Goal: Task Accomplishment & Management: Manage account settings

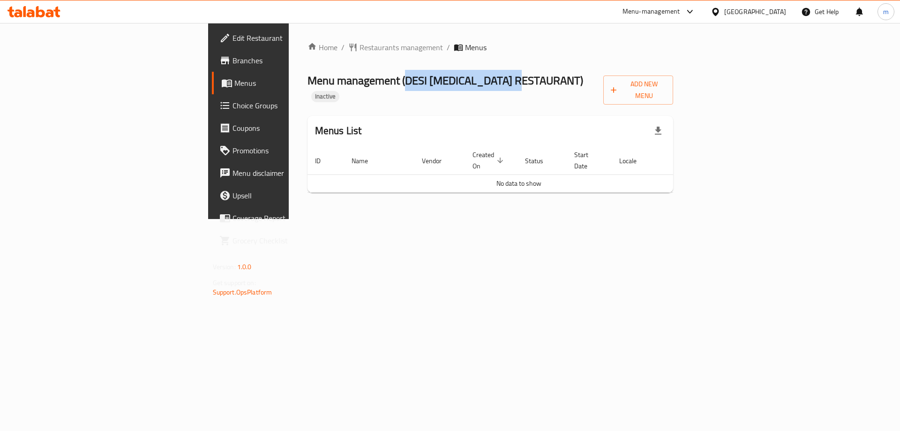
drag, startPoint x: 269, startPoint y: 83, endPoint x: 391, endPoint y: 85, distance: 121.9
click at [391, 85] on span "Menu management ( DESI [MEDICAL_DATA] RESTAURANT )" at bounding box center [446, 80] width 276 height 21
copy span "DESI [MEDICAL_DATA] RESTAURANT"
click at [666, 89] on span "Add New Menu" at bounding box center [638, 89] width 55 height 23
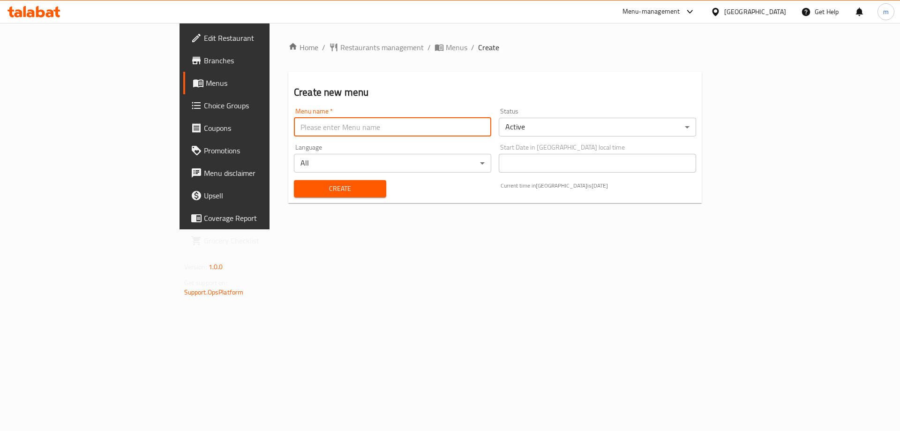
click at [304, 131] on input "text" at bounding box center [392, 127] width 197 height 19
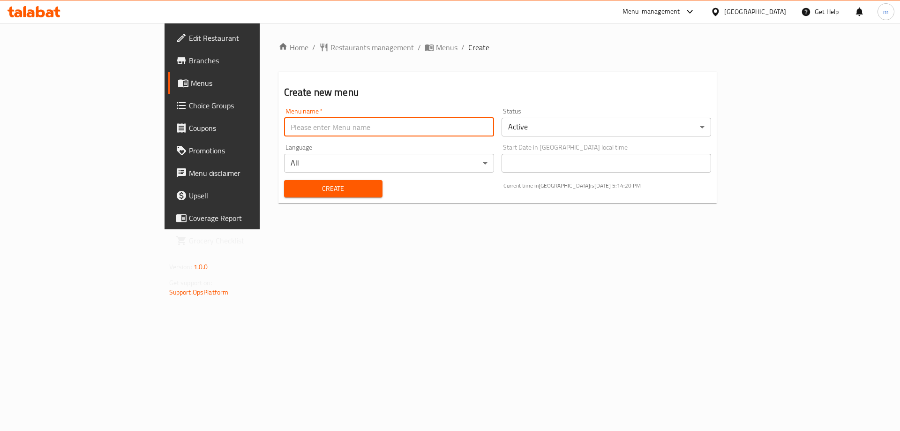
paste input "DESI TARKA RESTAURANT"
click at [304, 131] on input "Desi Tarka Restaurant" at bounding box center [389, 127] width 210 height 19
type input "Desi [MEDICAL_DATA] Restaurant's Menu"
click at [284, 180] on button "Create" at bounding box center [333, 188] width 98 height 17
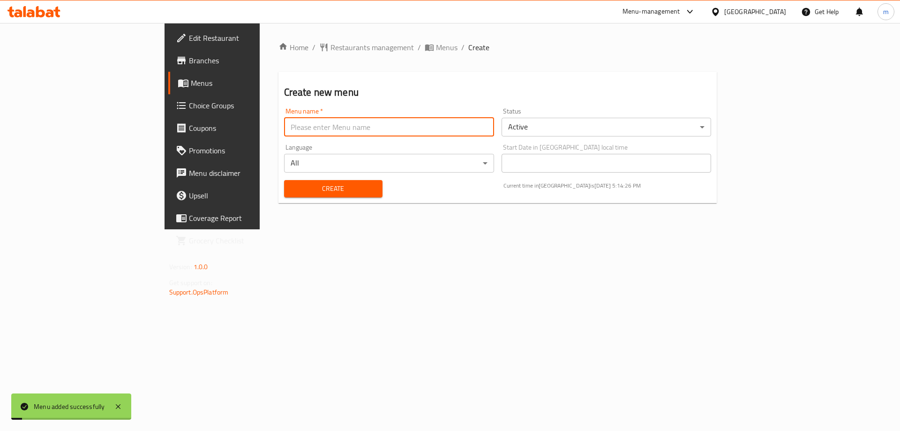
click at [168, 75] on link "Menus" at bounding box center [241, 83] width 147 height 23
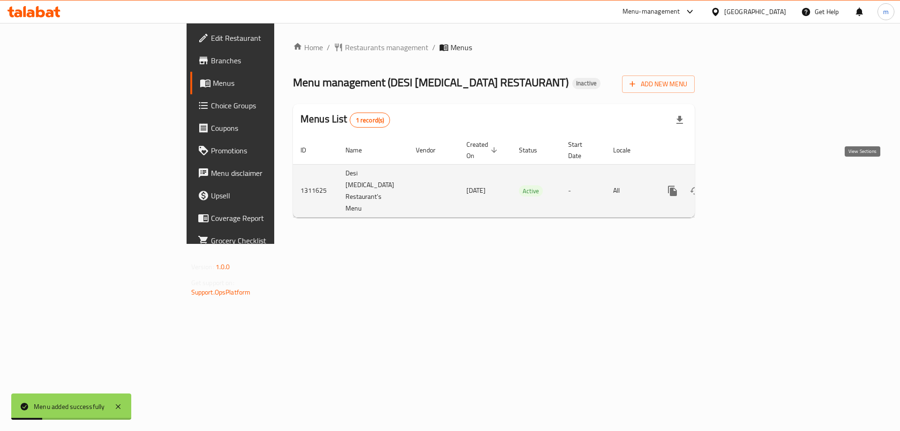
click at [746, 185] on icon "enhanced table" at bounding box center [740, 190] width 11 height 11
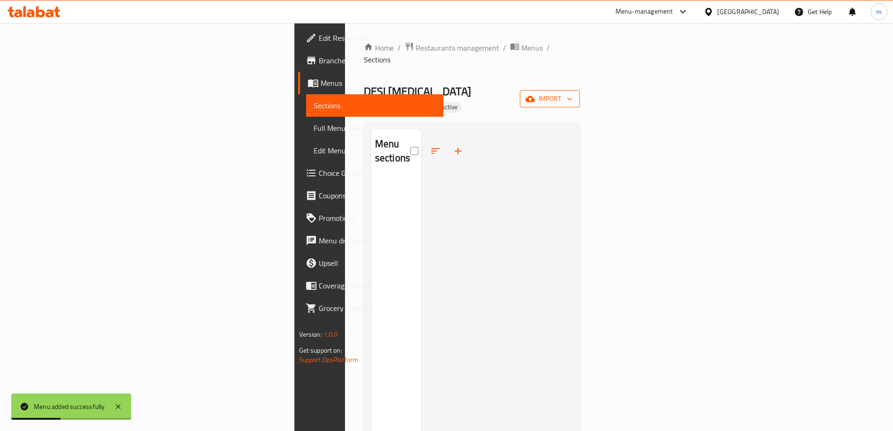
click at [573, 93] on span "import" at bounding box center [550, 99] width 45 height 12
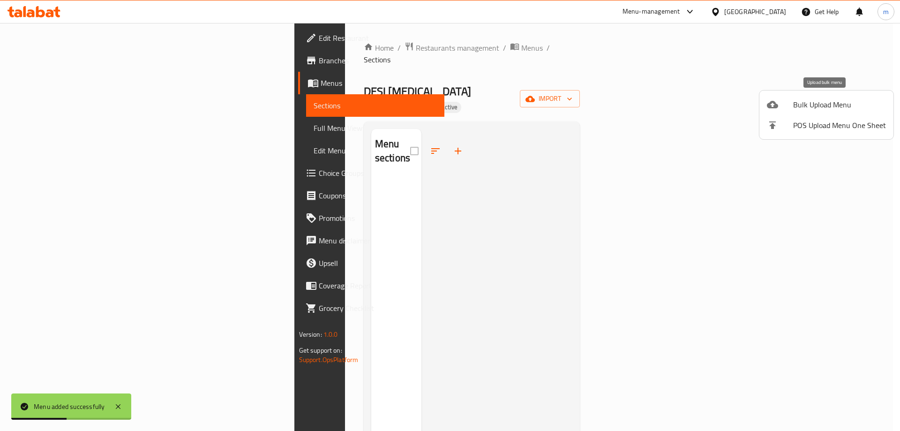
click at [816, 104] on span "Bulk Upload Menu" at bounding box center [839, 104] width 93 height 11
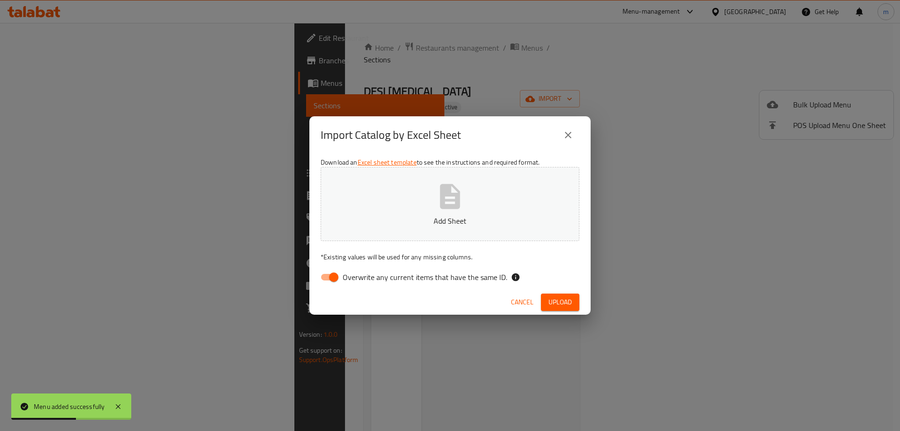
click at [410, 283] on span "Overwrite any current items that have the same ID." at bounding box center [425, 277] width 165 height 11
click at [361, 284] on input "Overwrite any current items that have the same ID." at bounding box center [333, 277] width 53 height 18
checkbox input "false"
click at [561, 304] on span "Upload" at bounding box center [560, 302] width 23 height 12
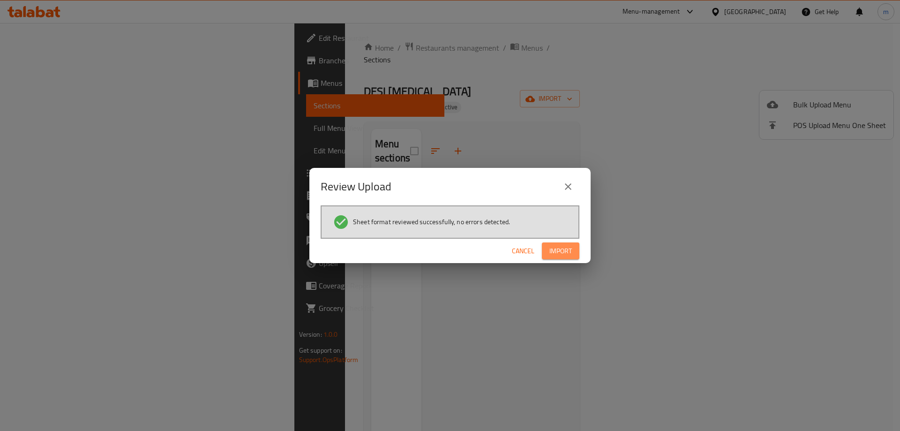
click at [559, 244] on button "Import" at bounding box center [561, 250] width 38 height 17
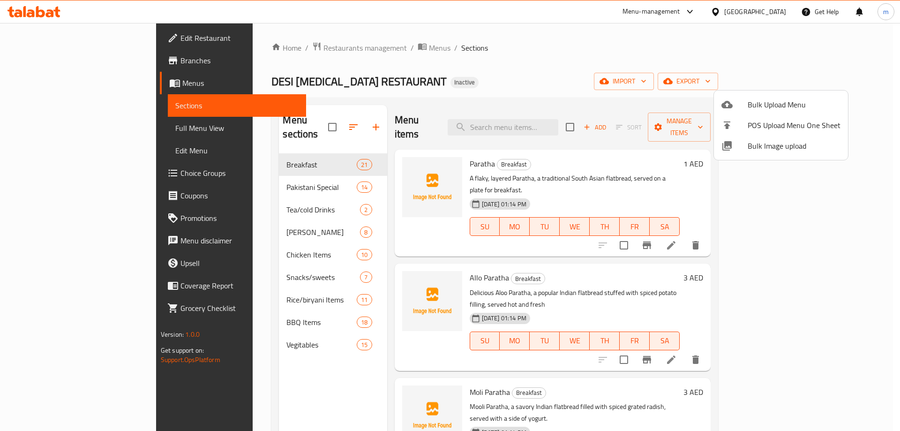
click at [56, 89] on div at bounding box center [450, 215] width 900 height 431
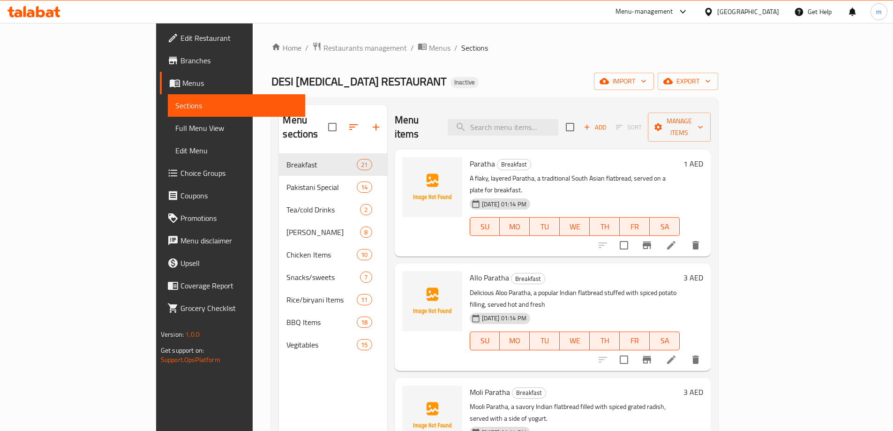
click at [175, 127] on span "Full Menu View" at bounding box center [236, 127] width 122 height 11
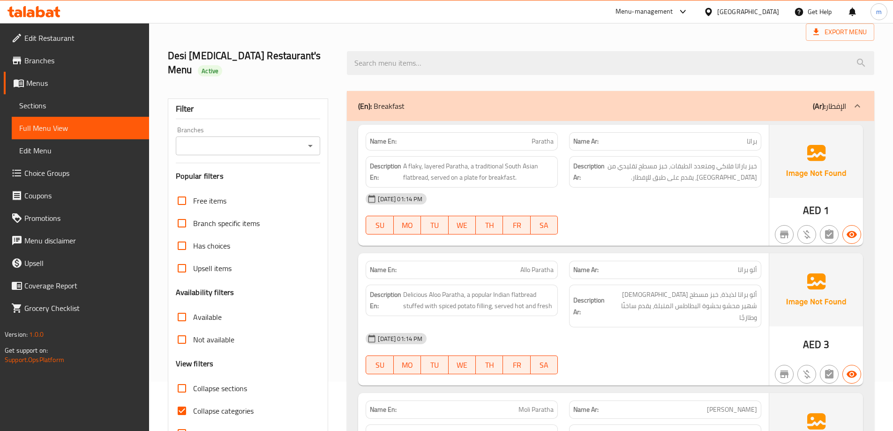
scroll to position [141, 0]
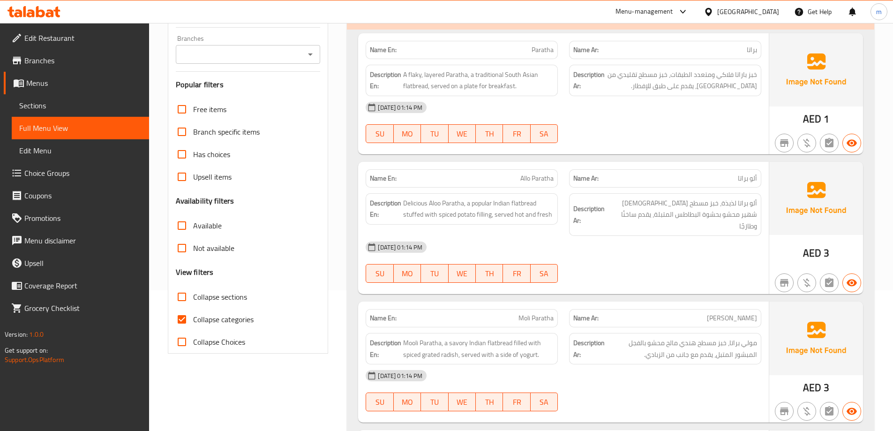
click at [221, 291] on span "Collapse sections" at bounding box center [220, 296] width 54 height 11
click at [193, 288] on input "Collapse sections" at bounding box center [182, 297] width 23 height 23
checkbox input "true"
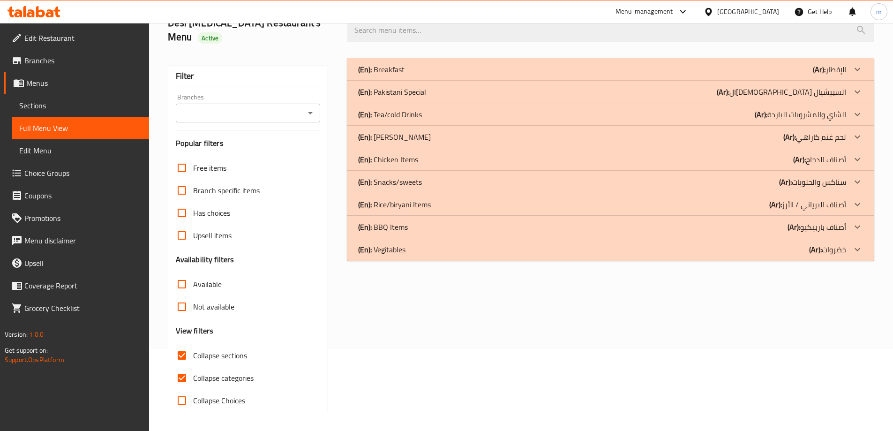
scroll to position [68, 0]
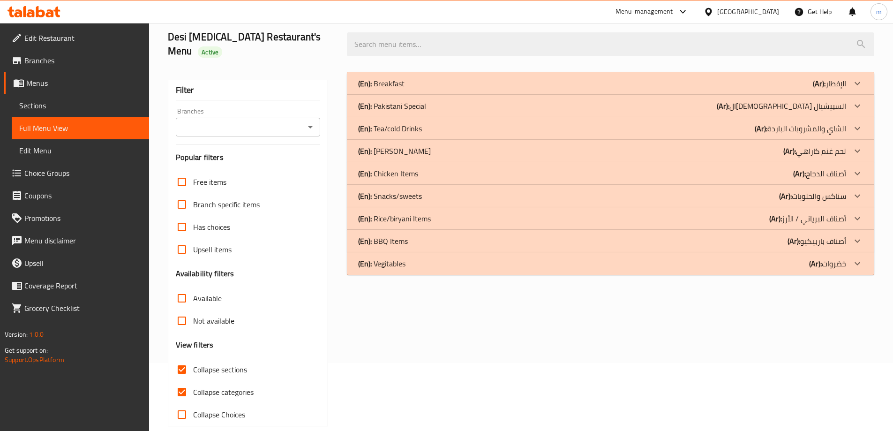
click at [217, 386] on span "Collapse categories" at bounding box center [223, 391] width 60 height 11
click at [193, 381] on input "Collapse categories" at bounding box center [182, 392] width 23 height 23
checkbox input "false"
click at [487, 78] on div "(En): Breakfast (Ar): الإفطار" at bounding box center [602, 83] width 488 height 11
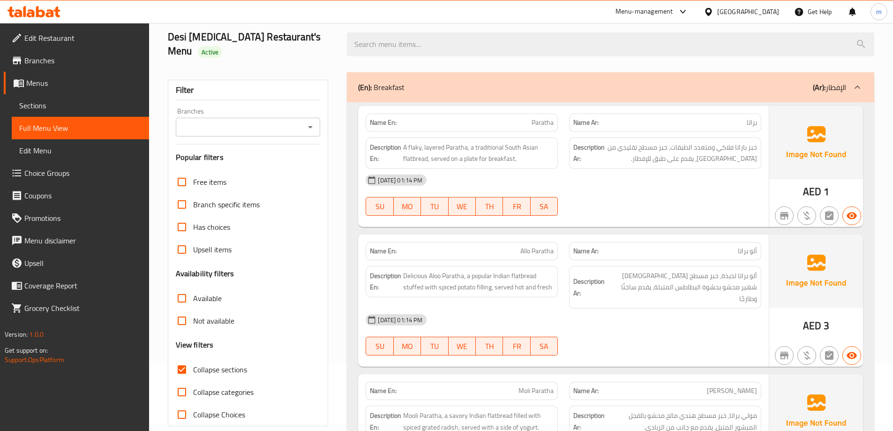
click at [535, 118] on span "Paratha" at bounding box center [543, 123] width 22 height 10
copy span "Paratha"
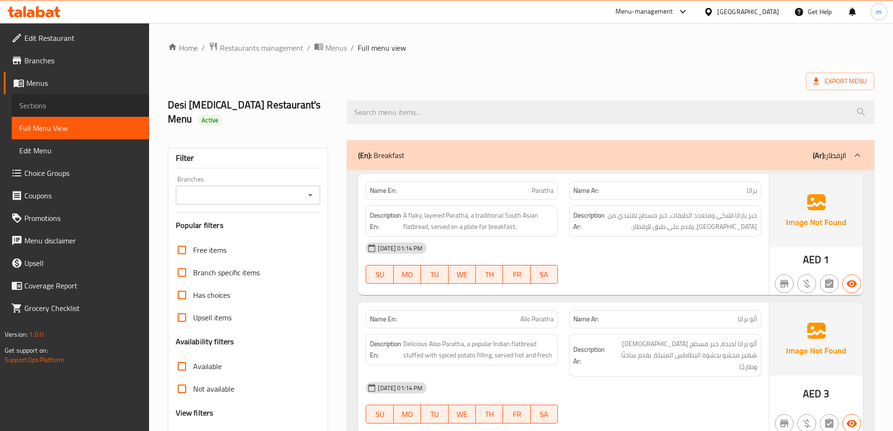
click at [66, 106] on span "Sections" at bounding box center [80, 105] width 122 height 11
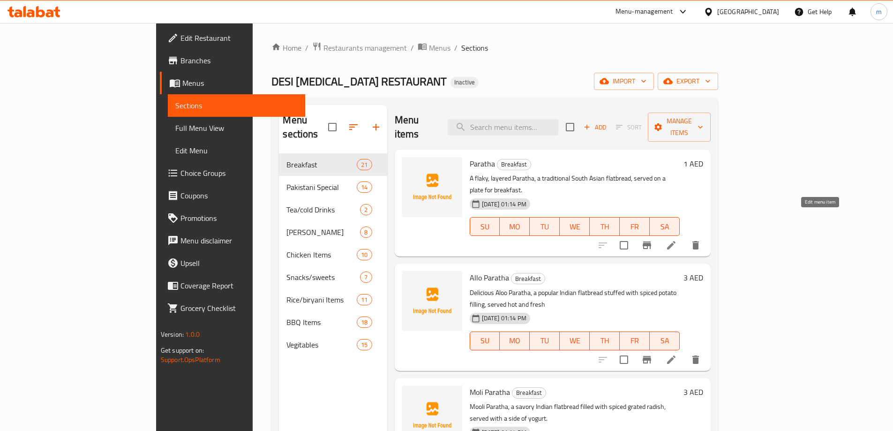
click at [676, 241] on icon at bounding box center [671, 245] width 8 height 8
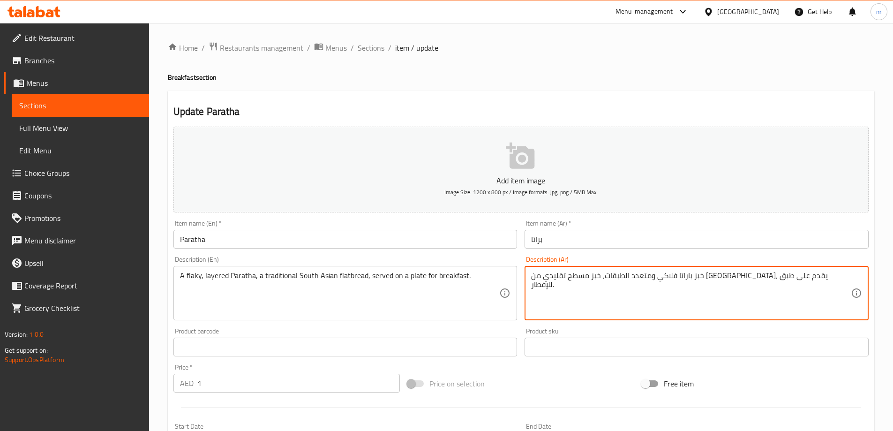
click at [793, 275] on textarea "خبز باراتا فلاكي ومتعدد الطبقات، خبز مسطح تقليدي من [GEOGRAPHIC_DATA]، يقدم على…" at bounding box center [691, 293] width 320 height 45
type textarea "خبز براتا فلاكي ومتعدد الطبقات، خبز مسطح تقليدي من جنوب آسيا، يقدم على طبق للإف…"
click at [708, 233] on input "براتا" at bounding box center [697, 239] width 344 height 19
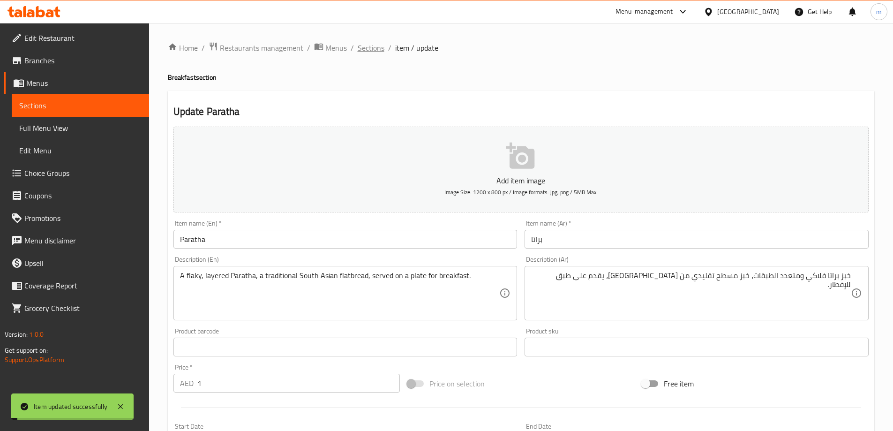
click at [377, 51] on span "Sections" at bounding box center [371, 47] width 27 height 11
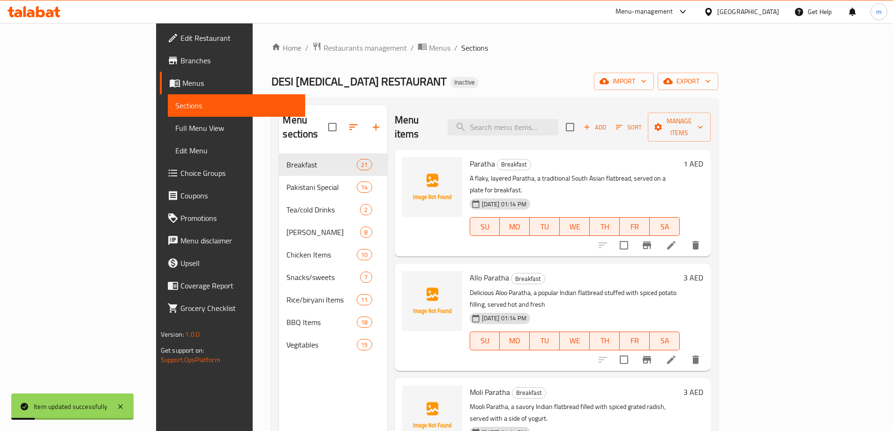
click at [685, 237] on li at bounding box center [671, 245] width 26 height 17
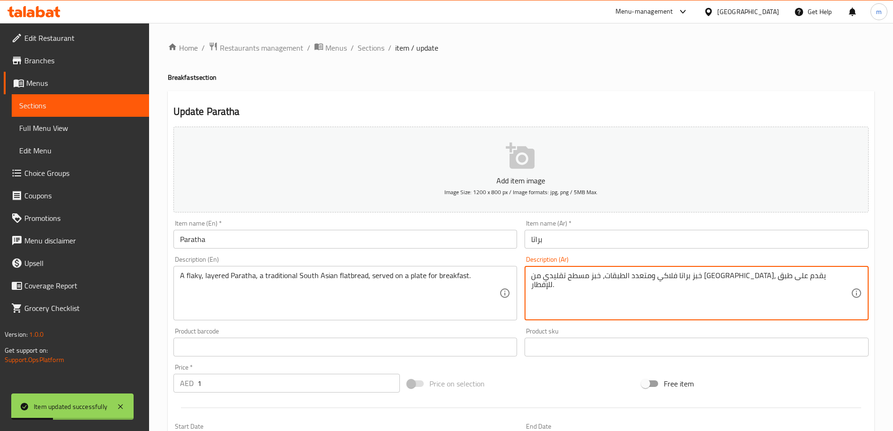
click at [791, 284] on textarea "خبز براتا فلاكي ومتعدد الطبقات، خبز مسطح تقليدي من جنوب آسيا، يقدم على طبق للإف…" at bounding box center [691, 293] width 320 height 45
drag, startPoint x: 785, startPoint y: 245, endPoint x: 791, endPoint y: 251, distance: 8.6
click at [785, 245] on input "براتا" at bounding box center [697, 239] width 344 height 19
click at [830, 279] on textarea "خبز براتا فلاكي ومتعدد الطبقات، خبز مسطح تقليدي من جنوب آسيا، يقدم على طبق للإف…" at bounding box center [691, 293] width 320 height 45
click at [847, 277] on textarea "خبز براتا فلاكي ومتعدد الطبقات، خبز مسطح تقليدي من جنوب آسيا، يقدم على طبق للإف…" at bounding box center [691, 293] width 320 height 45
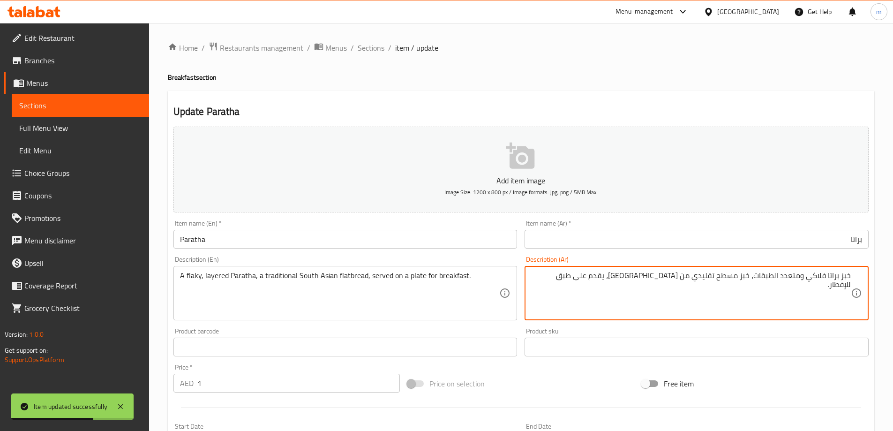
click at [847, 277] on textarea "خبز براتا فلاكي ومتعدد الطبقات، خبز مسطح تقليدي من جنوب آسيا، يقدم على طبق للإف…" at bounding box center [691, 293] width 320 height 45
click at [733, 241] on input "براتا" at bounding box center [697, 239] width 344 height 19
click at [792, 275] on textarea "براتا فلاكي ومتعدد الطبقات، خبز مسطح تقليدي من جنوب آسيا، يقدم على طبق للإفطار." at bounding box center [691, 293] width 320 height 45
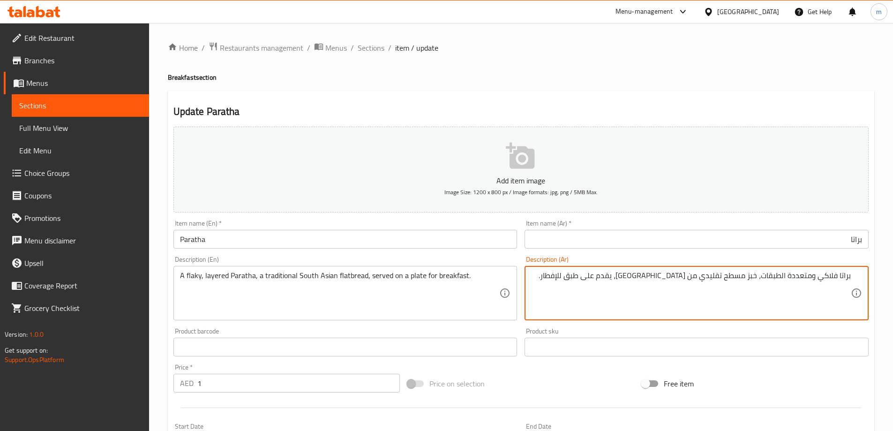
type textarea "براتا فلاكي ومتعددة الطبقات، خبز مسطح تقليدي من جنوب آسيا، يقدم على طبق للإفطار."
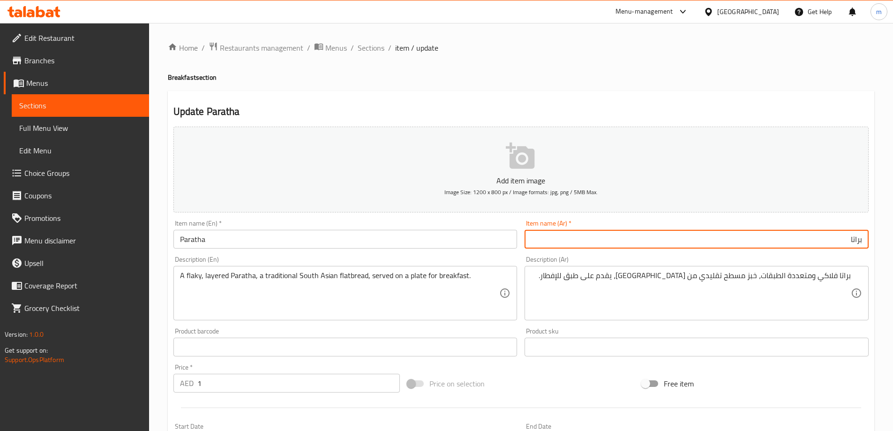
click at [687, 241] on input "براتا" at bounding box center [697, 239] width 344 height 19
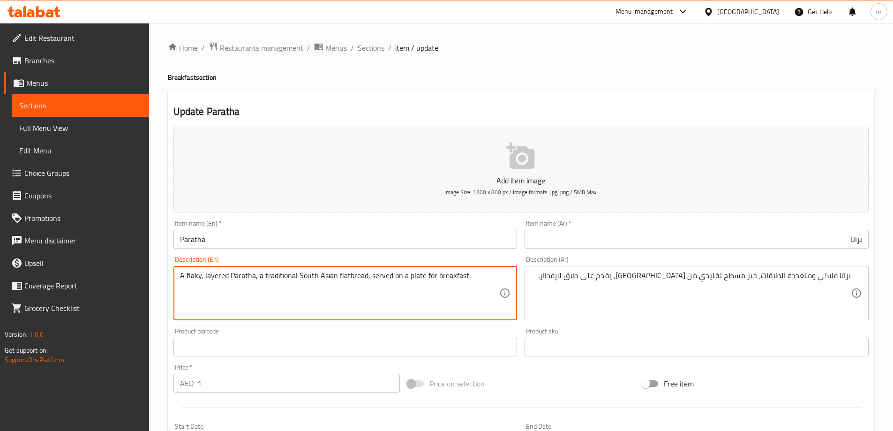
drag, startPoint x: 253, startPoint y: 280, endPoint x: 173, endPoint y: 285, distance: 80.8
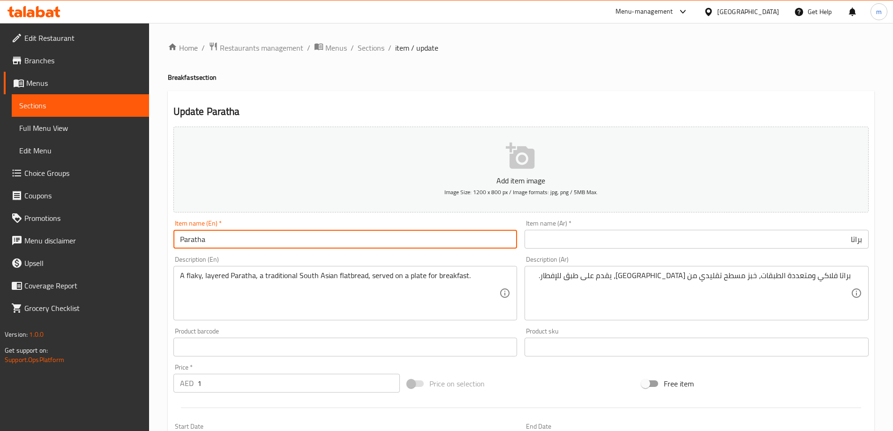
click at [437, 237] on input "Paratha" at bounding box center [346, 239] width 344 height 19
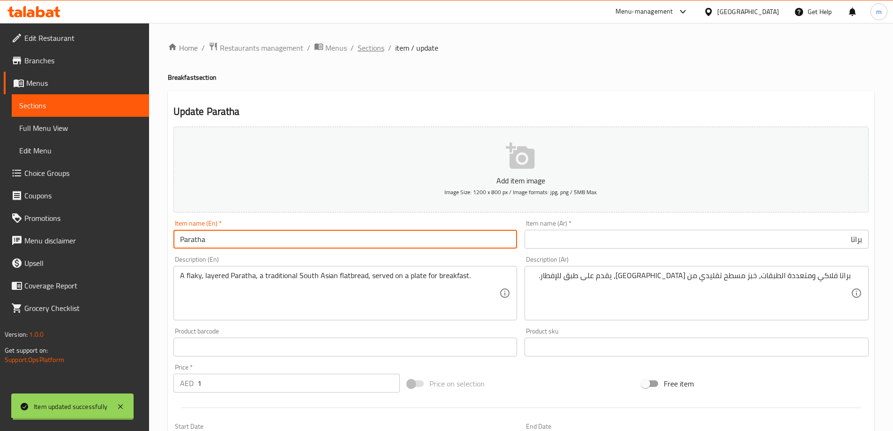
click at [370, 51] on span "Sections" at bounding box center [371, 47] width 27 height 11
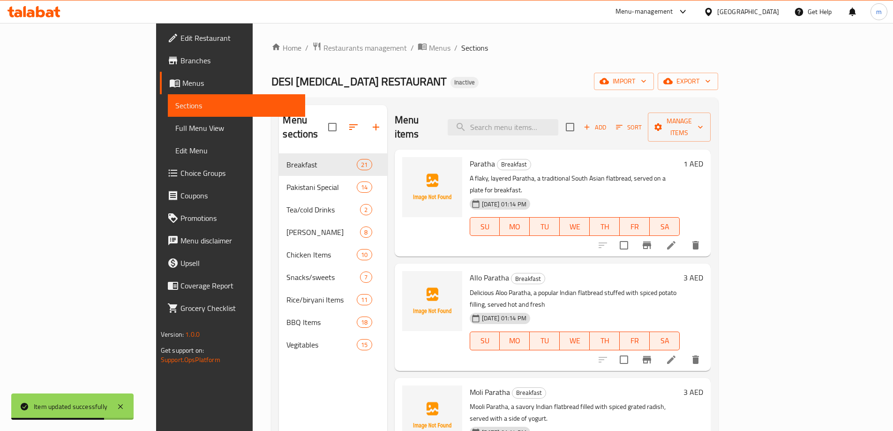
scroll to position [1468, 0]
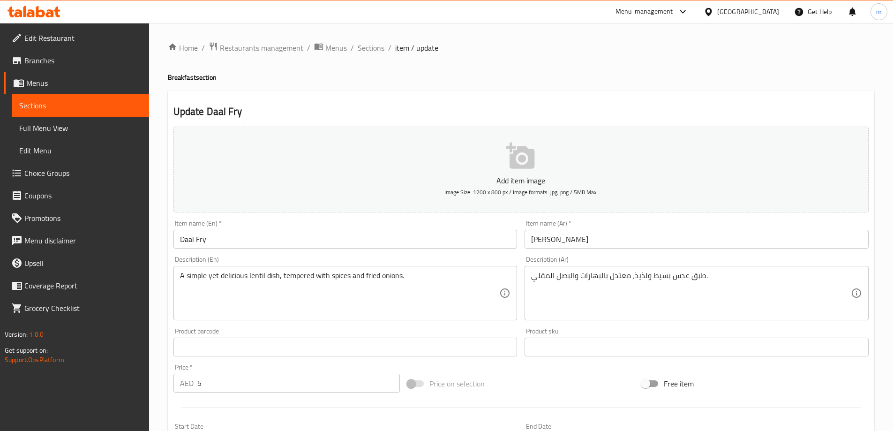
drag, startPoint x: 666, startPoint y: 281, endPoint x: 670, endPoint y: 251, distance: 30.2
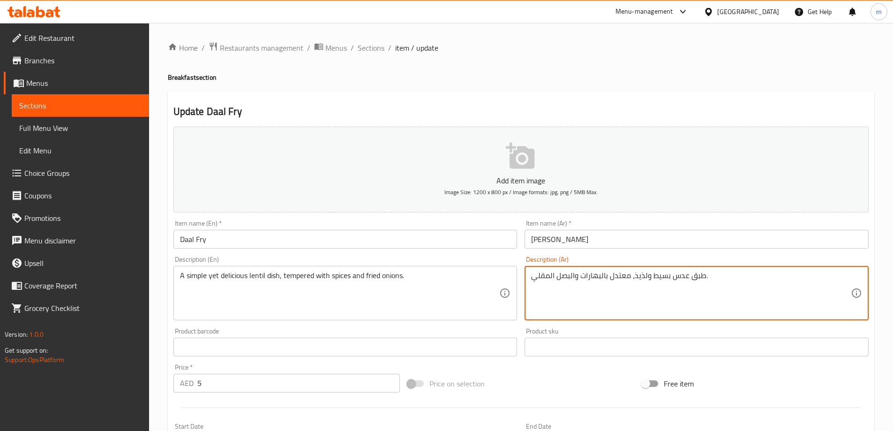
click at [672, 277] on textarea "طبق عدس بسيط ولذيذ، معتدل بالبهارات والبصل المقلي." at bounding box center [691, 293] width 320 height 45
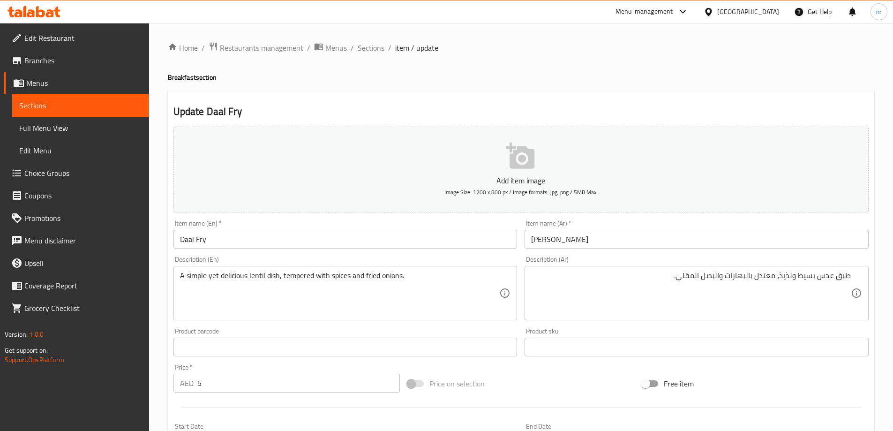
click at [693, 260] on div "Description (Ar) طبق عدس بسيط ولذيذ، معتدل بالبهارات والبصل المقلي. Description…" at bounding box center [697, 288] width 344 height 64
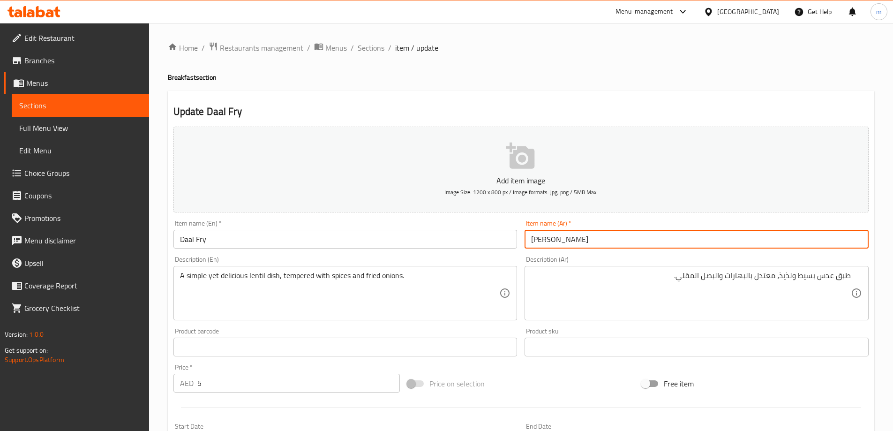
click at [703, 241] on input "[PERSON_NAME]" at bounding box center [697, 239] width 344 height 19
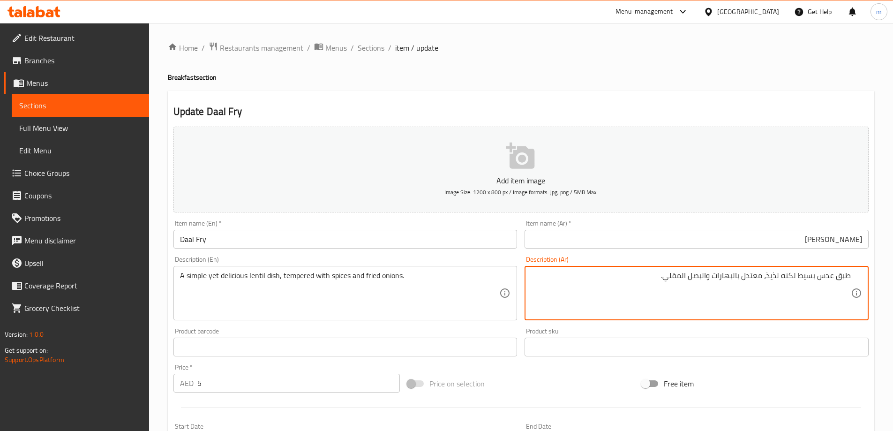
type textarea "طبق عدس بسيط لكنه لذيذ، معتدل بالبهارات والبصل المقلي."
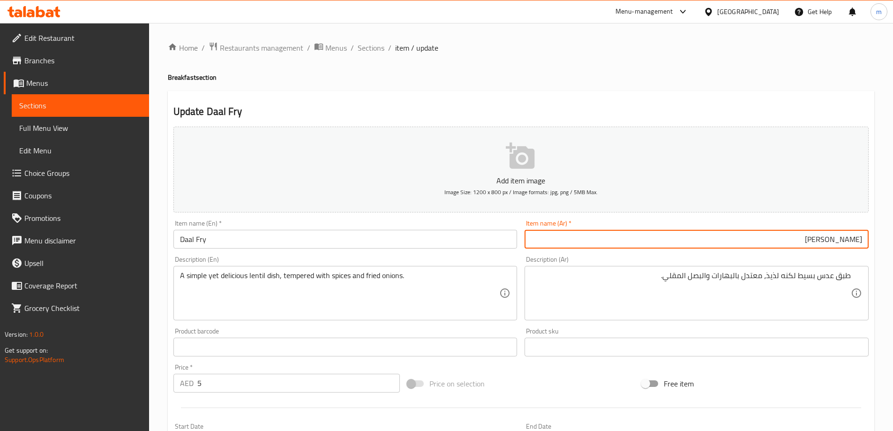
click at [732, 238] on input "[PERSON_NAME]" at bounding box center [697, 239] width 344 height 19
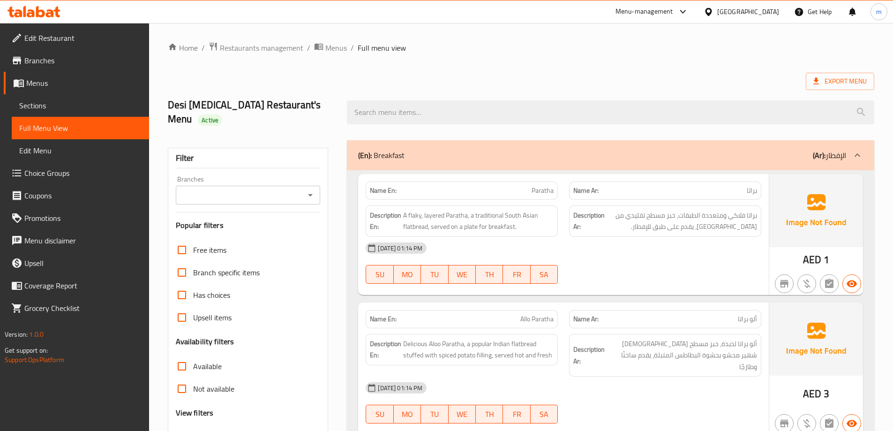
scroll to position [188, 0]
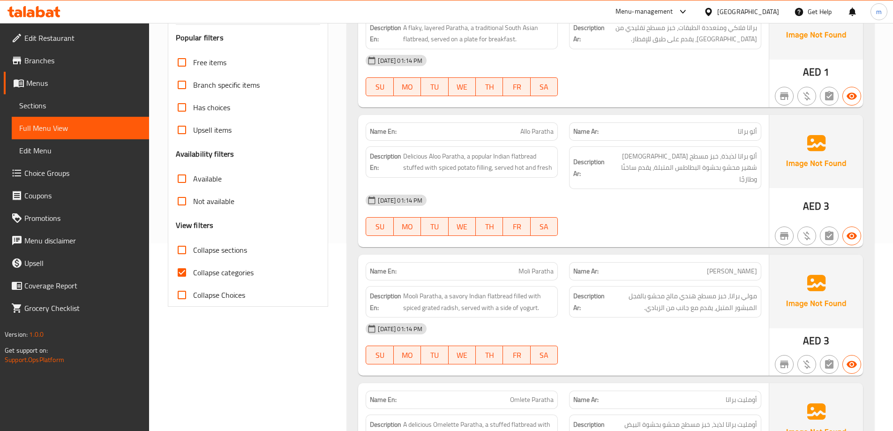
click at [227, 244] on span "Collapse sections" at bounding box center [220, 249] width 54 height 11
click at [193, 239] on input "Collapse sections" at bounding box center [182, 250] width 23 height 23
checkbox input "true"
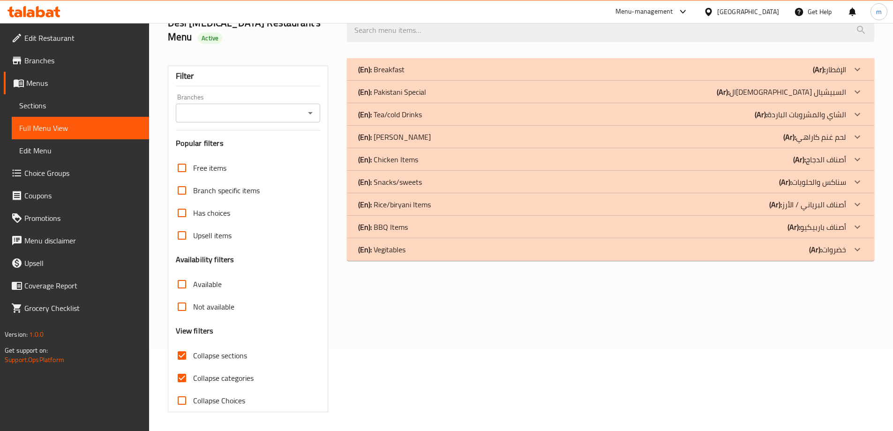
scroll to position [68, 0]
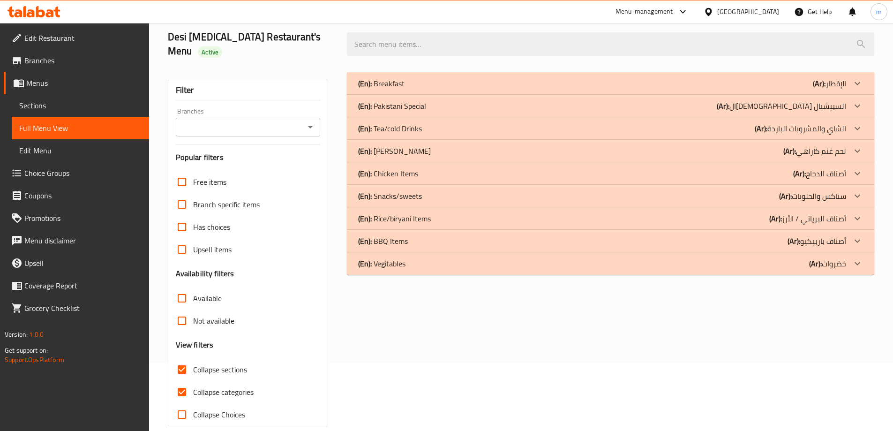
click at [211, 386] on span "Collapse categories" at bounding box center [223, 391] width 60 height 11
click at [193, 381] on input "Collapse categories" at bounding box center [182, 392] width 23 height 23
checkbox input "false"
click at [497, 78] on div "(En): Breakfast (Ar): الإفطار" at bounding box center [611, 83] width 528 height 23
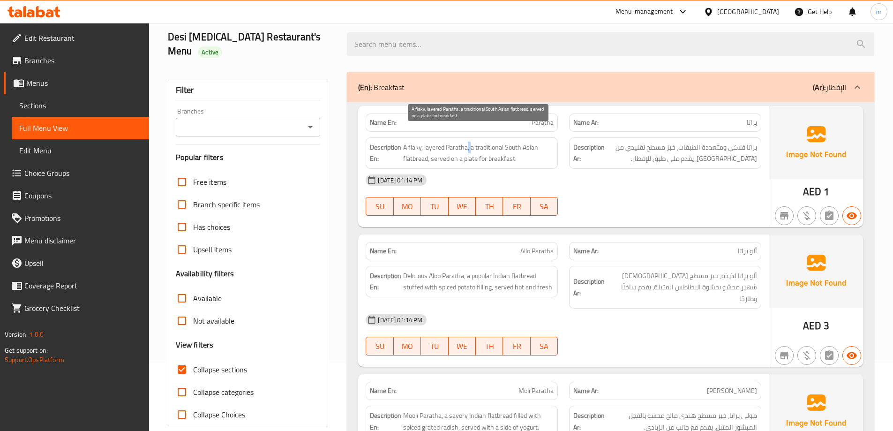
drag, startPoint x: 468, startPoint y: 132, endPoint x: 472, endPoint y: 136, distance: 5.6
click at [472, 142] on span "A flaky, layered Paratha, a traditional South Asian flatbread, served on a plat…" at bounding box center [478, 153] width 151 height 23
click at [482, 142] on span "A flaky, layered Paratha, a traditional South Asian flatbread, served on a plat…" at bounding box center [478, 153] width 151 height 23
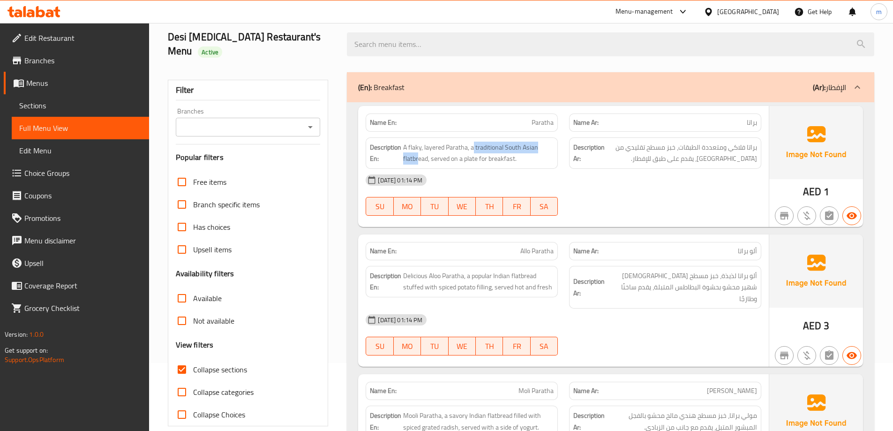
drag, startPoint x: 418, startPoint y: 146, endPoint x: 475, endPoint y: 126, distance: 60.7
click at [475, 137] on div "Description En: A flaky, layered Paratha, a traditional South Asian flatbread, …" at bounding box center [462, 152] width 192 height 31
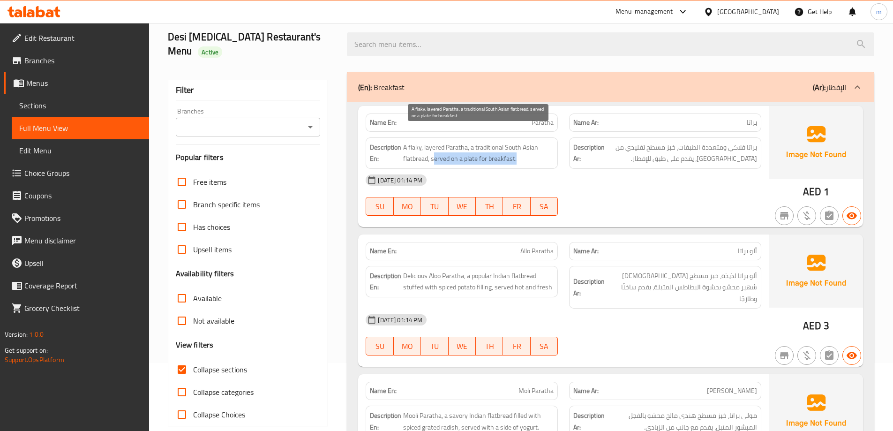
drag, startPoint x: 471, startPoint y: 145, endPoint x: 549, endPoint y: 150, distance: 78.5
click at [549, 150] on span "A flaky, layered Paratha, a traditional South Asian flatbread, served on a plat…" at bounding box center [478, 153] width 151 height 23
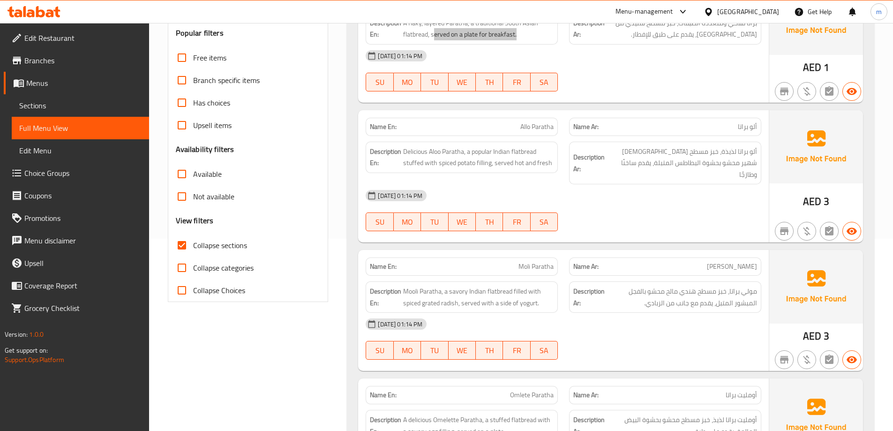
scroll to position [209, 0]
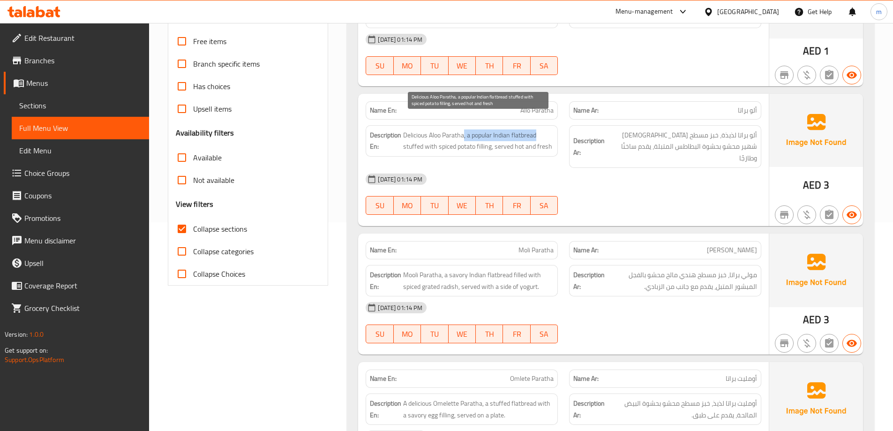
drag, startPoint x: 465, startPoint y: 121, endPoint x: 537, endPoint y: 117, distance: 71.8
click at [537, 129] on span "Delicious Aloo Paratha, a popular Indian flatbread stuffed with spiced potato f…" at bounding box center [478, 140] width 151 height 23
drag, startPoint x: 407, startPoint y: 133, endPoint x: 492, endPoint y: 137, distance: 85.4
click at [492, 137] on span "Delicious Aloo Paratha, a popular Indian flatbread stuffed with spiced potato f…" at bounding box center [478, 140] width 151 height 23
drag, startPoint x: 494, startPoint y: 136, endPoint x: 549, endPoint y: 127, distance: 55.5
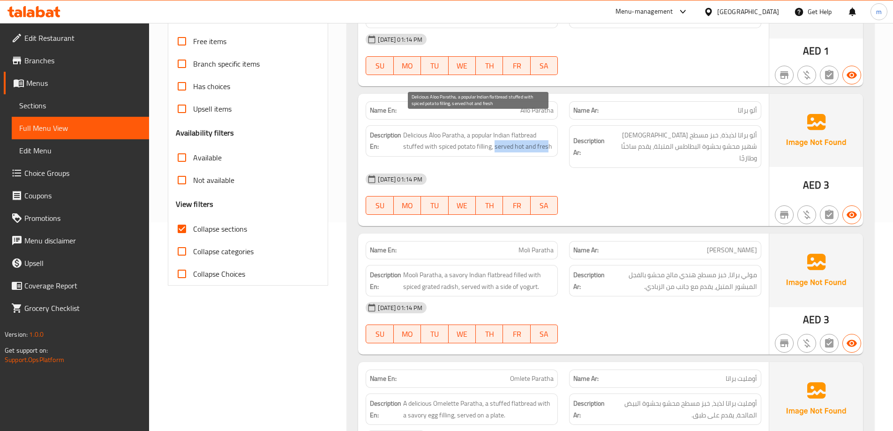
click at [549, 129] on span "Delicious Aloo Paratha, a popular Indian flatbread stuffed with spiced potato f…" at bounding box center [478, 140] width 151 height 23
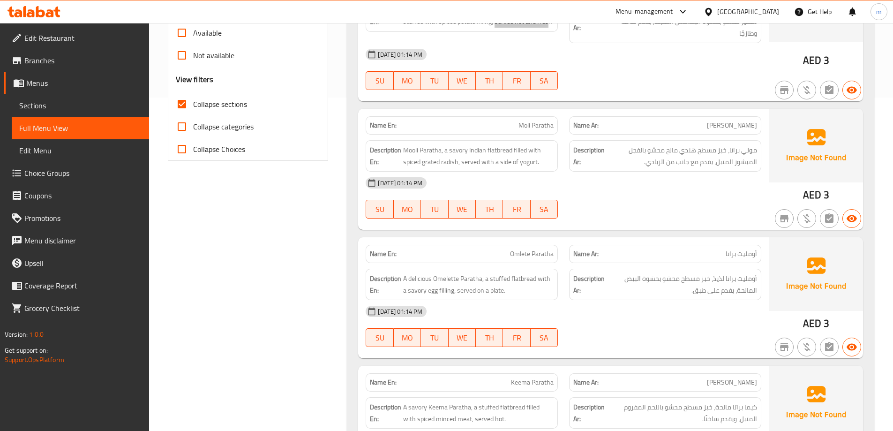
scroll to position [349, 0]
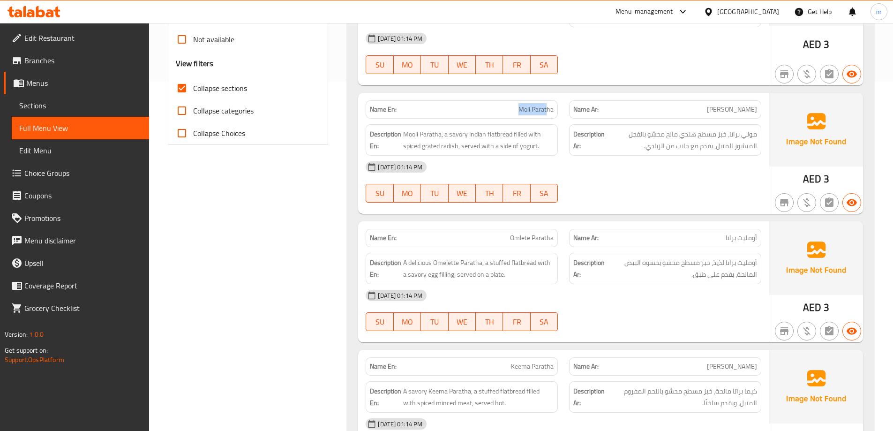
drag, startPoint x: 539, startPoint y: 84, endPoint x: 546, endPoint y: 85, distance: 7.1
click at [548, 105] on p "Name En: Moli Paratha" at bounding box center [462, 110] width 184 height 10
drag, startPoint x: 442, startPoint y: 108, endPoint x: 398, endPoint y: 104, distance: 44.8
click at [398, 128] on h6 "Description En: Mooli Paratha, a savory Indian flatbread filled with spiced gra…" at bounding box center [462, 139] width 184 height 23
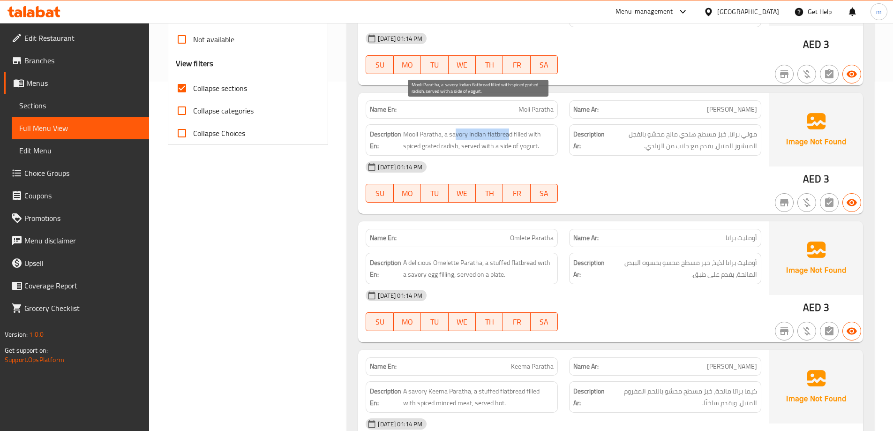
drag, startPoint x: 497, startPoint y: 103, endPoint x: 456, endPoint y: 108, distance: 41.1
click at [456, 128] on span "Mooli Paratha, a savory Indian flatbread filled with spiced grated radish, serv…" at bounding box center [478, 139] width 151 height 23
drag, startPoint x: 416, startPoint y: 121, endPoint x: 456, endPoint y: 117, distance: 40.5
click at [456, 128] on span "Mooli Paratha, a savory Indian flatbread filled with spiced grated radish, serv…" at bounding box center [478, 139] width 151 height 23
click at [438, 128] on span "Mooli Paratha, a savory Indian flatbread filled with spiced grated radish, serv…" at bounding box center [478, 139] width 151 height 23
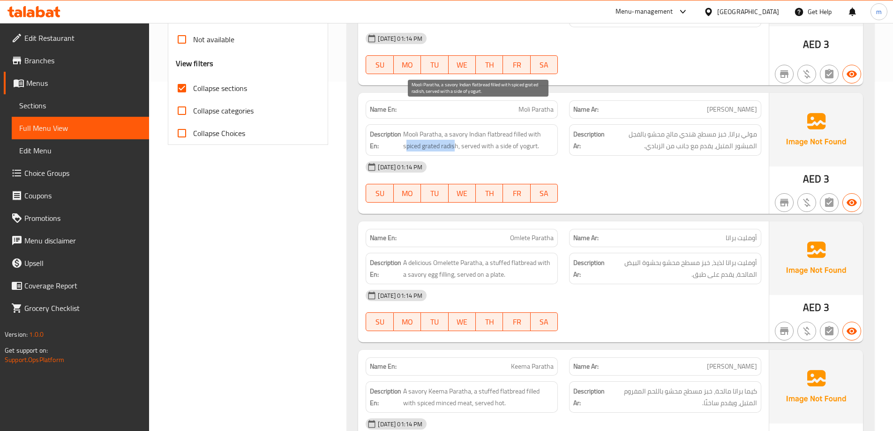
click at [437, 128] on span "Mooli Paratha, a savory Indian flatbread filled with spiced grated radish, serv…" at bounding box center [478, 139] width 151 height 23
drag, startPoint x: 437, startPoint y: 119, endPoint x: 432, endPoint y: 120, distance: 5.2
click at [432, 128] on span "Mooli Paratha, a savory Indian flatbread filled with spiced grated radish, serv…" at bounding box center [478, 139] width 151 height 23
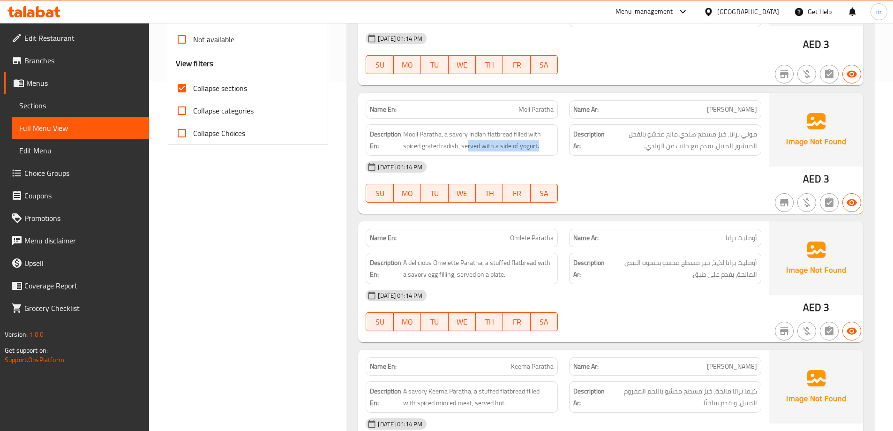
drag, startPoint x: 468, startPoint y: 121, endPoint x: 548, endPoint y: 126, distance: 80.4
click at [548, 126] on div "Description En: Mooli Paratha, a savory Indian flatbread filled with spiced gra…" at bounding box center [462, 139] width 192 height 31
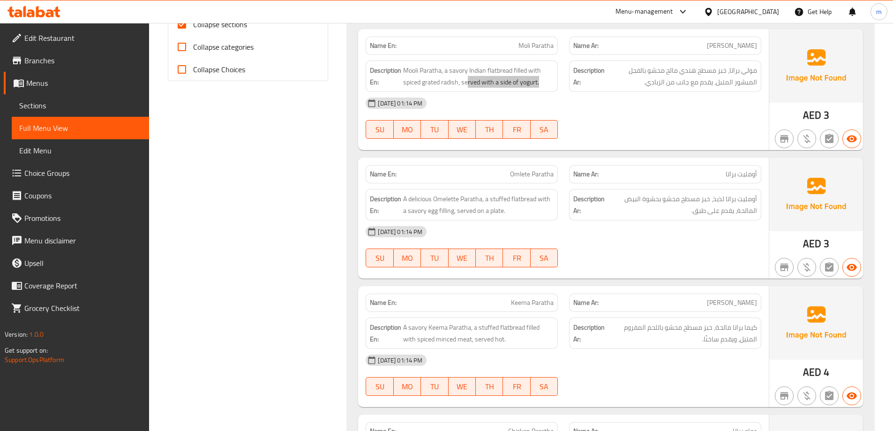
scroll to position [490, 0]
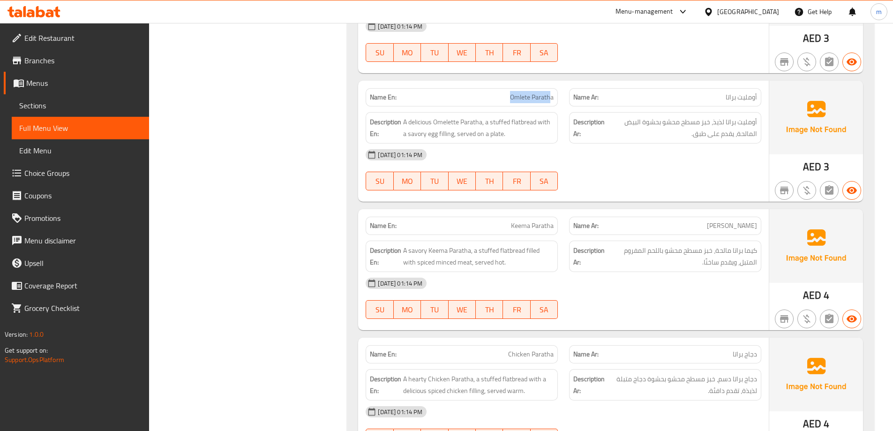
drag, startPoint x: 512, startPoint y: 76, endPoint x: 551, endPoint y: 76, distance: 38.9
click at [551, 92] on span "Omlete Paratha" at bounding box center [532, 97] width 44 height 10
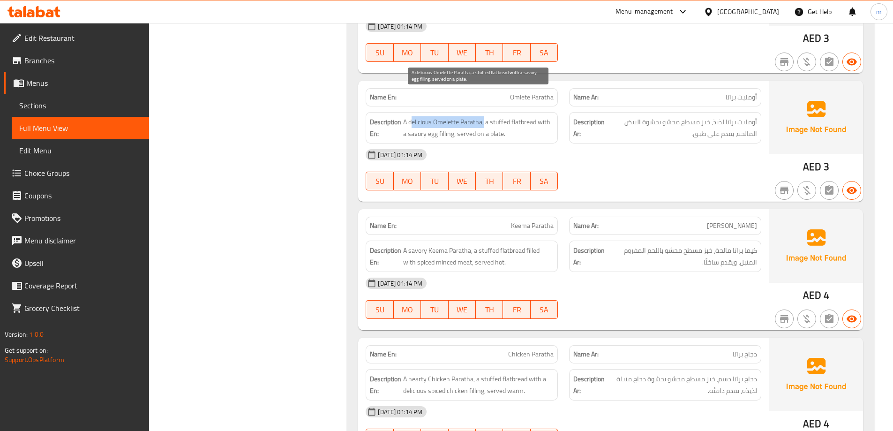
drag, startPoint x: 484, startPoint y: 94, endPoint x: 413, endPoint y: 101, distance: 71.2
click at [413, 116] on span "A delicious Omelette Paratha, a stuffed flatbread with a savory egg filling, se…" at bounding box center [478, 127] width 151 height 23
drag, startPoint x: 521, startPoint y: 97, endPoint x: 453, endPoint y: 104, distance: 67.4
click at [453, 116] on span "A delicious Omelette Paratha, a stuffed flatbread with a savory egg filling, se…" at bounding box center [478, 127] width 151 height 23
drag, startPoint x: 466, startPoint y: 105, endPoint x: 524, endPoint y: 110, distance: 58.8
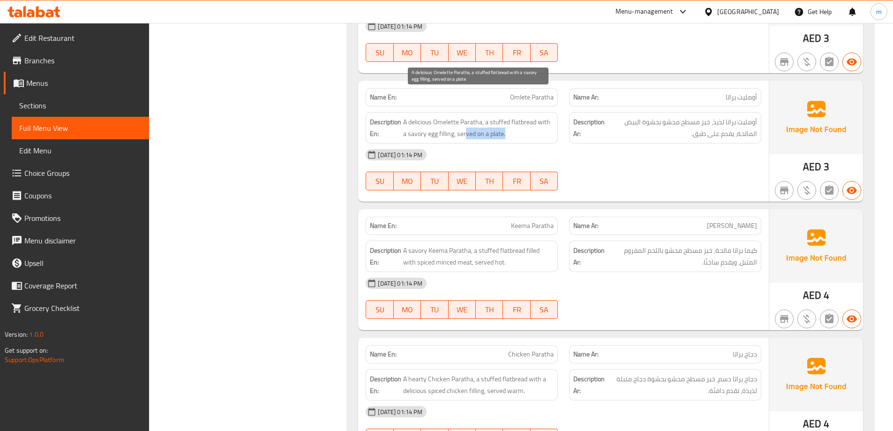
click at [524, 116] on span "A delicious Omelette Paratha, a stuffed flatbread with a savory egg filling, se…" at bounding box center [478, 127] width 151 height 23
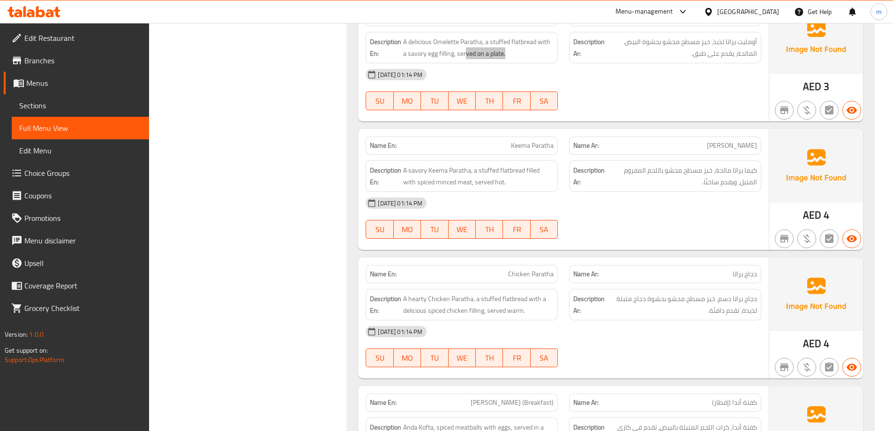
scroll to position [584, 0]
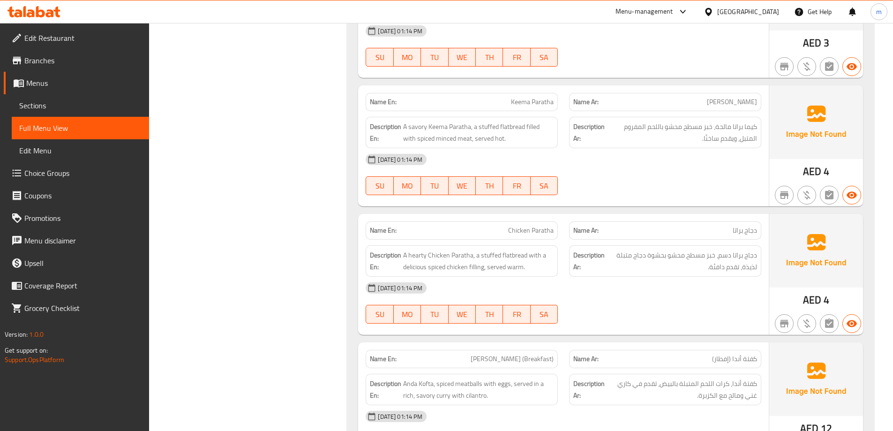
scroll to position [631, 0]
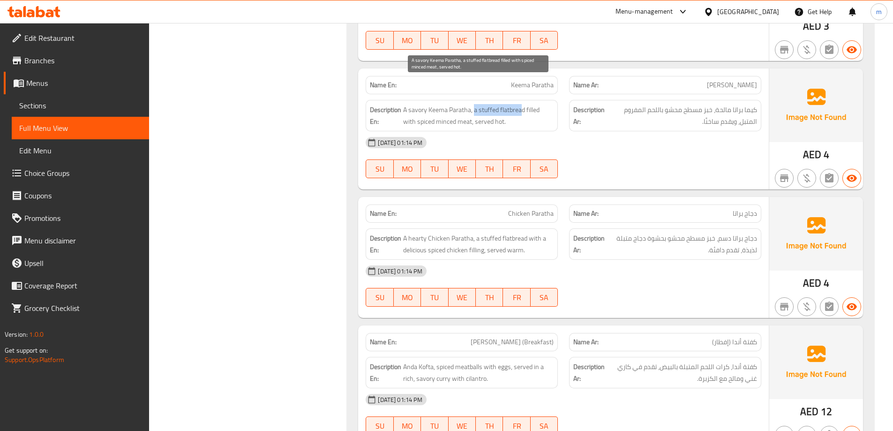
drag, startPoint x: 475, startPoint y: 83, endPoint x: 521, endPoint y: 84, distance: 46.9
click at [521, 104] on span "A savory Keema Paratha, a stuffed flatbread filled with spiced minced meat, ser…" at bounding box center [478, 115] width 151 height 23
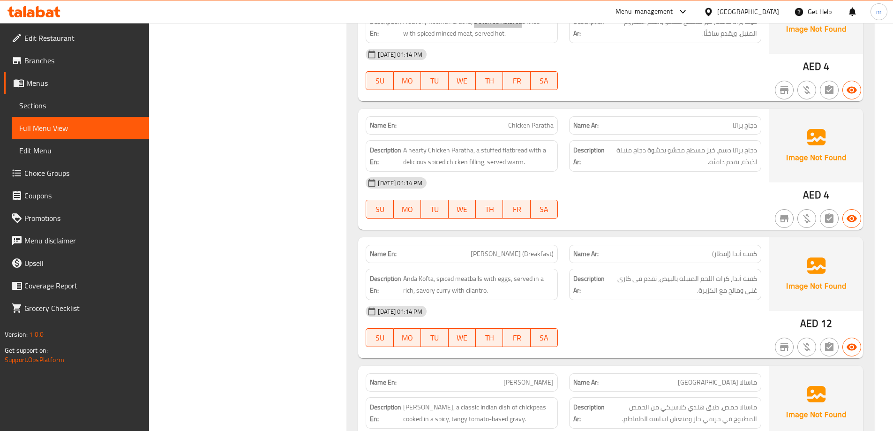
scroll to position [725, 0]
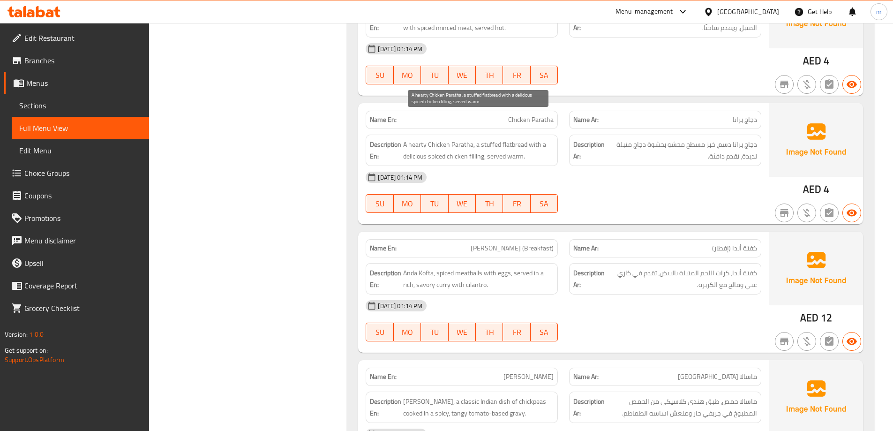
drag, startPoint x: 448, startPoint y: 118, endPoint x: 454, endPoint y: 120, distance: 6.4
click at [454, 139] on span "A hearty Chicken Paratha, a stuffed flatbread with a delicious spiced chicken f…" at bounding box center [478, 150] width 151 height 23
drag, startPoint x: 486, startPoint y: 116, endPoint x: 487, endPoint y: 129, distance: 13.1
click at [487, 139] on span "A hearty Chicken Paratha, a stuffed flatbread with a delicious spiced chicken f…" at bounding box center [478, 150] width 151 height 23
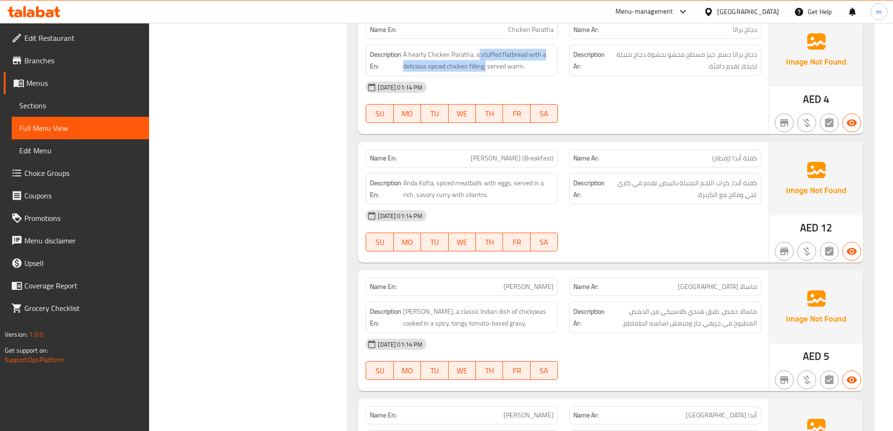
scroll to position [818, 0]
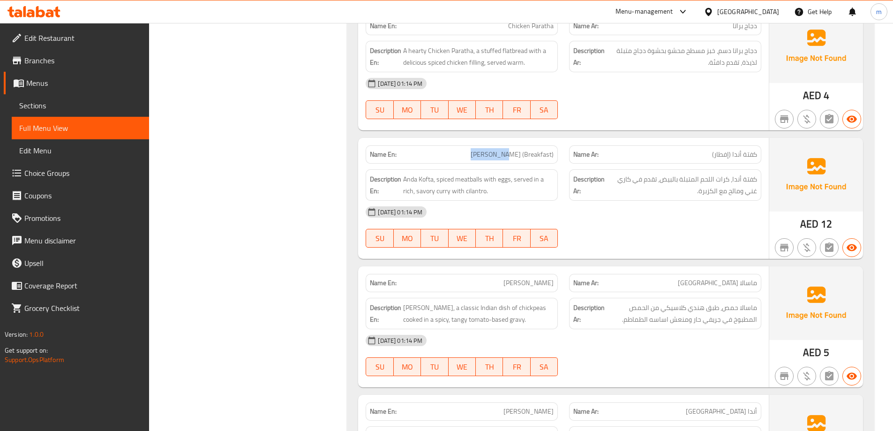
drag, startPoint x: 488, startPoint y: 133, endPoint x: 522, endPoint y: 131, distance: 34.3
click at [522, 150] on p "Name En: Anda Kofta (Breakfast)" at bounding box center [462, 155] width 184 height 10
copy span "[PERSON_NAME]"
drag, startPoint x: 482, startPoint y: 155, endPoint x: 458, endPoint y: 159, distance: 23.7
click at [458, 174] on span "Anda Kofta, spiced meatballs with eggs, served in a rich, savory curry with cil…" at bounding box center [478, 185] width 151 height 23
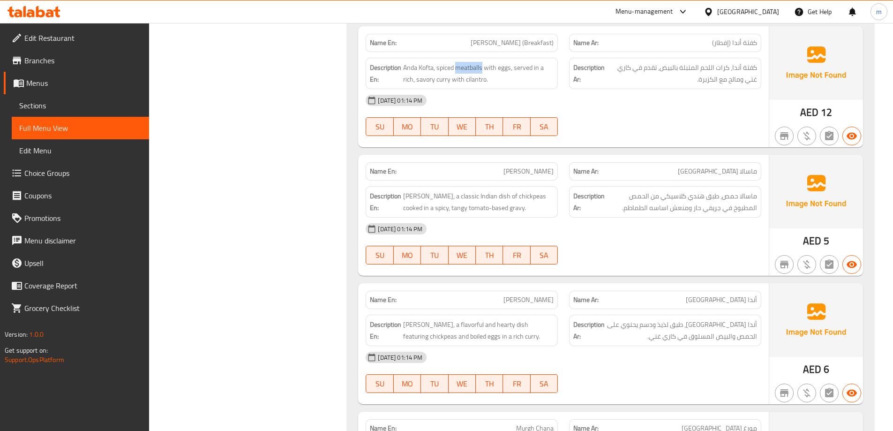
scroll to position [959, 0]
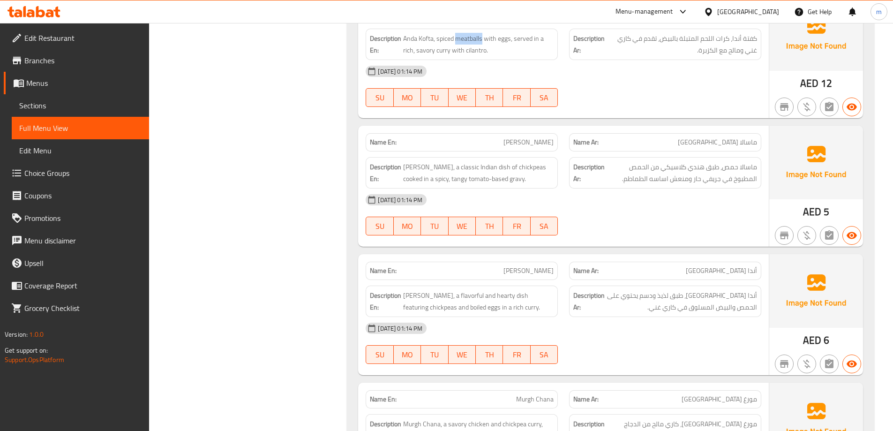
drag, startPoint x: 498, startPoint y: 140, endPoint x: 607, endPoint y: 170, distance: 112.9
click at [607, 170] on div "Name En: Chana Masala Name Ar: ماسالا حمص Description En: Chana Masala, a class…" at bounding box center [563, 186] width 411 height 121
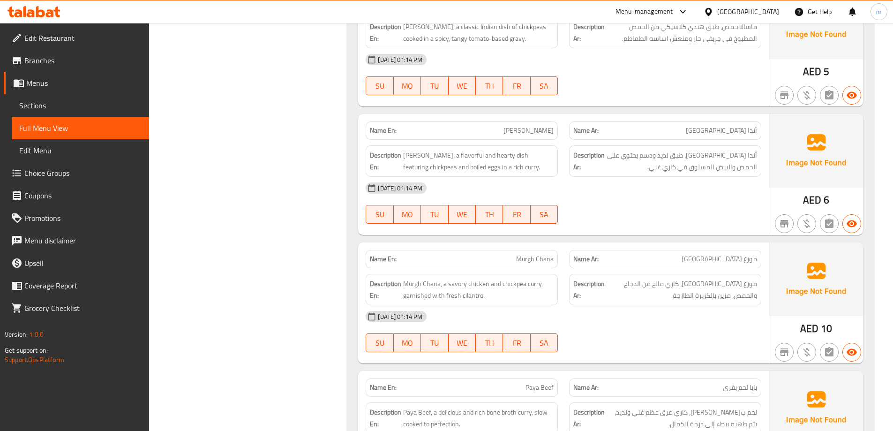
scroll to position [1100, 0]
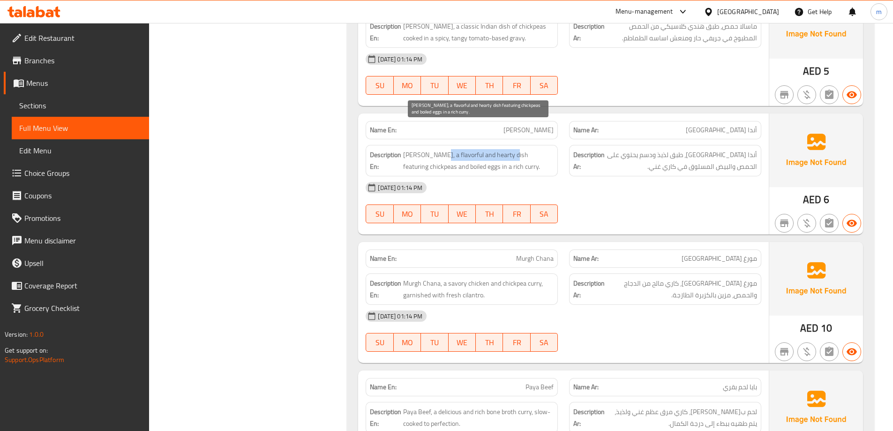
drag, startPoint x: 439, startPoint y: 129, endPoint x: 510, endPoint y: 129, distance: 70.3
click at [510, 149] on span "[PERSON_NAME], a flavorful and hearty dish featuring chickpeas and boiled eggs …" at bounding box center [478, 160] width 151 height 23
drag, startPoint x: 409, startPoint y: 140, endPoint x: 517, endPoint y: 138, distance: 107.9
click at [517, 149] on span "[PERSON_NAME], a flavorful and hearty dish featuring chickpeas and boiled eggs …" at bounding box center [478, 160] width 151 height 23
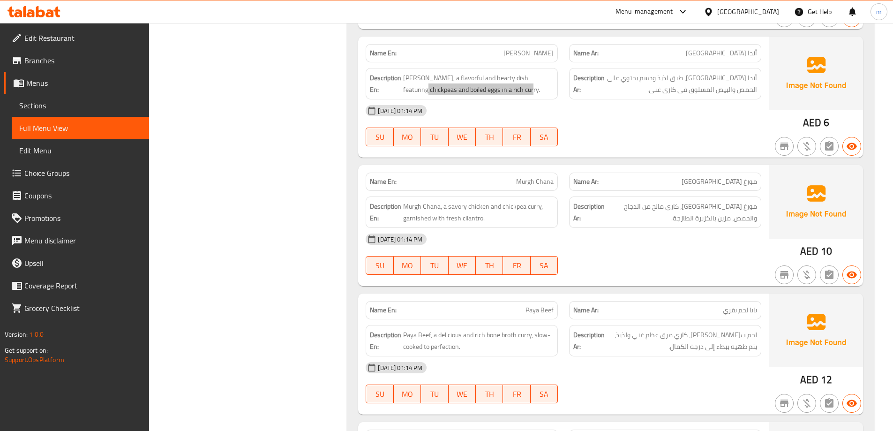
scroll to position [1193, 0]
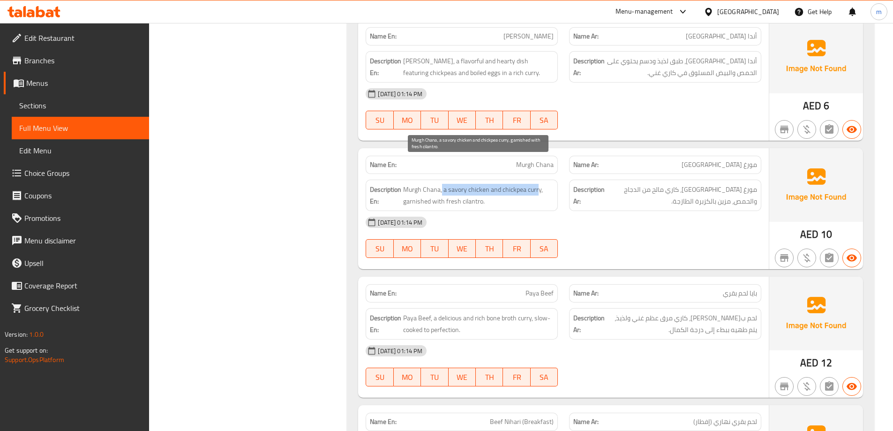
drag, startPoint x: 441, startPoint y: 166, endPoint x: 538, endPoint y: 167, distance: 97.1
click at [538, 184] on span "Murgh Chana, a savory chicken and chickpea curry, garnished with fresh cilantro." at bounding box center [478, 195] width 151 height 23
drag, startPoint x: 408, startPoint y: 180, endPoint x: 491, endPoint y: 180, distance: 83.0
click at [491, 184] on h6 "Description En: Murgh Chana, a savory chicken and chickpea curry, garnished wit…" at bounding box center [462, 195] width 184 height 23
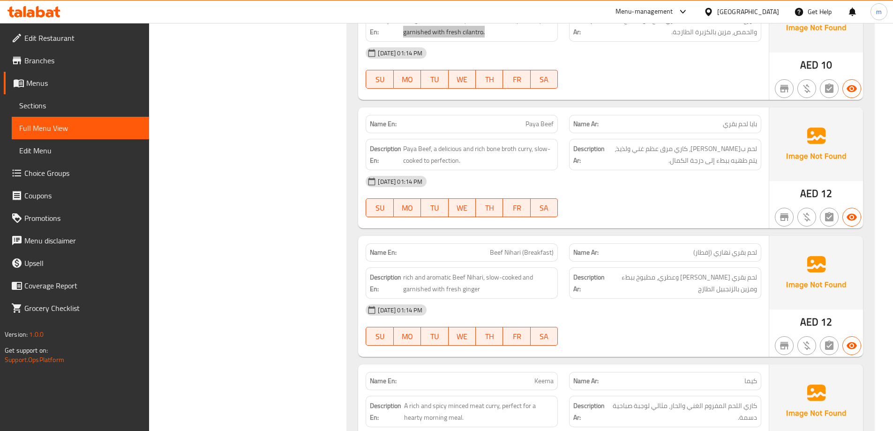
scroll to position [1381, 0]
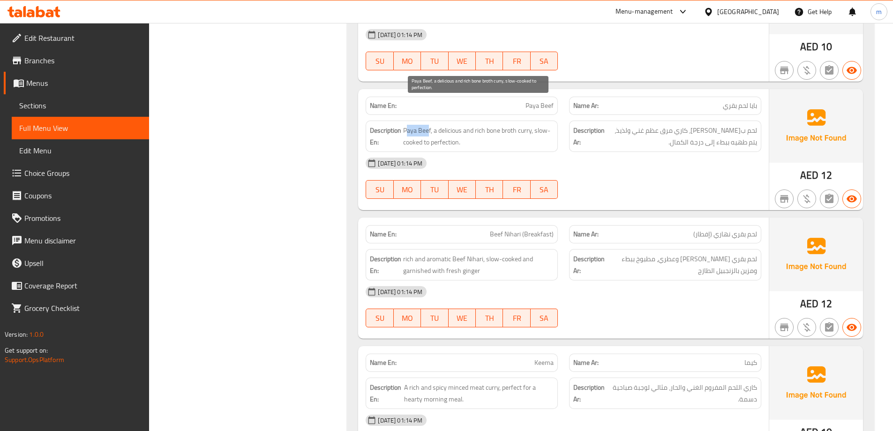
drag, startPoint x: 429, startPoint y: 108, endPoint x: 406, endPoint y: 107, distance: 23.5
click at [406, 125] on span "Paya Beef, a delicious and rich bone broth curry, slow-cooked to perfection." at bounding box center [478, 136] width 151 height 23
drag, startPoint x: 446, startPoint y: 103, endPoint x: 529, endPoint y: 110, distance: 82.8
click at [529, 125] on span "Paya Beef, a delicious and rich bone broth curry, slow-cooked to perfection." at bounding box center [478, 136] width 151 height 23
click at [482, 125] on span "Paya Beef, a delicious and rich bone broth curry, slow-cooked to perfection." at bounding box center [478, 136] width 151 height 23
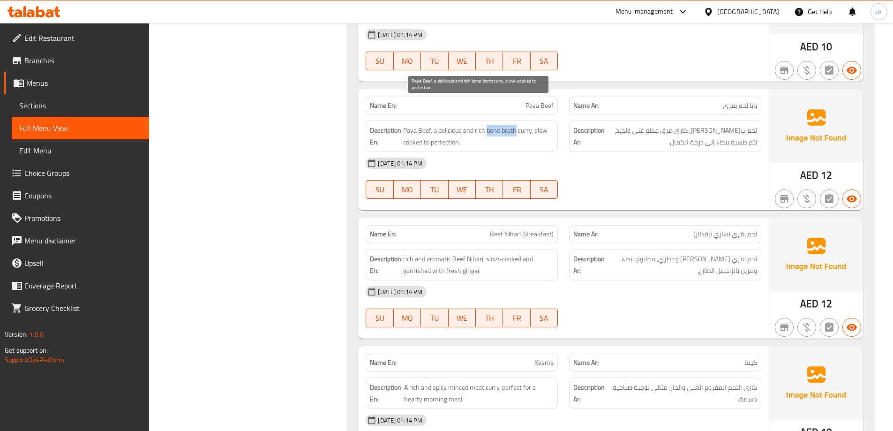
drag, startPoint x: 487, startPoint y: 105, endPoint x: 516, endPoint y: 103, distance: 29.6
click at [516, 125] on span "Paya Beef, a delicious and rich bone broth curry, slow-cooked to perfection." at bounding box center [478, 136] width 151 height 23
copy span "bone broth"
drag, startPoint x: 537, startPoint y: 107, endPoint x: 537, endPoint y: 117, distance: 9.9
click at [537, 125] on span "Paya Beef, a delicious and rich bone broth curry, slow-cooked to perfection." at bounding box center [478, 136] width 151 height 23
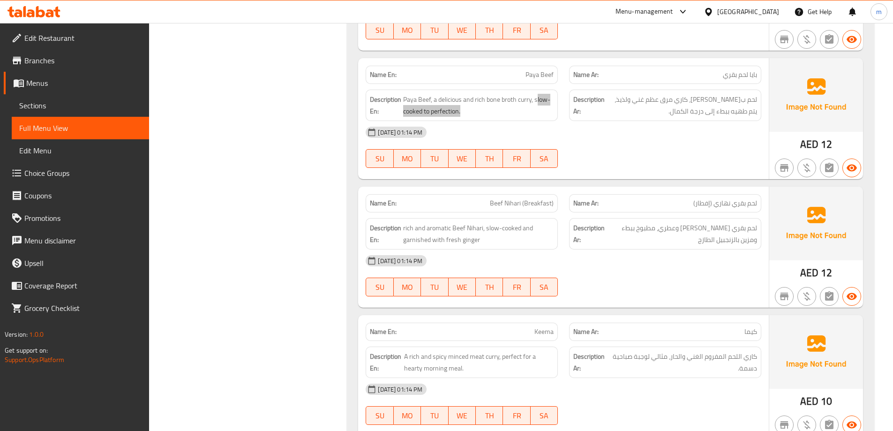
scroll to position [1428, 0]
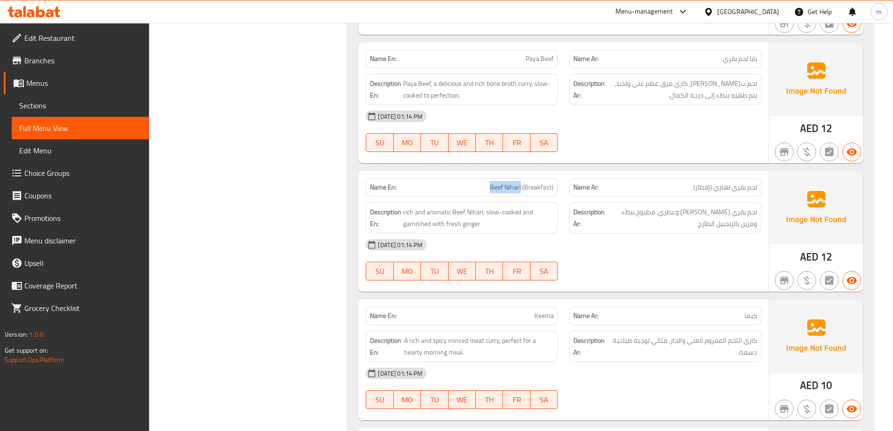
drag, startPoint x: 468, startPoint y: 160, endPoint x: 523, endPoint y: 159, distance: 54.9
click at [523, 182] on p "Name En: Beef Nihari (Breakfast)" at bounding box center [462, 187] width 184 height 10
copy span "Beef Nihari"
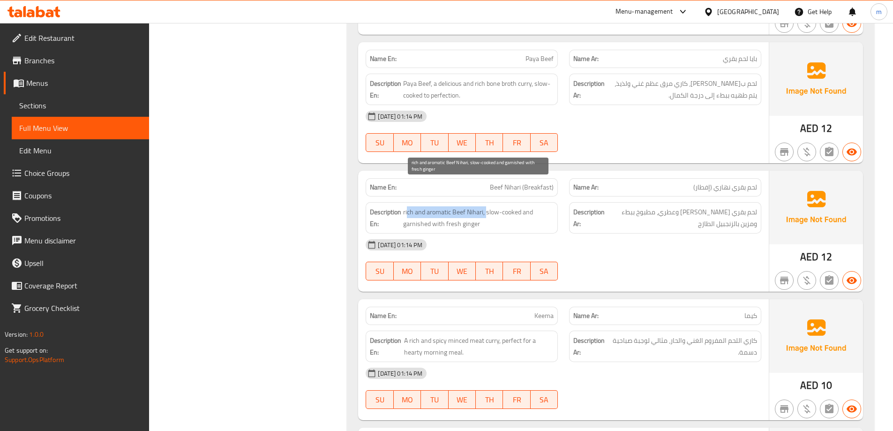
drag, startPoint x: 486, startPoint y: 184, endPoint x: 408, endPoint y: 192, distance: 78.3
click at [408, 206] on span "rich and aromatic Beef Nihari, slow-cooked and garnished with fresh ginger" at bounding box center [478, 217] width 151 height 23
drag, startPoint x: 494, startPoint y: 189, endPoint x: 520, endPoint y: 200, distance: 27.5
click at [520, 206] on span "rich and aromatic Beef Nihari, slow-cooked and garnished with fresh ginger" at bounding box center [478, 217] width 151 height 23
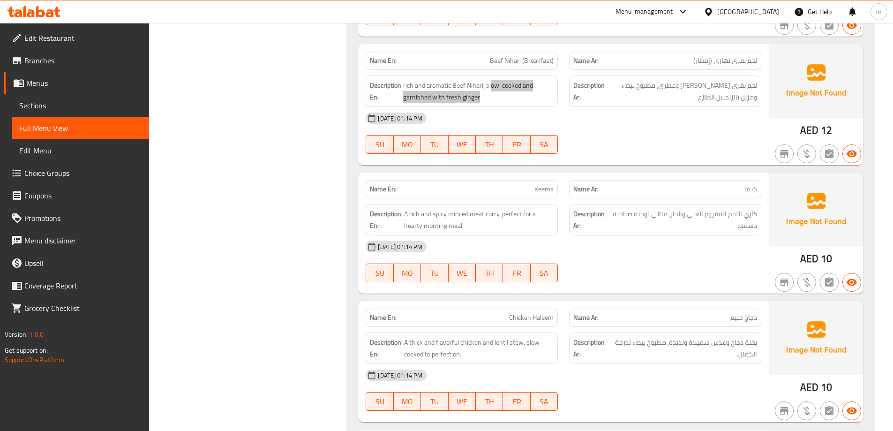
scroll to position [1616, 0]
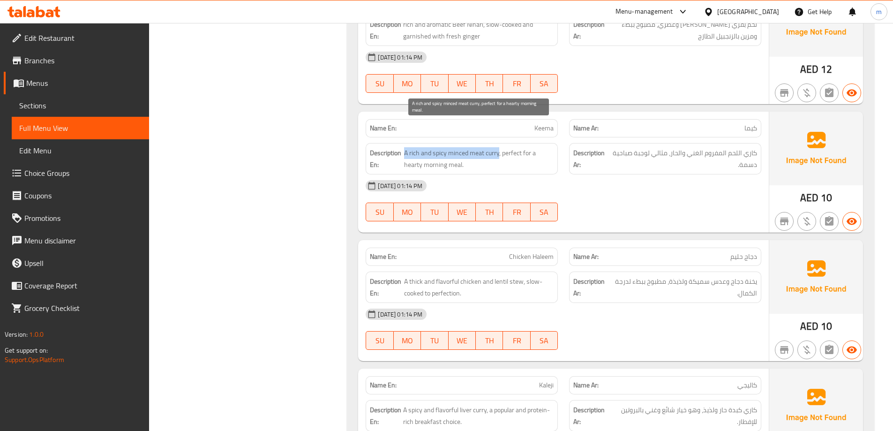
drag, startPoint x: 499, startPoint y: 126, endPoint x: 406, endPoint y: 125, distance: 93.3
click at [406, 147] on span "A rich and spicy minced meat curry, perfect for a hearty morning meal." at bounding box center [479, 158] width 150 height 23
drag, startPoint x: 504, startPoint y: 130, endPoint x: 461, endPoint y: 142, distance: 44.3
click at [461, 147] on span "A rich and spicy minced meat curry, perfect for a hearty morning meal." at bounding box center [479, 158] width 150 height 23
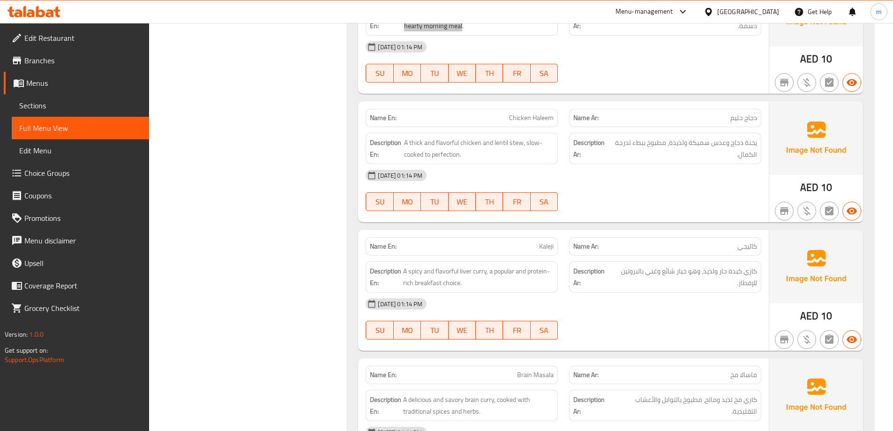
scroll to position [1756, 0]
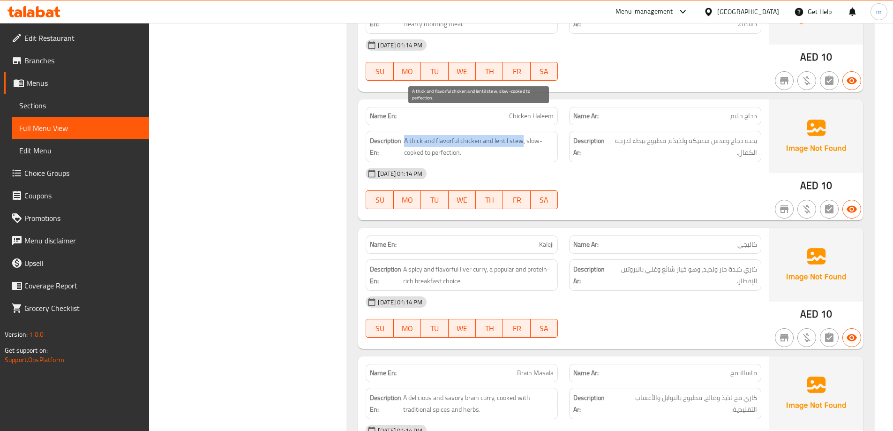
drag, startPoint x: 516, startPoint y: 118, endPoint x: 405, endPoint y: 121, distance: 111.2
click at [405, 135] on span "A thick and flavorful chicken and lentil stew, slow-cooked to perfection." at bounding box center [479, 146] width 150 height 23
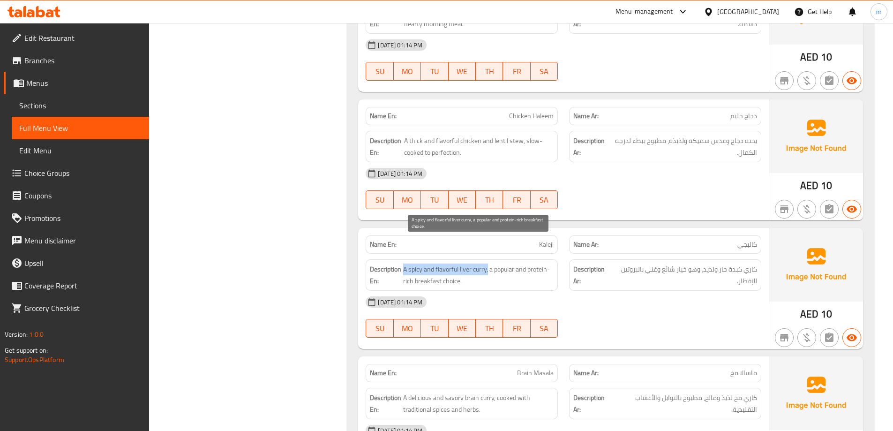
drag, startPoint x: 480, startPoint y: 242, endPoint x: 404, endPoint y: 243, distance: 76.4
click at [404, 264] on span "A spicy and flavorful liver curry, a popular and protein-rich breakfast choice." at bounding box center [478, 275] width 151 height 23
drag, startPoint x: 459, startPoint y: 255, endPoint x: 404, endPoint y: 260, distance: 55.6
click at [404, 264] on span "A spicy and flavorful liver curry, a popular and protein-rich breakfast choice." at bounding box center [478, 275] width 151 height 23
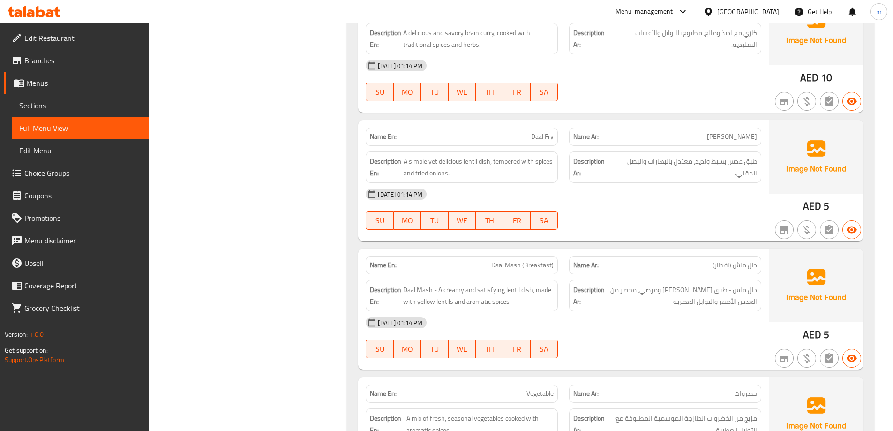
scroll to position [2131, 0]
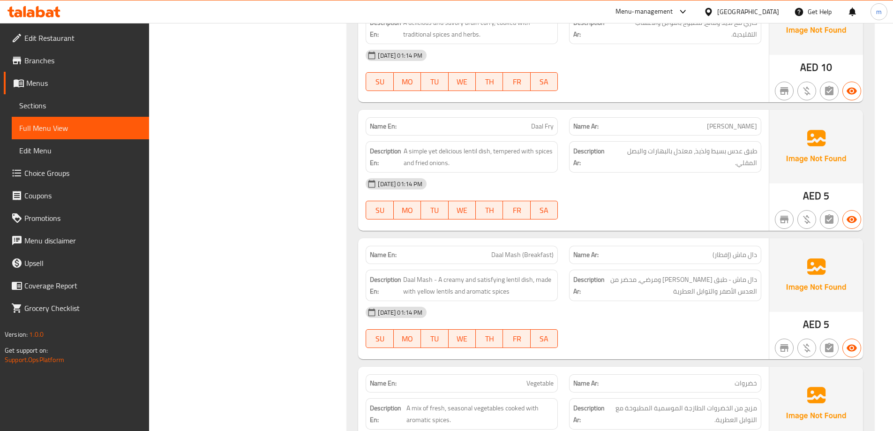
click at [506, 121] on p "Name En: Daal Fry" at bounding box center [462, 126] width 184 height 10
copy span "Daal Fry"
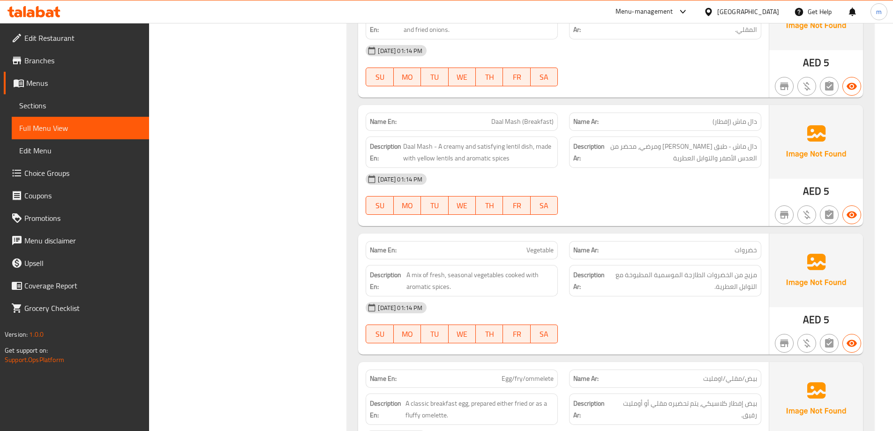
scroll to position [2272, 0]
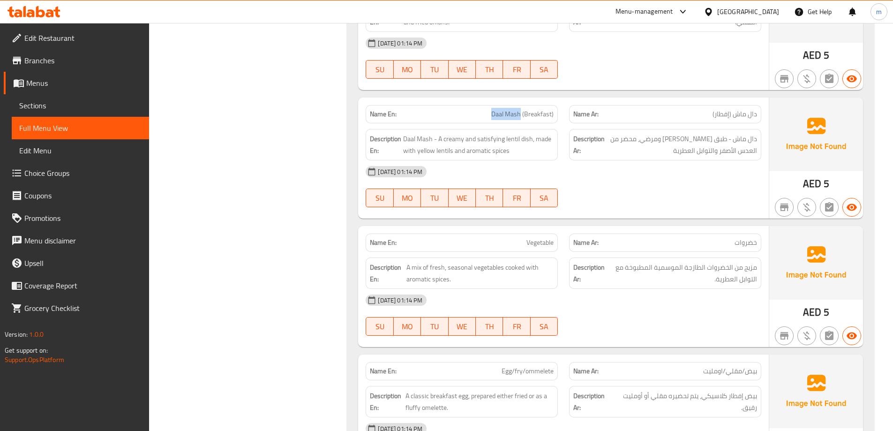
drag, startPoint x: 490, startPoint y: 88, endPoint x: 521, endPoint y: 90, distance: 31.5
click at [521, 109] on p "Name En: Daal Mash (Breakfast)" at bounding box center [462, 114] width 184 height 10
copy span "Daal Mash"
click at [520, 109] on span "Daal Mash (Breakfast)" at bounding box center [522, 114] width 62 height 10
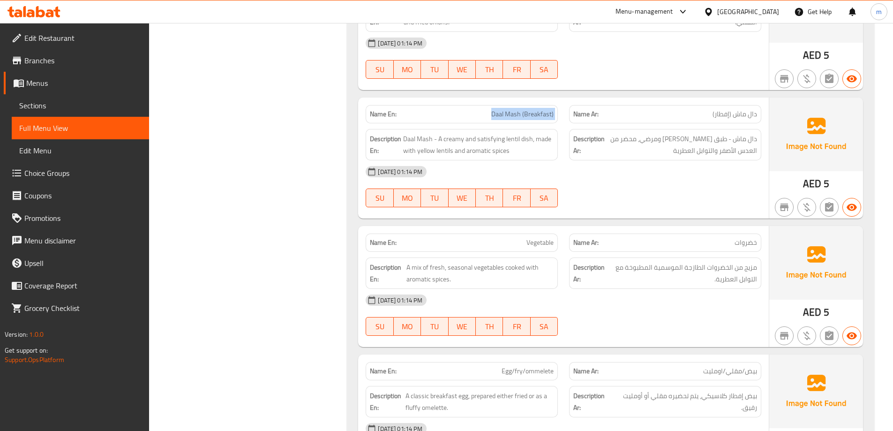
click at [520, 109] on span "Daal Mash (Breakfast)" at bounding box center [522, 114] width 62 height 10
click at [495, 109] on span "Daal Mash (Breakfast)" at bounding box center [522, 114] width 62 height 10
drag, startPoint x: 489, startPoint y: 89, endPoint x: 523, endPoint y: 87, distance: 33.8
click at [523, 109] on p "Name En: Daal Mash (Breakfast)" at bounding box center [462, 114] width 184 height 10
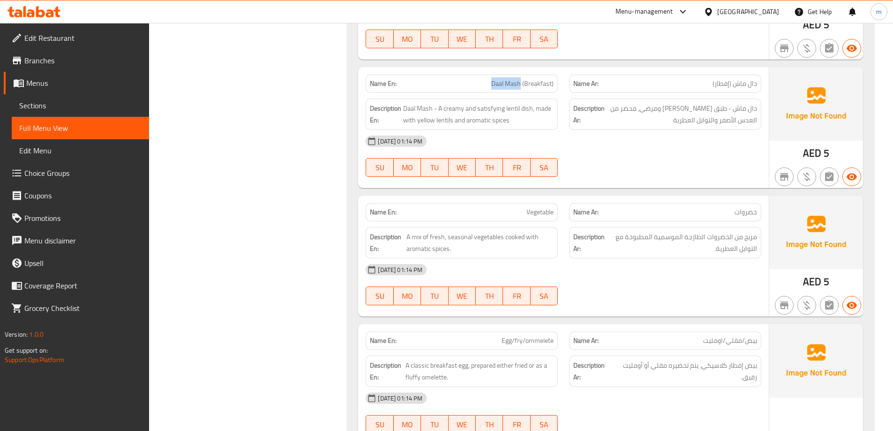
scroll to position [2366, 0]
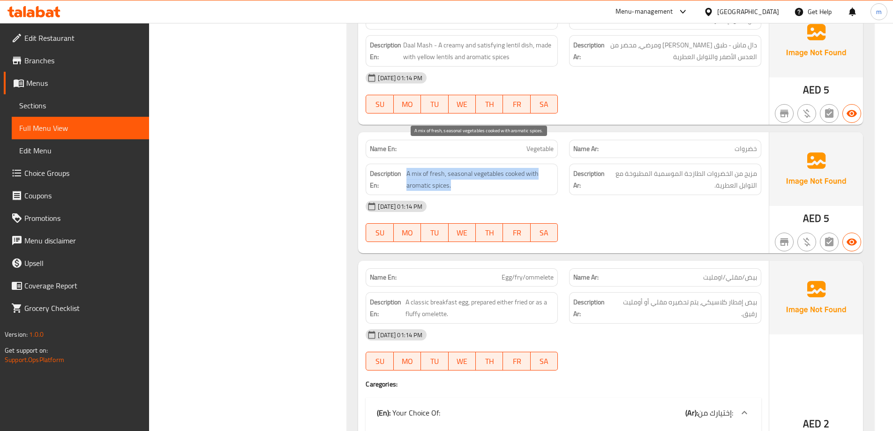
drag, startPoint x: 406, startPoint y: 147, endPoint x: 499, endPoint y: 154, distance: 93.2
click at [499, 168] on span "A mix of fresh, seasonal vegetables cooked with aromatic spices." at bounding box center [480, 179] width 147 height 23
click at [481, 168] on span "A mix of fresh, seasonal vegetables cooked with aromatic spices." at bounding box center [480, 179] width 147 height 23
drag, startPoint x: 405, startPoint y: 147, endPoint x: 438, endPoint y: 151, distance: 33.9
click at [438, 168] on h6 "Description En: A mix of fresh, seasonal vegetables cooked with aromatic spices." at bounding box center [462, 179] width 184 height 23
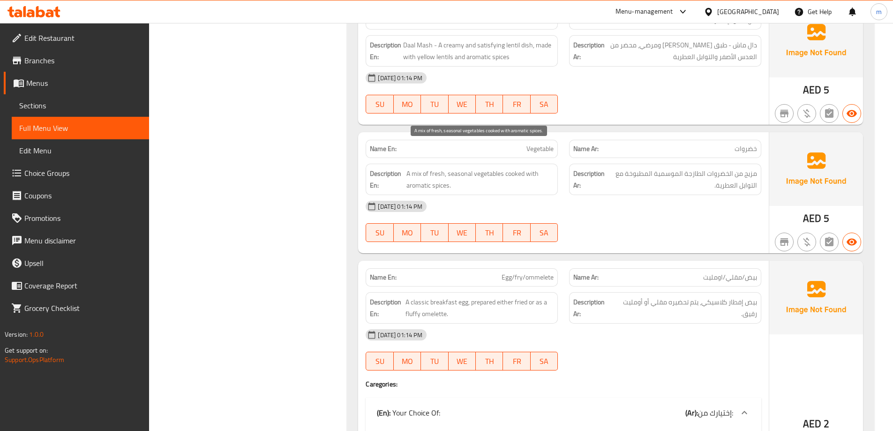
click at [444, 168] on span "A mix of fresh, seasonal vegetables cooked with aromatic spices." at bounding box center [480, 179] width 147 height 23
drag, startPoint x: 448, startPoint y: 145, endPoint x: 503, endPoint y: 146, distance: 54.9
click at [503, 168] on span "A mix of fresh, seasonal vegetables cooked with aromatic spices." at bounding box center [480, 179] width 147 height 23
drag, startPoint x: 509, startPoint y: 150, endPoint x: 510, endPoint y: 165, distance: 15.5
click at [510, 168] on span "A mix of fresh, seasonal vegetables cooked with aromatic spices." at bounding box center [480, 179] width 147 height 23
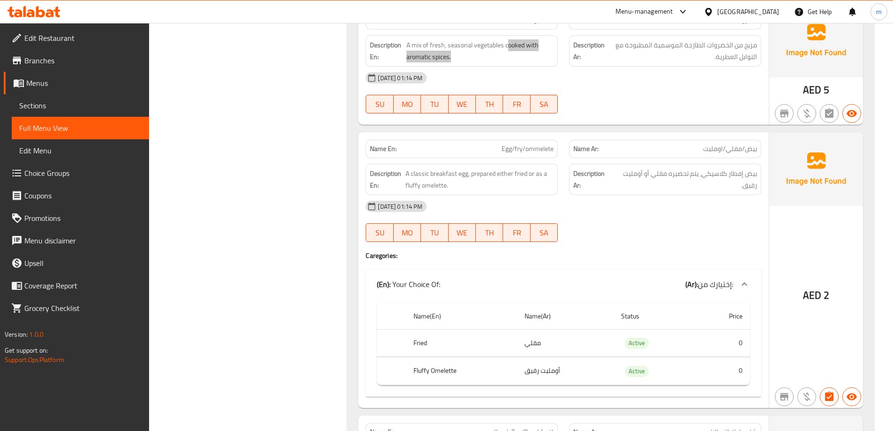
scroll to position [2507, 0]
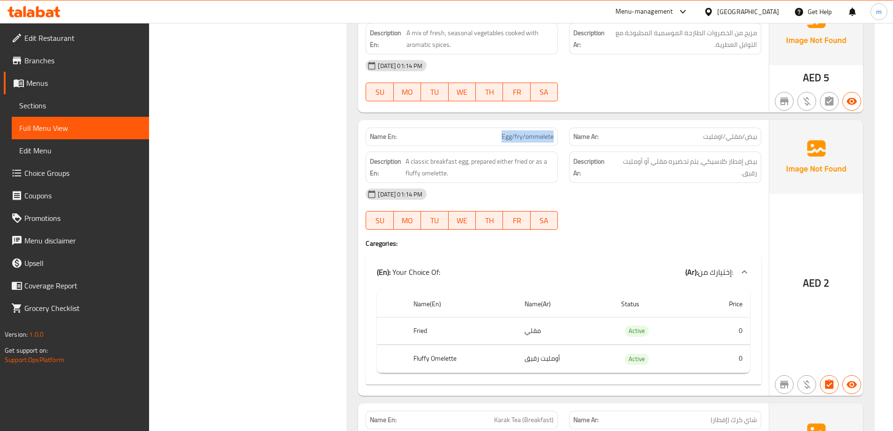
drag, startPoint x: 509, startPoint y: 109, endPoint x: 557, endPoint y: 112, distance: 47.9
click at [557, 128] on div "Name En: Egg/fry/ommelete" at bounding box center [462, 137] width 192 height 18
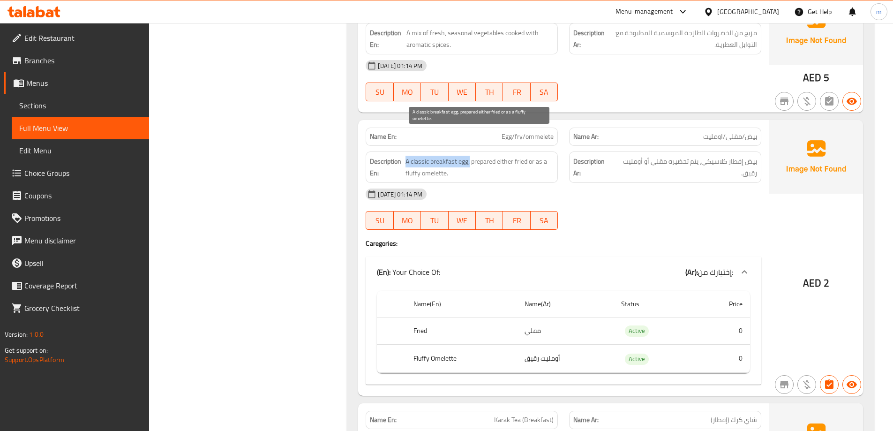
drag, startPoint x: 461, startPoint y: 138, endPoint x: 407, endPoint y: 132, distance: 54.3
click at [407, 156] on span "A classic breakfast egg, prepared either fried or as a fluffy omelette." at bounding box center [480, 167] width 149 height 23
drag, startPoint x: 472, startPoint y: 137, endPoint x: 520, endPoint y: 137, distance: 47.4
click at [520, 156] on span "A classic breakfast egg, prepared either fried or as a fluffy omelette." at bounding box center [480, 167] width 149 height 23
click at [506, 156] on span "A classic breakfast egg, prepared either fried or as a fluffy omelette." at bounding box center [480, 167] width 149 height 23
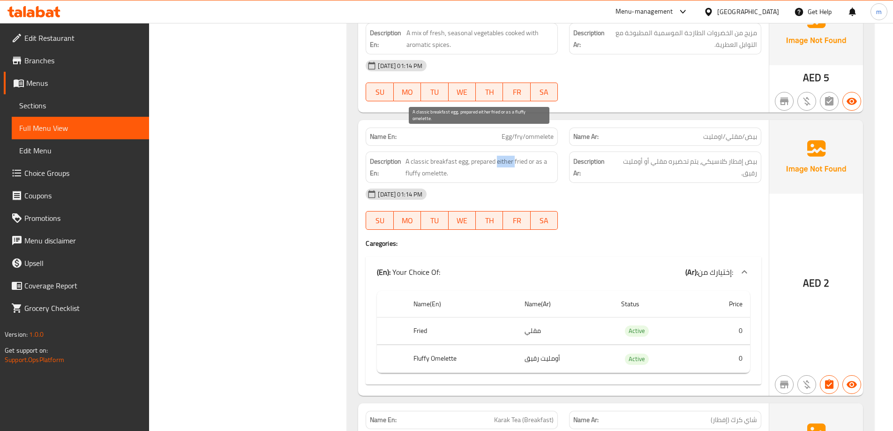
click at [506, 156] on span "A classic breakfast egg, prepared either fried or as a fluffy omelette." at bounding box center [480, 167] width 149 height 23
click at [556, 183] on div "[DATE] 01:14 PM" at bounding box center [563, 194] width 407 height 23
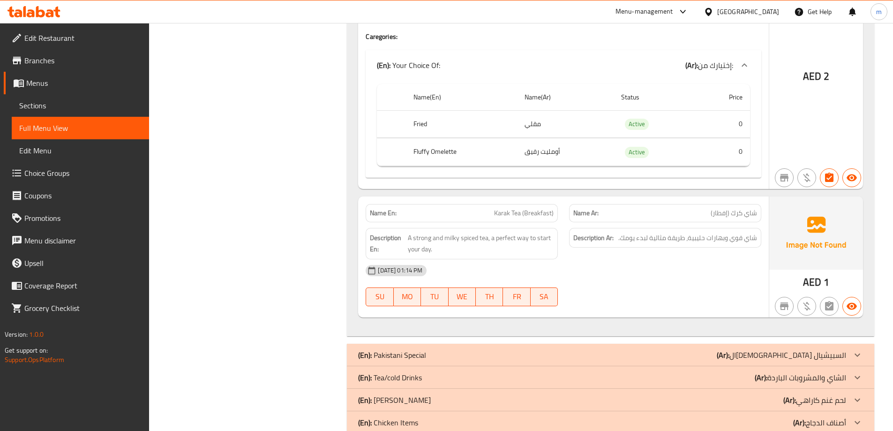
scroll to position [2705, 0]
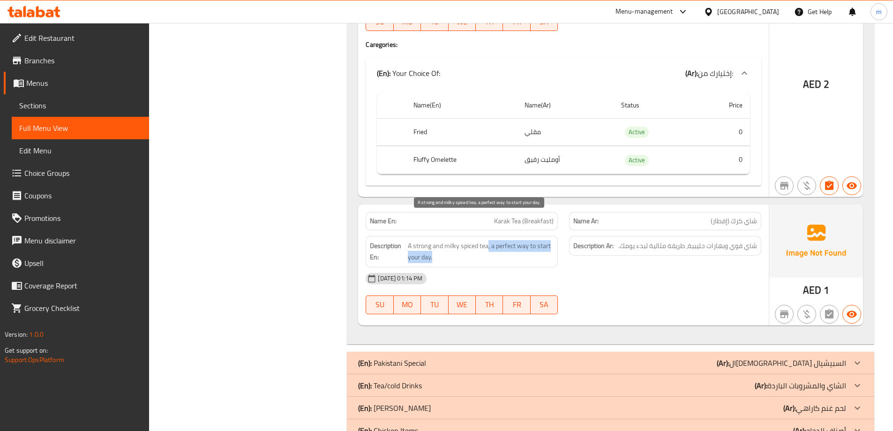
drag, startPoint x: 487, startPoint y: 219, endPoint x: 450, endPoint y: 227, distance: 37.8
click at [449, 240] on span "A strong and milky spiced tea, a perfect way to start your day." at bounding box center [481, 251] width 146 height 23
drag, startPoint x: 450, startPoint y: 227, endPoint x: 444, endPoint y: 223, distance: 7.0
click at [449, 240] on span "A strong and milky spiced tea, a perfect way to start your day." at bounding box center [481, 251] width 146 height 23
drag, startPoint x: 445, startPoint y: 223, endPoint x: 478, endPoint y: 221, distance: 32.4
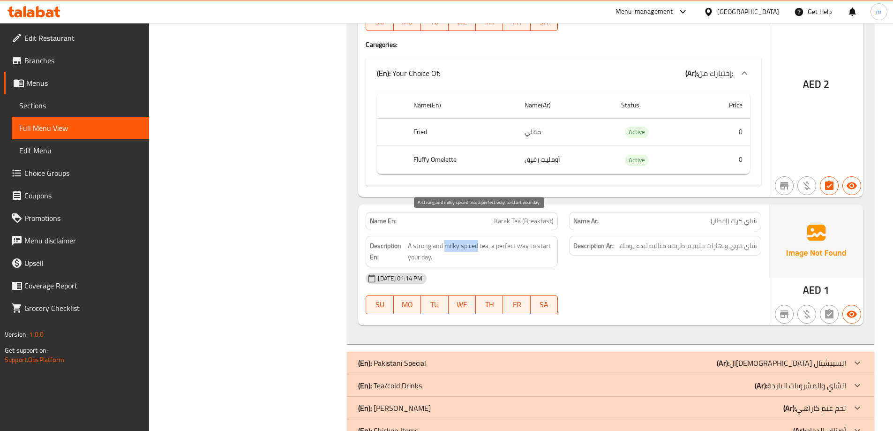
click at [478, 240] on span "A strong and milky spiced tea, a perfect way to start your day." at bounding box center [481, 251] width 146 height 23
click at [498, 212] on div "Name En: Karak Tea (Breakfast)" at bounding box center [462, 221] width 192 height 18
click at [498, 216] on span "Karak Tea (Breakfast)" at bounding box center [524, 221] width 60 height 10
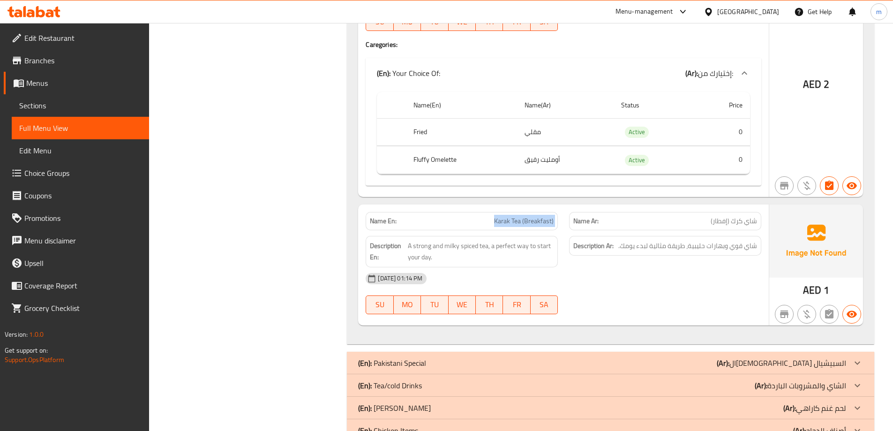
copy span "Karak Tea (Breakfast)"
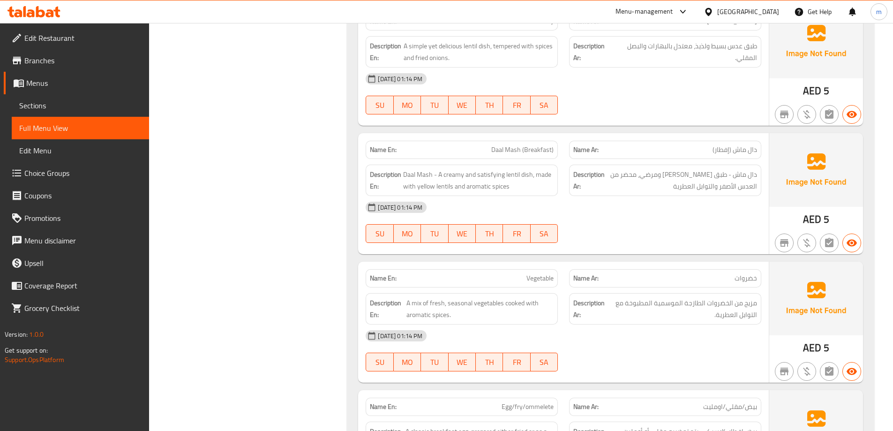
scroll to position [2096, 0]
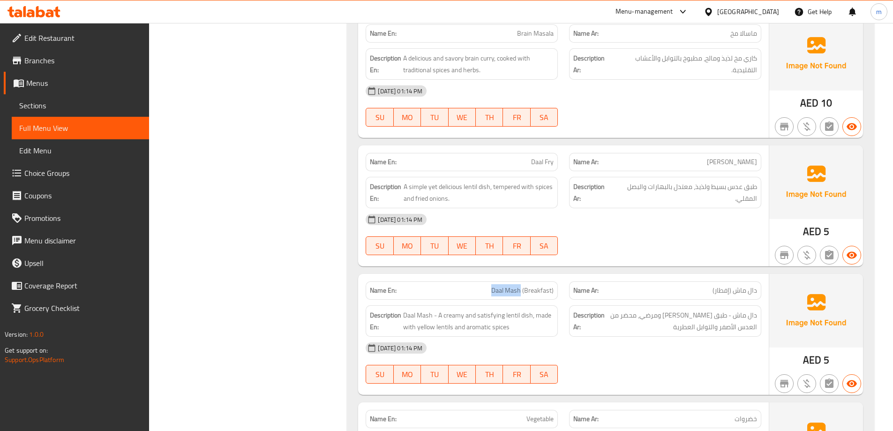
drag, startPoint x: 481, startPoint y: 262, endPoint x: 521, endPoint y: 263, distance: 40.3
click at [521, 286] on p "Name En: Daal Mash (Breakfast)" at bounding box center [462, 291] width 184 height 10
copy span "Daal Mash"
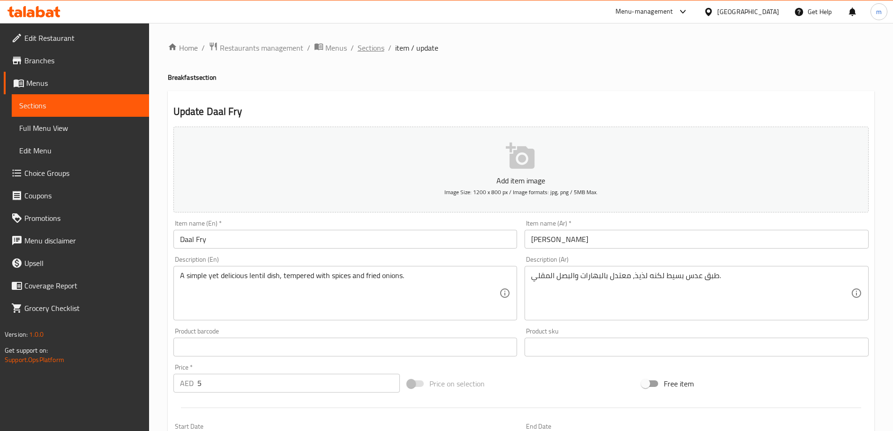
click at [364, 53] on span "Sections" at bounding box center [371, 47] width 27 height 11
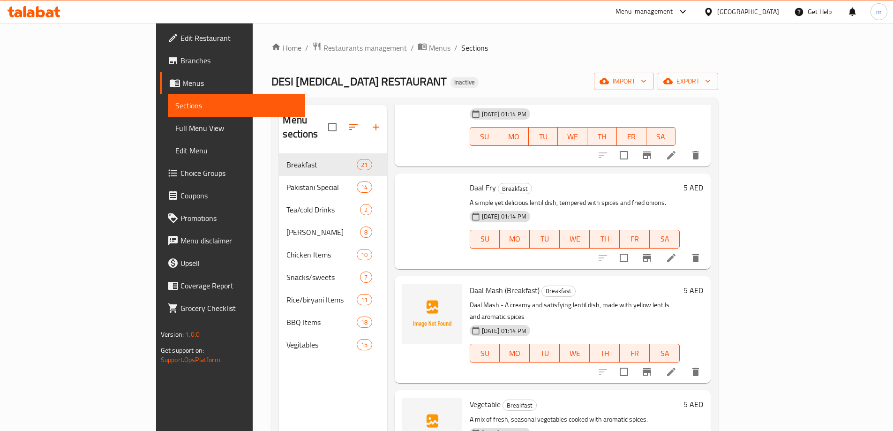
scroll to position [131, 0]
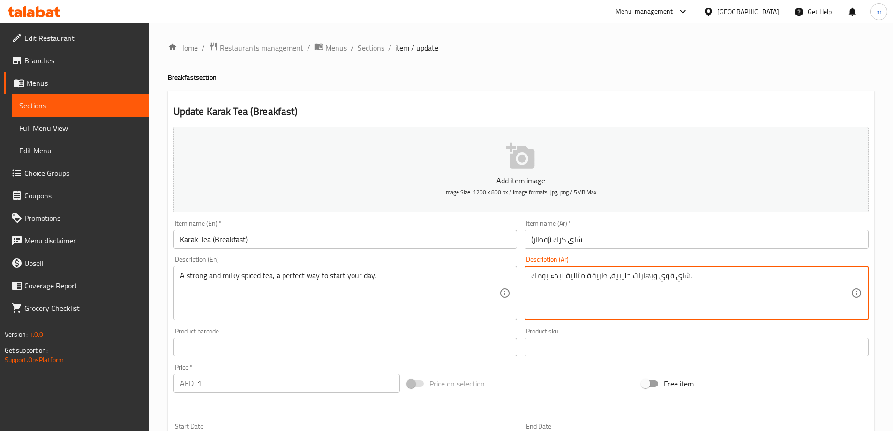
click at [704, 230] on input "شاي كرك (إفطار)" at bounding box center [697, 239] width 344 height 19
drag, startPoint x: 773, startPoint y: 278, endPoint x: 808, endPoint y: 285, distance: 36.3
drag, startPoint x: 777, startPoint y: 277, endPoint x: 818, endPoint y: 280, distance: 41.9
click at [818, 280] on textarea "شاي قوي وبهارات حليبية، طريقة مثالية لبدء يومك." at bounding box center [691, 293] width 320 height 45
type textarea "شاي قوي ومتبل بالحليب، طريقة مثالية لبدء يومك."
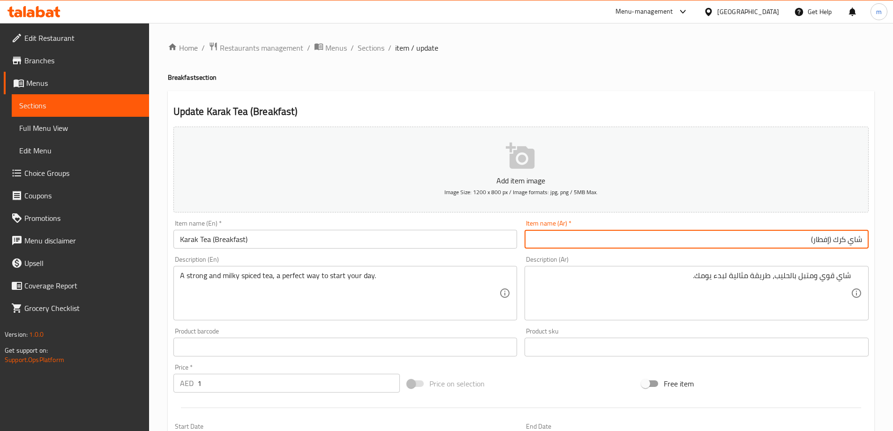
click at [728, 242] on input "شاي كرك (إفطار)" at bounding box center [697, 239] width 344 height 19
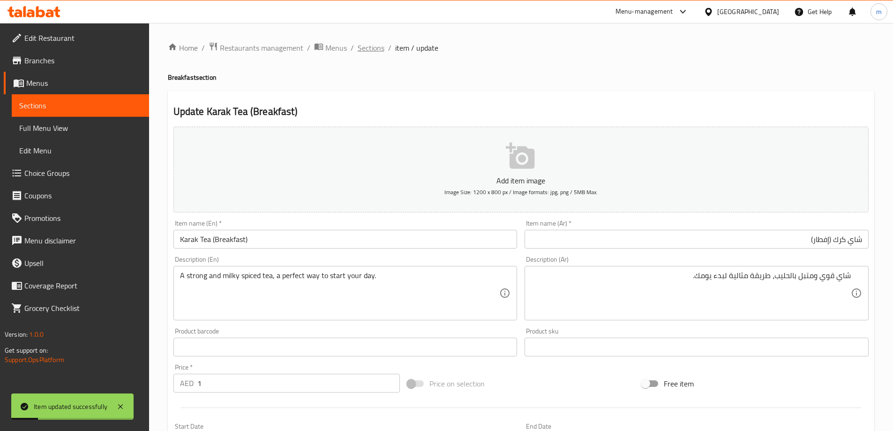
click at [375, 53] on span "Sections" at bounding box center [371, 47] width 27 height 11
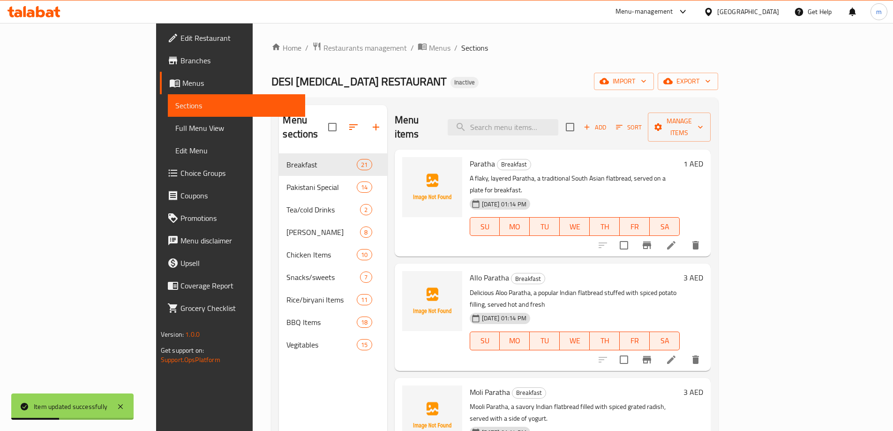
scroll to position [1570, 0]
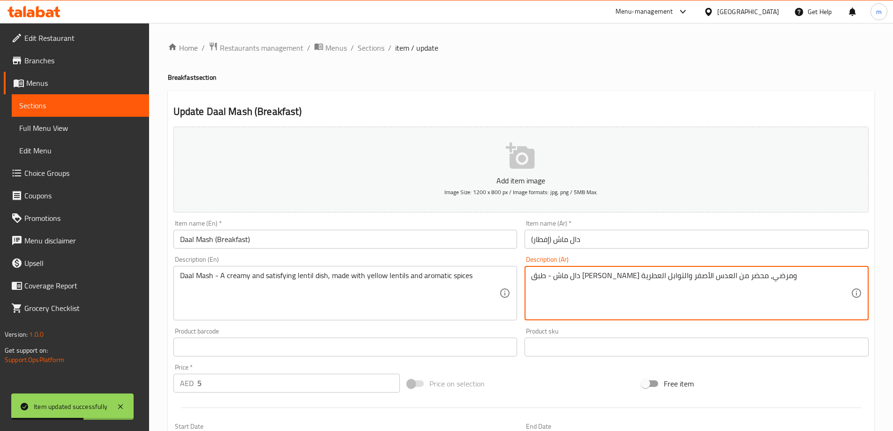
drag, startPoint x: 674, startPoint y: 301, endPoint x: 675, endPoint y: 246, distance: 55.3
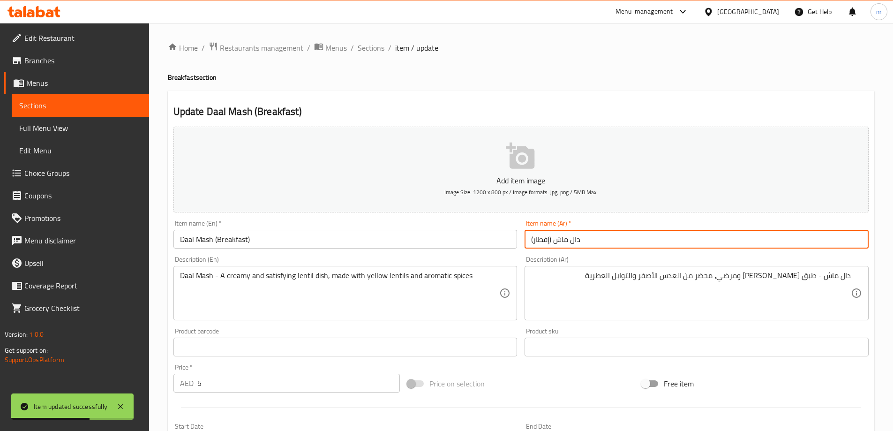
click at [675, 242] on input "دال ماش (إفطار)" at bounding box center [697, 239] width 344 height 19
drag, startPoint x: 744, startPoint y: 241, endPoint x: 836, endPoint y: 253, distance: 92.7
click at [836, 253] on div "Add item image Image Size: 1200 x 800 px / Image formats: jpg, png / 5MB Max. I…" at bounding box center [521, 325] width 703 height 404
type input "دال ماش"
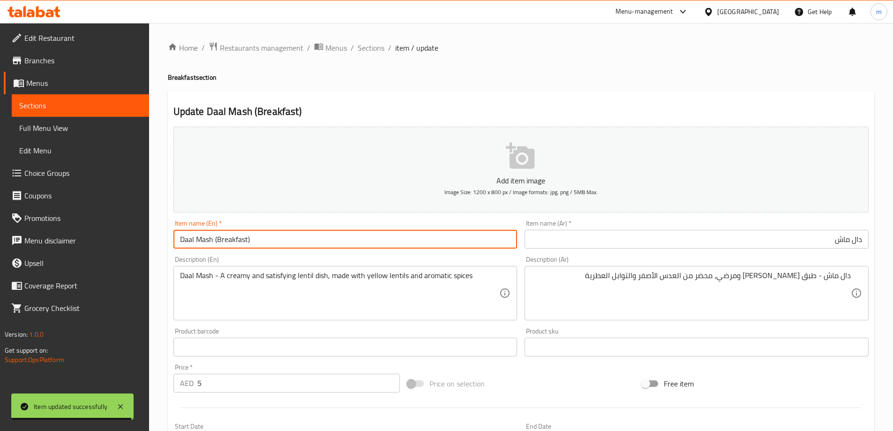
drag, startPoint x: 213, startPoint y: 239, endPoint x: 368, endPoint y: 241, distance: 154.8
click at [368, 241] on input "Daal Mash (Breakfast)" at bounding box center [346, 239] width 344 height 19
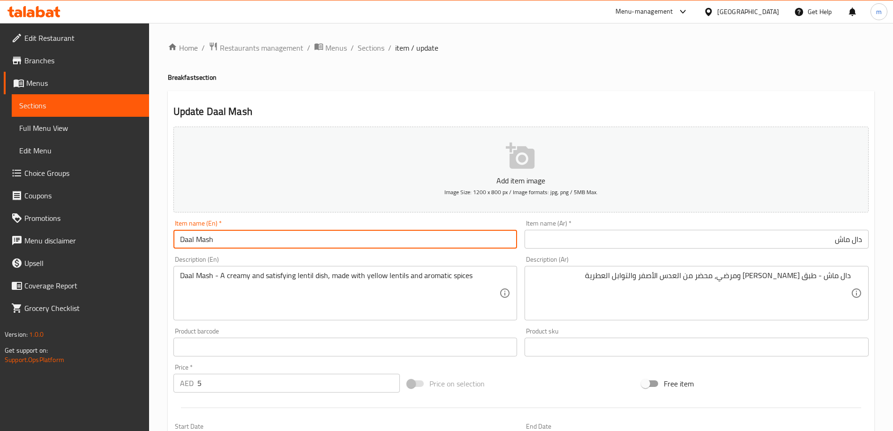
type input "Daal Mash"
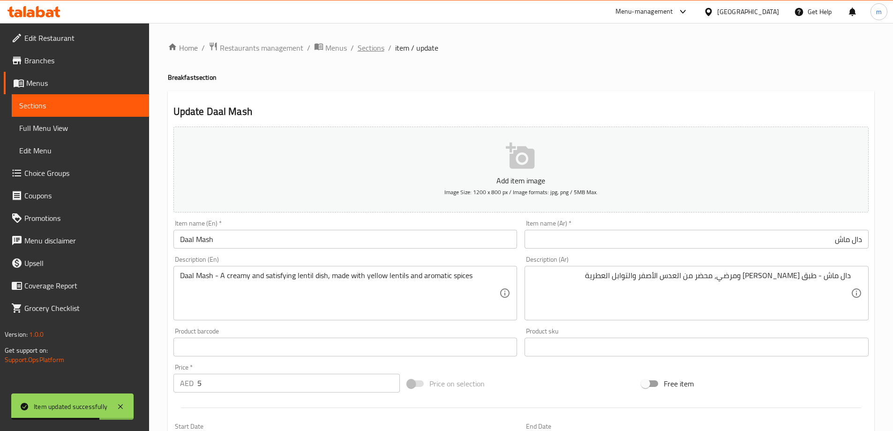
click at [369, 50] on span "Sections" at bounding box center [371, 47] width 27 height 11
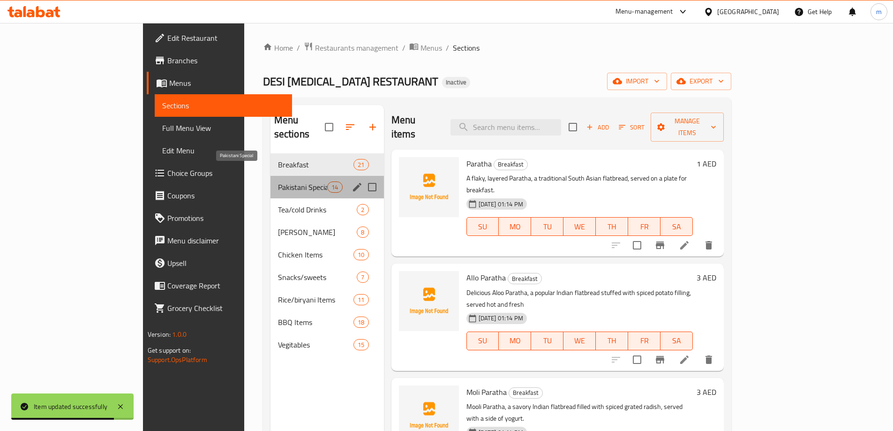
click at [278, 181] on span "Pakistani Special" at bounding box center [303, 186] width 50 height 11
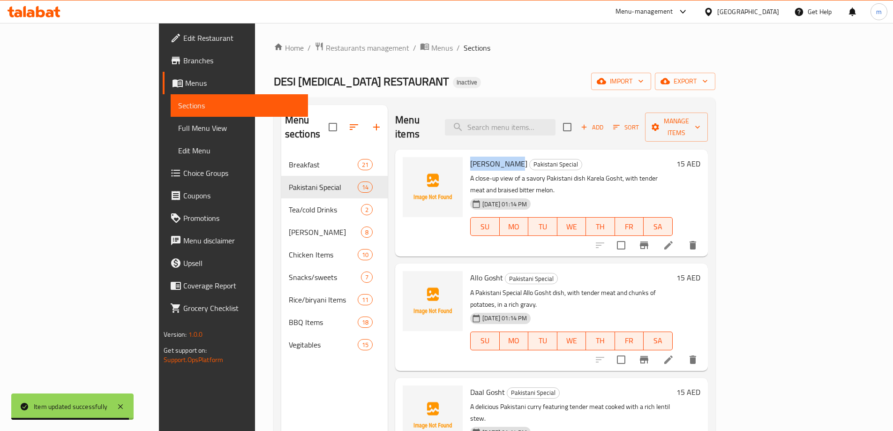
click at [682, 237] on li at bounding box center [669, 245] width 26 height 17
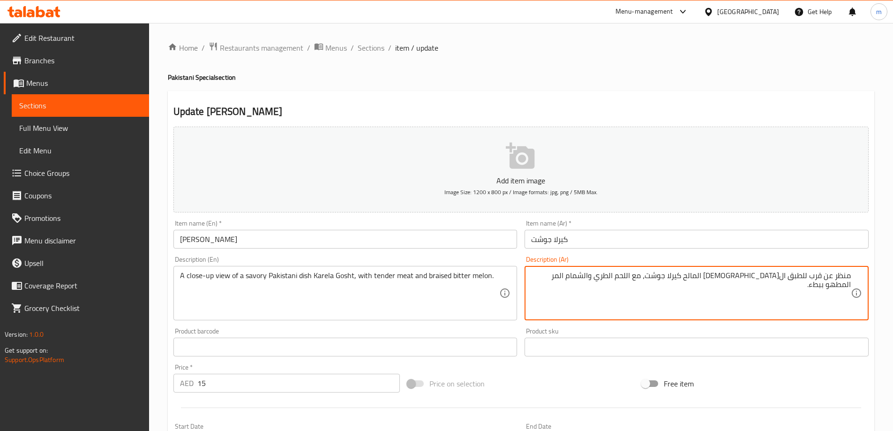
click at [710, 234] on input "كيرلا جوشت" at bounding box center [697, 239] width 344 height 19
drag, startPoint x: 601, startPoint y: 274, endPoint x: 631, endPoint y: 282, distance: 30.9
paste textarea "قرع"
click at [620, 277] on textarea "منظر عن قرب للطبق الباكستاني المالح كيرلا جوشت، مع اللحم الطري والقرع مر المطهو…" at bounding box center [691, 293] width 320 height 45
type textarea "منظر عن قرب للطبق الباكستاني المالح كيرلا جوشت، مع اللحم الطري والقرع المر المط…"
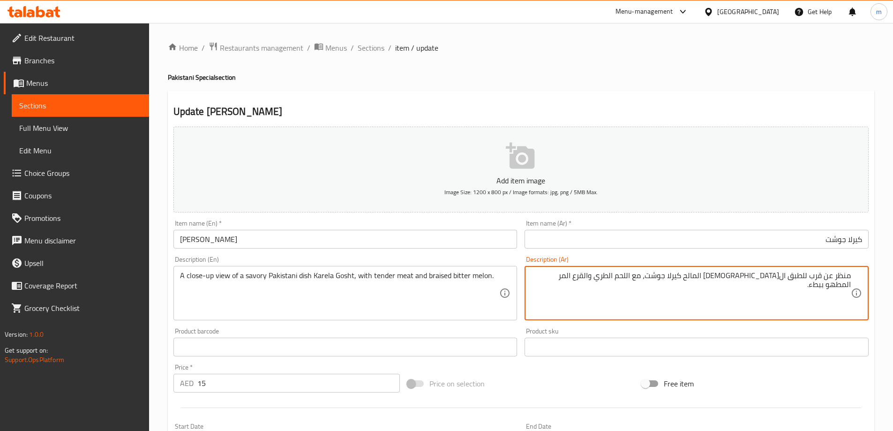
click at [629, 244] on input "كيرلا جوشت" at bounding box center [697, 239] width 344 height 19
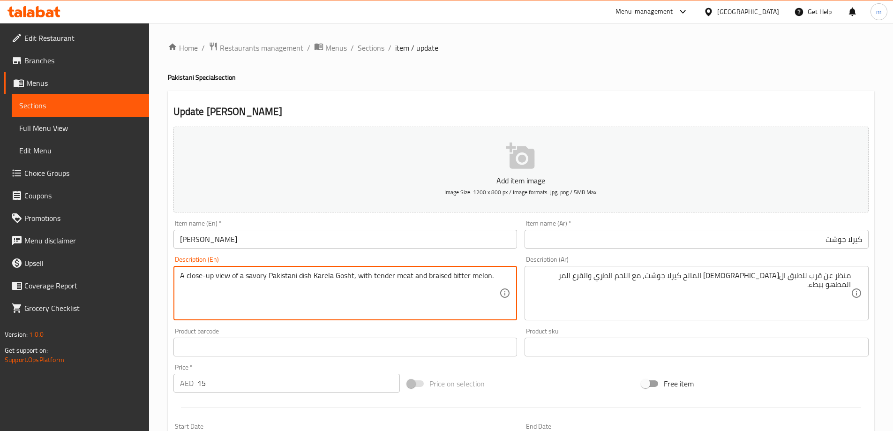
click at [436, 278] on textarea "A close-up view of a savory Pakistani dish Karela Gosht, with tender meat and b…" at bounding box center [340, 293] width 320 height 45
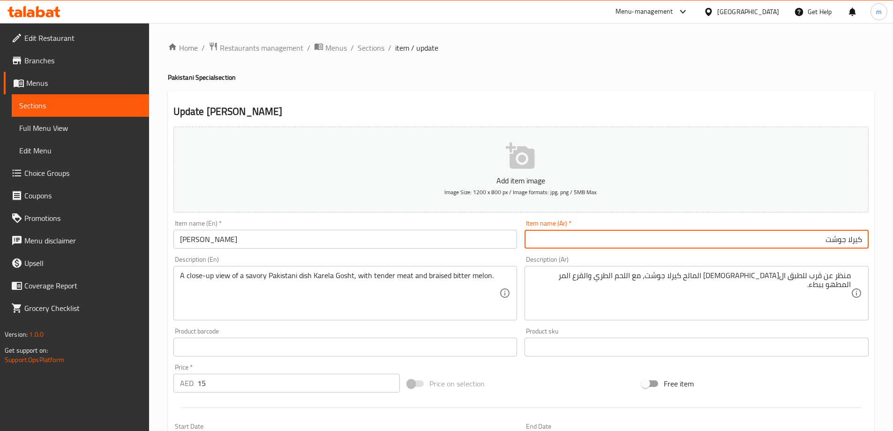
click at [611, 236] on input "كيرلا جوشت" at bounding box center [697, 239] width 344 height 19
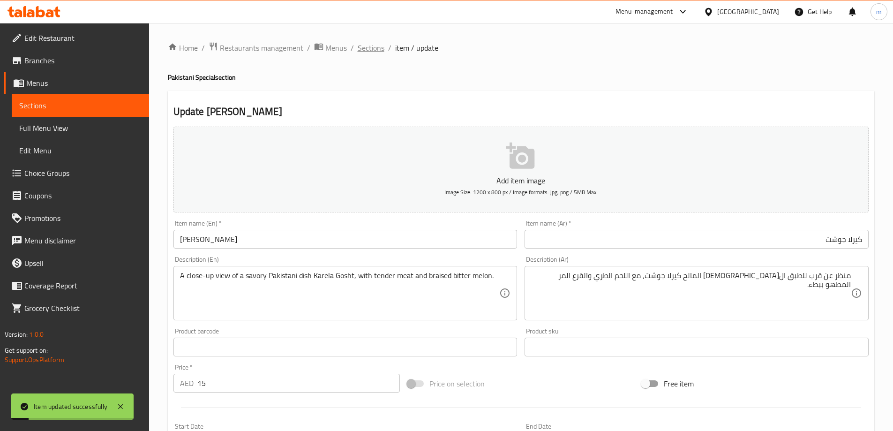
drag, startPoint x: 388, startPoint y: 42, endPoint x: 382, endPoint y: 43, distance: 6.7
click at [383, 44] on ol "Home / Restaurants management / Menus / Sections / item / update" at bounding box center [521, 48] width 707 height 12
click at [375, 44] on span "Sections" at bounding box center [371, 47] width 27 height 11
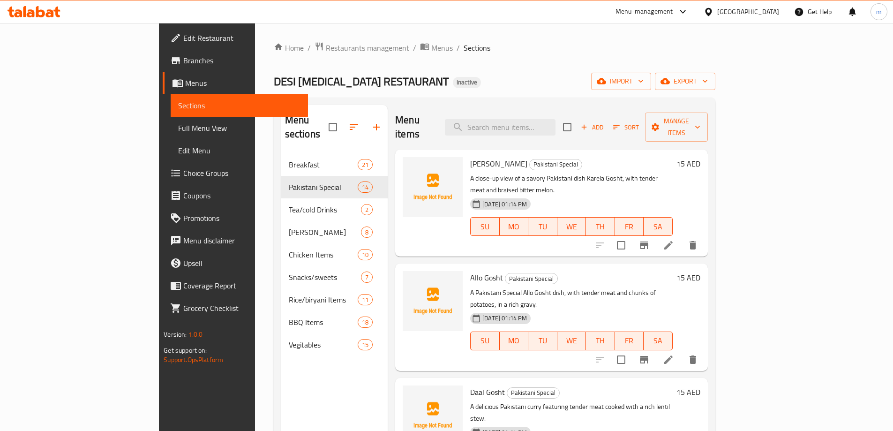
scroll to position [341, 0]
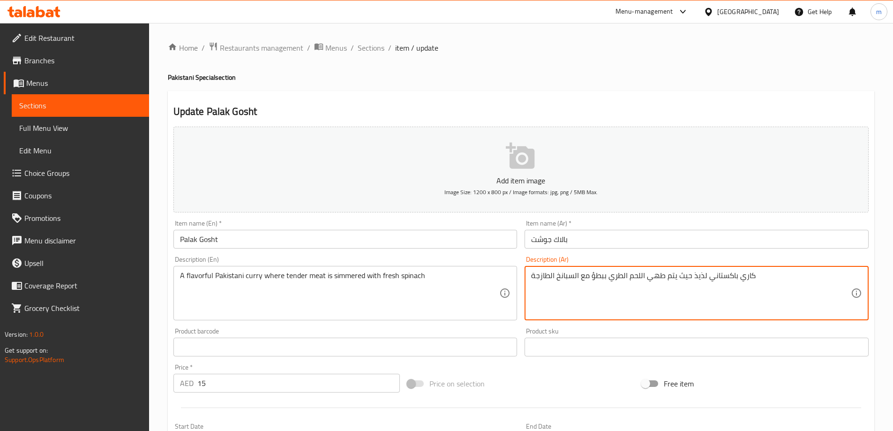
type textarea "كاري باكستاني لذيذ حيث يتم طهي اللحم الطري ببطؤ مع السبانخ الطازجة"
click at [615, 241] on input "بالاك جوشت" at bounding box center [697, 239] width 344 height 19
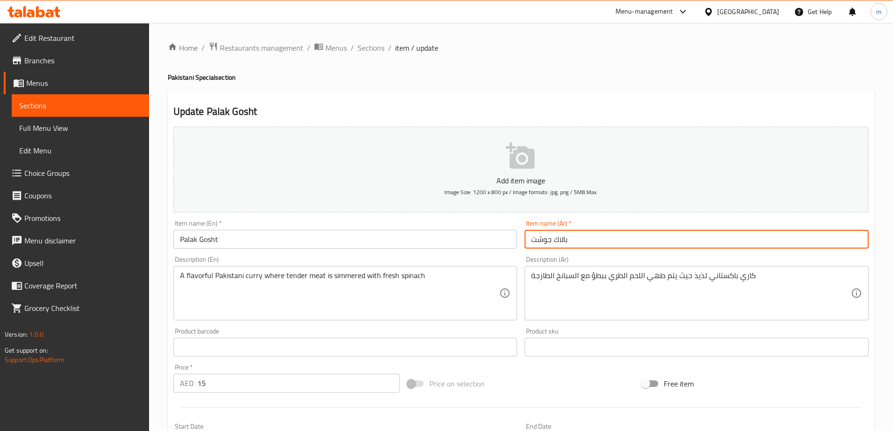
click at [371, 44] on span "Sections" at bounding box center [371, 47] width 27 height 11
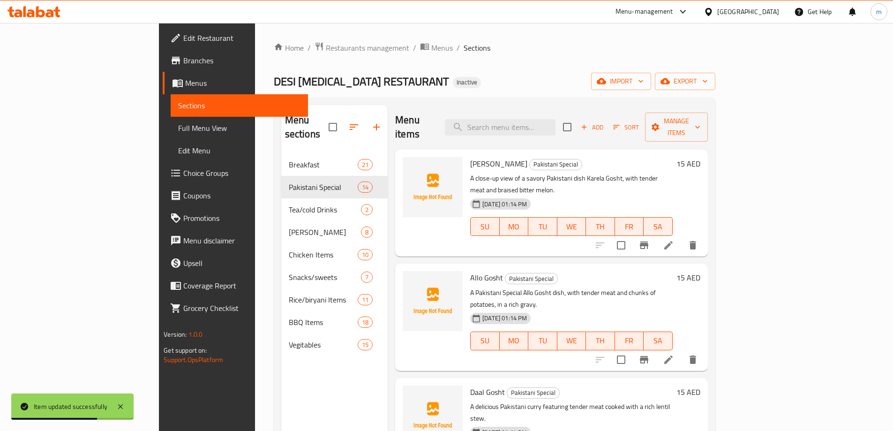
scroll to position [546, 0]
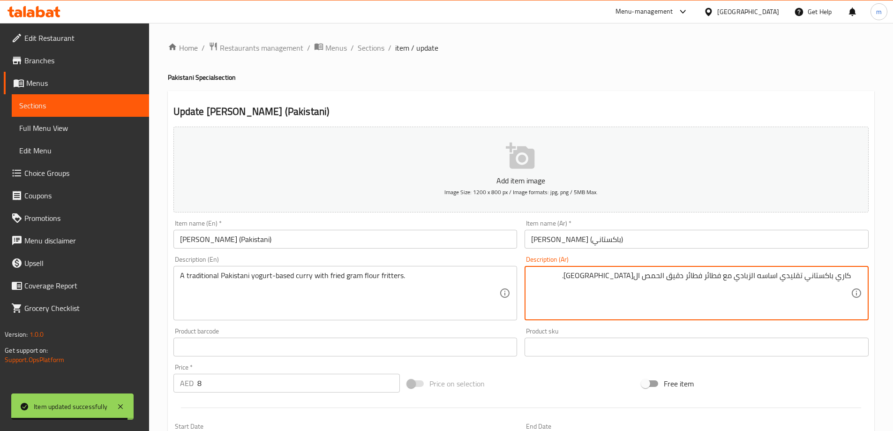
click at [757, 251] on div "Item name (Ar)   * كاري باكورا (باكستاني) Item name (Ar) *" at bounding box center [697, 234] width 352 height 36
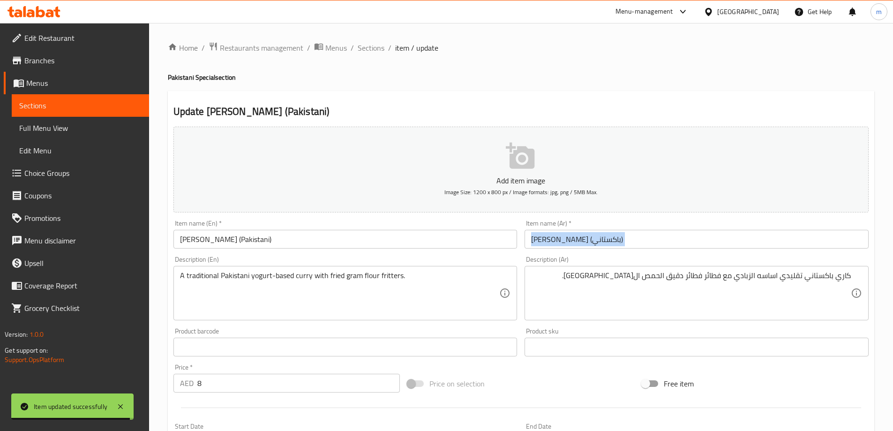
click at [757, 251] on div "Item name (Ar)   * كاري باكورا (باكستاني) Item name (Ar) *" at bounding box center [697, 234] width 352 height 36
click at [757, 245] on input "[PERSON_NAME] (باكستاني)" at bounding box center [697, 239] width 344 height 19
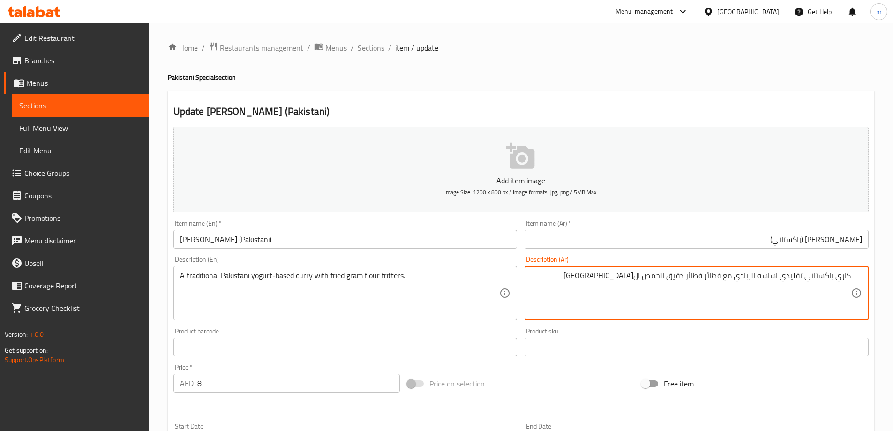
click at [717, 275] on textarea "كاري باكستاني تقليدي اساسه الزبادي مع فطائر فطائر دقيق الحمص المقلية." at bounding box center [691, 293] width 320 height 45
type textarea "كاري باكستاني تقليدي اساسه الزبادي مع فطائر دقيق الحمص المقلية."
click at [720, 250] on div "Item name (Ar)   * كاري باكورا (باكستاني) Item name (Ar) *" at bounding box center [697, 234] width 352 height 36
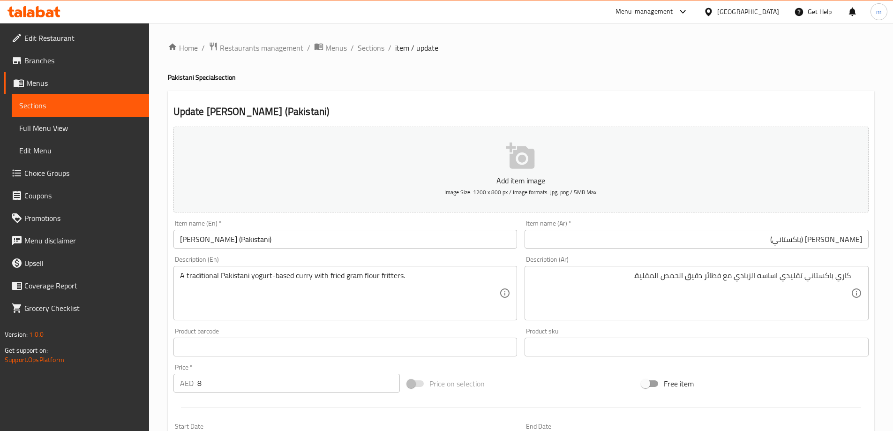
click at [725, 239] on input "[PERSON_NAME] (باكستاني)" at bounding box center [697, 239] width 344 height 19
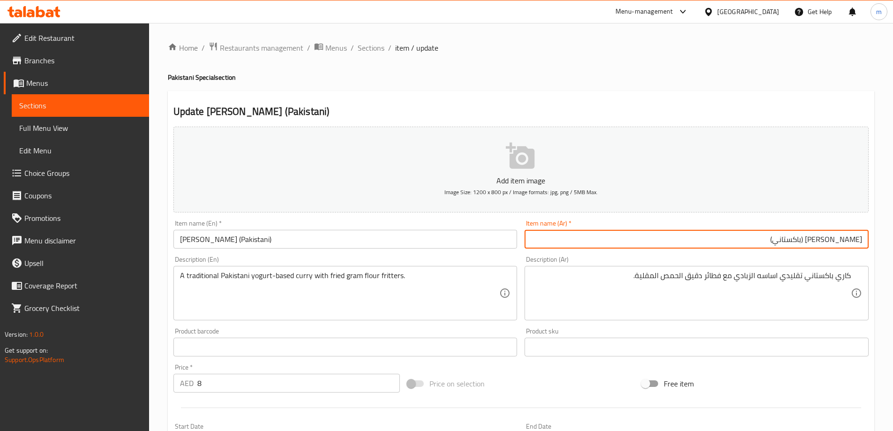
click at [371, 42] on span "Sections" at bounding box center [371, 47] width 27 height 11
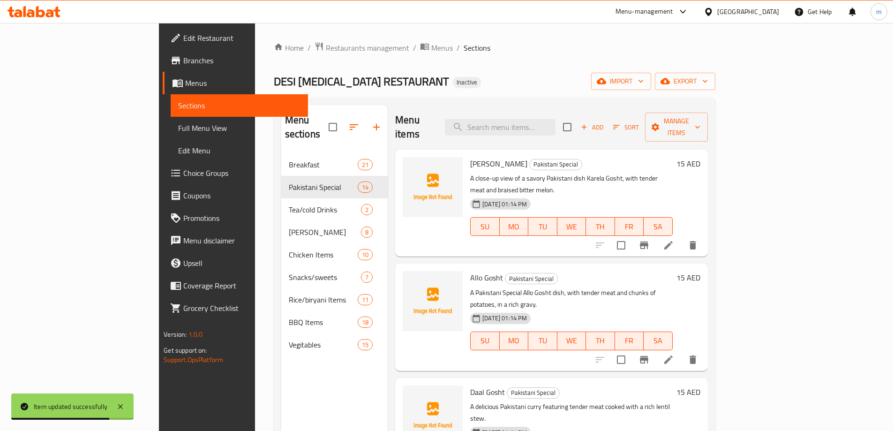
scroll to position [956, 0]
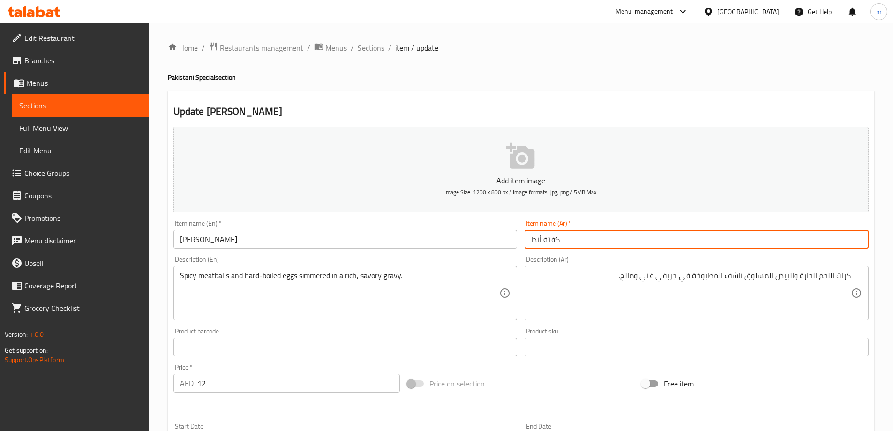
click at [718, 238] on input "كفتة أندا" at bounding box center [697, 239] width 344 height 19
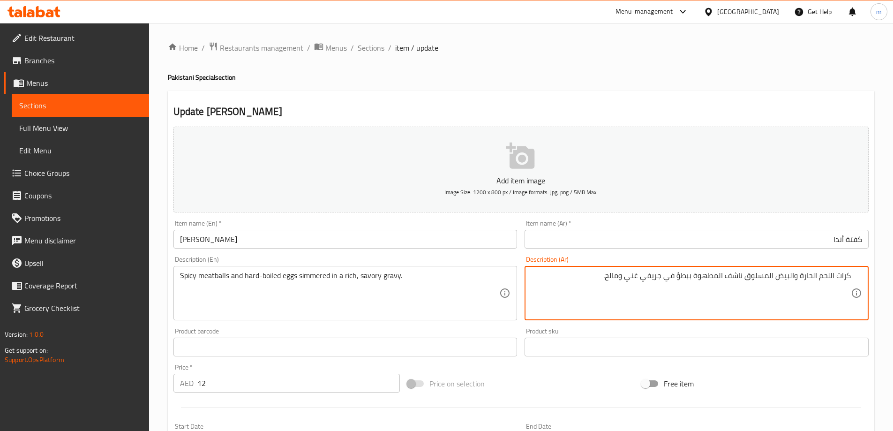
type textarea "كرات اللحم الحارة والبيض المسلوق ناشف المطهوة ببطؤ في جريفي غني ومالح."
click at [725, 253] on div "Description (Ar) كرات اللحم الحارة والبيض المسلوق ناشف المطهوة ببطؤ في جريفي غن…" at bounding box center [697, 288] width 352 height 72
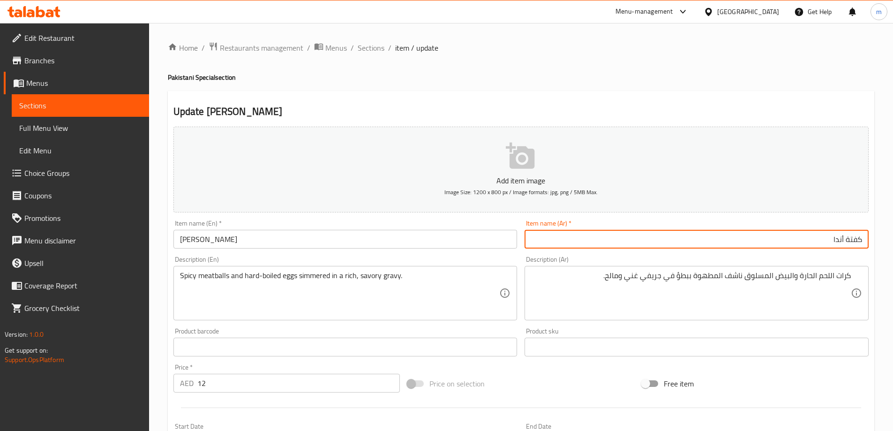
click at [733, 239] on input "كفتة أندا" at bounding box center [697, 239] width 344 height 19
click at [376, 50] on span "Sections" at bounding box center [371, 47] width 27 height 11
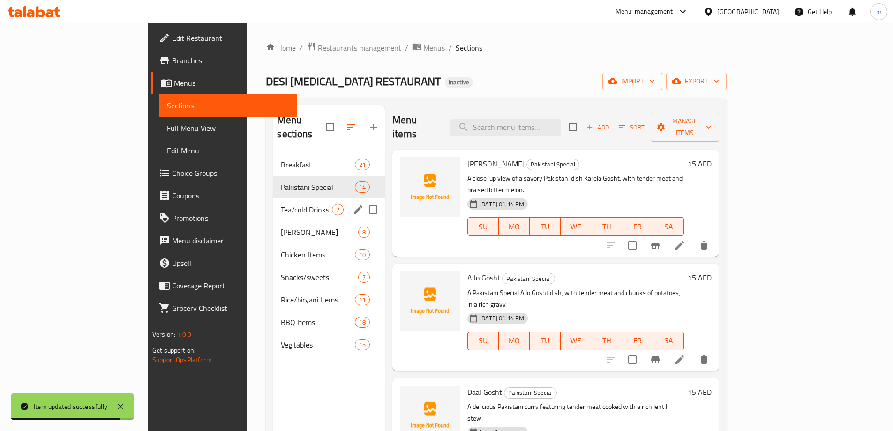
click at [273, 198] on div "Tea/cold Drinks 2" at bounding box center [329, 209] width 112 height 23
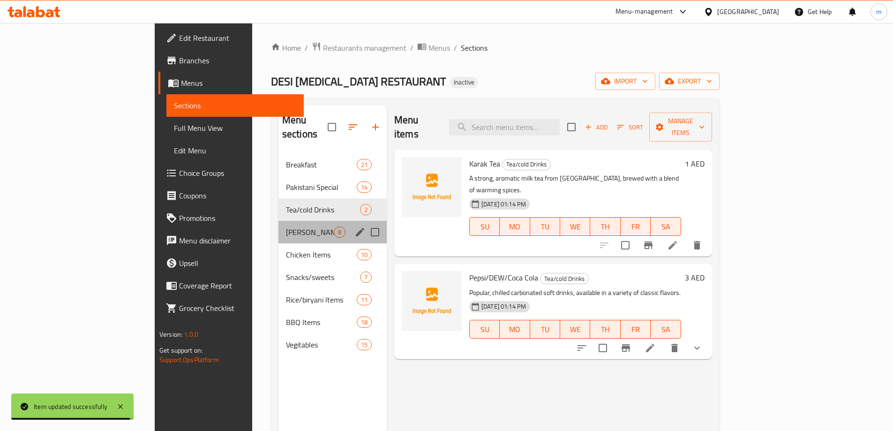
click at [279, 221] on div "Mutton Karahi 8" at bounding box center [333, 232] width 108 height 23
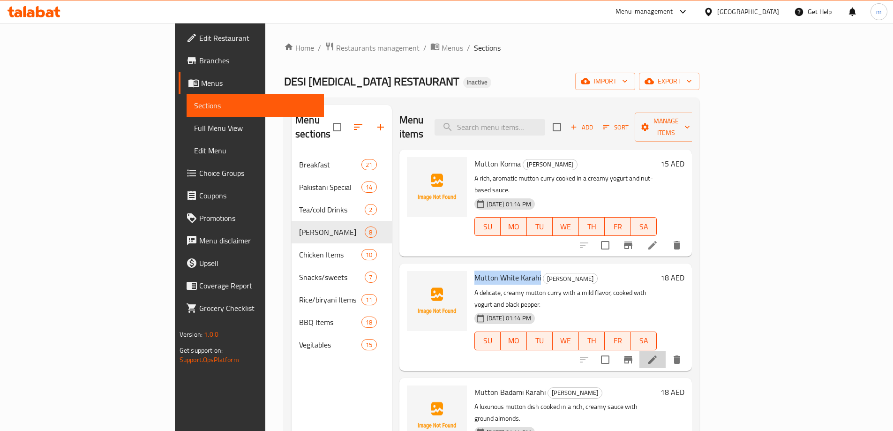
click at [666, 351] on li at bounding box center [653, 359] width 26 height 17
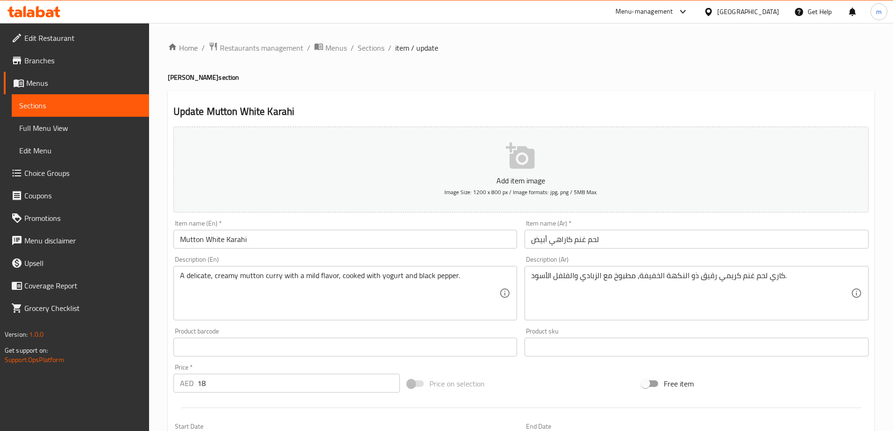
click at [641, 244] on input "لحم غنم كاراهي أبيض" at bounding box center [697, 239] width 344 height 19
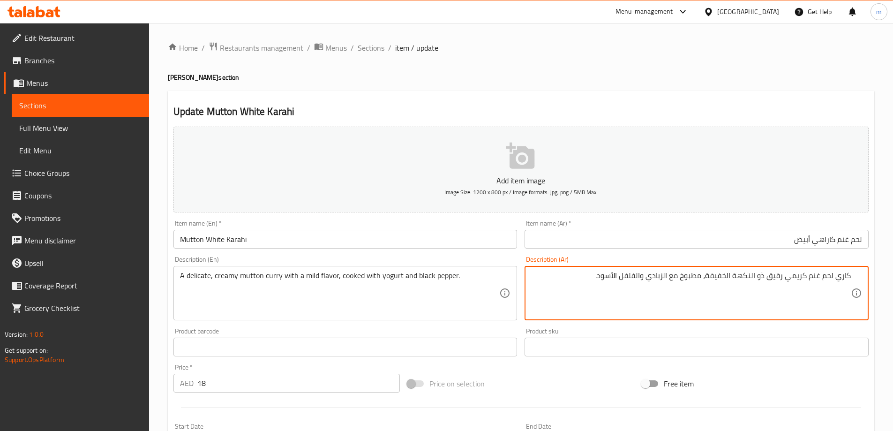
click at [722, 275] on textarea "كاري لحم غنم كريمي رقيق ذو النكهة الخفيفة، مطبوخ مع الزبادي والفلفل الأسود." at bounding box center [691, 293] width 320 height 45
type textarea "كاري لحم غنم كريمي رقيق ذو النكهة المعتدلة، مطبوخ مع الزبادي والفلفل الأسود."
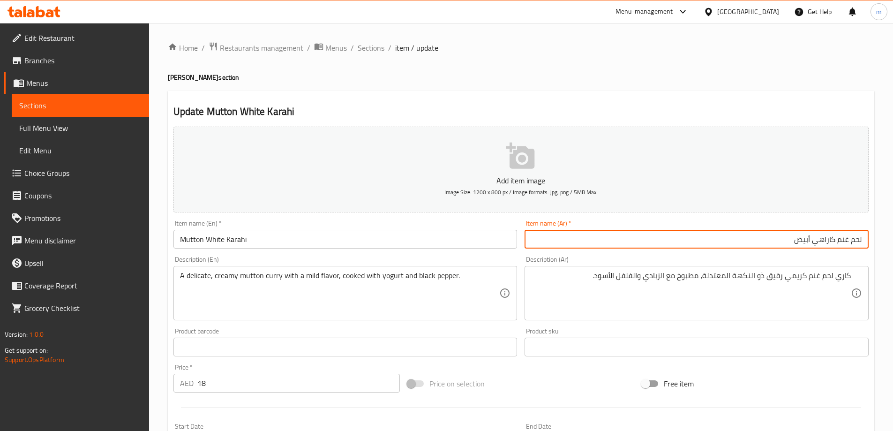
click at [731, 242] on input "لحم غنم كاراهي أبيض" at bounding box center [697, 239] width 344 height 19
click at [362, 53] on span "Sections" at bounding box center [371, 47] width 27 height 11
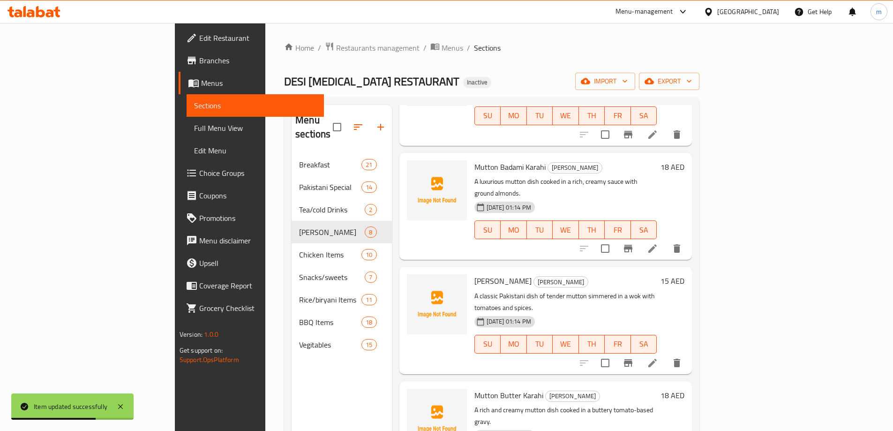
scroll to position [234, 0]
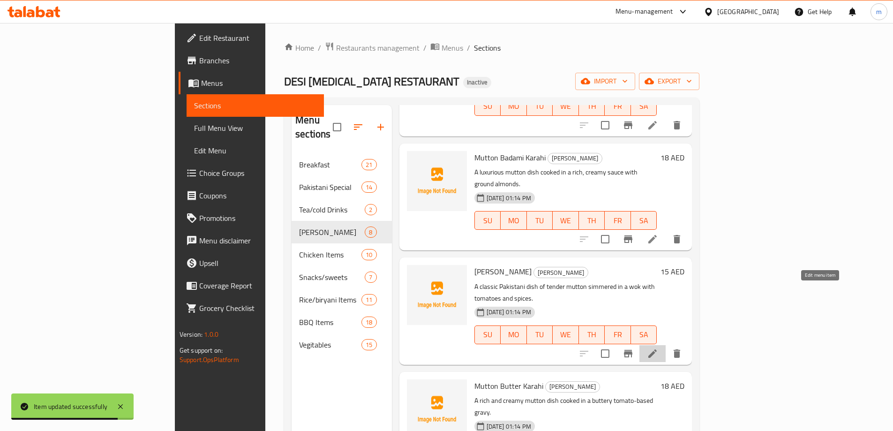
click at [657, 349] on icon at bounding box center [653, 353] width 8 height 8
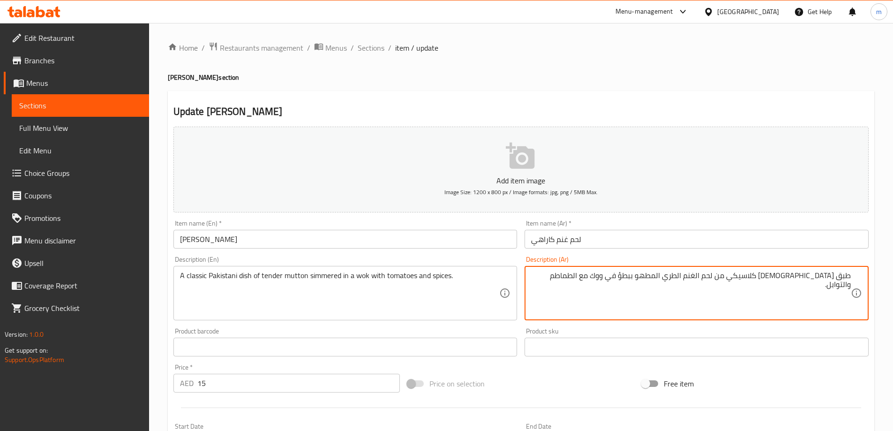
type textarea "طبق [DEMOGRAPHIC_DATA] كلاسيكي من لحم الغنم الطري المطهو ببطؤ في ووك مع الطماطم…"
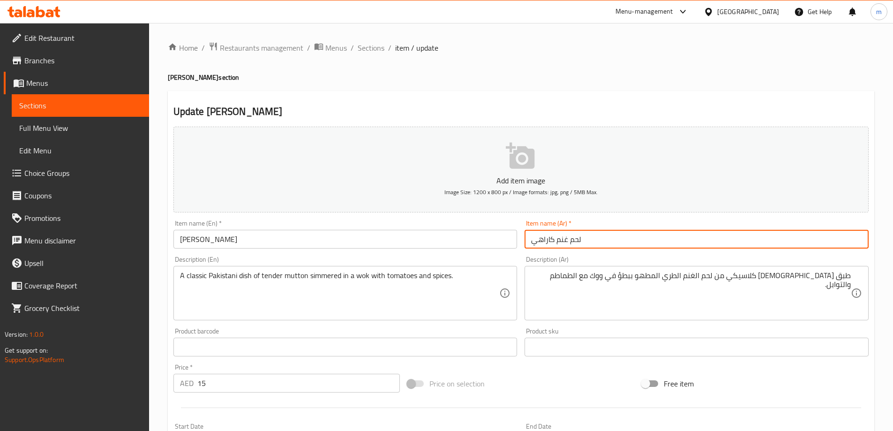
click at [634, 240] on input "لحم غنم كاراهي" at bounding box center [697, 239] width 344 height 19
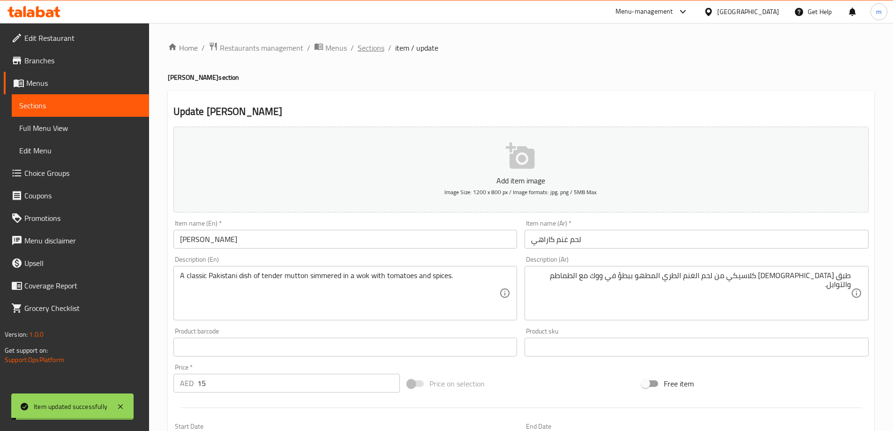
click at [367, 50] on span "Sections" at bounding box center [371, 47] width 27 height 11
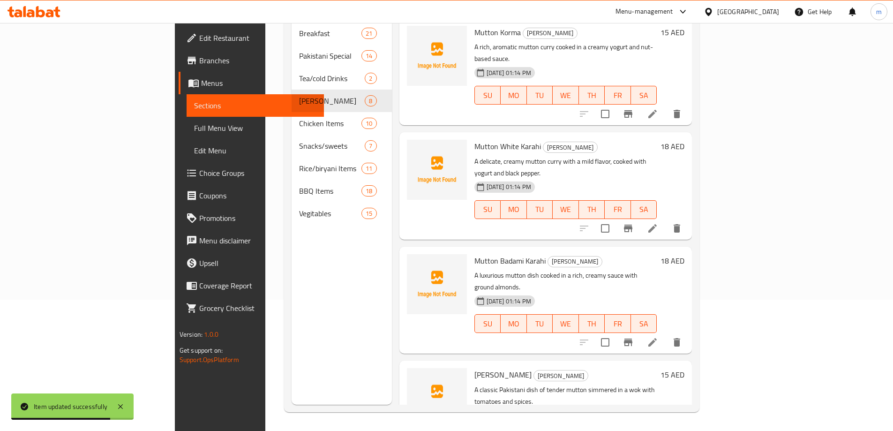
scroll to position [412, 0]
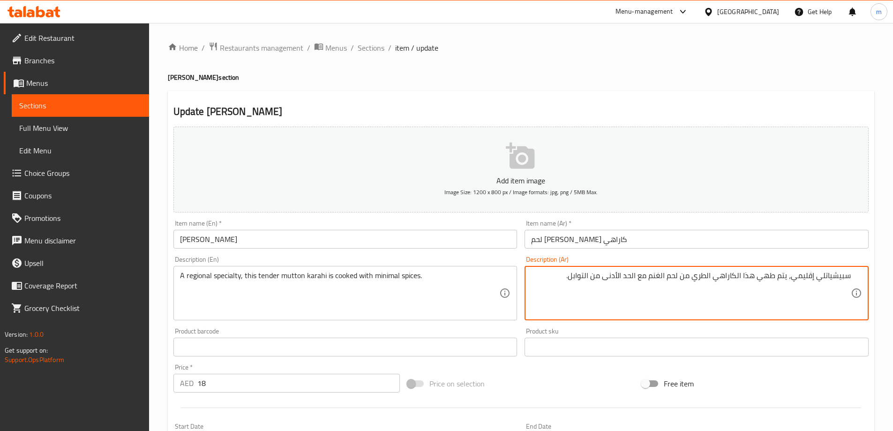
click at [709, 244] on input "لحم [PERSON_NAME] كاراهي" at bounding box center [697, 239] width 344 height 19
type textarea "سبيشيالتي إقليمي، يتم طهي هذا الكاراهي الطري من لحم الغنم مع الحد الأدنى من الت…"
click at [773, 239] on input "لحم [PERSON_NAME] كاراهي" at bounding box center [697, 239] width 344 height 19
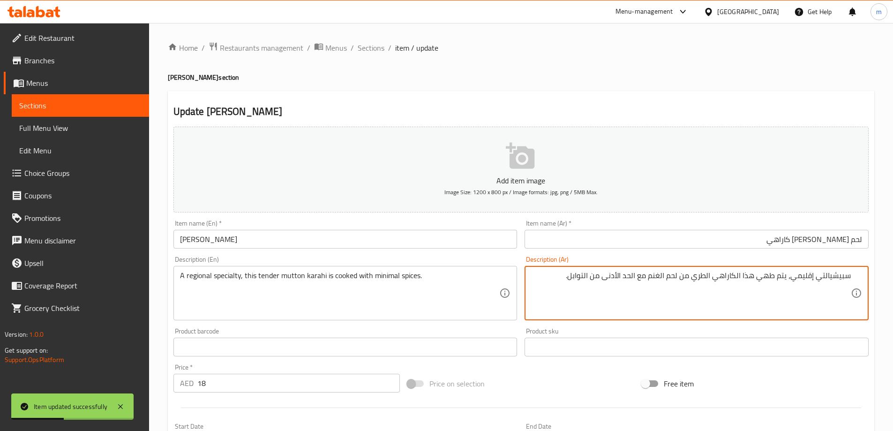
click at [804, 274] on textarea "سبيشيالتي إقليمي، يتم طهي هذا الكاراهي الطري من لحم الغنم مع الحد الأدنى من الت…" at bounding box center [691, 293] width 320 height 45
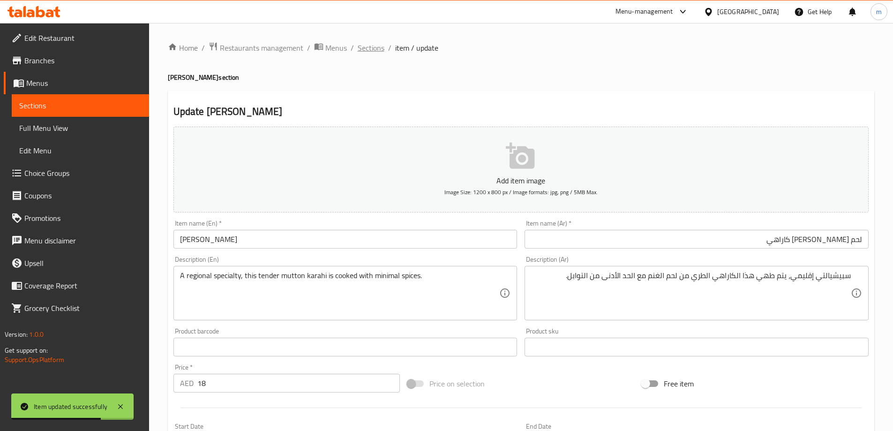
click at [367, 50] on span "Sections" at bounding box center [371, 47] width 27 height 11
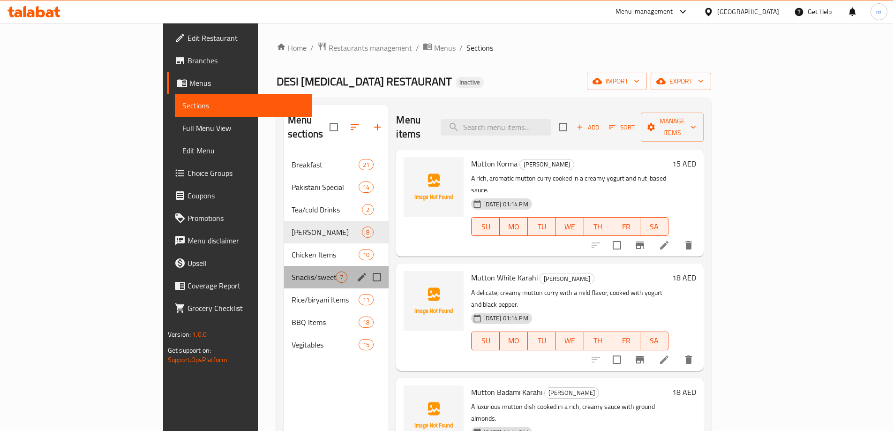
click at [284, 266] on div "Snacks/sweets 7" at bounding box center [336, 277] width 105 height 23
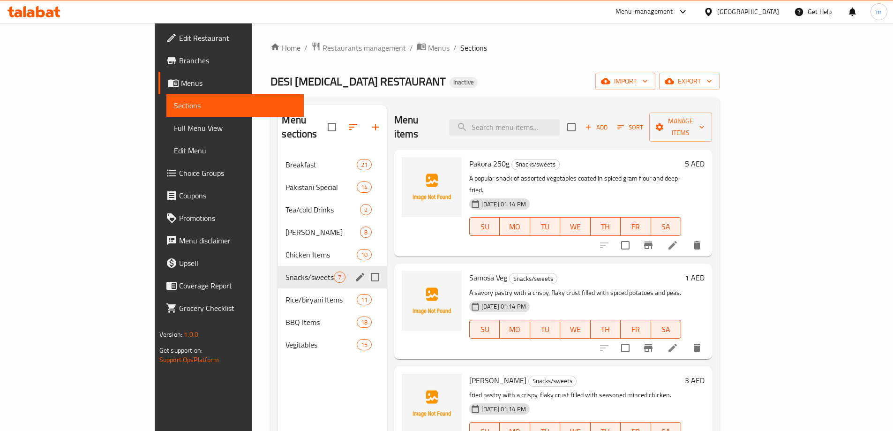
click at [286, 249] on span "Chicken Items" at bounding box center [321, 254] width 71 height 11
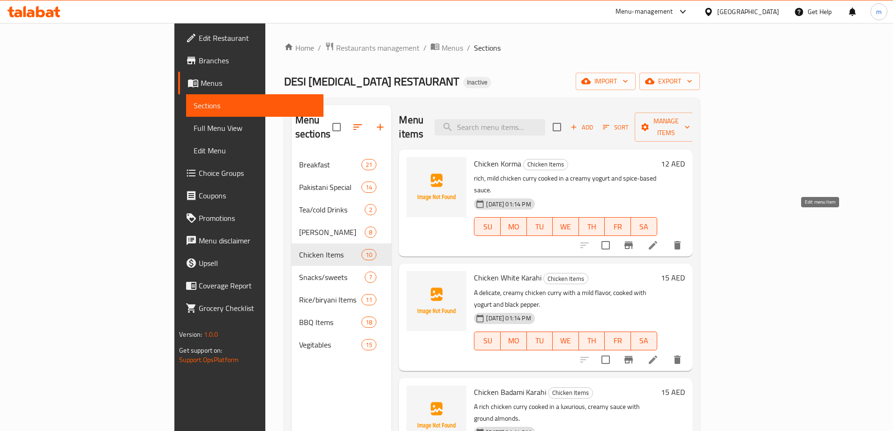
click at [659, 240] on icon at bounding box center [653, 245] width 11 height 11
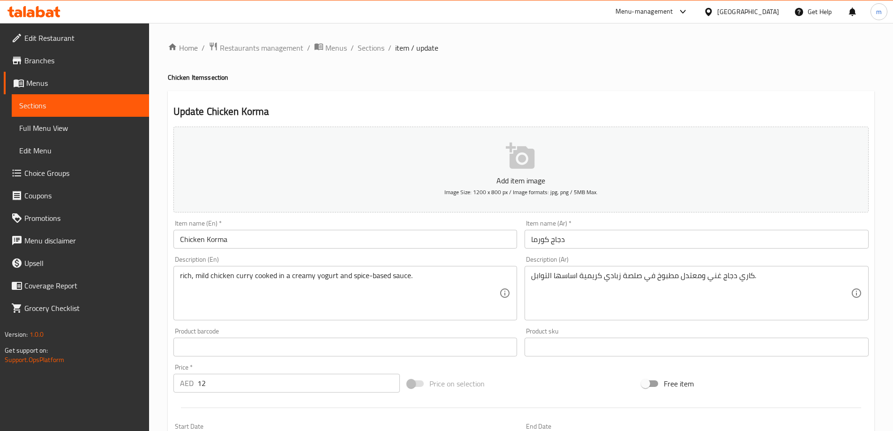
click at [747, 270] on div "كاري دجاج غني ومعتدل مطبوخ في صلصة زبادي كريمية اساسها التوابل. Description (Ar)" at bounding box center [697, 293] width 344 height 54
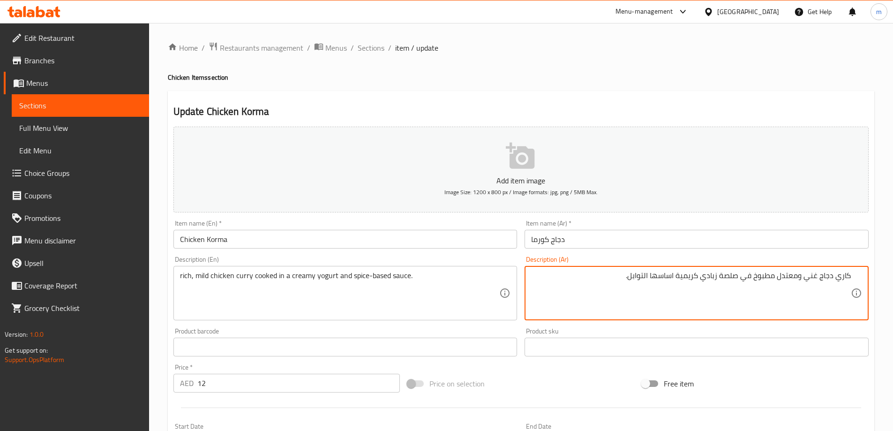
click at [753, 232] on input "دجاج كورما" at bounding box center [697, 239] width 344 height 19
click at [729, 277] on textarea "كاري دجاج غني ومعتدل مطبوخ في صلصة زبادي كريمية اساسها التوابل." at bounding box center [691, 293] width 320 height 45
paste textarea "صلصة"
type textarea "كاري دجاج غني ومعتدل مطبوخ في زبادي كريمي وصلصة اساسها التوابل."
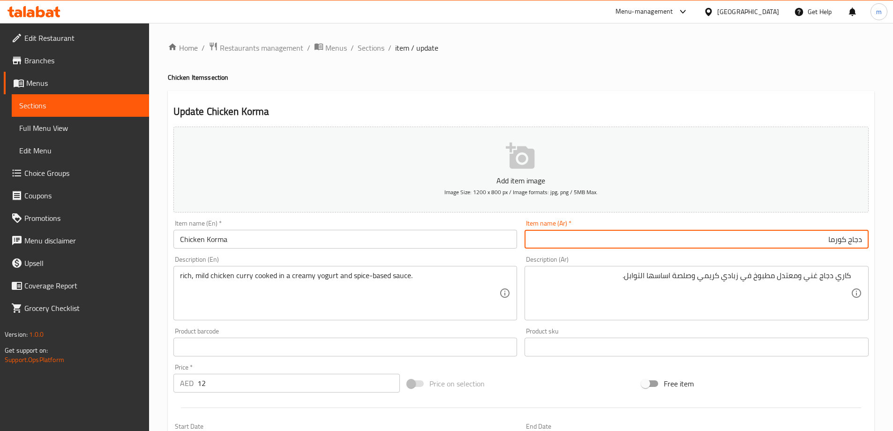
click at [764, 239] on input "دجاج كورما" at bounding box center [697, 239] width 344 height 19
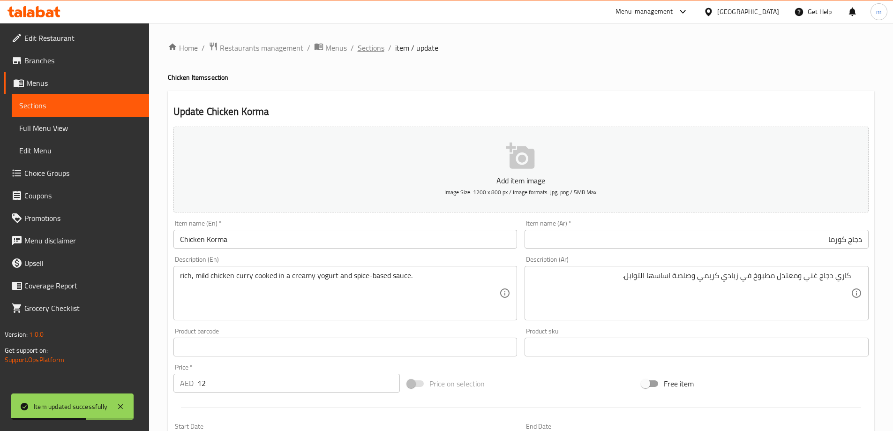
click at [377, 44] on span "Sections" at bounding box center [371, 47] width 27 height 11
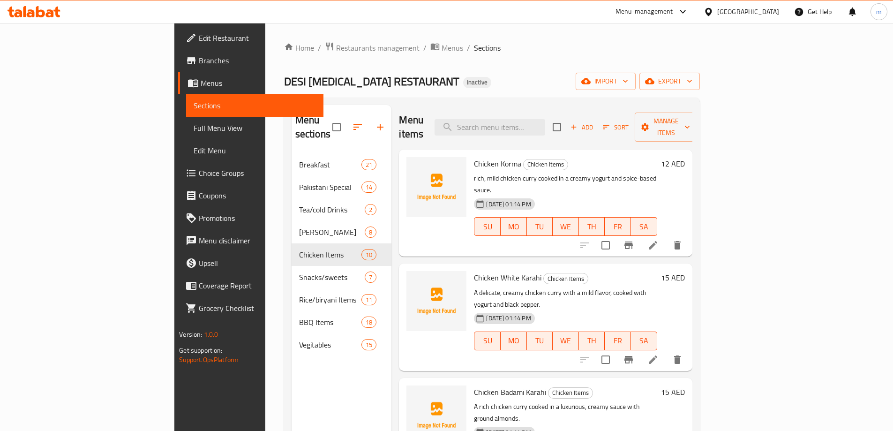
scroll to position [341, 0]
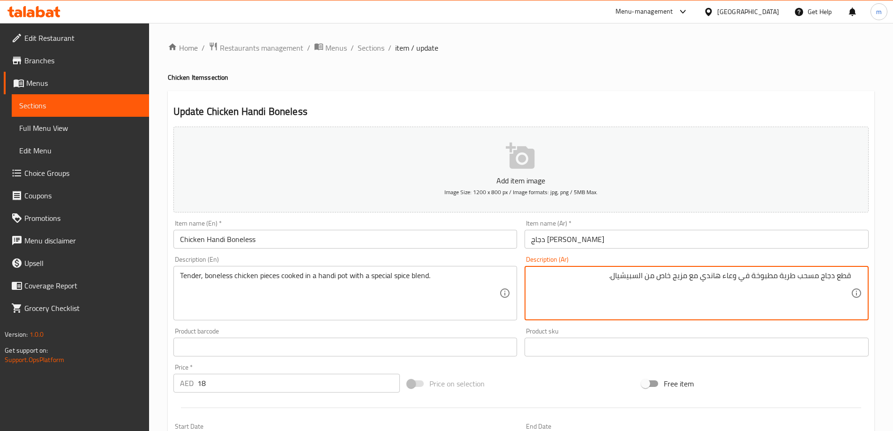
click at [752, 242] on input "دجاج [PERSON_NAME]" at bounding box center [697, 239] width 344 height 19
click at [635, 274] on textarea "قطع دجاج مسحب طرية مطبوخة في وعاء هاندي مع مزيج خاص من السبيشيال." at bounding box center [691, 293] width 320 height 45
click at [663, 279] on textarea "قطع دجاج مسحب طرية مطبوخة في وعاء هاندي مع مزيج خاص من التوابل." at bounding box center [691, 293] width 320 height 45
type textarea "قطع دجاج مسحب طرية مطبوخة في وعاء هاندي مع مزيج سبيشيال من التوابل."
click at [671, 250] on div "Item name (Ar)   * دجاج هاندي مسحب Item name (Ar) *" at bounding box center [697, 234] width 352 height 36
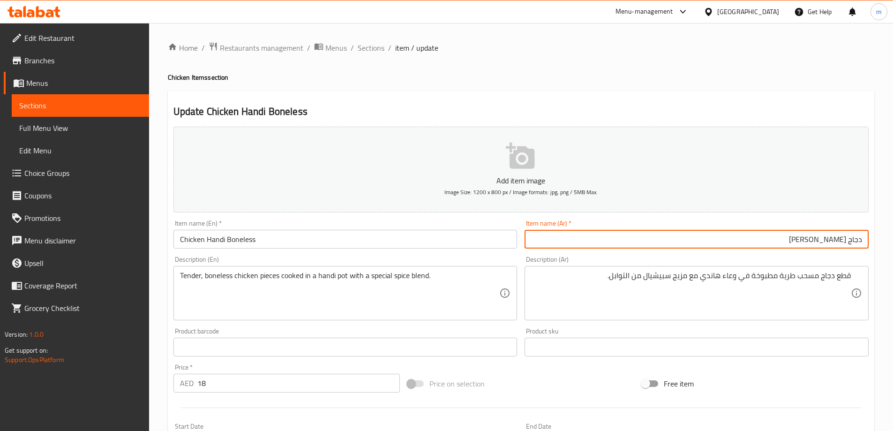
click at [661, 238] on input "دجاج [PERSON_NAME]" at bounding box center [697, 239] width 344 height 19
click at [358, 47] on span "Sections" at bounding box center [371, 47] width 27 height 11
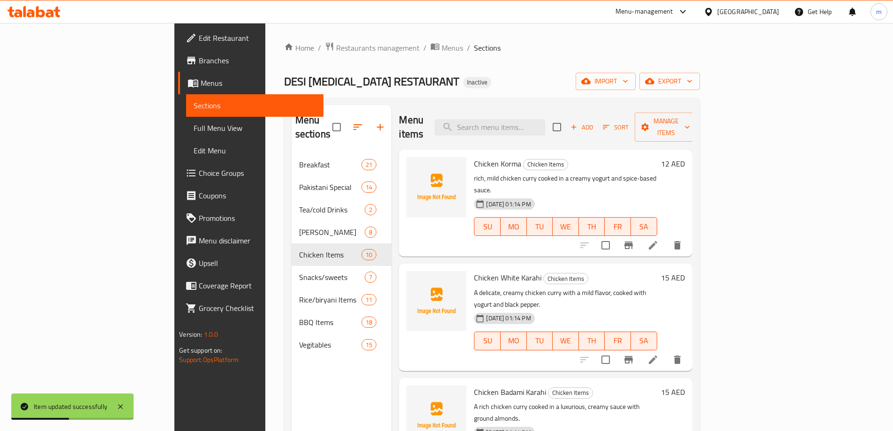
scroll to position [444, 0]
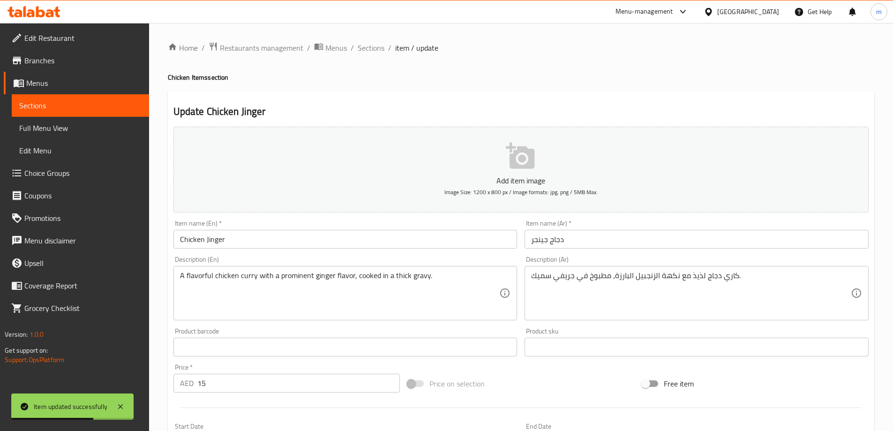
click at [628, 270] on div "كاري دجاج لذيذ مع نكهة الزنجبيل البارزة، مطبوخ في جريفي سميك. Description (Ar)" at bounding box center [697, 293] width 344 height 54
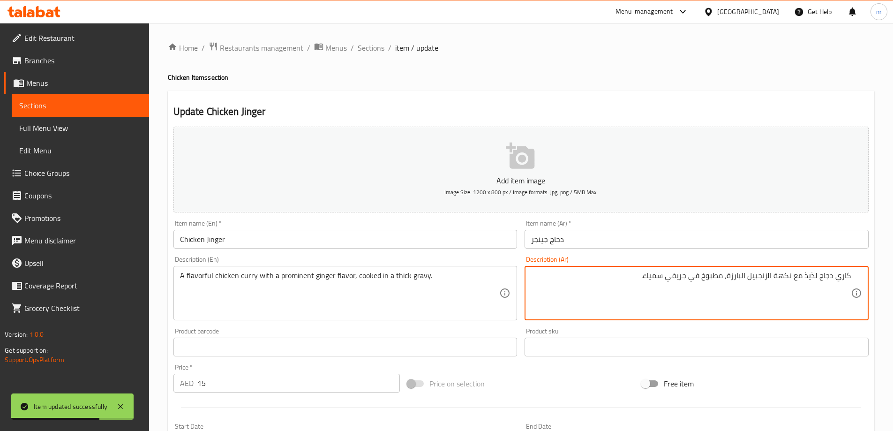
click at [624, 236] on input "دجاج جينجر" at bounding box center [697, 239] width 344 height 19
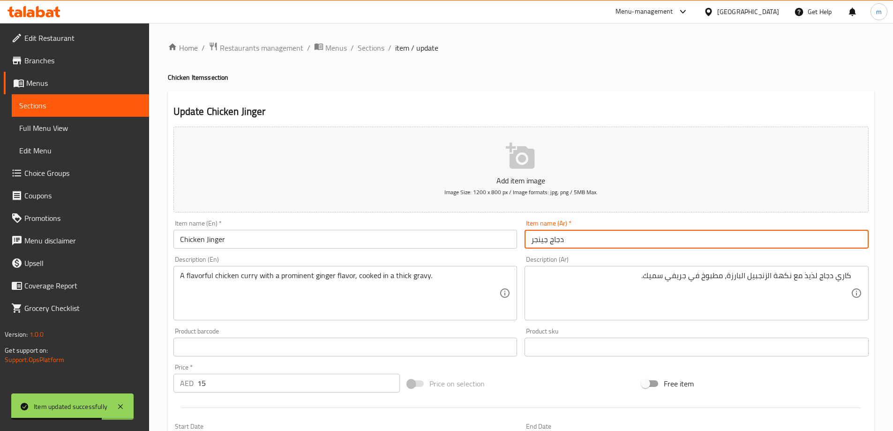
click at [624, 236] on input "دجاج جينجر" at bounding box center [697, 239] width 344 height 19
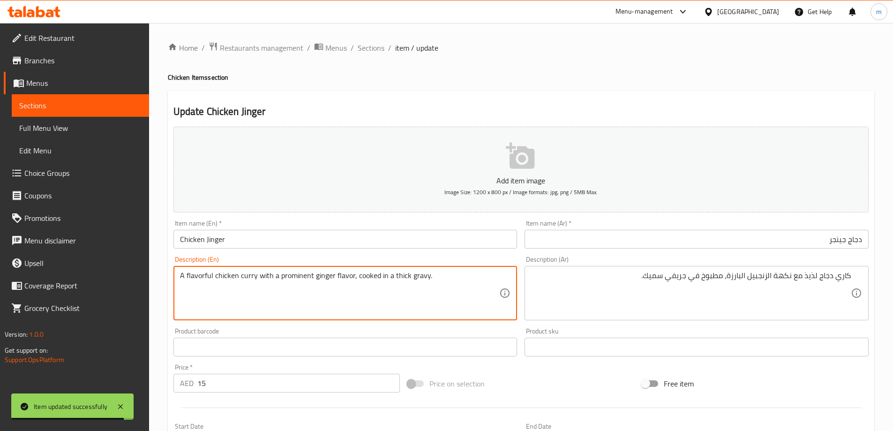
click at [319, 273] on textarea "A flavorful chicken curry with a prominent ginger flavor, cooked in a thick gra…" at bounding box center [340, 293] width 320 height 45
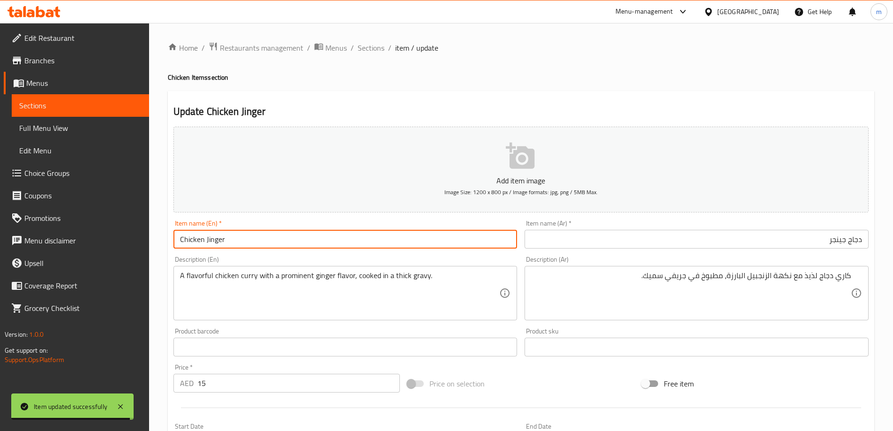
click at [289, 242] on input "Chicken Jinger" at bounding box center [346, 239] width 344 height 19
paste input "ginger"
type input "Chicken ginger"
click at [635, 234] on input "دجاج جينجر" at bounding box center [697, 239] width 344 height 19
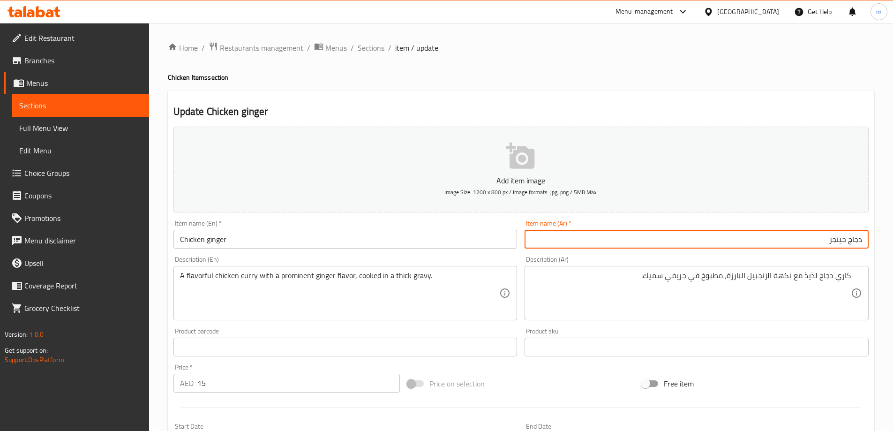
click at [635, 234] on input "دجاج جينجر" at bounding box center [697, 239] width 344 height 19
type input "دجاج زنجبيل"
click at [369, 50] on span "Sections" at bounding box center [371, 47] width 27 height 11
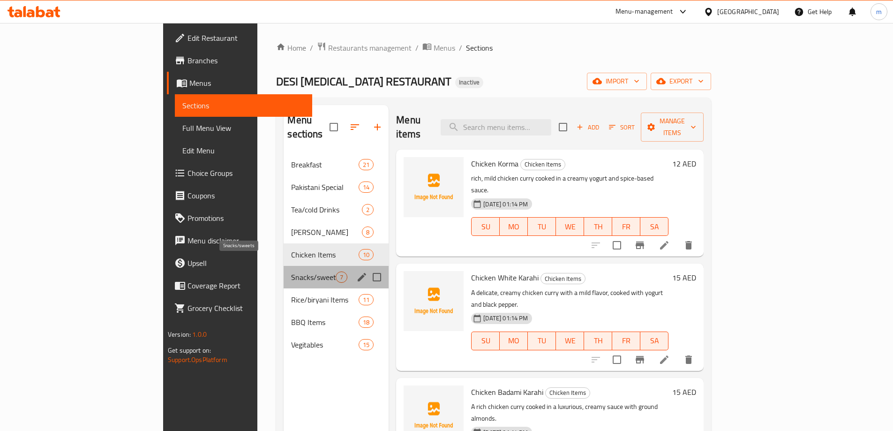
click at [291, 272] on span "Snacks/sweets" at bounding box center [313, 277] width 45 height 11
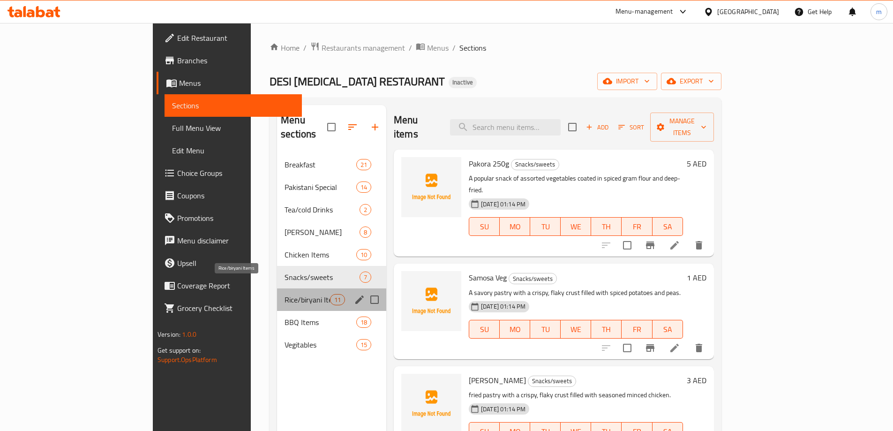
click at [285, 294] on span "Rice/biryani Items" at bounding box center [307, 299] width 45 height 11
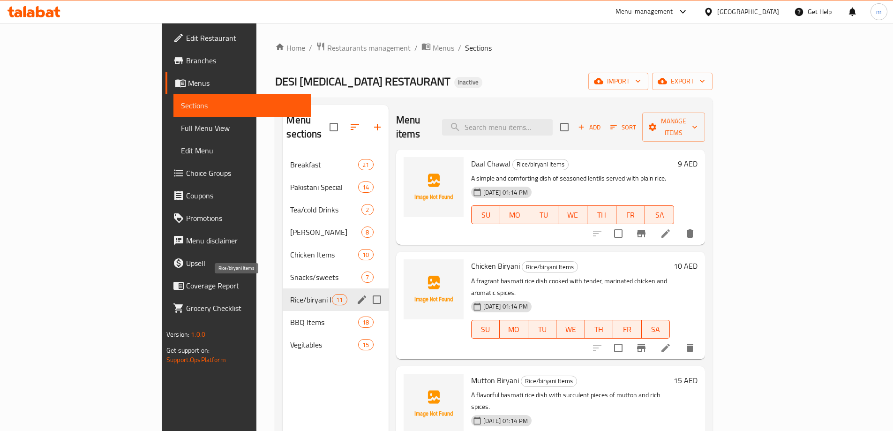
scroll to position [239, 0]
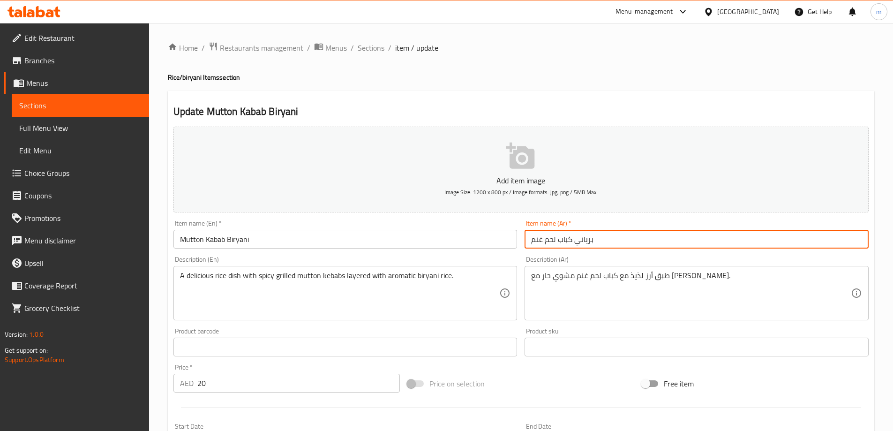
click at [583, 235] on input "برياني كباب لحم غنم" at bounding box center [697, 239] width 344 height 19
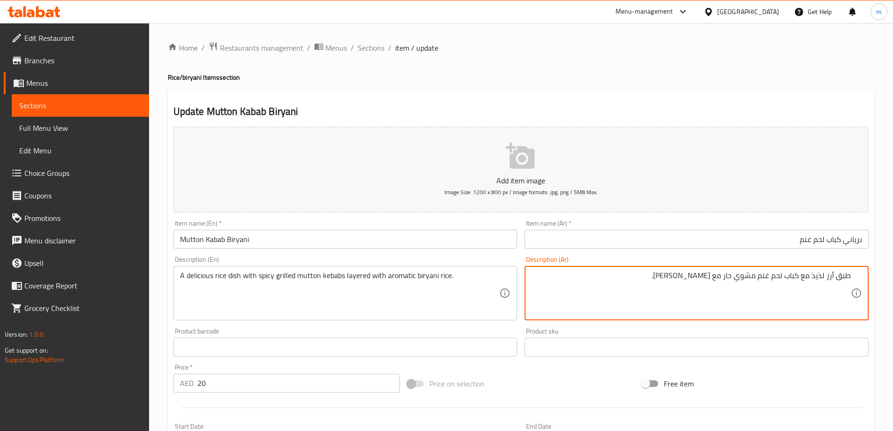
drag, startPoint x: 714, startPoint y: 278, endPoint x: 723, endPoint y: 278, distance: 8.9
click at [723, 278] on textarea "طبق أرز لذيذ مع كباب لحم غنم مشوي حار مع أرز البرياني العطري." at bounding box center [691, 293] width 320 height 45
click at [662, 220] on div "Item name (Ar)   * برياني كباب لحم غنم Item name (Ar) *" at bounding box center [697, 234] width 344 height 29
type textarea "طبق أرز لذيذ مع كباب لحم غنم مشوي حار بطبقات الأرز البرياني العطري."
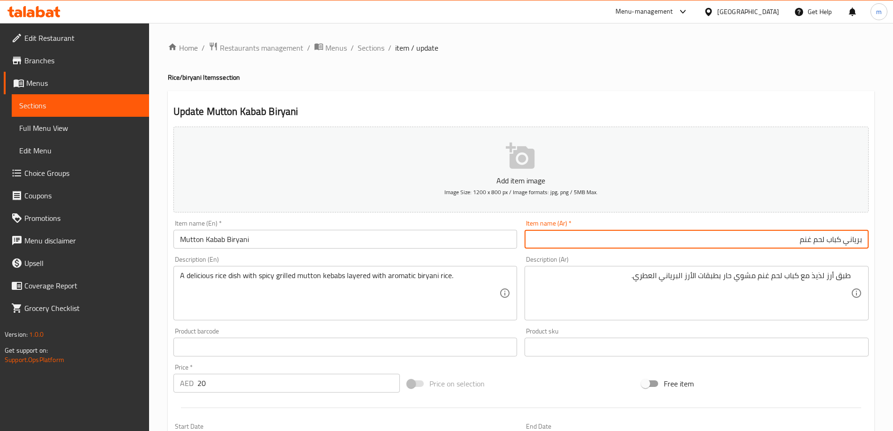
click at [695, 235] on input "برياني كباب لحم غنم" at bounding box center [697, 239] width 344 height 19
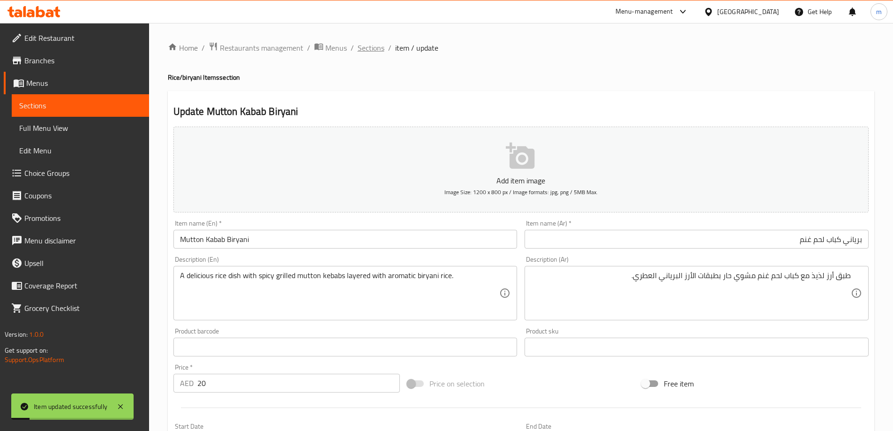
click at [378, 51] on span "Sections" at bounding box center [371, 47] width 27 height 11
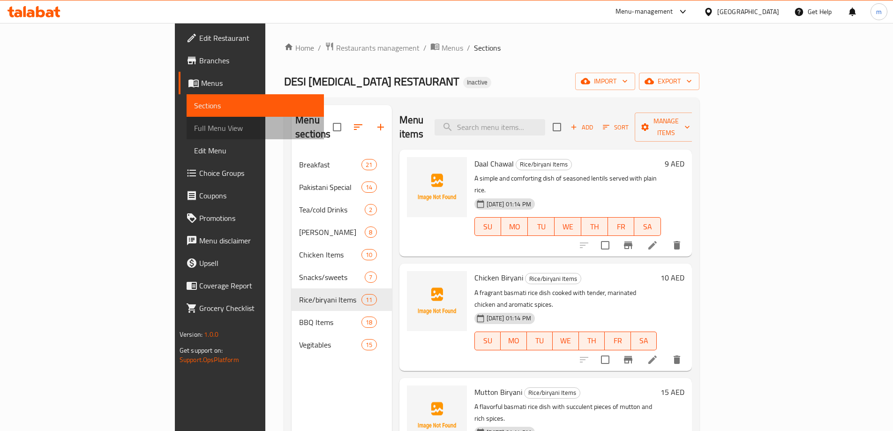
click at [194, 133] on span "Full Menu View" at bounding box center [255, 127] width 122 height 11
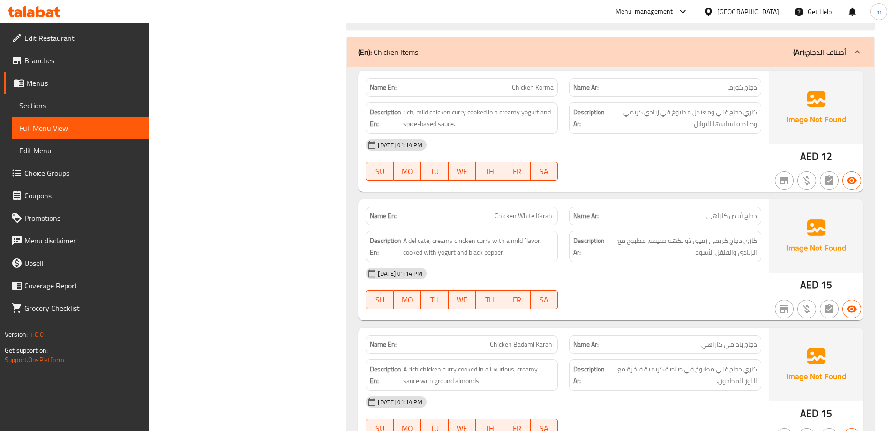
scroll to position [6223, 0]
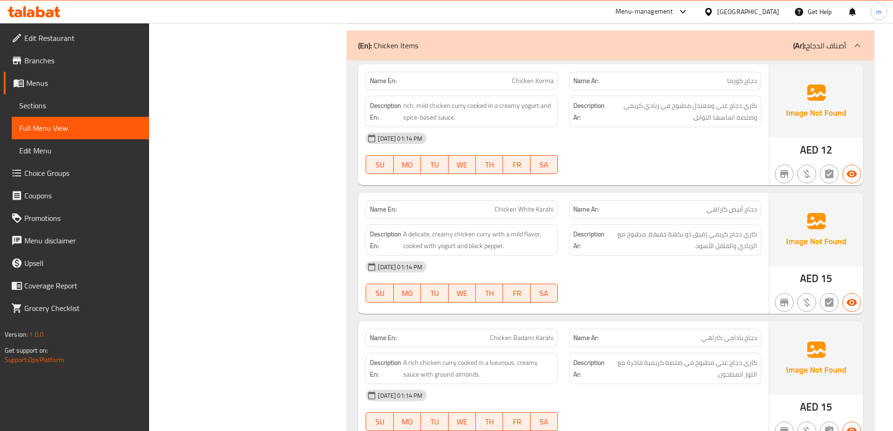
click at [52, 106] on span "Sections" at bounding box center [80, 105] width 122 height 11
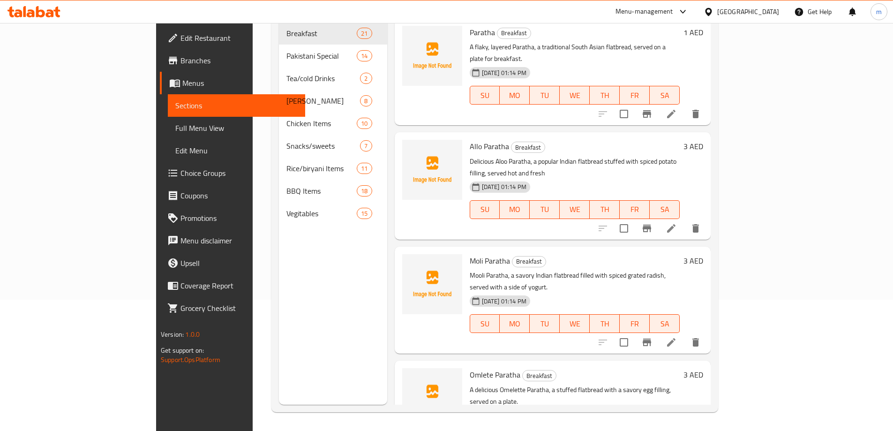
scroll to position [131, 0]
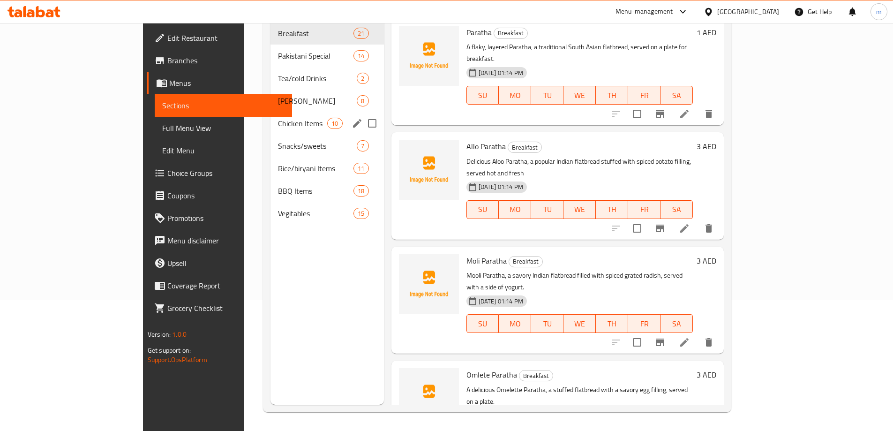
click at [271, 118] on div "Chicken Items 10" at bounding box center [327, 123] width 113 height 23
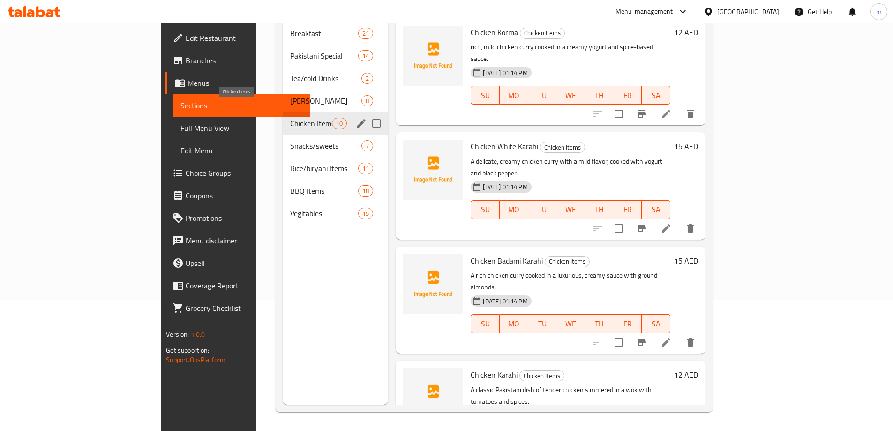
scroll to position [617, 0]
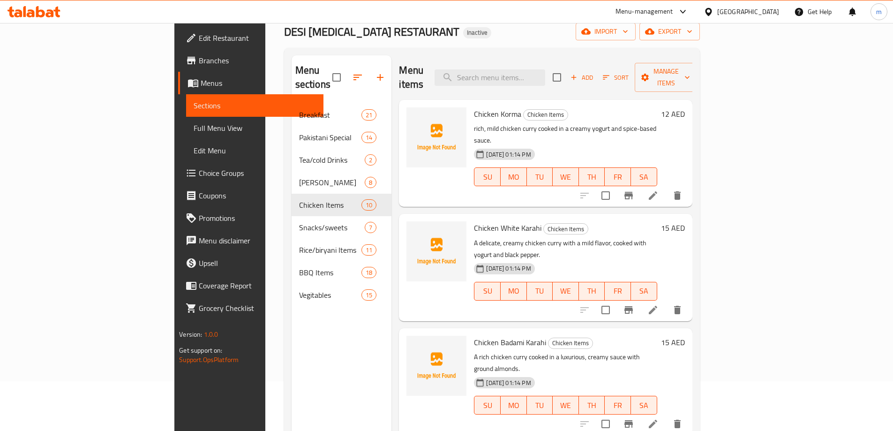
scroll to position [0, 0]
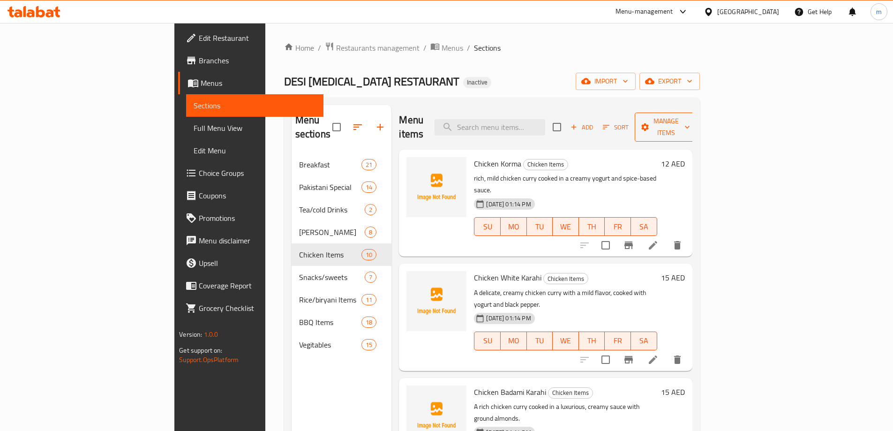
click at [690, 125] on span "Manage items" at bounding box center [666, 126] width 48 height 23
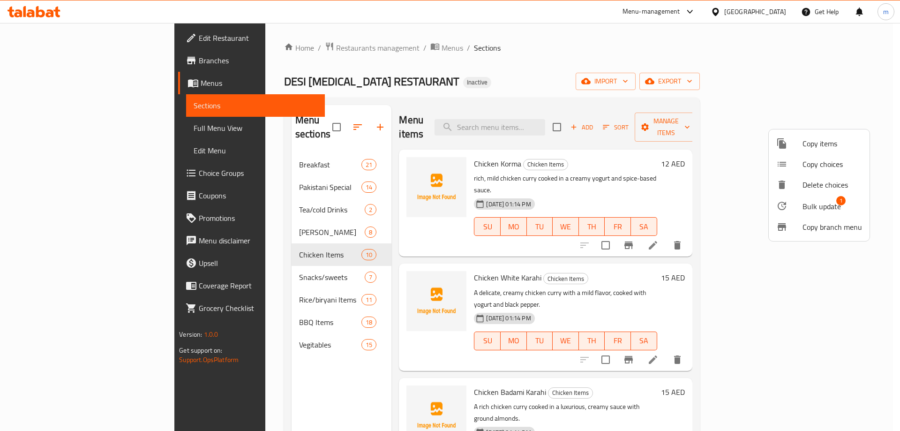
click at [808, 207] on span "Bulk update" at bounding box center [822, 206] width 38 height 11
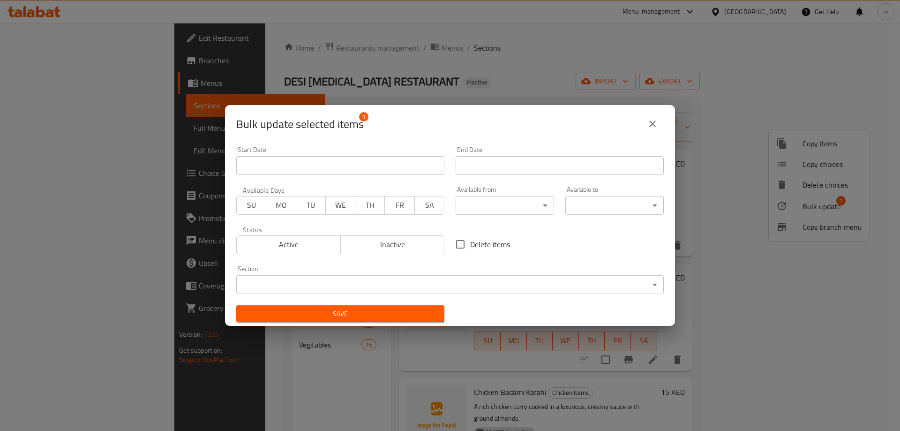
click at [509, 279] on body "​ Menu-management United Arab Emirates Get Help m Edit Restaurant Branches Menu…" at bounding box center [450, 227] width 900 height 408
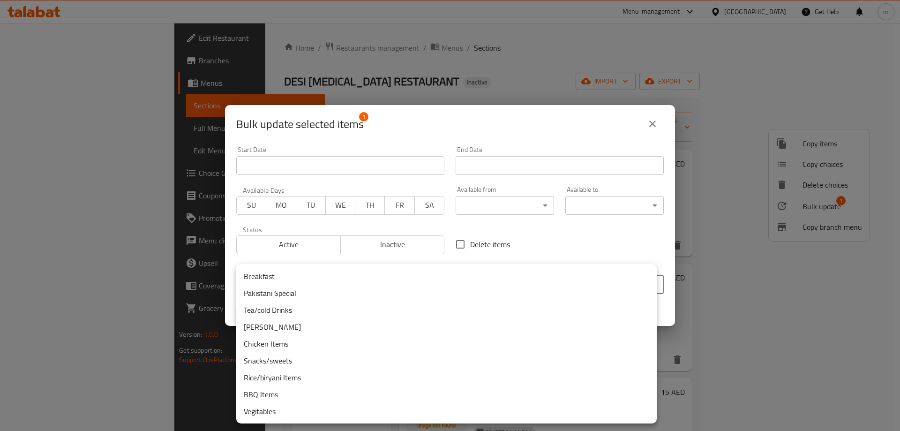
click at [321, 395] on li "BBQ Items" at bounding box center [446, 394] width 421 height 17
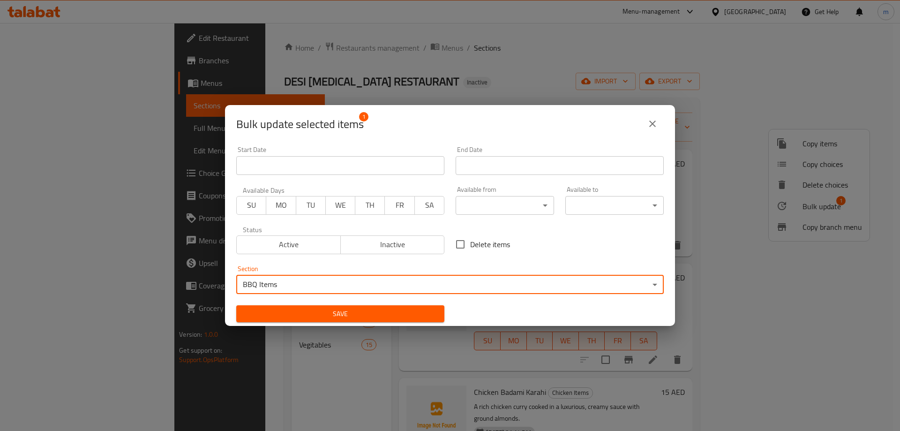
click at [306, 315] on span "Save" at bounding box center [340, 314] width 193 height 12
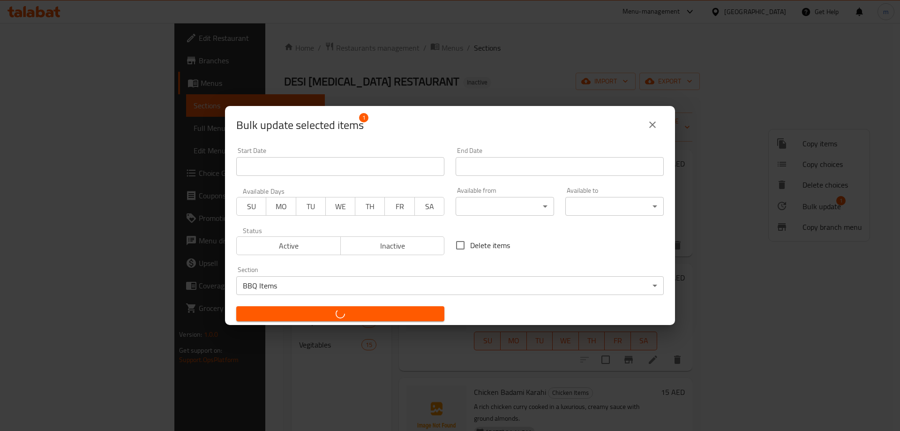
checkbox input "false"
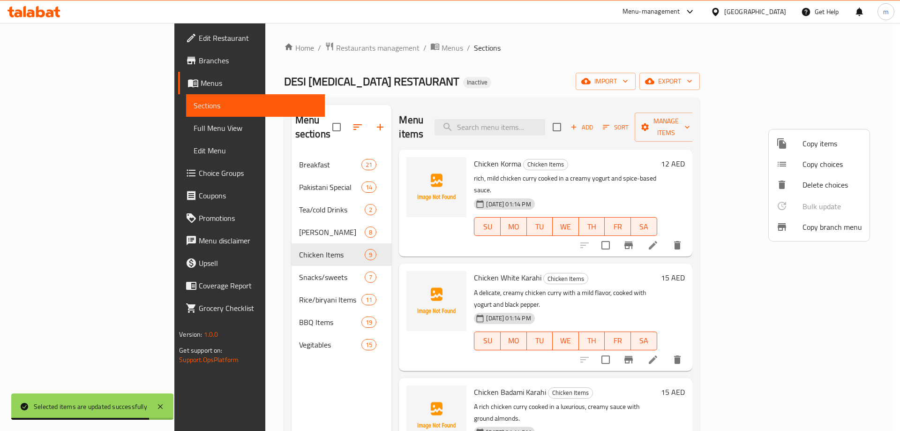
drag, startPoint x: 229, startPoint y: 295, endPoint x: 220, endPoint y: 308, distance: 15.4
click at [229, 296] on div at bounding box center [450, 215] width 900 height 431
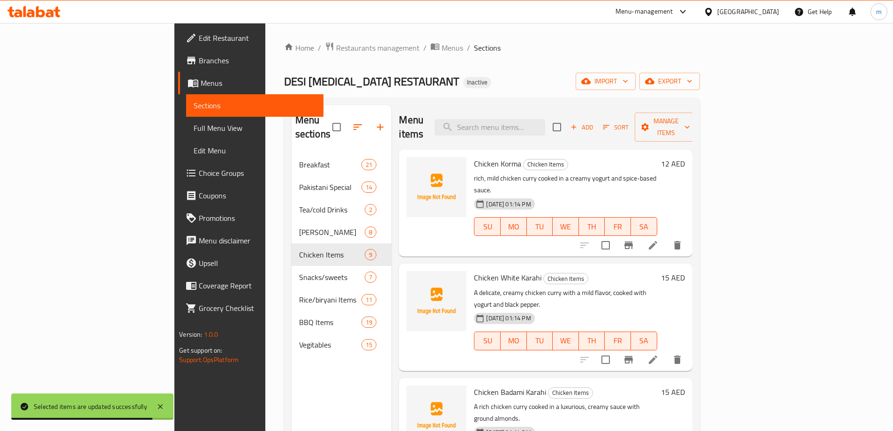
click at [299, 317] on span "BBQ Items" at bounding box center [330, 322] width 62 height 11
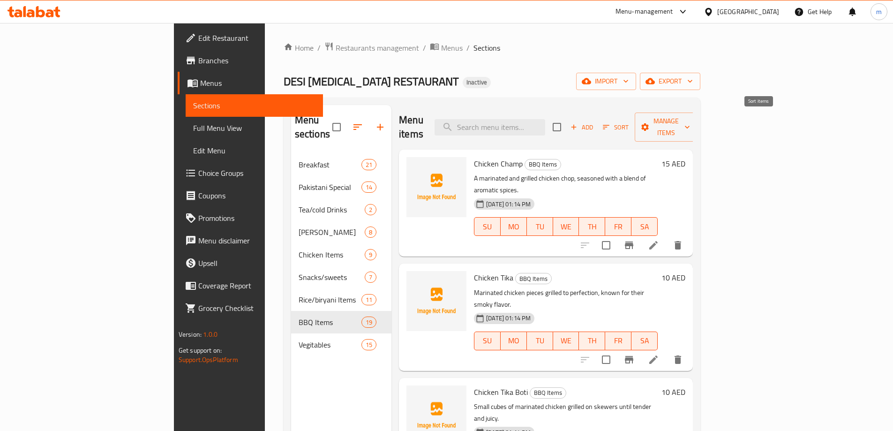
click at [611, 123] on icon "button" at bounding box center [606, 127] width 8 height 8
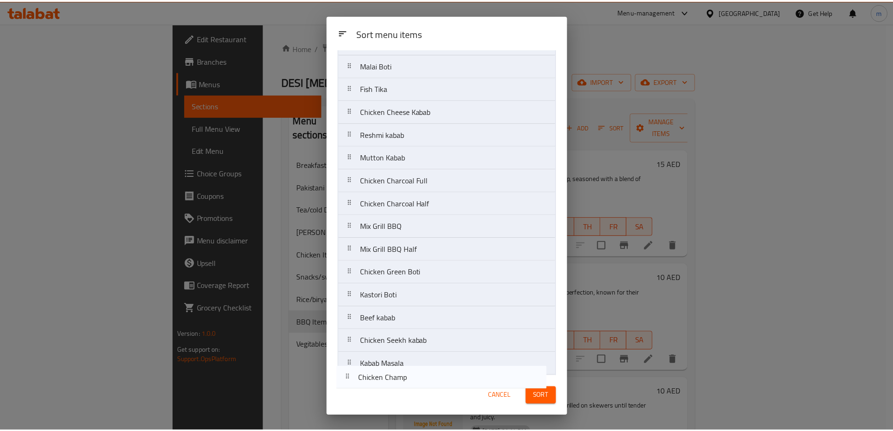
scroll to position [141, 0]
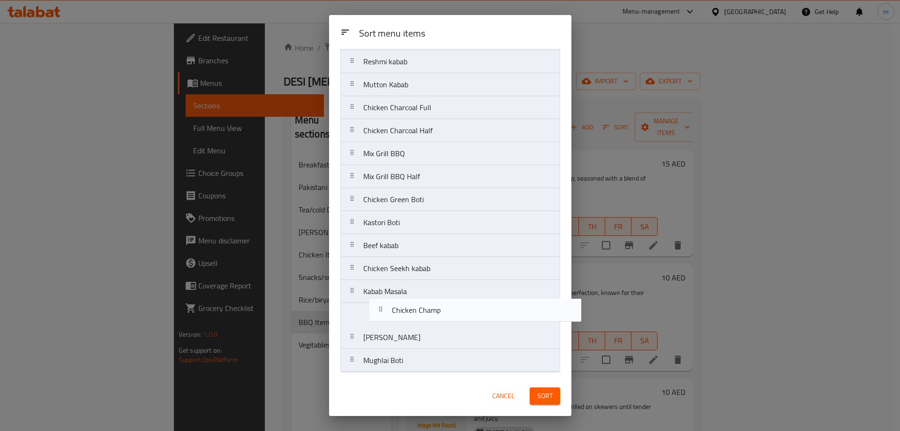
drag, startPoint x: 400, startPoint y: 89, endPoint x: 428, endPoint y: 315, distance: 228.3
click at [428, 315] on nav "Chicken Champ Chicken Tika Chicken Tika Boti Malai Boti Fish Tika Chicken Chees…" at bounding box center [450, 154] width 220 height 438
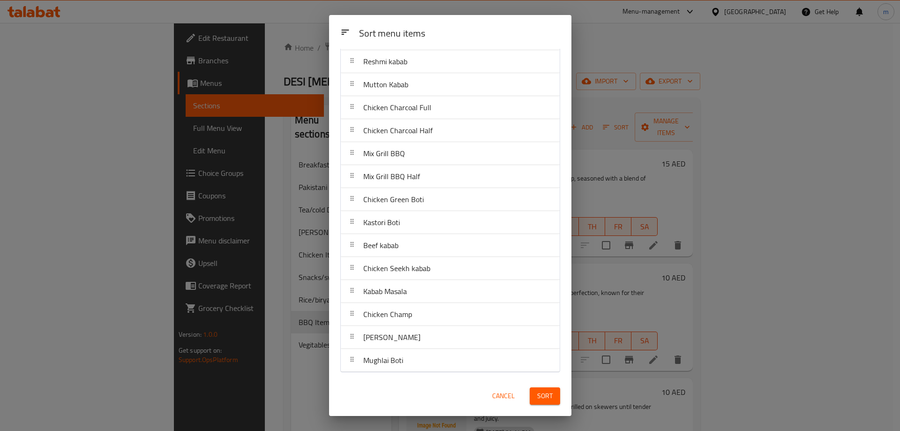
click at [553, 394] on button "Sort" at bounding box center [545, 395] width 30 height 17
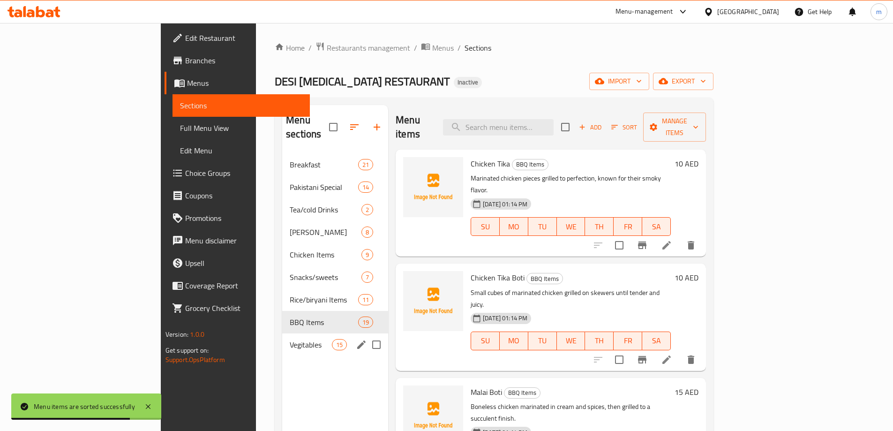
click at [290, 339] on span "Vegitables" at bounding box center [311, 344] width 42 height 11
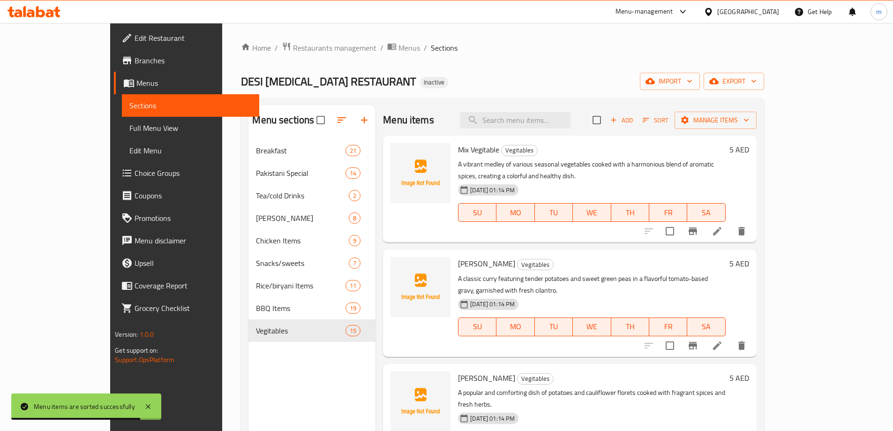
scroll to position [131, 0]
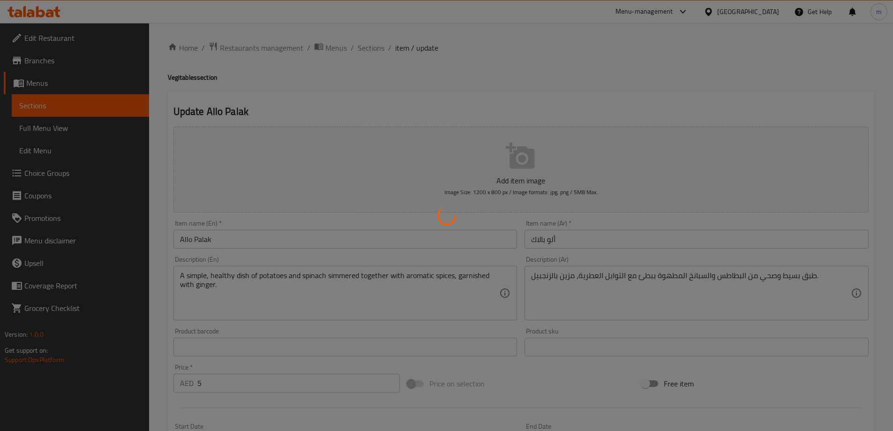
click at [654, 291] on div at bounding box center [446, 215] width 893 height 431
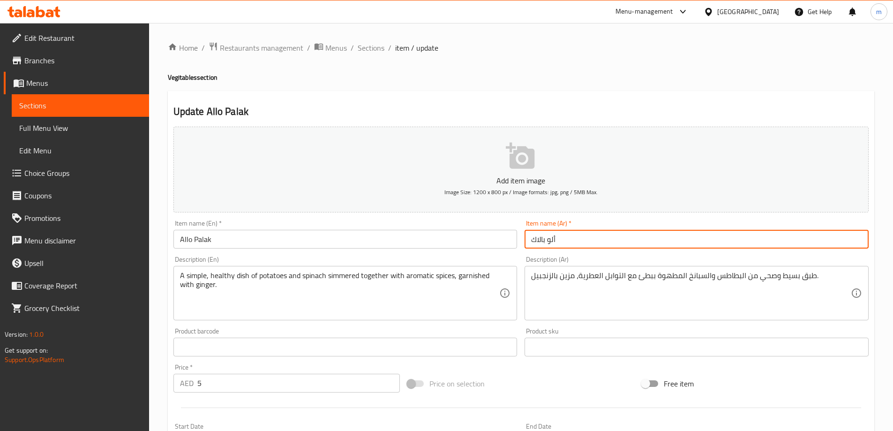
click at [618, 238] on input "ألو بالاك" at bounding box center [697, 239] width 344 height 19
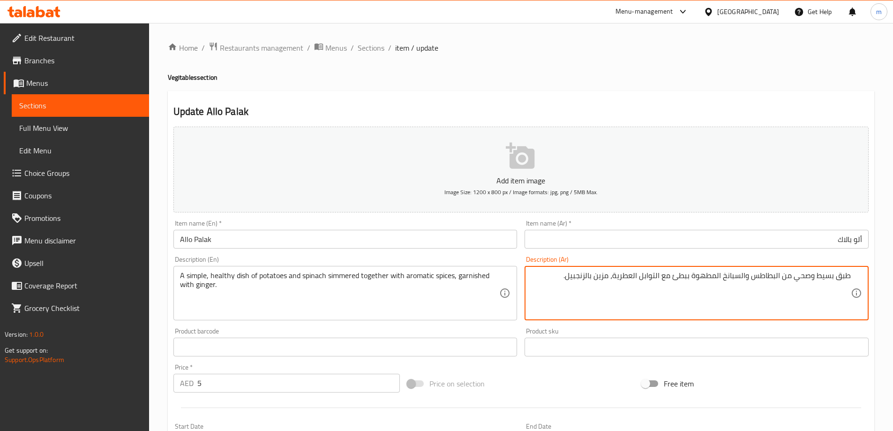
click at [674, 281] on textarea "طبق بسيط وصحي من البطاطس والسبانخ المطهوة ببطئ مع التوابل العطرية، مزين بالزنجب…" at bounding box center [691, 293] width 320 height 45
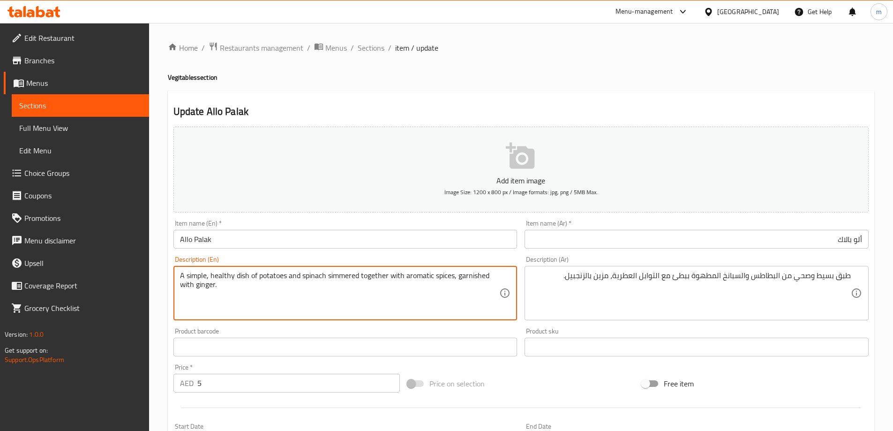
click at [280, 292] on textarea "A simple, healthy dish of potatoes and spinach simmered together with aromatic …" at bounding box center [340, 293] width 320 height 45
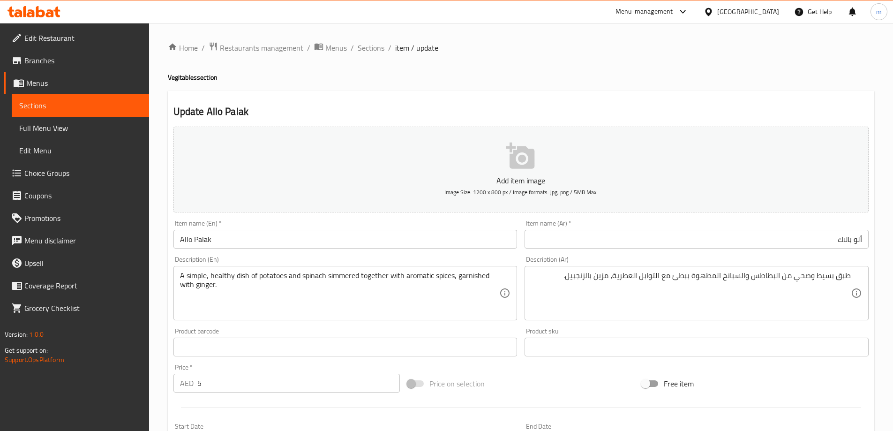
click at [350, 294] on textarea "A simple, healthy dish of potatoes and spinach simmered together with aromatic …" at bounding box center [340, 293] width 320 height 45
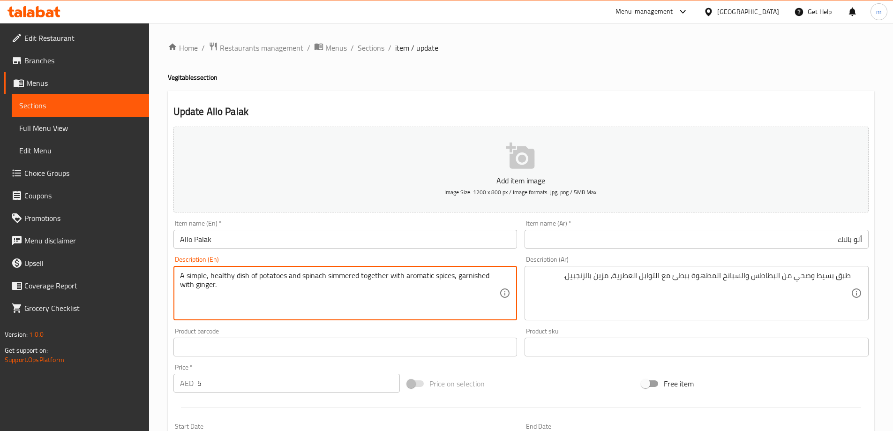
drag, startPoint x: 387, startPoint y: 274, endPoint x: 258, endPoint y: 274, distance: 129.4
click at [258, 274] on textarea "A simple, healthy dish of potatoes and spinach simmered together with aromatic …" at bounding box center [340, 293] width 320 height 45
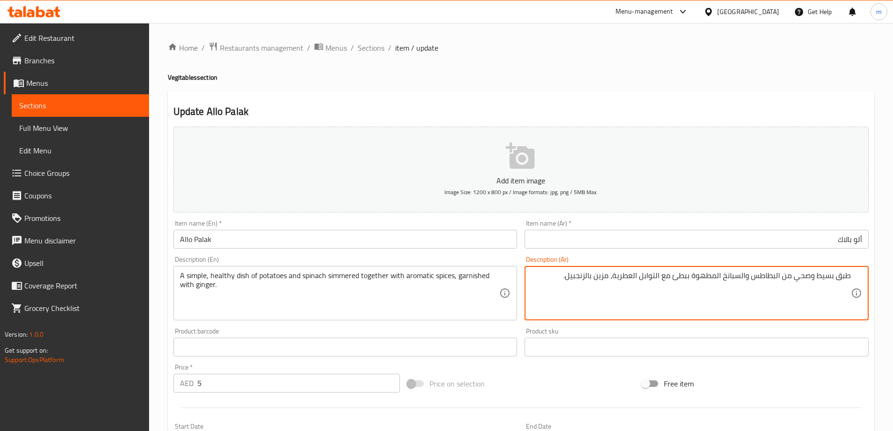
click at [724, 274] on textarea "طبق بسيط وصحي من البطاطس والسبانخ المطهوة ببطئ مع التوابل العطرية، مزين بالزنجب…" at bounding box center [691, 293] width 320 height 45
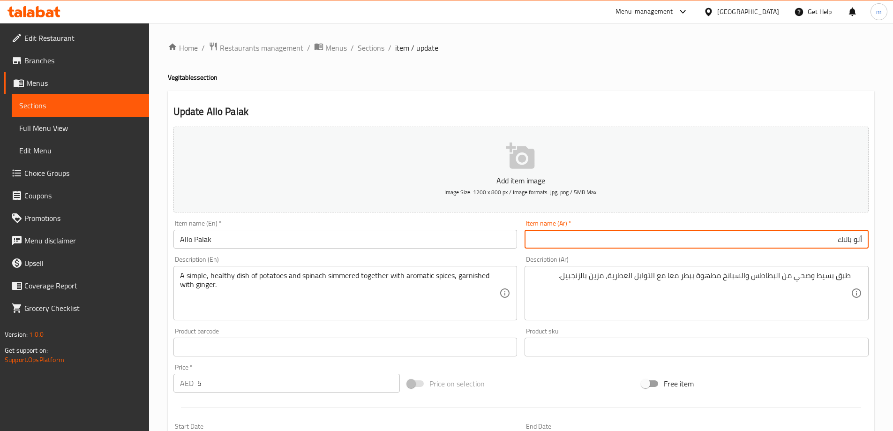
click at [685, 234] on input "ألو بالاك" at bounding box center [697, 239] width 344 height 19
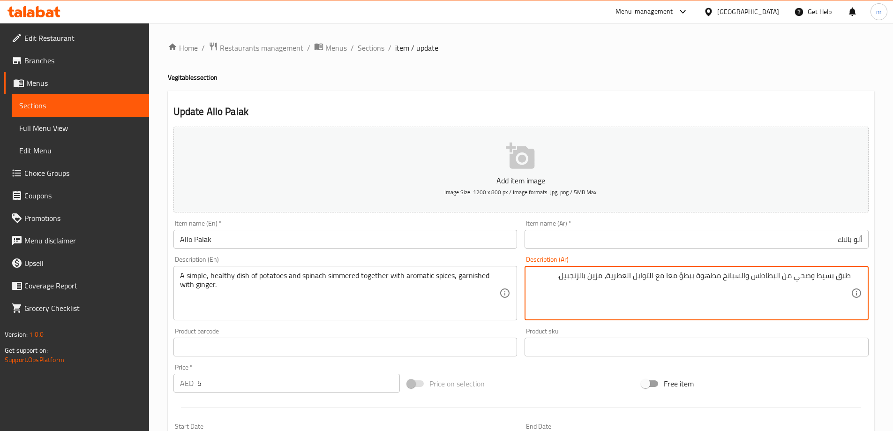
type textarea "طبق بسيط وصحي من البطاطس والسبانخ مطهوة ببطؤ معا مع التوابل العطرية، مزين بالزن…"
click at [696, 244] on input "ألو بالاك" at bounding box center [697, 239] width 344 height 19
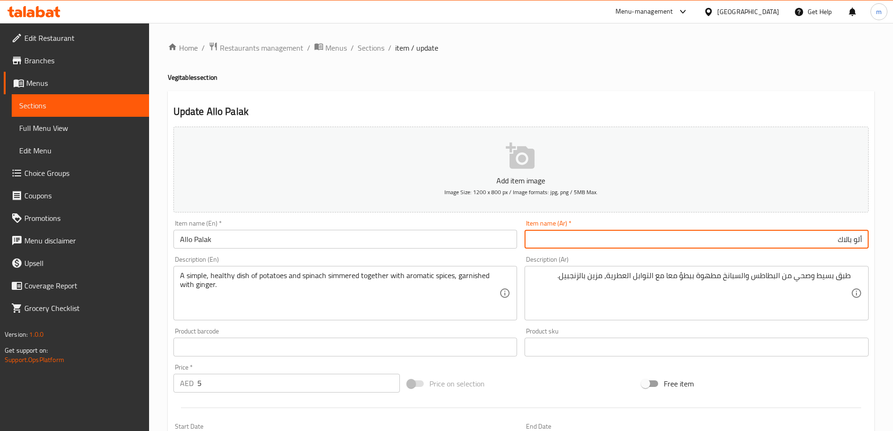
click at [696, 244] on input "ألو بالاك" at bounding box center [697, 239] width 344 height 19
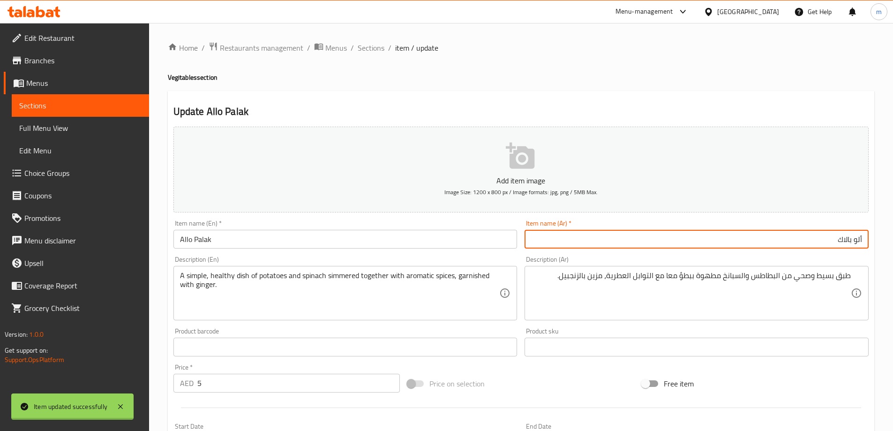
click at [364, 47] on div "Home / Restaurants management / Menus / Sections / item / update Vegitables sec…" at bounding box center [521, 343] width 707 height 602
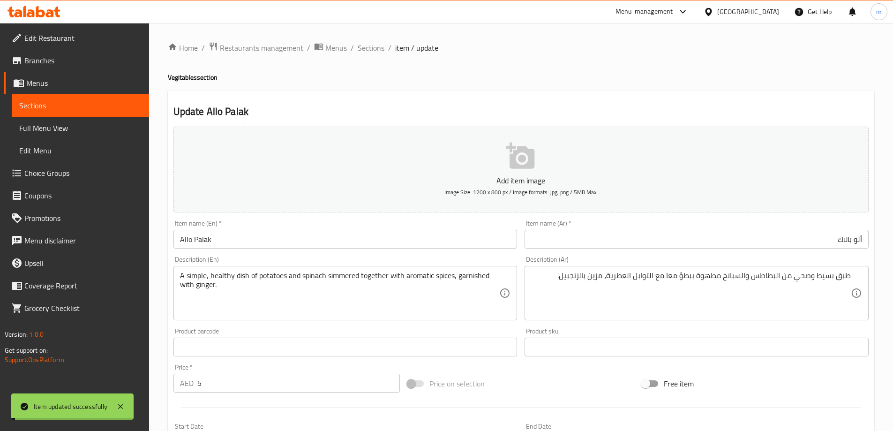
click at [364, 47] on span "Sections" at bounding box center [371, 47] width 27 height 11
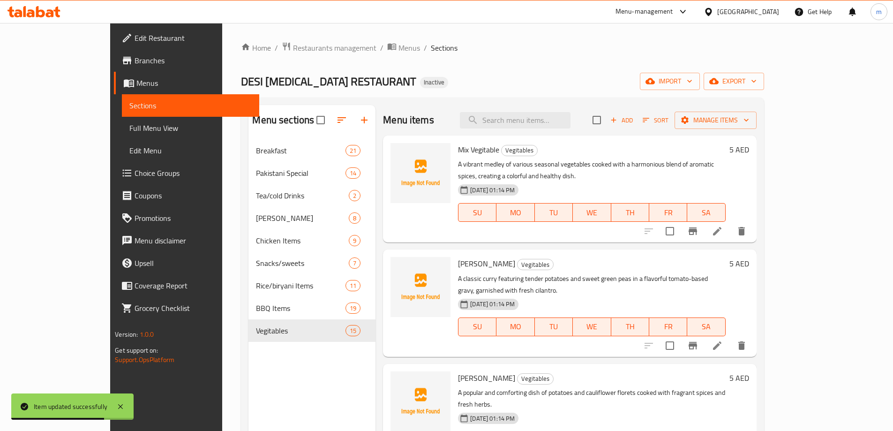
scroll to position [546, 0]
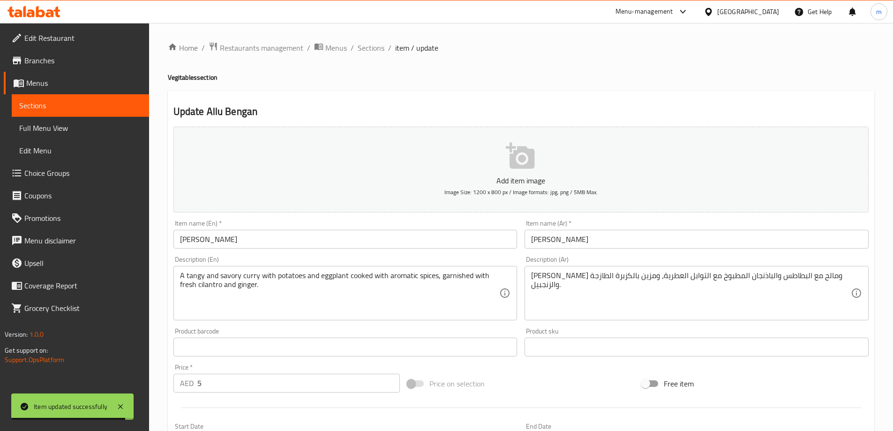
click at [759, 340] on input "text" at bounding box center [697, 347] width 344 height 19
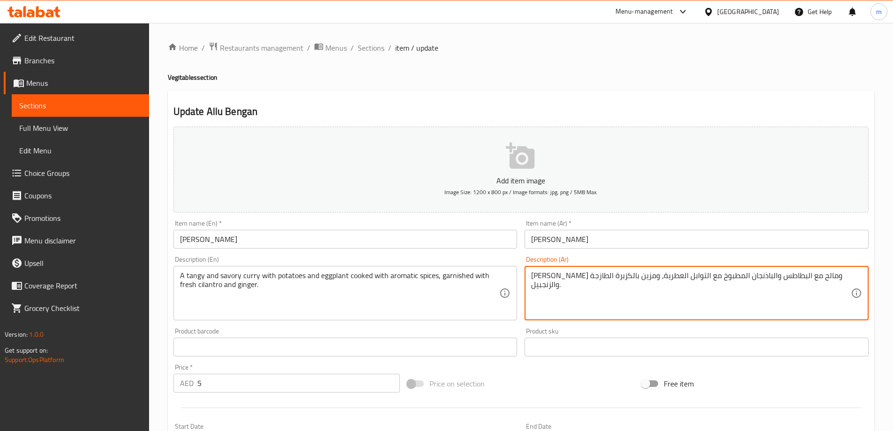
click at [789, 279] on textarea "كاري منعشي ومالح مع البطاطس والباذنجان المطبوخ مع التوابل العطرية، ومزين بالكزب…" at bounding box center [691, 293] width 320 height 45
type textarea "كاري منعش ومالح مع البطاطس والباذنجان المطبوخ مع التوابل العطرية، ومزين بالكزبر…"
click at [771, 248] on input "[PERSON_NAME]" at bounding box center [697, 239] width 344 height 19
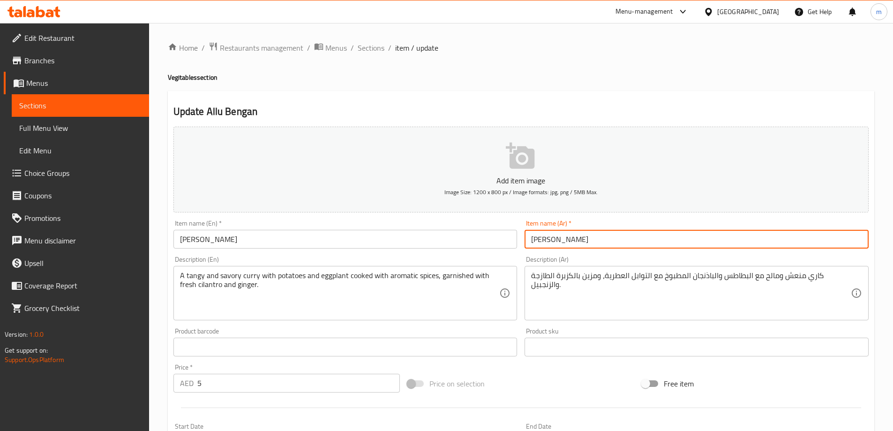
click at [369, 48] on span "Sections" at bounding box center [371, 47] width 27 height 11
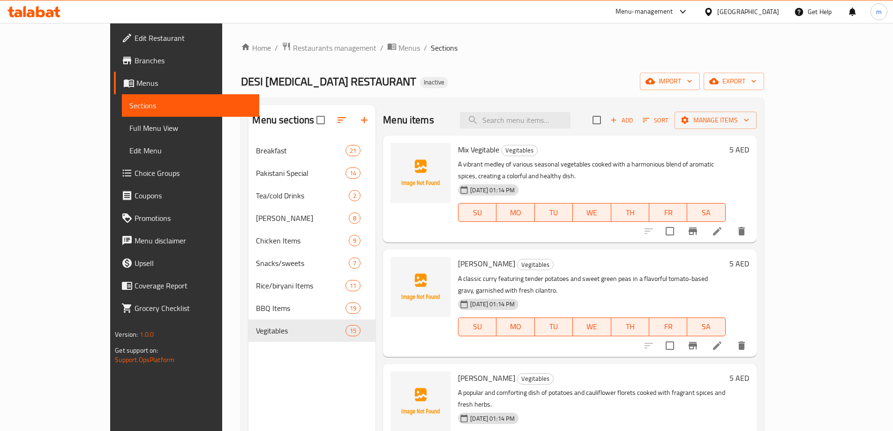
scroll to position [1129, 0]
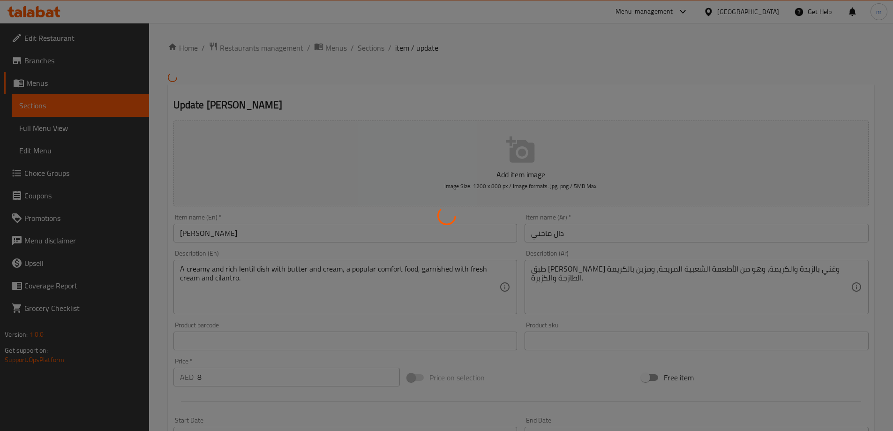
click at [684, 309] on div at bounding box center [446, 215] width 893 height 431
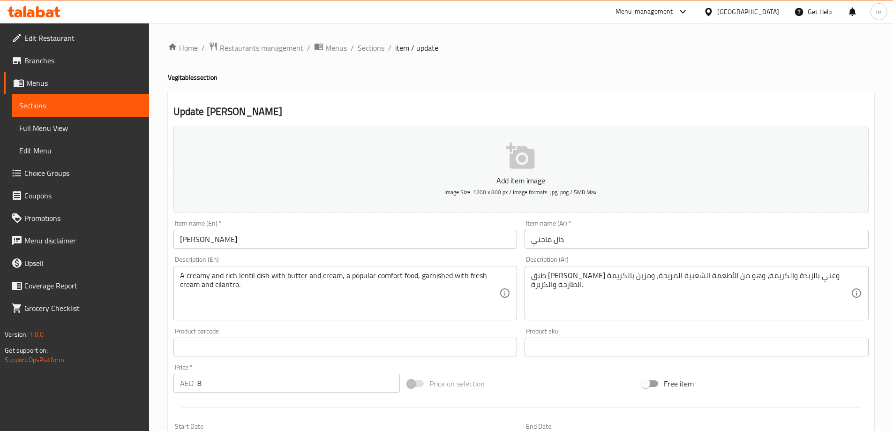
click at [680, 296] on div "Home / Restaurants management / Menus / Sections / item / update Vegitables sec…" at bounding box center [521, 343] width 707 height 602
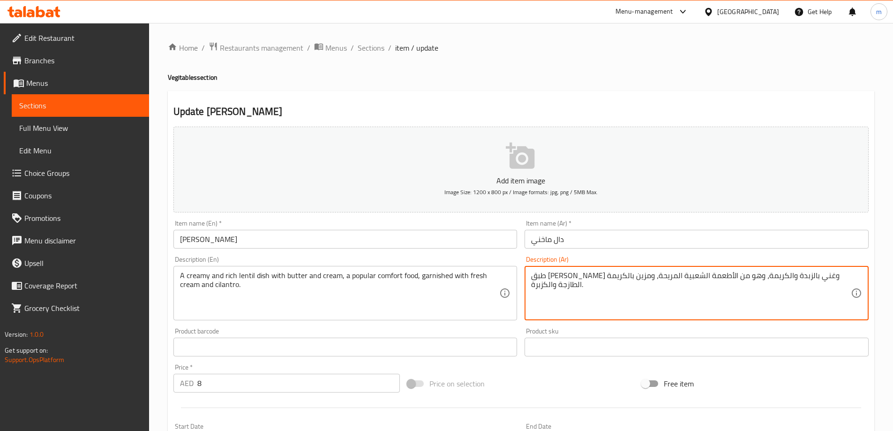
click at [685, 273] on textarea "طبق عدس كريمي وغني بالزبدة والكريمة، وهو من الأطعمة الشعبية المريحة، ومزين بالك…" at bounding box center [691, 293] width 320 height 45
click at [722, 236] on input "دال ماخني" at bounding box center [697, 239] width 344 height 19
drag, startPoint x: 720, startPoint y: 275, endPoint x: 617, endPoint y: 274, distance: 103.6
type textarea "طبق [PERSON_NAME] وغني بالزبدة والكريمة، طعام شعبي ومريح، ومزين بالكريمة الطازج…"
click at [621, 234] on input "دال ماخني" at bounding box center [697, 239] width 344 height 19
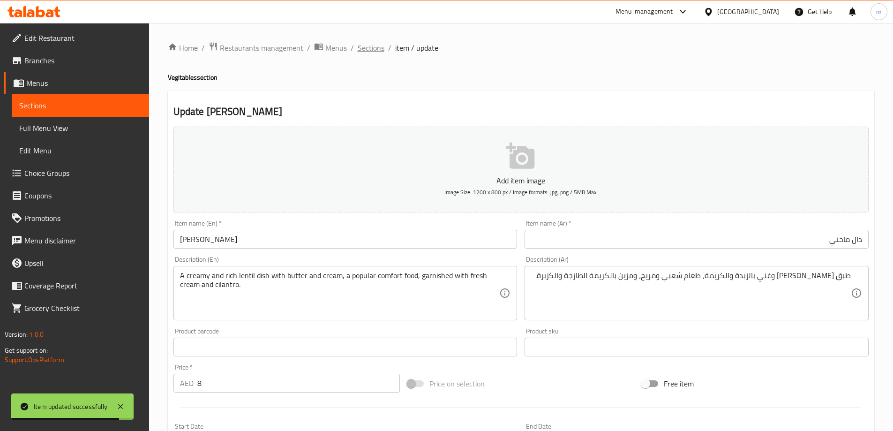
click at [370, 51] on span "Sections" at bounding box center [371, 47] width 27 height 11
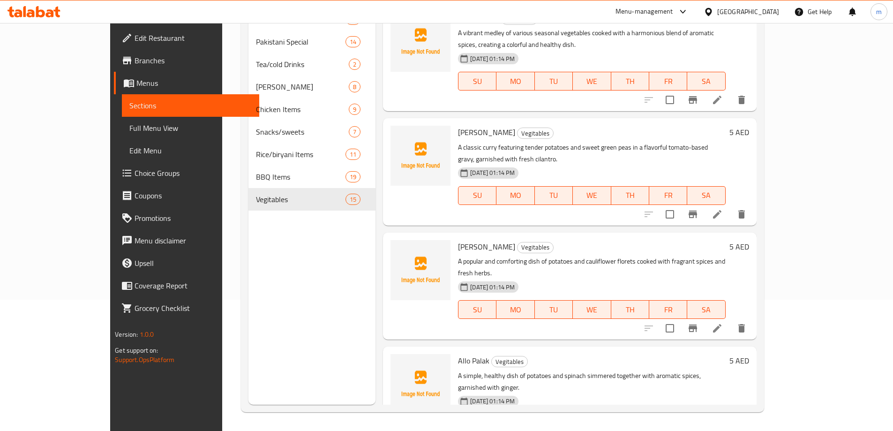
scroll to position [1129, 0]
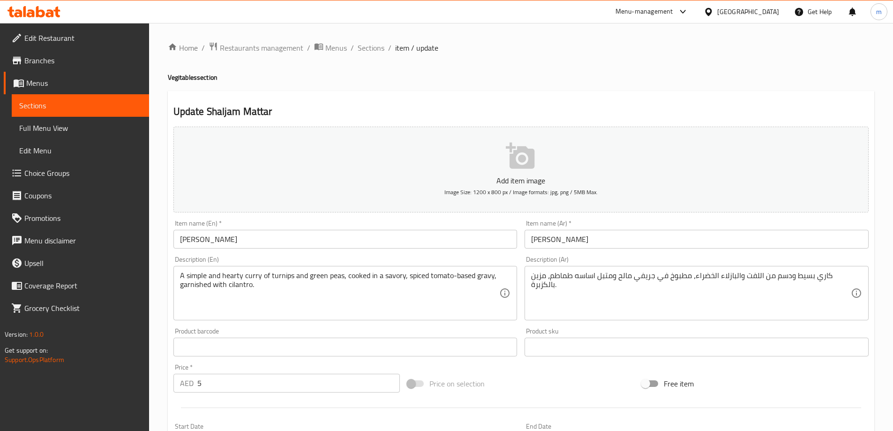
click at [537, 235] on input "شلجم مطر" at bounding box center [697, 239] width 344 height 19
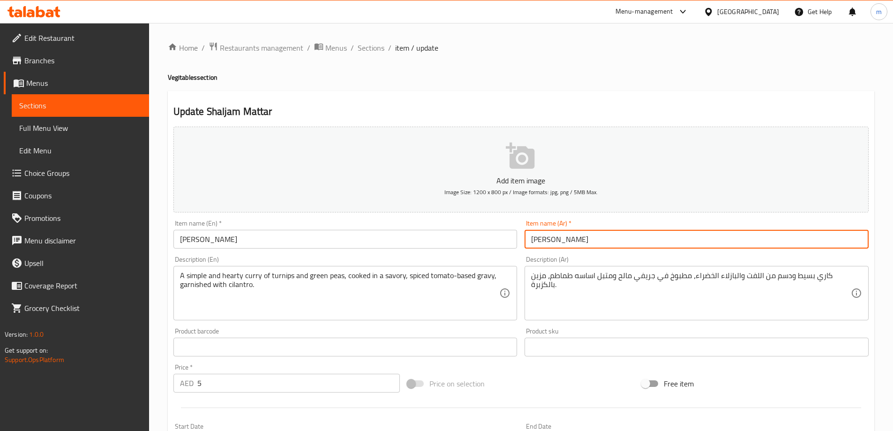
click at [537, 235] on input "شلجم مطر" at bounding box center [697, 239] width 344 height 19
paste input "ت"
type input "[PERSON_NAME]"
click at [370, 44] on span "Sections" at bounding box center [371, 47] width 27 height 11
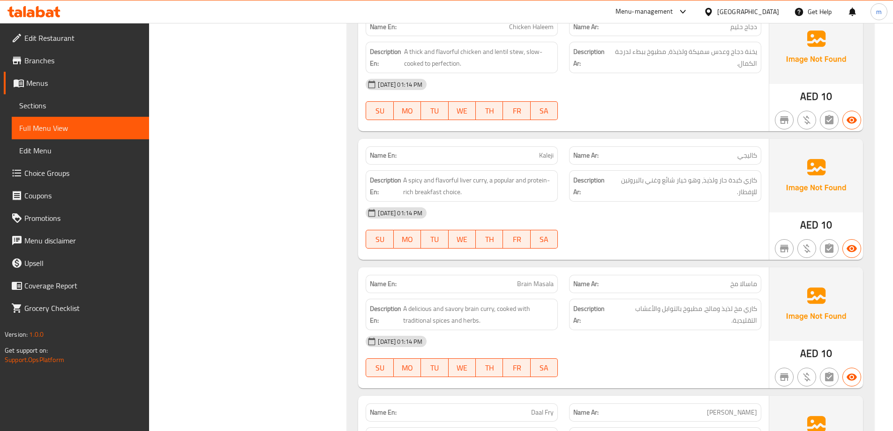
scroll to position [124, 0]
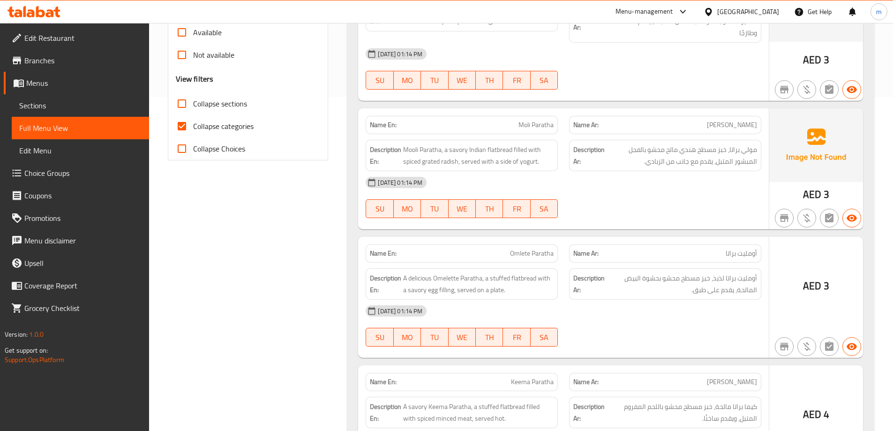
drag, startPoint x: 248, startPoint y: 213, endPoint x: 239, endPoint y: 68, distance: 144.7
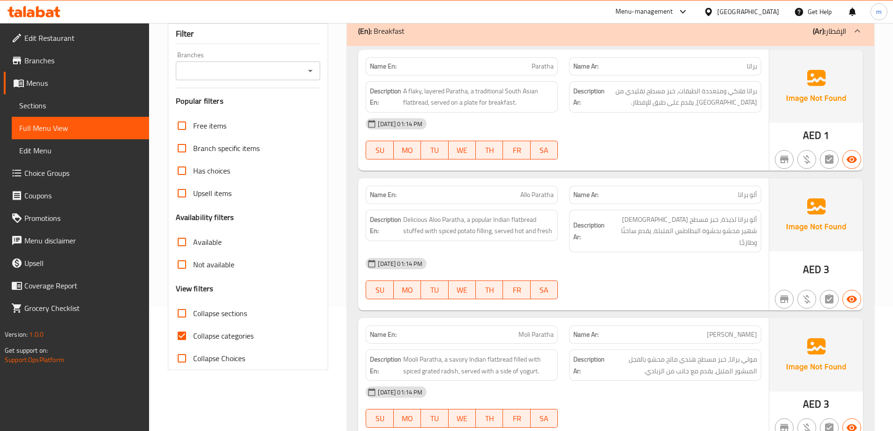
click at [235, 308] on span "Collapse sections" at bounding box center [220, 313] width 54 height 11
click at [193, 302] on input "Collapse sections" at bounding box center [182, 313] width 23 height 23
checkbox input "true"
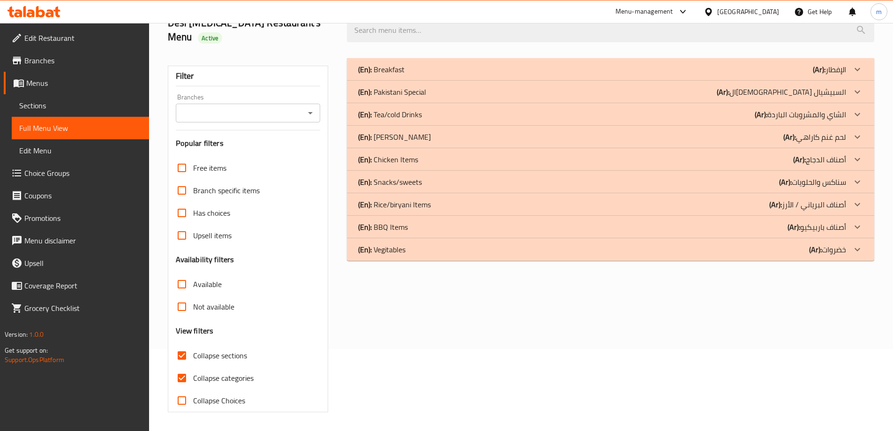
scroll to position [68, 0]
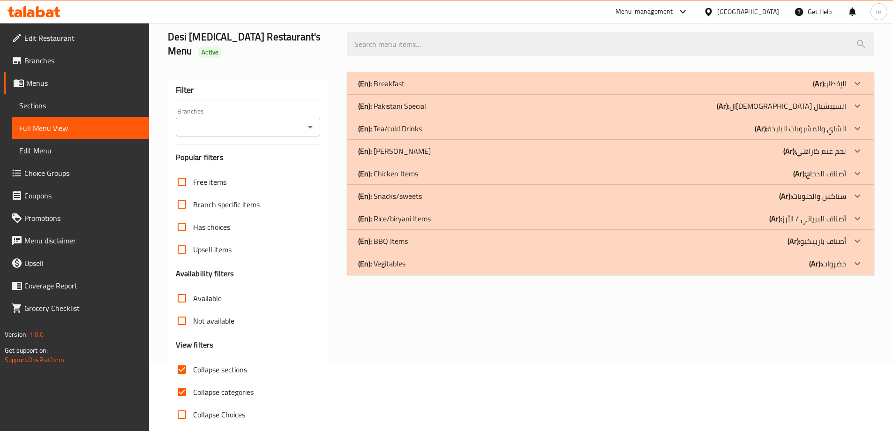
click at [204, 386] on span "Collapse categories" at bounding box center [223, 391] width 60 height 11
click at [193, 381] on input "Collapse categories" at bounding box center [182, 392] width 23 height 23
checkbox input "false"
click at [431, 100] on div "(En): [DEMOGRAPHIC_DATA] Special (Ar): ال[DEMOGRAPHIC_DATA] السبيشيال" at bounding box center [602, 105] width 488 height 11
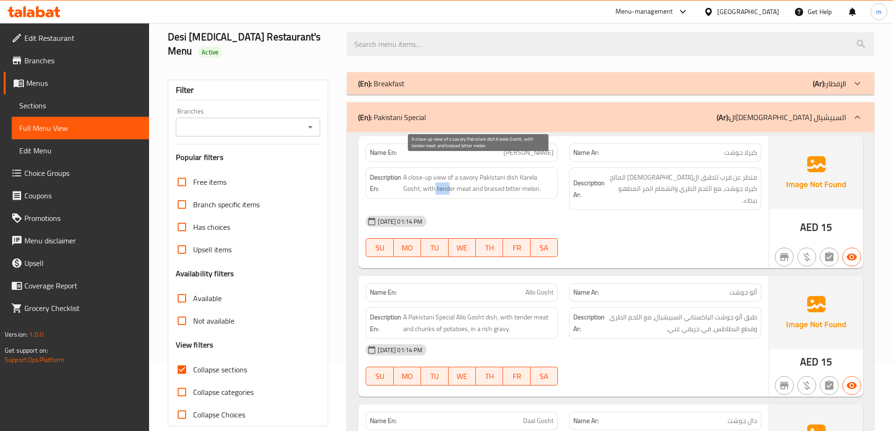
drag, startPoint x: 433, startPoint y: 170, endPoint x: 447, endPoint y: 173, distance: 14.3
click at [447, 173] on span "A close-up view of a savory Pakistani dish Karela Gosht, with tender meat and b…" at bounding box center [478, 183] width 151 height 23
drag, startPoint x: 500, startPoint y: 175, endPoint x: 538, endPoint y: 176, distance: 38.0
click at [542, 177] on span "A close-up view of a savory Pakistani dish Karela Gosht, with tender meat and b…" at bounding box center [478, 183] width 151 height 23
click at [525, 174] on span "A close-up view of a savory Pakistani dish Karela Gosht, with tender meat and b…" at bounding box center [478, 183] width 151 height 23
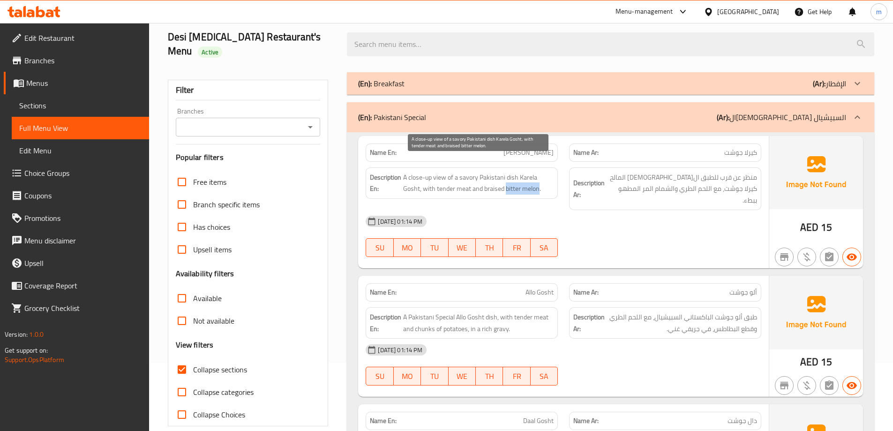
drag, startPoint x: 505, startPoint y: 174, endPoint x: 537, endPoint y: 174, distance: 32.8
click at [537, 174] on span "A close-up view of a savory Pakistani dish Karela Gosht, with tender meat and b…" at bounding box center [478, 183] width 151 height 23
copy span "bitter melon"
click at [547, 167] on div "Description En: A close-up view of a savory Pakistani dish Karela Gosht, with t…" at bounding box center [462, 182] width 192 height 31
click at [544, 162] on div "Description En: A close-up view of a savory Pakistani dish Karela Gosht, with t…" at bounding box center [462, 189] width 204 height 54
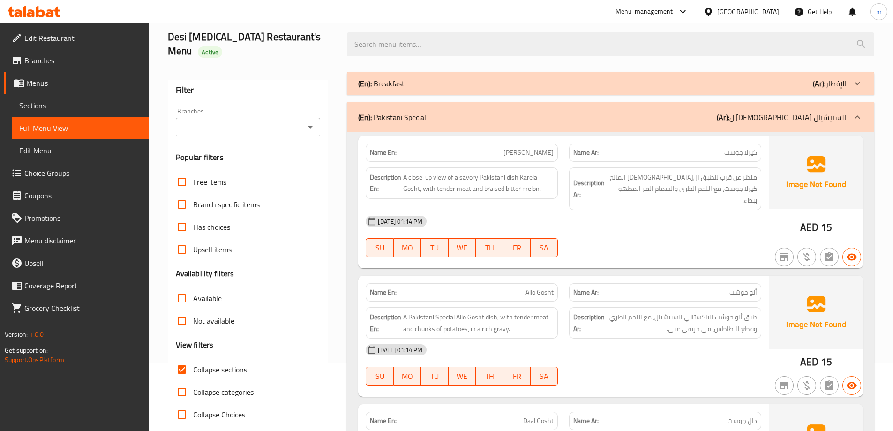
click at [544, 148] on span "[PERSON_NAME]" at bounding box center [529, 153] width 50 height 10
copy span "[PERSON_NAME]"
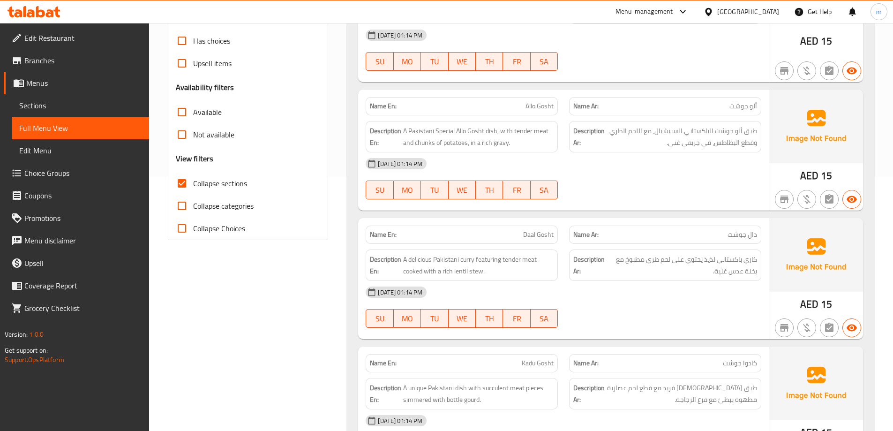
scroll to position [256, 0]
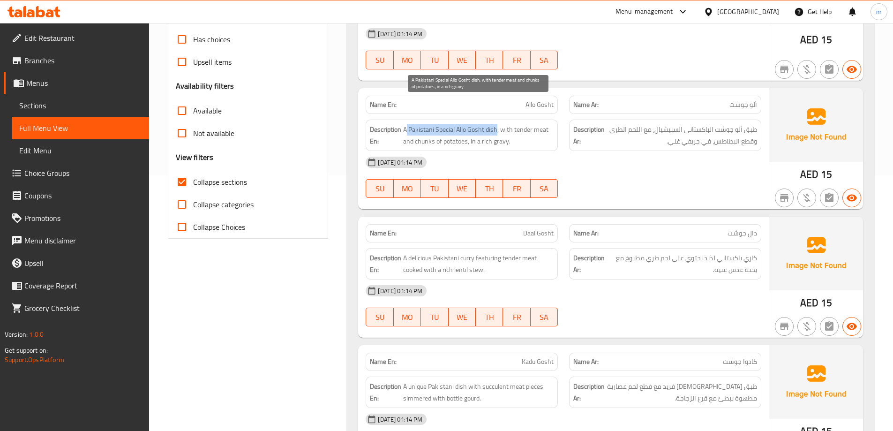
drag, startPoint x: 496, startPoint y: 104, endPoint x: 407, endPoint y: 103, distance: 89.1
click at [407, 124] on span "A Pakistani Special Allo Gosht dish, with tender meat and chunks of potatoes, i…" at bounding box center [478, 135] width 151 height 23
drag, startPoint x: 498, startPoint y: 103, endPoint x: 498, endPoint y: 108, distance: 5.2
click at [548, 124] on span "A Pakistani Special Allo Gosht dish, with tender meat and chunks of potatoes, i…" at bounding box center [478, 135] width 151 height 23
drag, startPoint x: 407, startPoint y: 118, endPoint x: 522, endPoint y: 110, distance: 115.2
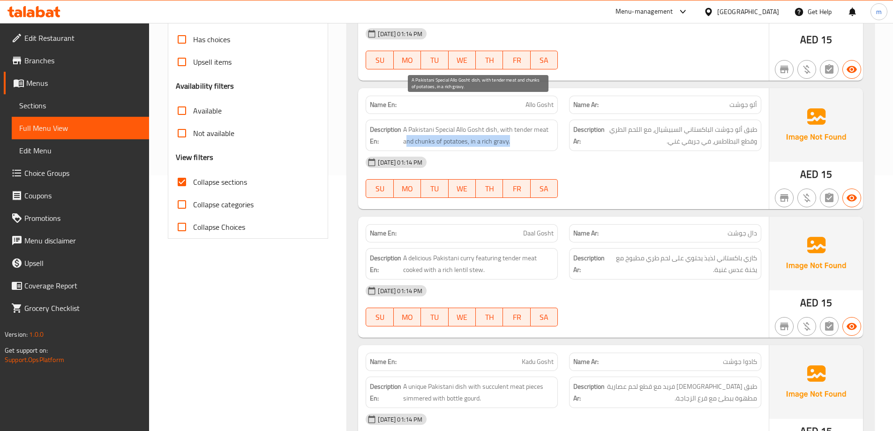
click at [521, 124] on span "A Pakistani Special Allo Gosht dish, with tender meat and chunks of potatoes, i…" at bounding box center [478, 135] width 151 height 23
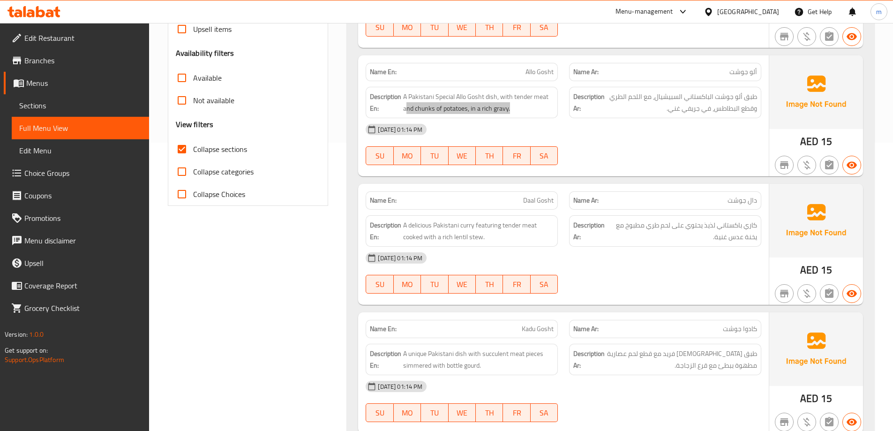
scroll to position [349, 0]
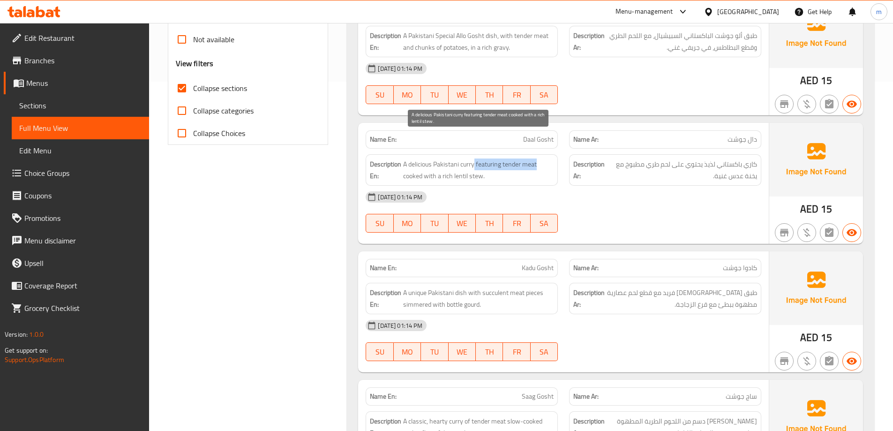
drag, startPoint x: 476, startPoint y: 137, endPoint x: 536, endPoint y: 138, distance: 60.5
click at [536, 159] on span "A delicious Pakistani curry featuring tender meat cooked with a rich lentil ste…" at bounding box center [478, 170] width 151 height 23
drag, startPoint x: 409, startPoint y: 151, endPoint x: 494, endPoint y: 149, distance: 84.9
click at [494, 159] on span "A delicious Pakistani curry featuring tender meat cooked with a rich lentil ste…" at bounding box center [478, 170] width 151 height 23
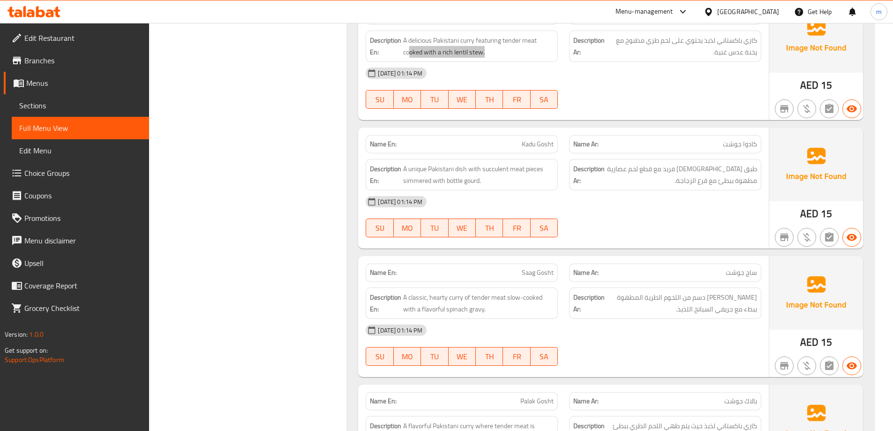
scroll to position [490, 0]
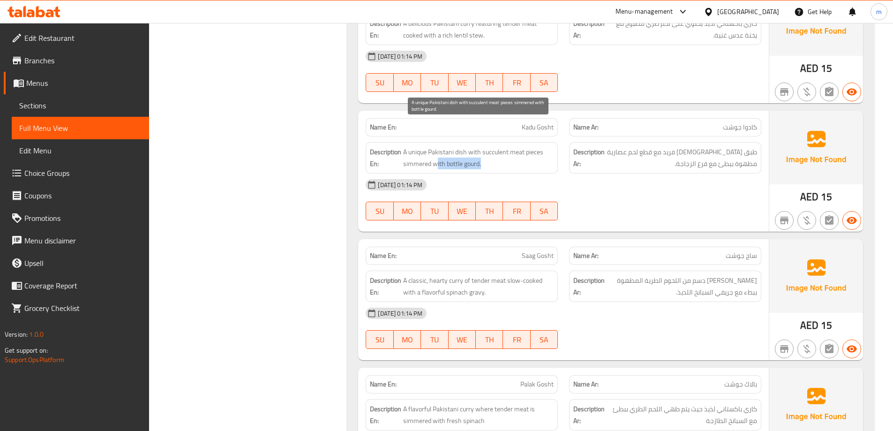
drag, startPoint x: 436, startPoint y: 135, endPoint x: 487, endPoint y: 133, distance: 50.7
click at [487, 146] on span "A unique Pakistani dish with succulent meat pieces simmered with bottle gourd." at bounding box center [478, 157] width 151 height 23
click at [448, 146] on span "A unique Pakistani dish with succulent meat pieces simmered with bottle gourd." at bounding box center [478, 157] width 151 height 23
drag, startPoint x: 448, startPoint y: 138, endPoint x: 483, endPoint y: 136, distance: 35.2
click at [483, 146] on span "A unique Pakistani dish with succulent meat pieces simmered with bottle gourd." at bounding box center [478, 157] width 151 height 23
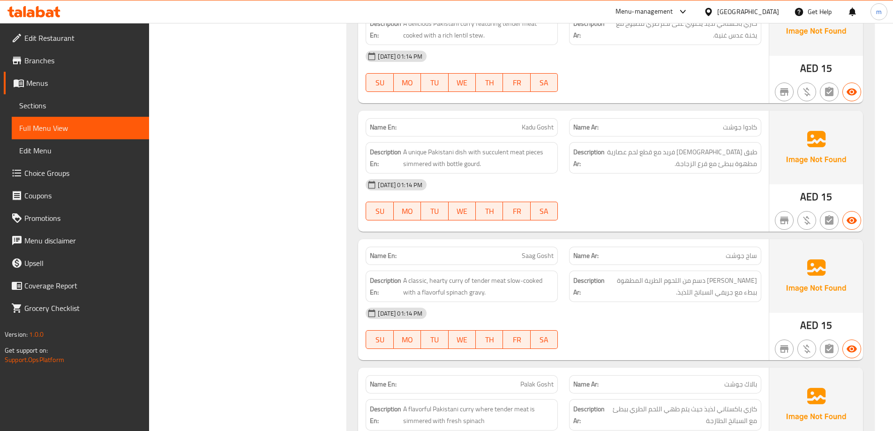
click at [596, 174] on div "[DATE] 01:14 PM" at bounding box center [563, 185] width 407 height 23
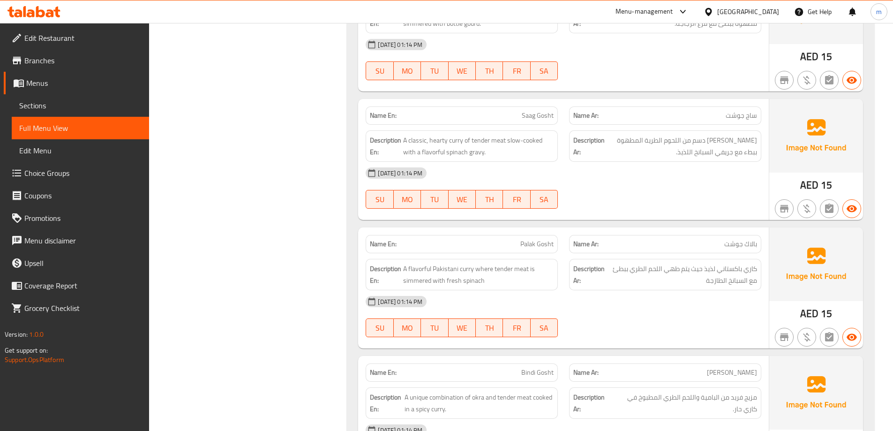
scroll to position [631, 0]
drag, startPoint x: 523, startPoint y: 89, endPoint x: 557, endPoint y: 91, distance: 33.3
click at [557, 106] on div "Name En: Saag Gosht" at bounding box center [462, 115] width 192 height 18
drag, startPoint x: 452, startPoint y: 113, endPoint x: 398, endPoint y: 111, distance: 54.4
click at [398, 134] on h6 "Description En: A classic, hearty curry of tender meat slow-cooked with a flavo…" at bounding box center [462, 145] width 184 height 23
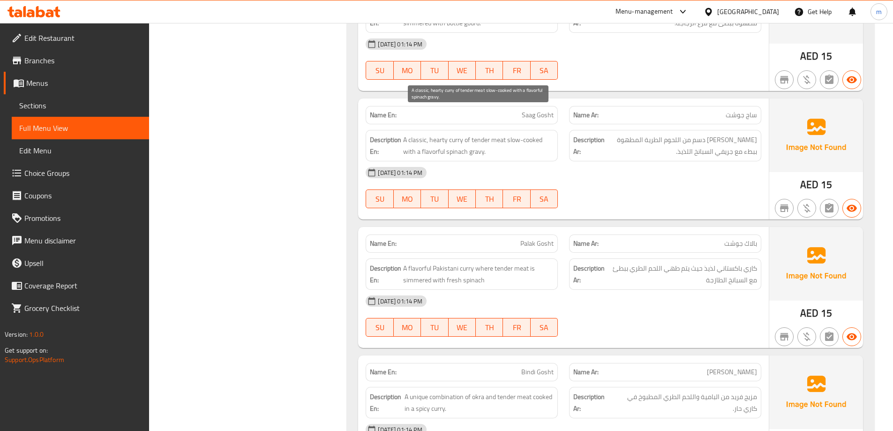
click at [492, 134] on span "A classic, hearty curry of tender meat slow-cooked with a flavorful spinach gra…" at bounding box center [478, 145] width 151 height 23
drag, startPoint x: 481, startPoint y: 113, endPoint x: 505, endPoint y: 120, distance: 24.5
click at [505, 134] on span "A classic, hearty curry of tender meat slow-cooked with a flavorful spinach gra…" at bounding box center [478, 145] width 151 height 23
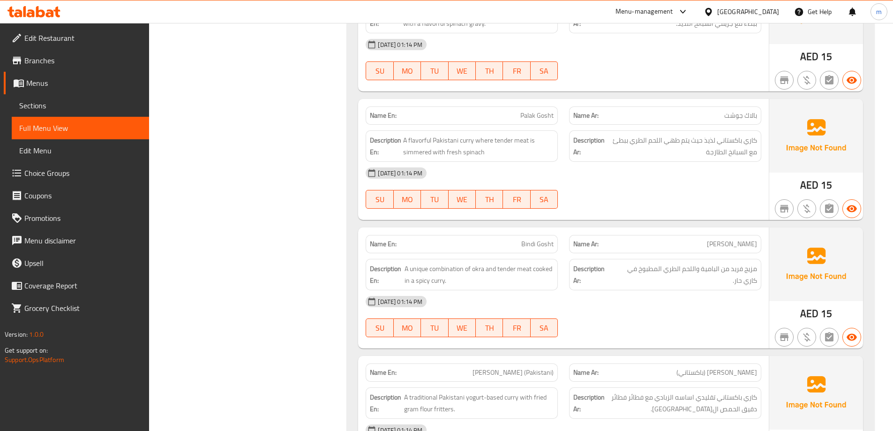
scroll to position [771, 0]
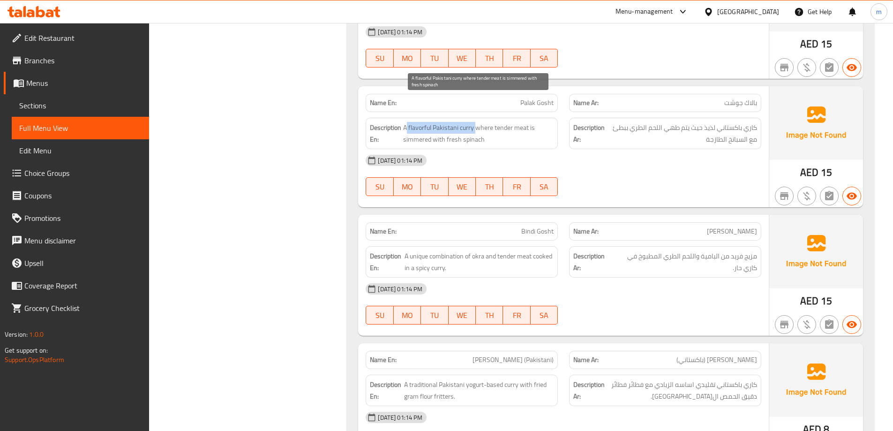
drag, startPoint x: 476, startPoint y: 103, endPoint x: 433, endPoint y: 98, distance: 43.0
click at [408, 122] on span "A flavorful Pakistani curry where tender meat is simmered with fresh spinach" at bounding box center [478, 133] width 151 height 23
click at [418, 122] on span "A flavorful Pakistani curry where tender meat is simmered with fresh spinach" at bounding box center [478, 133] width 151 height 23
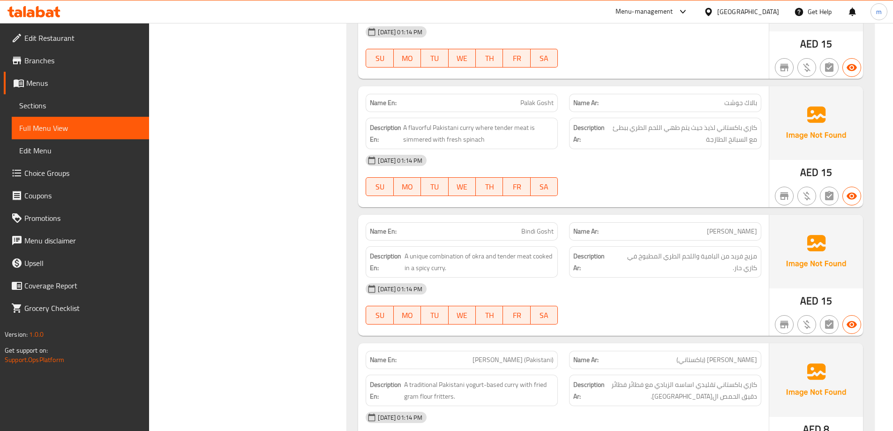
click at [488, 112] on div "Description En: A flavorful Pakistani curry where tender meat is simmered with …" at bounding box center [462, 133] width 204 height 43
click at [513, 94] on div "Name En: Palak Gosht" at bounding box center [462, 103] width 192 height 18
copy span "Palak Gosht"
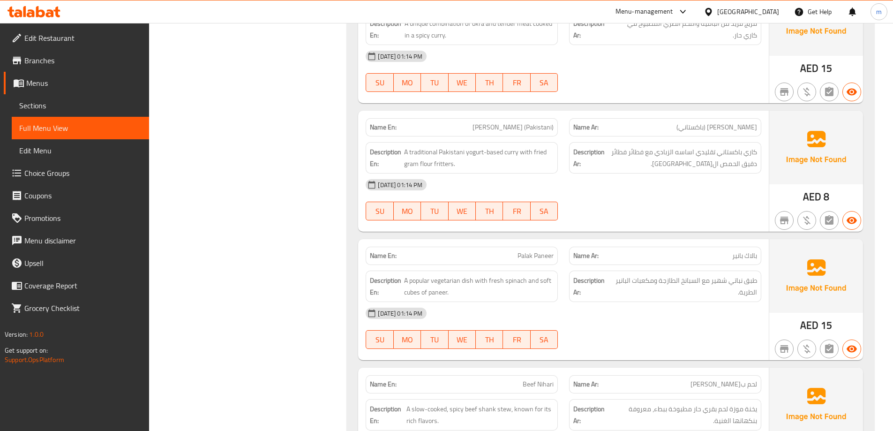
scroll to position [1006, 0]
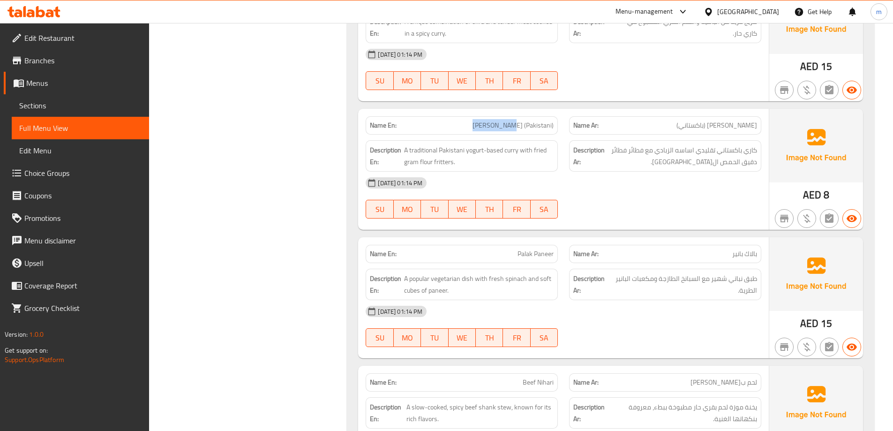
drag, startPoint x: 492, startPoint y: 100, endPoint x: 524, endPoint y: 98, distance: 32.0
click at [524, 121] on p "Name En: [PERSON_NAME] (Pakistani)" at bounding box center [462, 126] width 184 height 10
copy span "[PERSON_NAME]"
click at [519, 121] on span "[PERSON_NAME] (Pakistani)" at bounding box center [513, 126] width 81 height 10
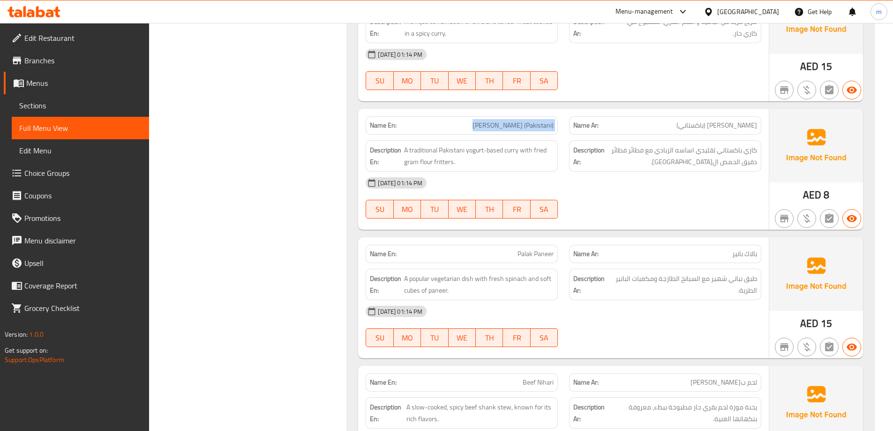
click at [519, 121] on span "[PERSON_NAME] (Pakistani)" at bounding box center [513, 126] width 81 height 10
copy span "[PERSON_NAME] (Pakistani)"
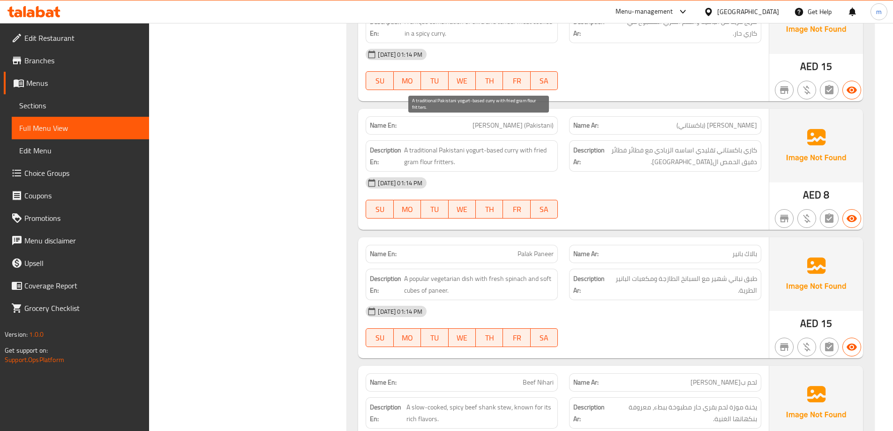
click at [438, 144] on span "A traditional Pakistani yogurt-based curry with fried gram flour fritters." at bounding box center [479, 155] width 150 height 23
click at [289, 62] on div "Filter Branches Branches Popular filters Free items Branch specific items Has c…" at bounding box center [252, 160] width 180 height 2062
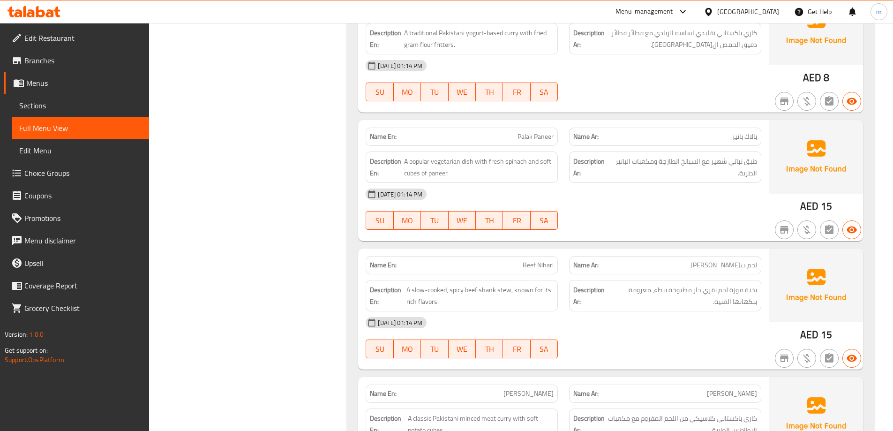
scroll to position [1147, 0]
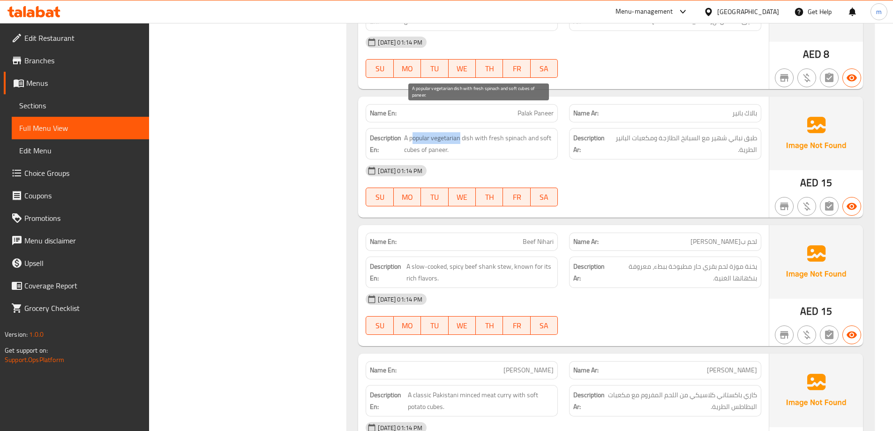
drag, startPoint x: 414, startPoint y: 113, endPoint x: 460, endPoint y: 118, distance: 46.1
click at [460, 132] on span "A popular vegetarian dish with fresh spinach and soft cubes of paneer." at bounding box center [479, 143] width 150 height 23
drag, startPoint x: 477, startPoint y: 113, endPoint x: 499, endPoint y: 121, distance: 24.2
click at [499, 132] on span "A popular vegetarian dish with fresh spinach and soft cubes of paneer." at bounding box center [479, 143] width 150 height 23
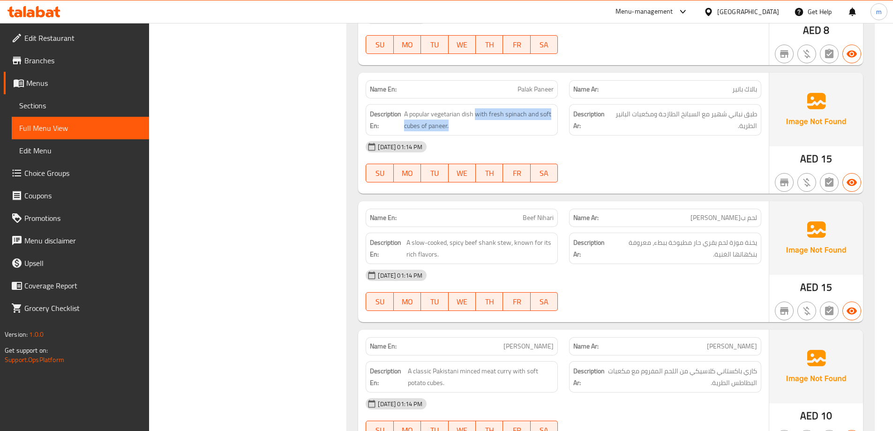
scroll to position [1193, 0]
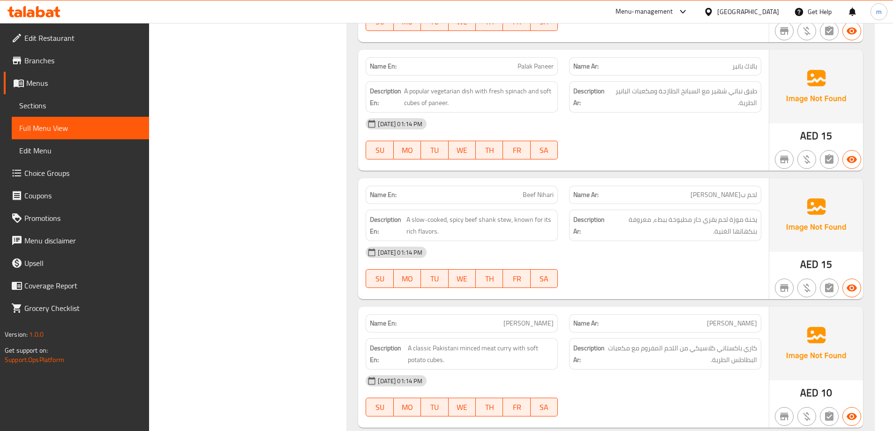
drag, startPoint x: 506, startPoint y: 194, endPoint x: 414, endPoint y: 198, distance: 92.9
click at [414, 214] on span "A slow-cooked, spicy beef shank stew, known for its rich flavors." at bounding box center [480, 225] width 147 height 23
drag, startPoint x: 517, startPoint y: 192, endPoint x: 523, endPoint y: 202, distance: 12.0
click at [523, 214] on span "A slow-cooked, spicy beef shank stew, known for its rich flavors." at bounding box center [480, 225] width 147 height 23
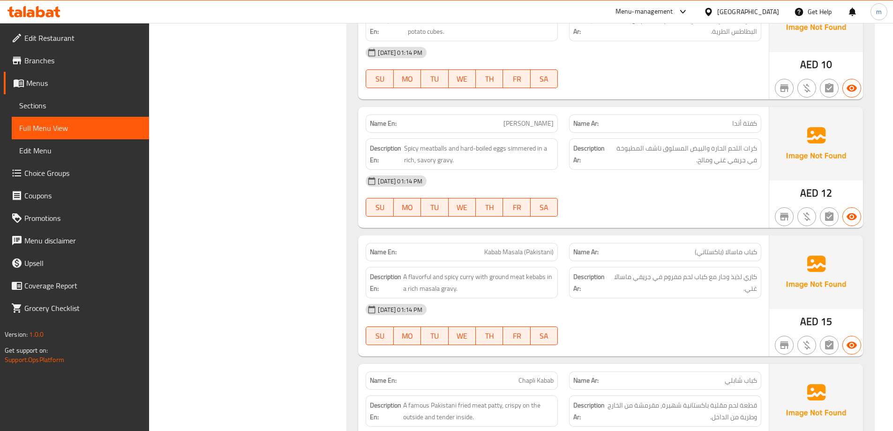
scroll to position [1569, 0]
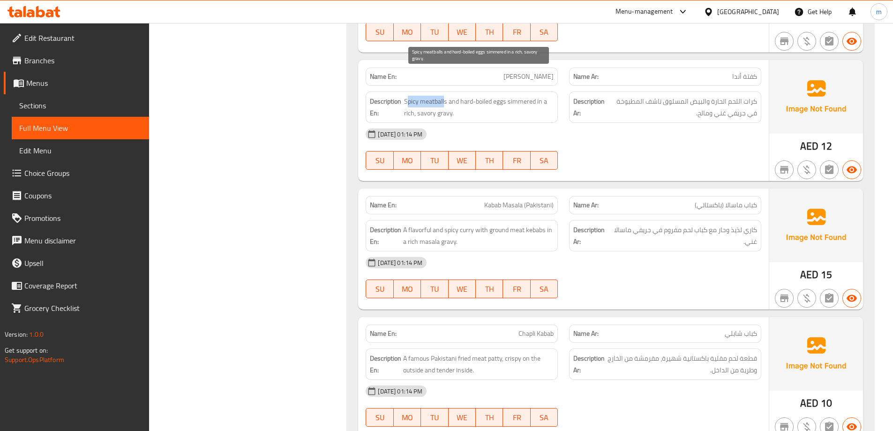
drag, startPoint x: 441, startPoint y: 76, endPoint x: 425, endPoint y: 93, distance: 23.9
click at [408, 96] on span "Spicy meatballs and hard-boiled eggs simmered in a rich, savory gravy." at bounding box center [479, 107] width 150 height 23
drag, startPoint x: 506, startPoint y: 75, endPoint x: 533, endPoint y: 81, distance: 27.4
click at [533, 96] on span "Spicy meatballs and hard-boiled eggs simmered in a rich, savory gravy." at bounding box center [479, 107] width 150 height 23
click at [512, 68] on div "Name En: [PERSON_NAME]" at bounding box center [462, 77] width 192 height 18
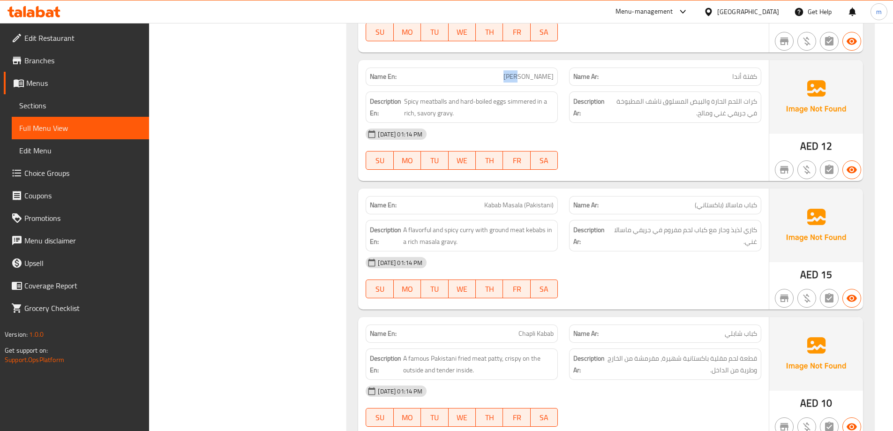
click at [511, 68] on div "Name En: [PERSON_NAME]" at bounding box center [462, 77] width 192 height 18
copy span "[PERSON_NAME]"
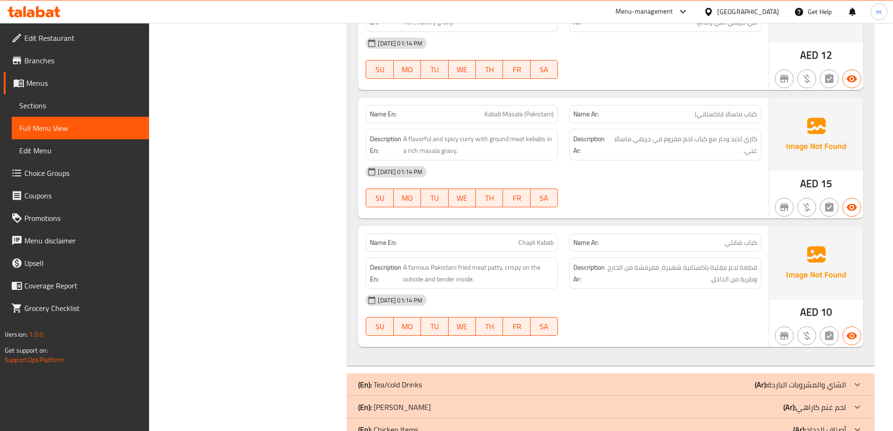
scroll to position [1662, 0]
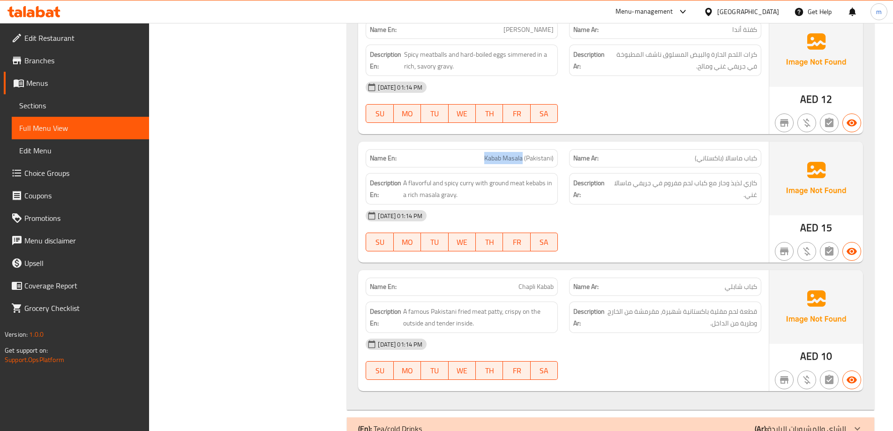
drag, startPoint x: 480, startPoint y: 135, endPoint x: 524, endPoint y: 136, distance: 44.1
click at [524, 153] on p "Name En: [PERSON_NAME] (Pakistani)" at bounding box center [462, 158] width 184 height 10
copy span "Kabab Masala"
drag, startPoint x: 754, startPoint y: 159, endPoint x: 706, endPoint y: 163, distance: 48.4
click at [704, 177] on span "كاري لذيذ وحار مع كباب لحم مفروم في جريفي ماسالا غني." at bounding box center [684, 188] width 145 height 23
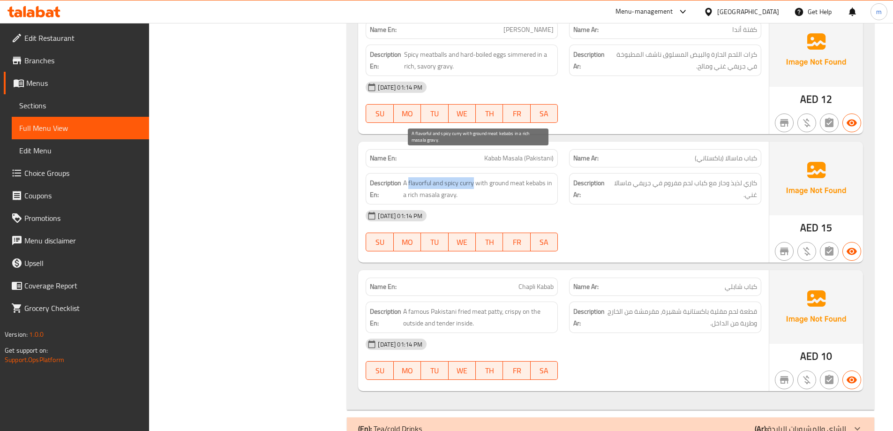
drag, startPoint x: 472, startPoint y: 160, endPoint x: 409, endPoint y: 159, distance: 62.9
click at [409, 177] on span "A flavorful and spicy curry with ground meat kebabs in a rich masala gravy." at bounding box center [478, 188] width 151 height 23
drag, startPoint x: 479, startPoint y: 158, endPoint x: 517, endPoint y: 156, distance: 38.0
click at [517, 177] on span "A flavorful and spicy curry with ground meat kebabs in a rich masala gravy." at bounding box center [478, 188] width 151 height 23
drag, startPoint x: 445, startPoint y: 168, endPoint x: 454, endPoint y: 169, distance: 9.4
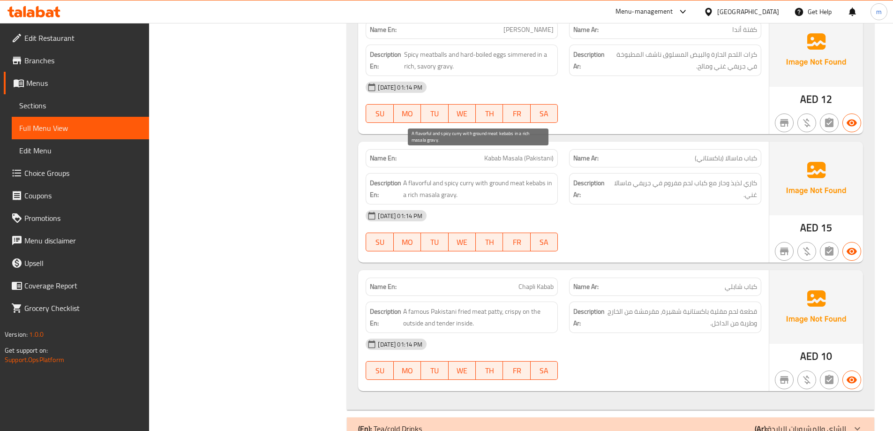
click at [447, 177] on span "A flavorful and spicy curry with ground meat kebabs in a rich masala gravy." at bounding box center [478, 188] width 151 height 23
drag, startPoint x: 455, startPoint y: 169, endPoint x: 408, endPoint y: 173, distance: 47.5
click at [408, 177] on span "A flavorful and spicy curry with ground meat kebabs in a rich masala gravy." at bounding box center [478, 188] width 151 height 23
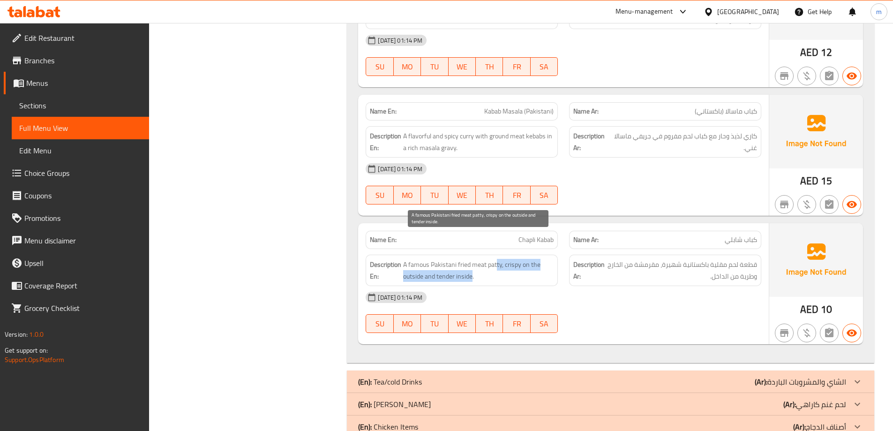
drag, startPoint x: 497, startPoint y: 239, endPoint x: 472, endPoint y: 252, distance: 28.1
click at [472, 259] on span "A famous Pakistani fried meat patty, crispy on the outside and tender inside." at bounding box center [478, 270] width 151 height 23
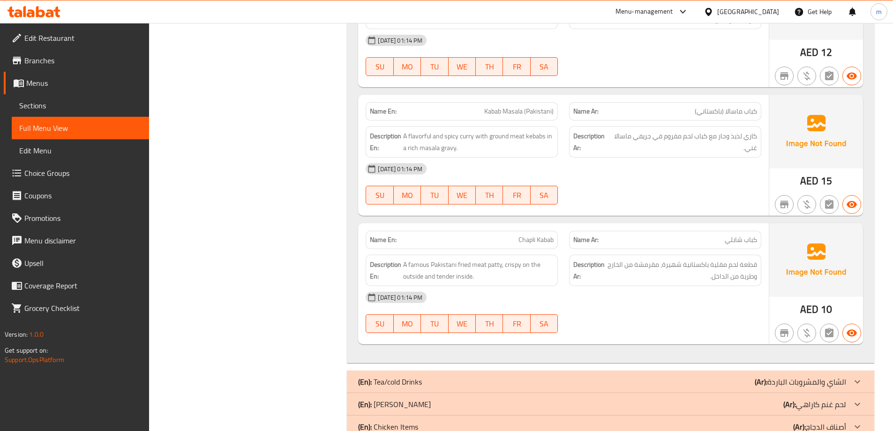
click at [559, 258] on div "Description En: A famous Pakistani fried meat patty, crispy on the outside and …" at bounding box center [462, 270] width 204 height 43
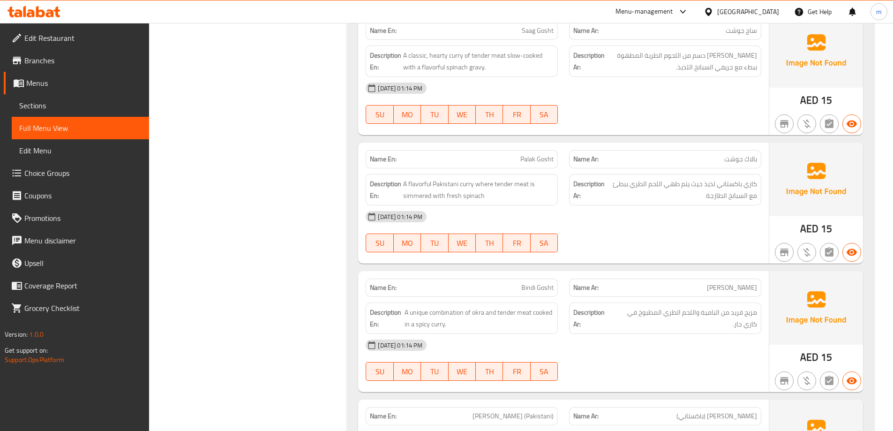
scroll to position [0, 0]
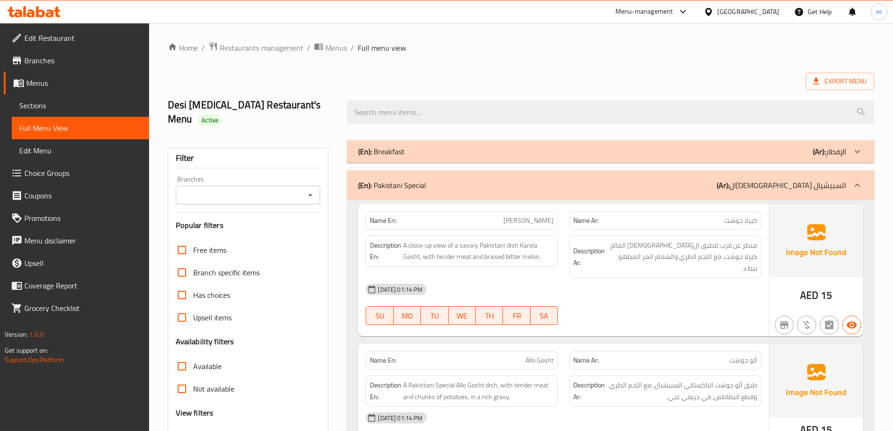
drag, startPoint x: 711, startPoint y: 167, endPoint x: 700, endPoint y: 125, distance: 43.7
click at [708, 170] on div "(En): [DEMOGRAPHIC_DATA] Special (Ar): ال[DEMOGRAPHIC_DATA] السبيشيال" at bounding box center [611, 185] width 528 height 30
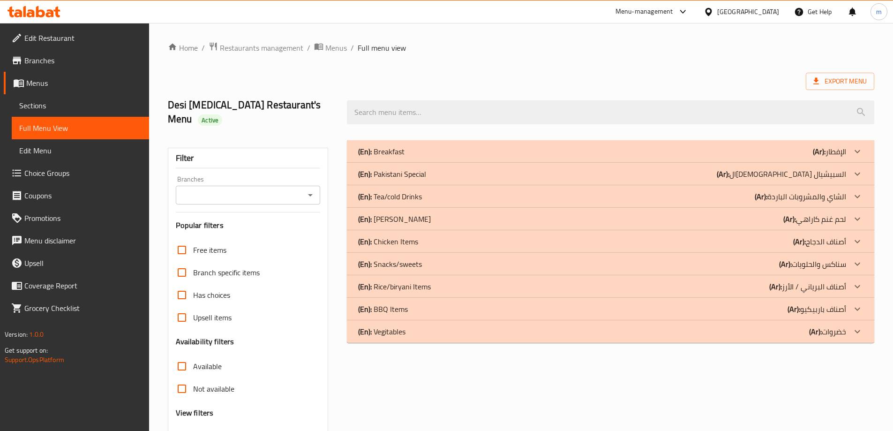
click at [710, 191] on div "(En): Tea/cold Drinks (Ar): الشاي والمشروبات الباردة" at bounding box center [602, 196] width 488 height 11
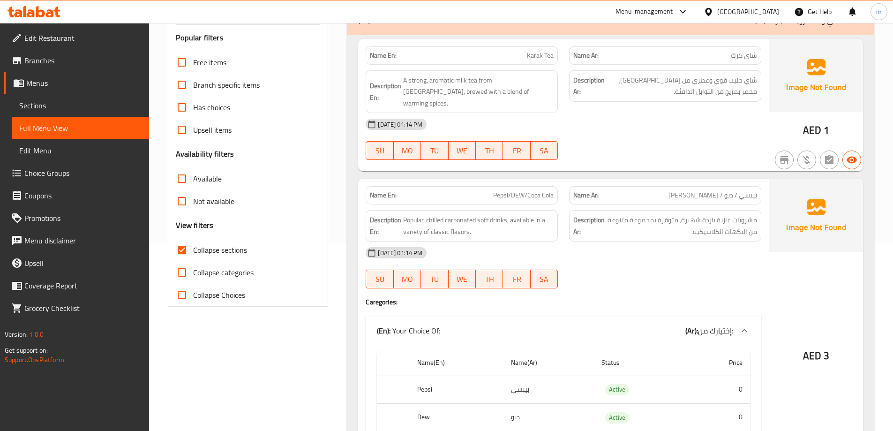
scroll to position [141, 0]
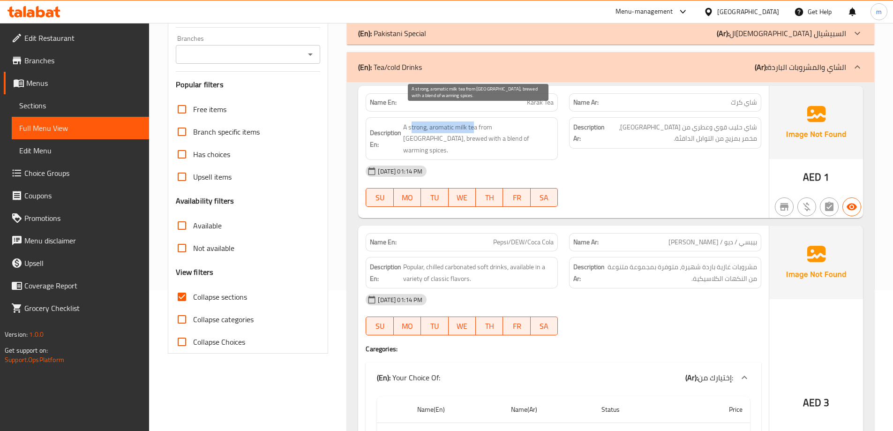
drag, startPoint x: 476, startPoint y: 113, endPoint x: 413, endPoint y: 115, distance: 62.9
click at [413, 121] on span "A strong, aromatic milk tea from [GEOGRAPHIC_DATA], brewed with a blend of warm…" at bounding box center [478, 138] width 151 height 35
drag, startPoint x: 402, startPoint y: 126, endPoint x: 488, endPoint y: 127, distance: 85.8
click at [488, 127] on h6 "Description En: A strong, aromatic milk tea from [GEOGRAPHIC_DATA], brewed with…" at bounding box center [462, 138] width 184 height 35
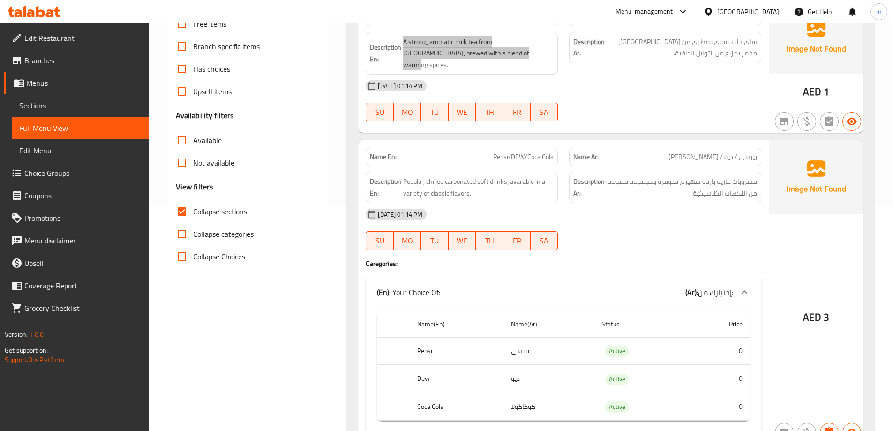
scroll to position [234, 0]
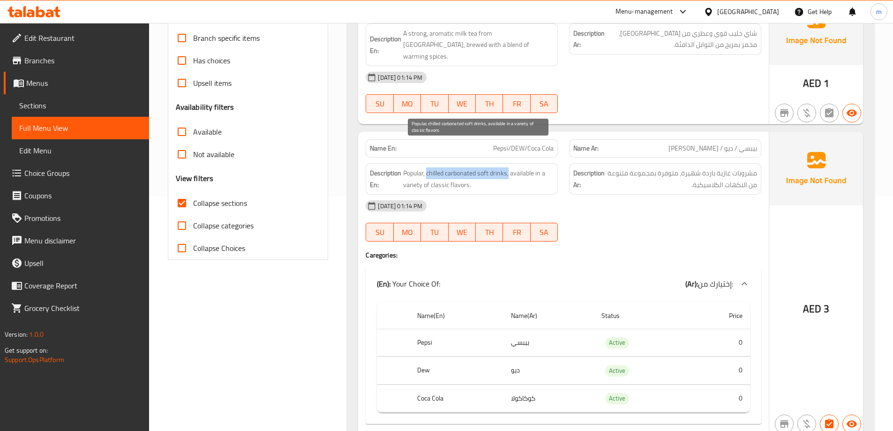
drag, startPoint x: 430, startPoint y: 144, endPoint x: 509, endPoint y: 147, distance: 79.8
click at [509, 167] on span "Popular, chilled carbonated soft drinks, available in a variety of classic flav…" at bounding box center [478, 178] width 151 height 23
drag, startPoint x: 518, startPoint y: 143, endPoint x: 516, endPoint y: 155, distance: 11.8
click at [516, 167] on span "Popular, chilled carbonated soft drinks, available in a variety of classic flav…" at bounding box center [478, 178] width 151 height 23
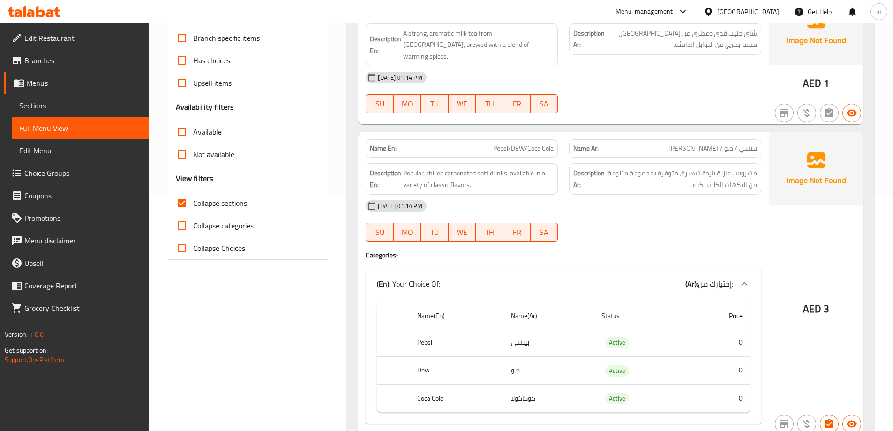
click at [604, 195] on div "[DATE] 01:14 PM" at bounding box center [563, 206] width 407 height 23
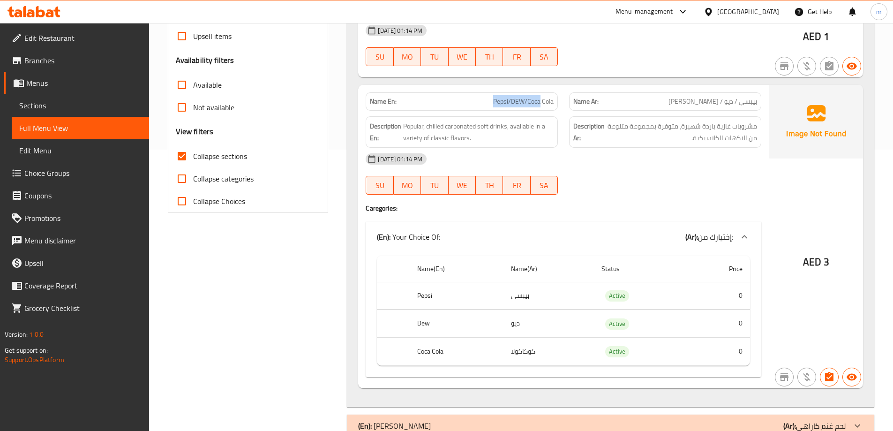
drag, startPoint x: 489, startPoint y: 76, endPoint x: 540, endPoint y: 75, distance: 50.7
click at [540, 97] on p "Name En: Pepsi/DEW/Coca Cola" at bounding box center [462, 102] width 184 height 10
click at [634, 154] on div "14-09-2025 01:14 PM SU MO TU WE TH FR SA" at bounding box center [563, 174] width 407 height 53
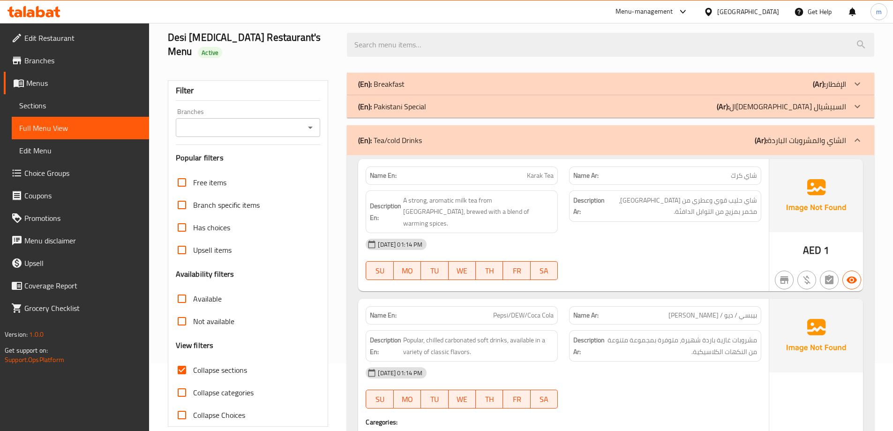
scroll to position [0, 0]
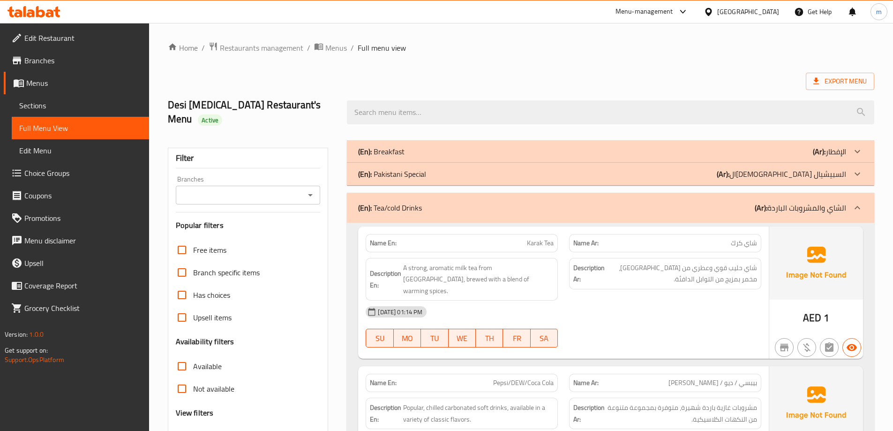
drag, startPoint x: 615, startPoint y: 169, endPoint x: 634, endPoint y: 76, distance: 94.9
click at [696, 193] on div "(En): Tea/cold Drinks (Ar): الشاي والمشروبات الباردة" at bounding box center [611, 208] width 528 height 30
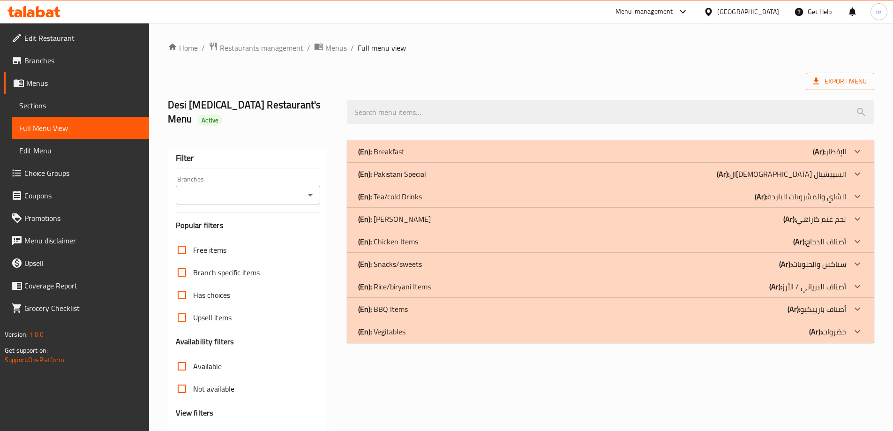
click at [659, 213] on div "(En): Mutton Karahi (Ar): لحم غنم كاراهي" at bounding box center [602, 218] width 488 height 11
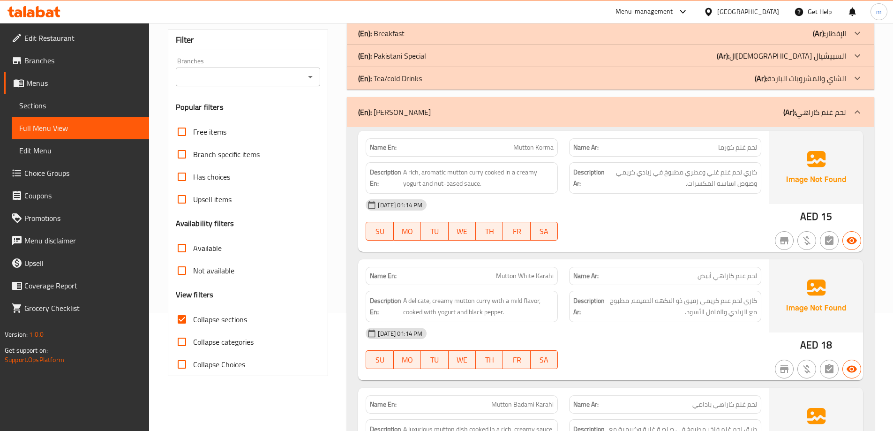
scroll to position [141, 0]
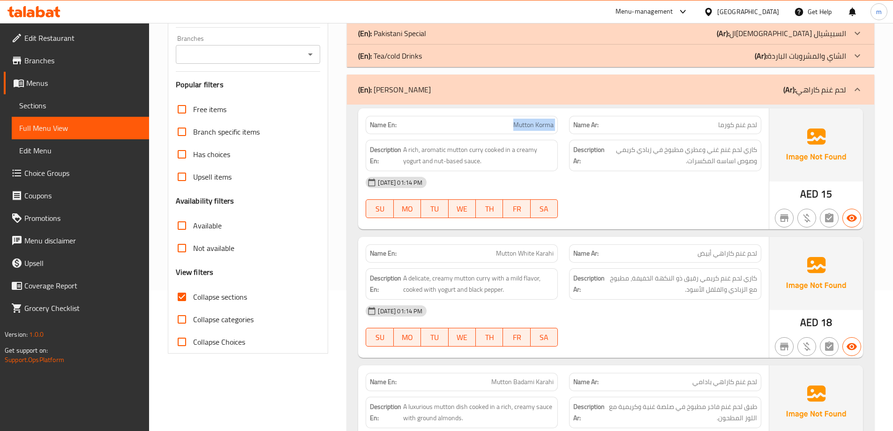
drag, startPoint x: 544, startPoint y: 109, endPoint x: 565, endPoint y: 108, distance: 20.6
click at [565, 110] on div "Name En: Mutton Korma Name Ar: لحم غنم كورما" at bounding box center [563, 125] width 407 height 30
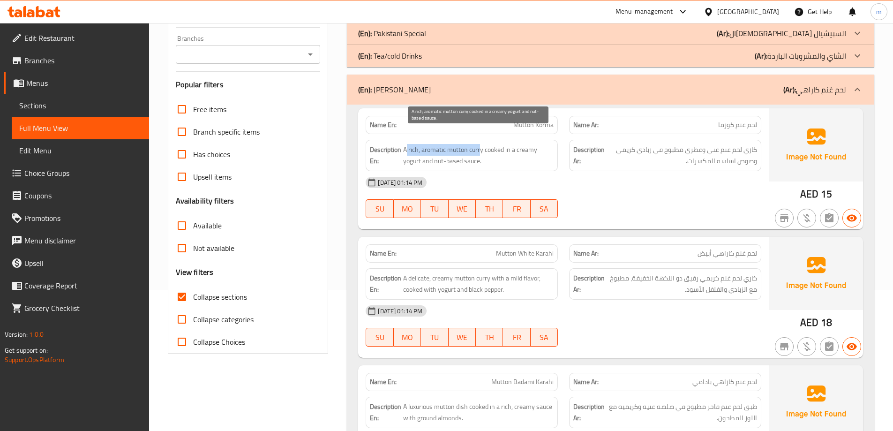
drag, startPoint x: 481, startPoint y: 131, endPoint x: 406, endPoint y: 129, distance: 75.5
click at [406, 144] on span "A rich, aromatic mutton curry cooked in a creamy yogurt and nut-based sauce." at bounding box center [478, 155] width 151 height 23
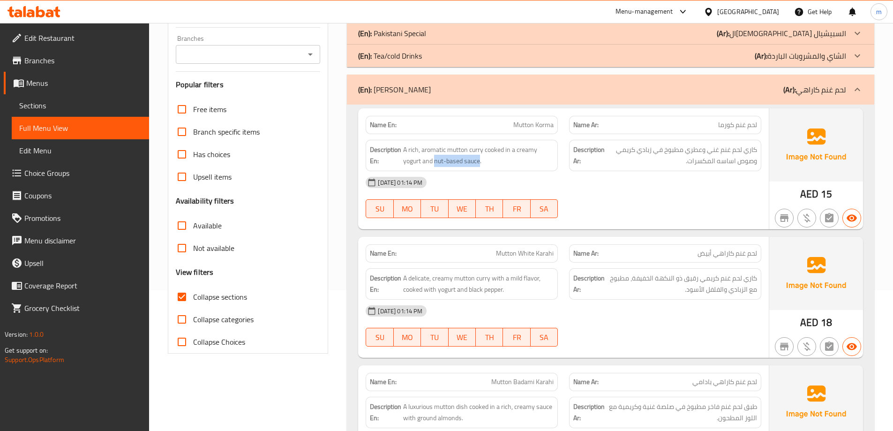
drag, startPoint x: 479, startPoint y: 146, endPoint x: 434, endPoint y: 156, distance: 46.1
click at [434, 156] on div "Description En: A rich, aromatic mutton curry cooked in a creamy yogurt and nut…" at bounding box center [462, 155] width 192 height 31
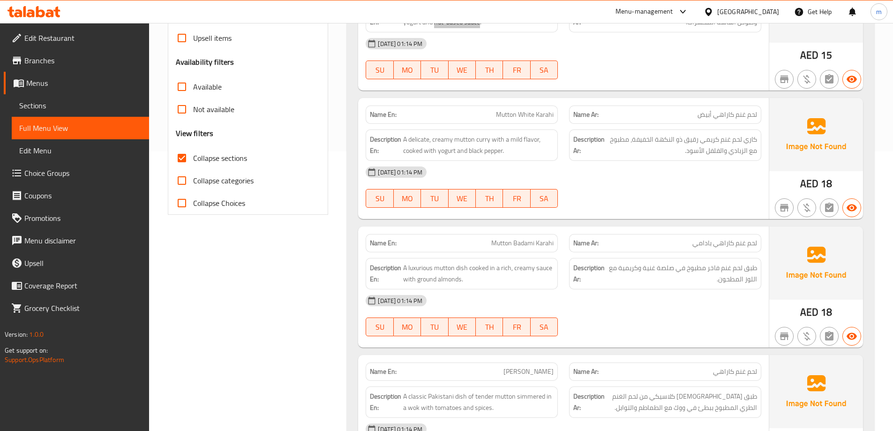
scroll to position [281, 0]
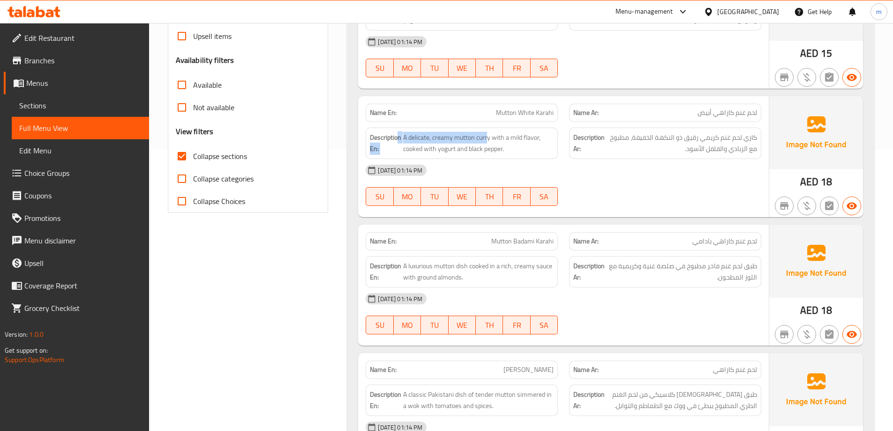
drag, startPoint x: 486, startPoint y: 125, endPoint x: 399, endPoint y: 124, distance: 87.7
click at [399, 132] on h6 "Description En: A delicate, creamy mutton curry with a mild flavor, cooked with…" at bounding box center [462, 143] width 184 height 23
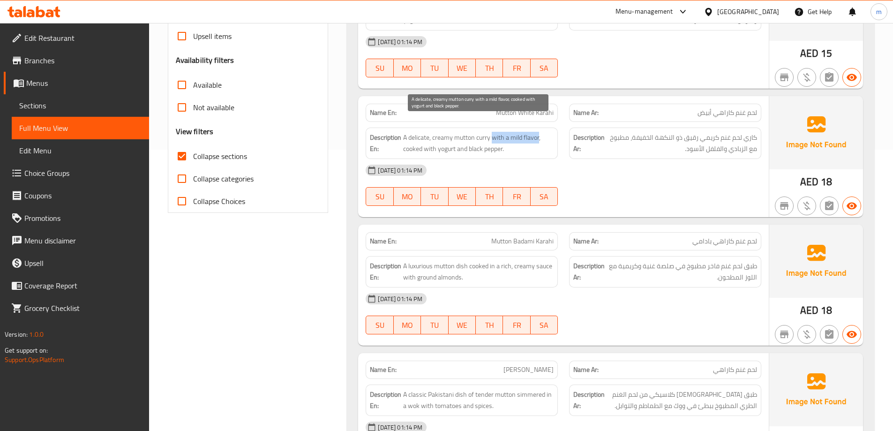
drag, startPoint x: 505, startPoint y: 125, endPoint x: 539, endPoint y: 129, distance: 34.5
click at [539, 132] on span "A delicate, creamy mutton curry with a mild flavor, cooked with yogurt and blac…" at bounding box center [478, 143] width 151 height 23
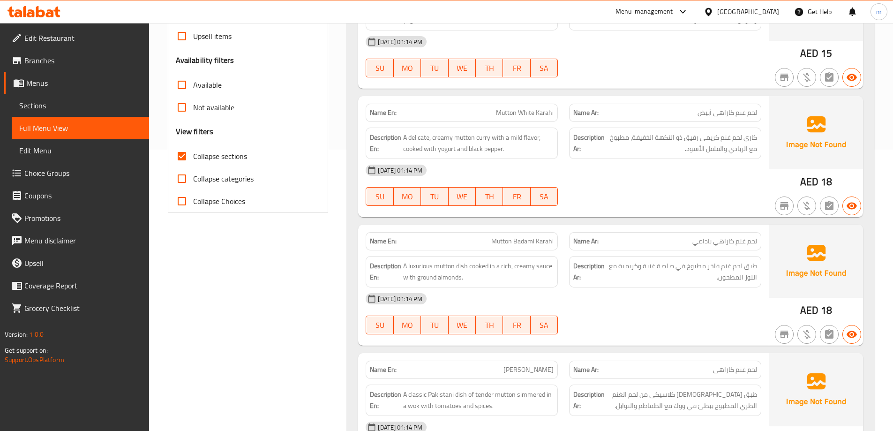
click at [526, 108] on span "Mutton White Karahi" at bounding box center [525, 113] width 58 height 10
copy span "Mutton White Karahi"
click at [513, 132] on span "A delicate, creamy mutton curry with a mild flavor, cooked with yogurt and blac…" at bounding box center [478, 143] width 151 height 23
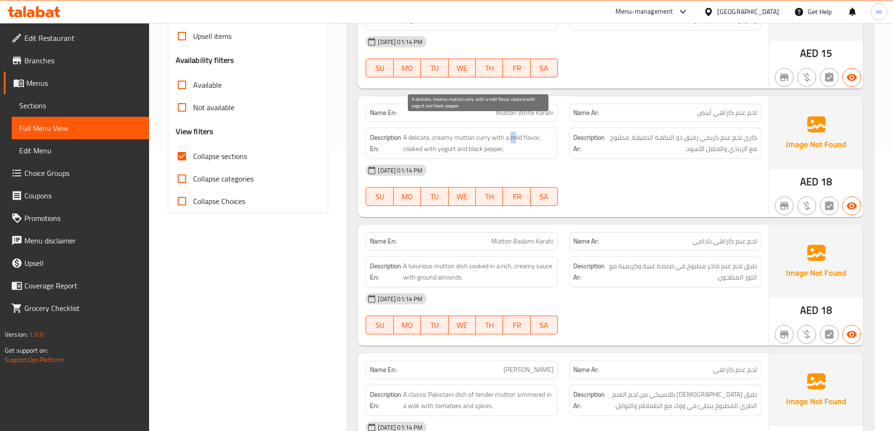
click at [512, 132] on span "A delicate, creamy mutton curry with a mild flavor, cooked with yogurt and blac…" at bounding box center [478, 143] width 151 height 23
click at [564, 159] on div "[DATE] 01:14 PM" at bounding box center [563, 170] width 407 height 23
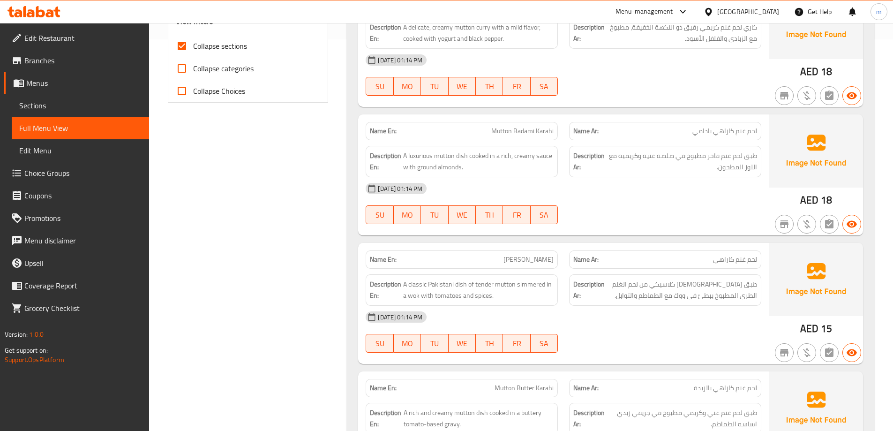
scroll to position [422, 0]
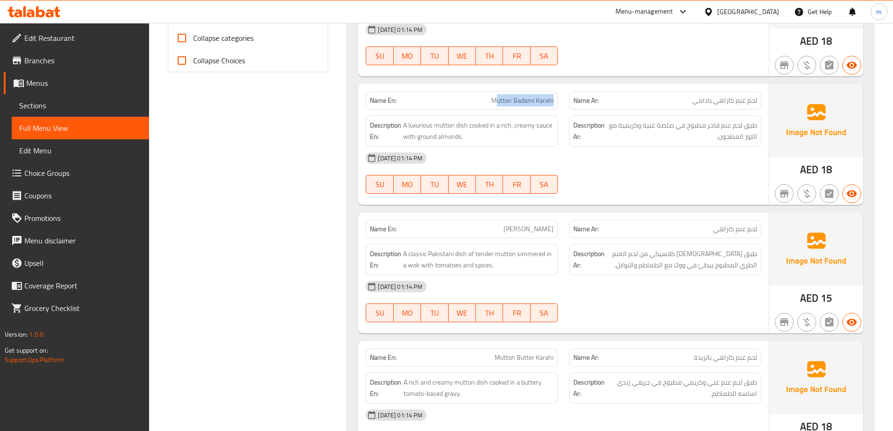
drag, startPoint x: 511, startPoint y: 87, endPoint x: 558, endPoint y: 86, distance: 46.9
click at [558, 91] on div "Name En: Mutton Badami Karahi" at bounding box center [462, 100] width 192 height 18
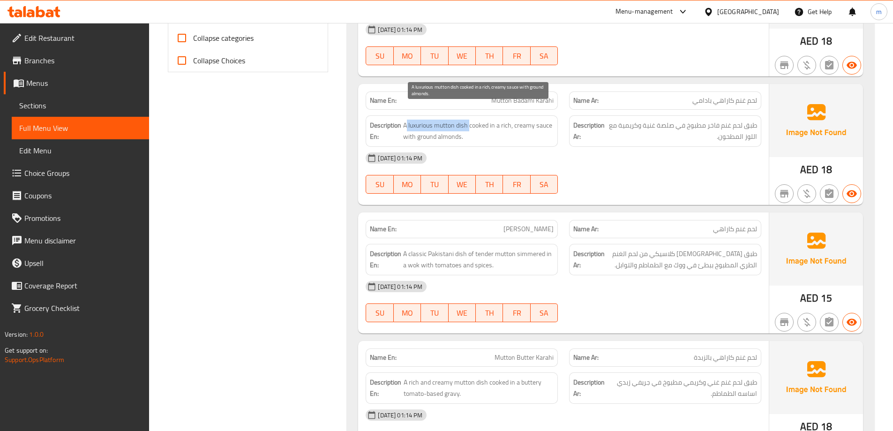
drag, startPoint x: 466, startPoint y: 111, endPoint x: 408, endPoint y: 111, distance: 57.7
click at [408, 120] on span "A luxurious mutton dish cooked in a rich, creamy sauce with ground almonds." at bounding box center [478, 131] width 151 height 23
drag, startPoint x: 491, startPoint y: 117, endPoint x: 500, endPoint y: 117, distance: 9.8
click at [500, 120] on span "A luxurious mutton dish cooked in a rich, creamy sauce with ground almonds." at bounding box center [478, 131] width 151 height 23
drag, startPoint x: 544, startPoint y: 111, endPoint x: 475, endPoint y: 115, distance: 69.1
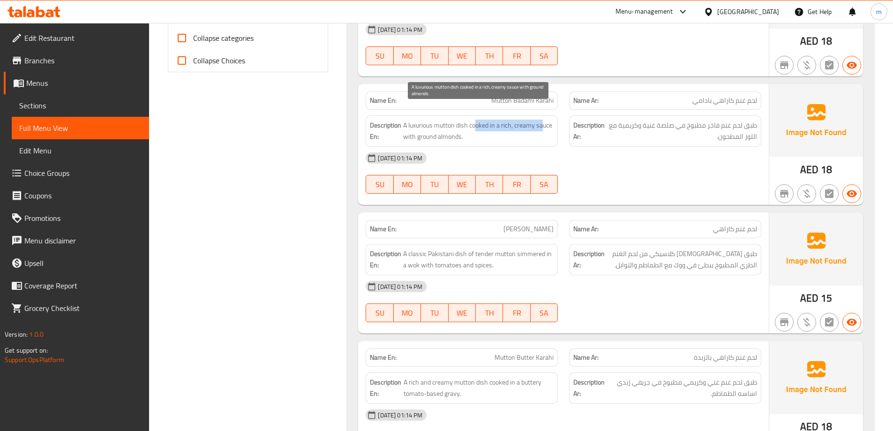
click at [475, 120] on span "A luxurious mutton dish cooked in a rich, creamy sauce with ground almonds." at bounding box center [478, 131] width 151 height 23
drag, startPoint x: 400, startPoint y: 128, endPoint x: 464, endPoint y: 128, distance: 64.7
click at [464, 128] on h6 "Description En: A luxurious mutton dish cooked in a rich, creamy sauce with gro…" at bounding box center [462, 131] width 184 height 23
click at [464, 128] on span "A luxurious mutton dish cooked in a rich, creamy sauce with ground almonds." at bounding box center [478, 131] width 151 height 23
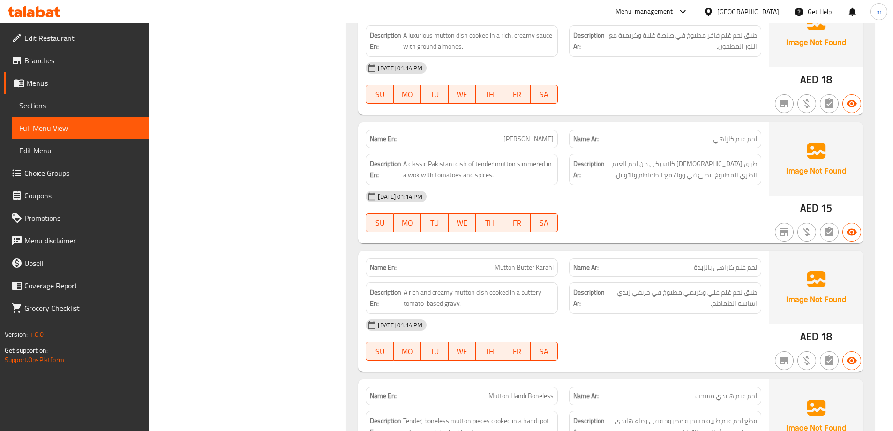
scroll to position [516, 0]
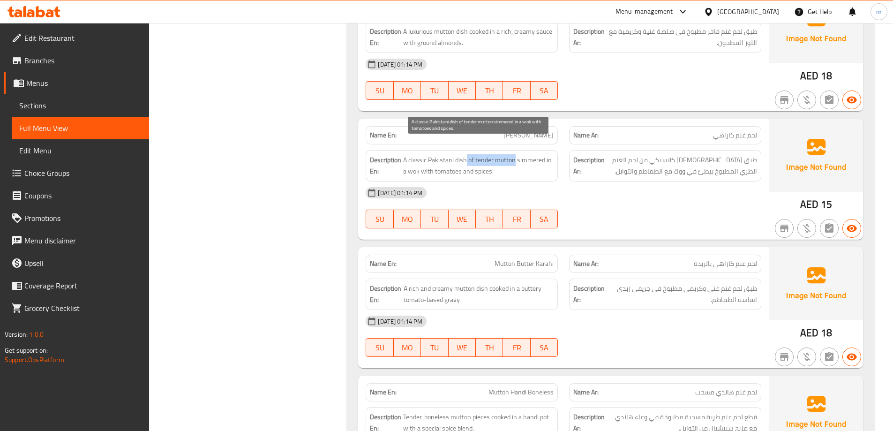
drag, startPoint x: 465, startPoint y: 146, endPoint x: 514, endPoint y: 149, distance: 49.3
click at [514, 154] on span "A classic Pakistani dish of tender mutton simmered in a wok with tomatoes and s…" at bounding box center [478, 165] width 151 height 23
click at [517, 130] on span "[PERSON_NAME]" at bounding box center [529, 135] width 50 height 10
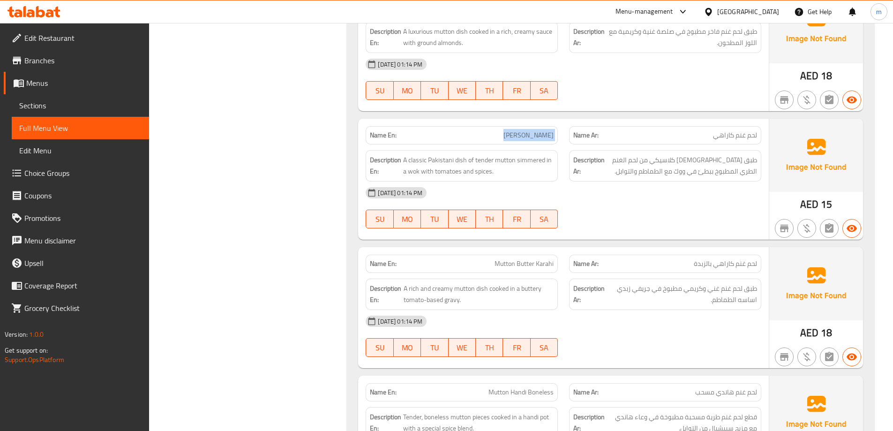
copy span "[PERSON_NAME]"
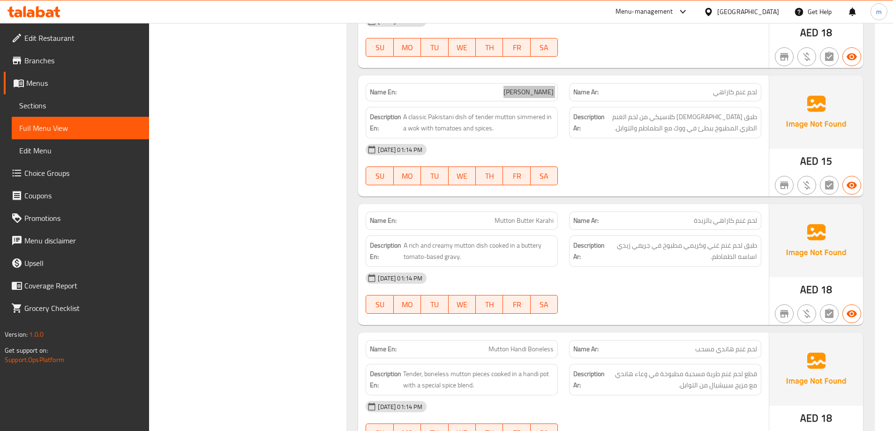
scroll to position [657, 0]
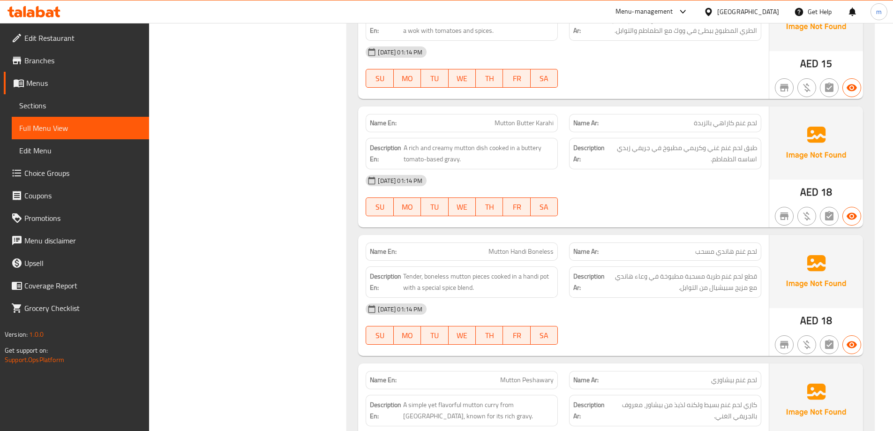
click at [296, 238] on div "Filter Branches Branches Popular filters Free items Branch specific items Has c…" at bounding box center [252, 117] width 180 height 1279
drag, startPoint x: 479, startPoint y: 132, endPoint x: 402, endPoint y: 130, distance: 77.4
click at [402, 142] on h6 "Description En: A rich and creamy mutton dish cooked in a buttery tomato-based …" at bounding box center [462, 153] width 184 height 23
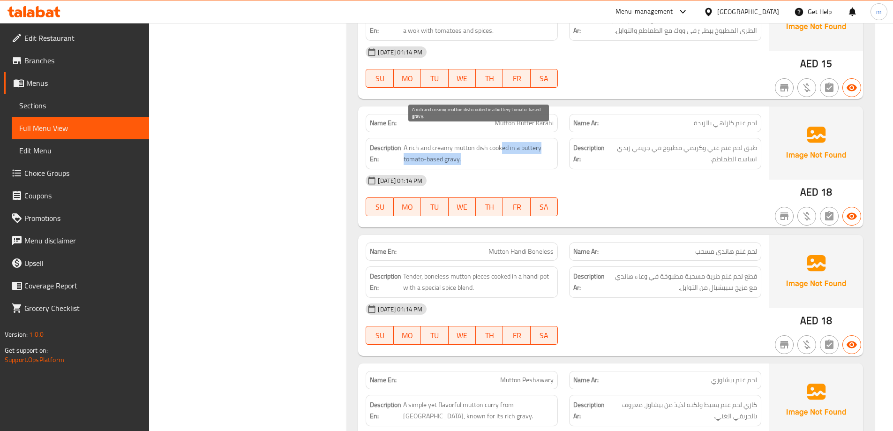
drag, startPoint x: 501, startPoint y: 131, endPoint x: 476, endPoint y: 146, distance: 29.3
click at [476, 146] on span "A rich and creamy mutton dish cooked in a buttery tomato-based gravy." at bounding box center [479, 153] width 150 height 23
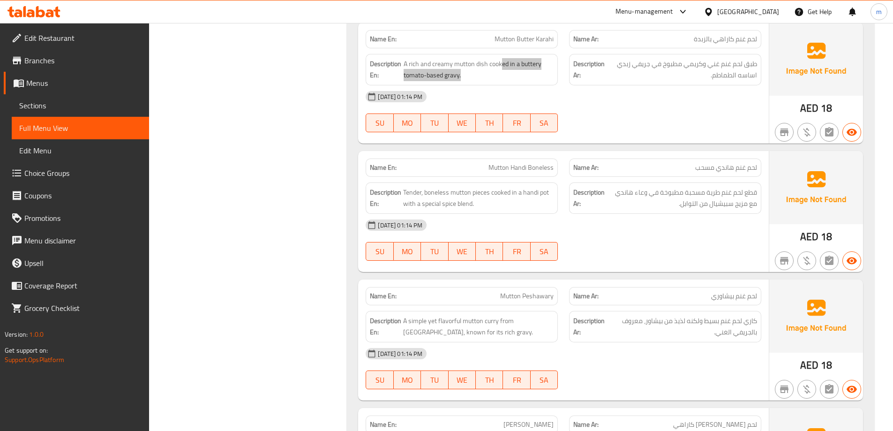
scroll to position [750, 0]
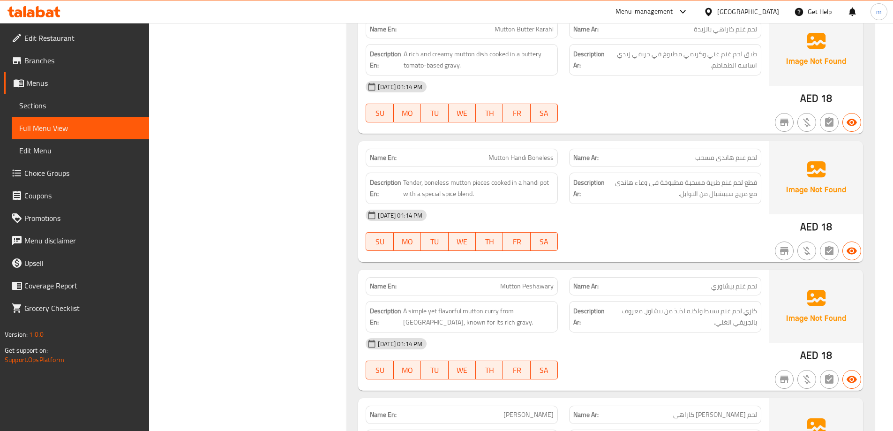
click at [517, 153] on span "Mutton Handi Boneless" at bounding box center [521, 158] width 65 height 10
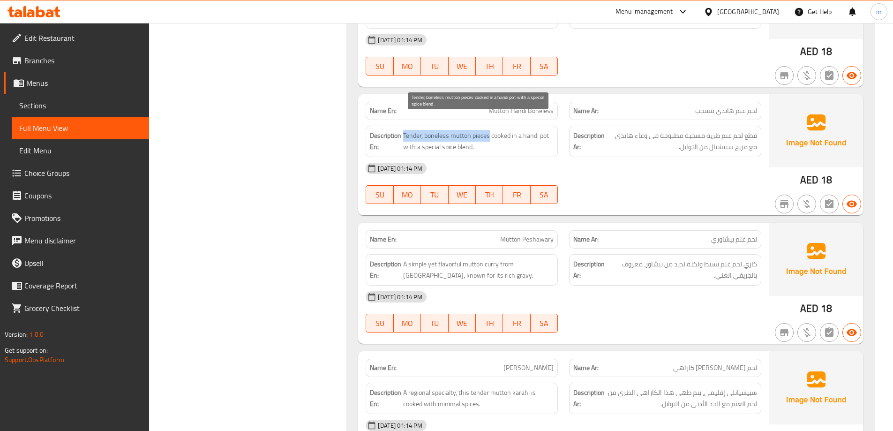
drag, startPoint x: 489, startPoint y: 122, endPoint x: 404, endPoint y: 117, distance: 85.0
click at [404, 130] on span "Tender, boneless mutton pieces cooked in a handi pot with a special spice blend." at bounding box center [478, 141] width 151 height 23
drag, startPoint x: 491, startPoint y: 124, endPoint x: 551, endPoint y: 118, distance: 60.3
click at [551, 130] on span "Tender, boneless mutton pieces cooked in a handi pot with a special spice blend." at bounding box center [478, 141] width 151 height 23
drag, startPoint x: 403, startPoint y: 133, endPoint x: 476, endPoint y: 129, distance: 73.3
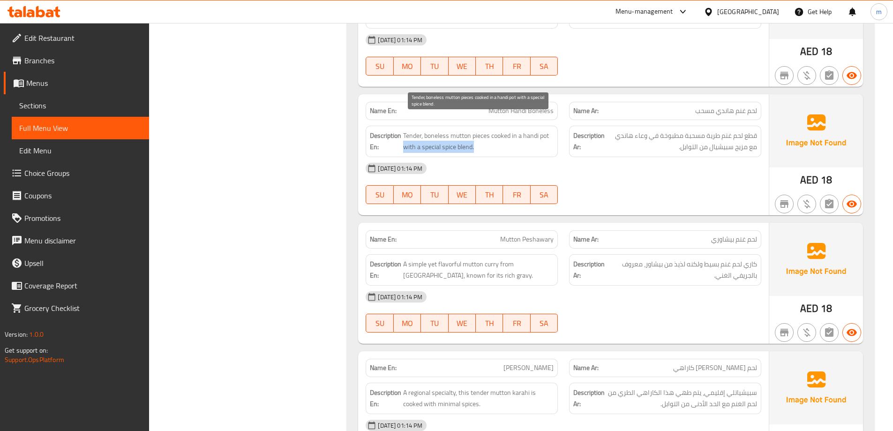
click at [476, 130] on span "Tender, boneless mutton pieces cooked in a handi pot with a special spice blend." at bounding box center [478, 141] width 151 height 23
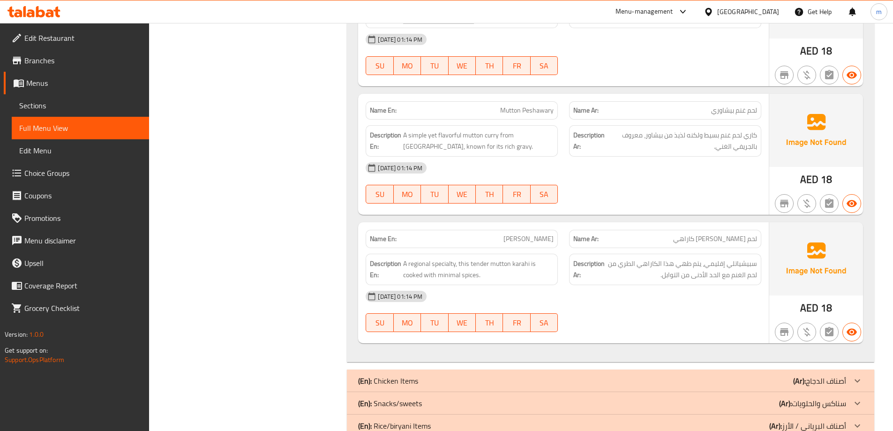
scroll to position [938, 0]
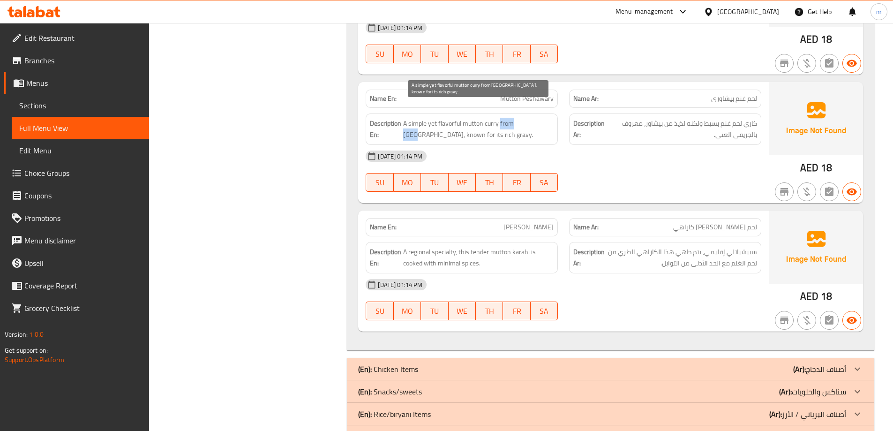
drag, startPoint x: 478, startPoint y: 106, endPoint x: 529, endPoint y: 107, distance: 50.7
click at [529, 118] on span "A simple yet flavorful mutton curry from [GEOGRAPHIC_DATA], known for its rich …" at bounding box center [478, 129] width 151 height 23
drag, startPoint x: 405, startPoint y: 121, endPoint x: 473, endPoint y: 121, distance: 68.5
click at [473, 121] on span "A simple yet flavorful mutton curry from [GEOGRAPHIC_DATA], known for its rich …" at bounding box center [478, 129] width 151 height 23
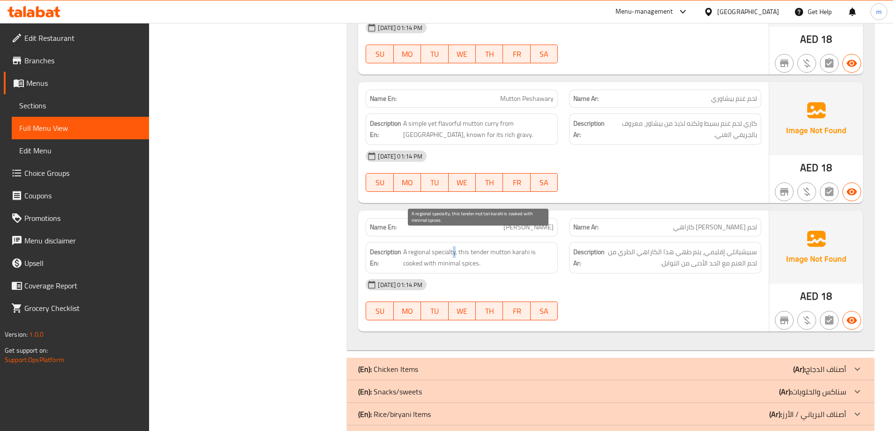
click at [456, 246] on span "A regional specialty, this tender mutton karahi is cooked with minimal spices." at bounding box center [478, 257] width 151 height 23
click at [475, 222] on p "Name En: Mutton Shinwari Karahi" at bounding box center [462, 227] width 184 height 10
copy span "[PERSON_NAME]"
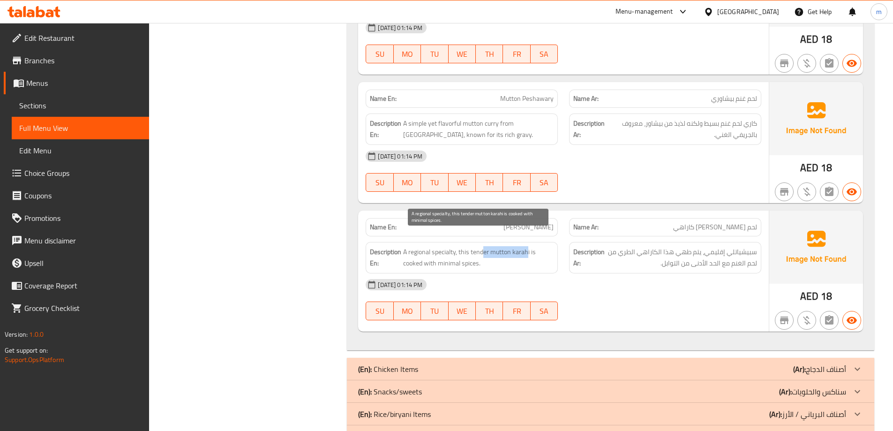
drag, startPoint x: 528, startPoint y: 235, endPoint x: 482, endPoint y: 240, distance: 46.1
click at [482, 246] on span "A regional specialty, this tender mutton karahi is cooked with minimal spices." at bounding box center [478, 257] width 151 height 23
drag, startPoint x: 408, startPoint y: 251, endPoint x: 482, endPoint y: 254, distance: 74.1
click at [482, 254] on span "A regional specialty, this tender mutton karahi is cooked with minimal spices." at bounding box center [478, 257] width 151 height 23
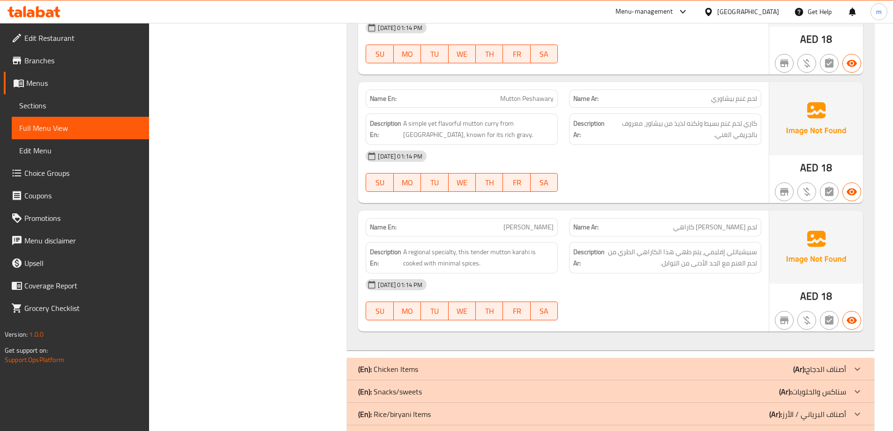
drag, startPoint x: 648, startPoint y: 269, endPoint x: 656, endPoint y: 268, distance: 7.6
click at [648, 273] on div "[DATE] 01:14 PM" at bounding box center [563, 284] width 407 height 23
click at [716, 278] on div "[DATE] 01:14 PM" at bounding box center [563, 284] width 407 height 23
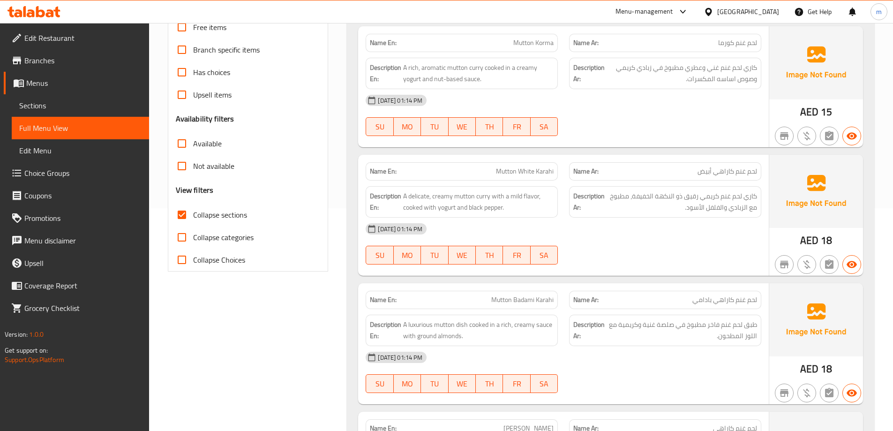
scroll to position [0, 0]
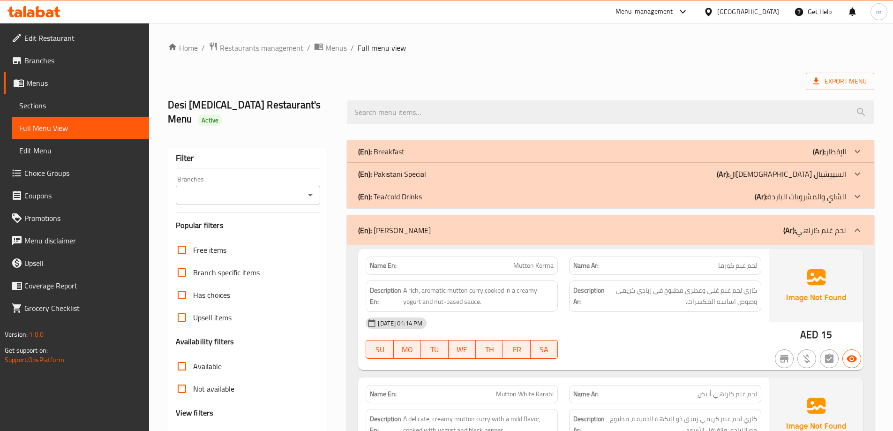
drag, startPoint x: 742, startPoint y: 284, endPoint x: 743, endPoint y: 188, distance: 95.7
click at [768, 225] on div "(En): Mutton Karahi (Ar): لحم غنم كاراهي" at bounding box center [602, 230] width 488 height 11
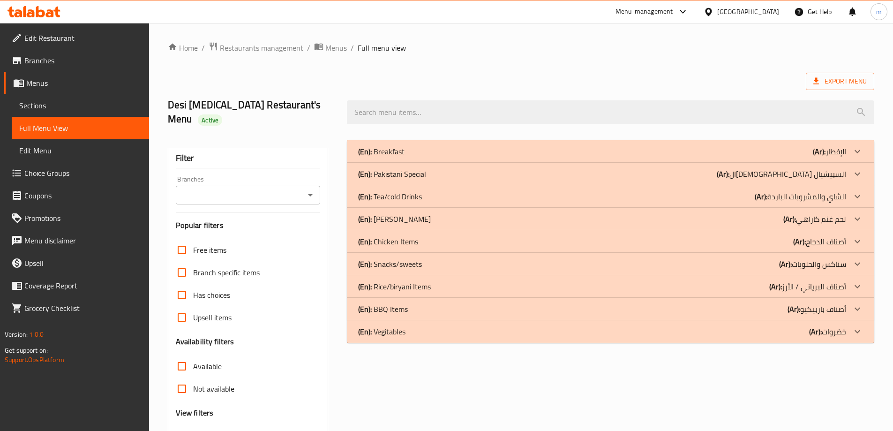
click at [771, 236] on div "(En): Chicken Items (Ar): أصناف الدجاج" at bounding box center [602, 241] width 488 height 11
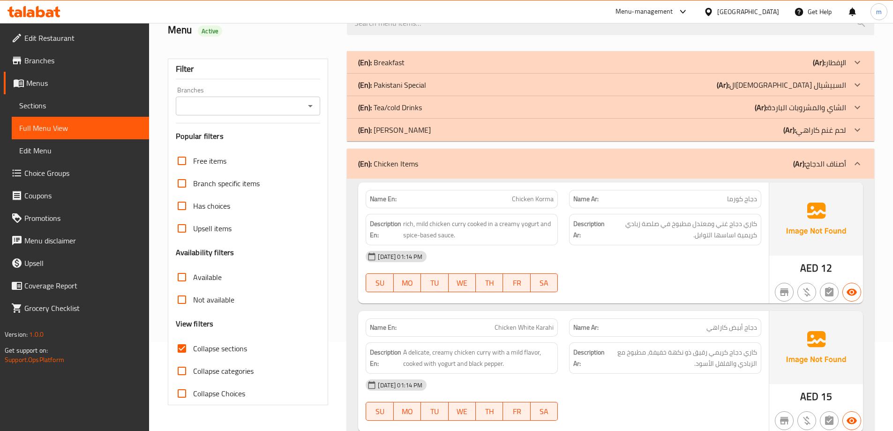
scroll to position [94, 0]
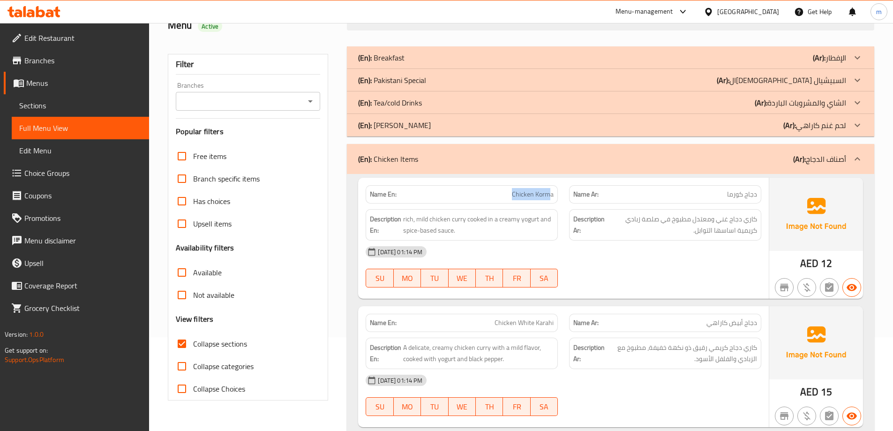
drag, startPoint x: 502, startPoint y: 181, endPoint x: 549, endPoint y: 181, distance: 46.4
click at [549, 189] on p "Name En: Chicken Korma" at bounding box center [462, 194] width 184 height 10
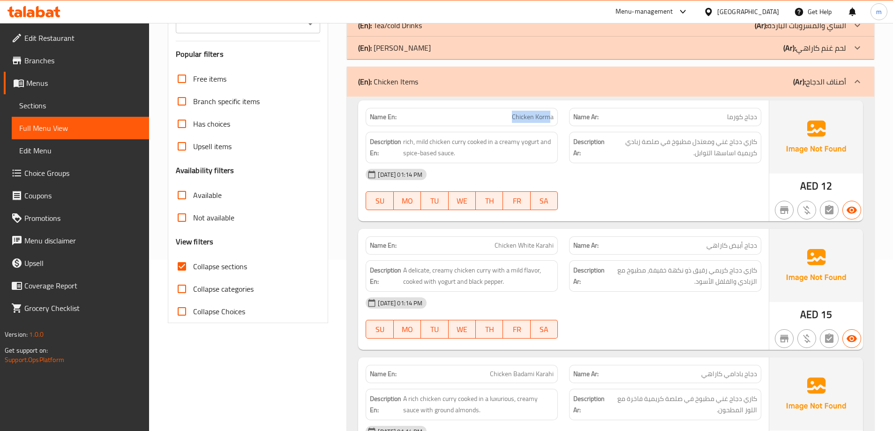
scroll to position [188, 0]
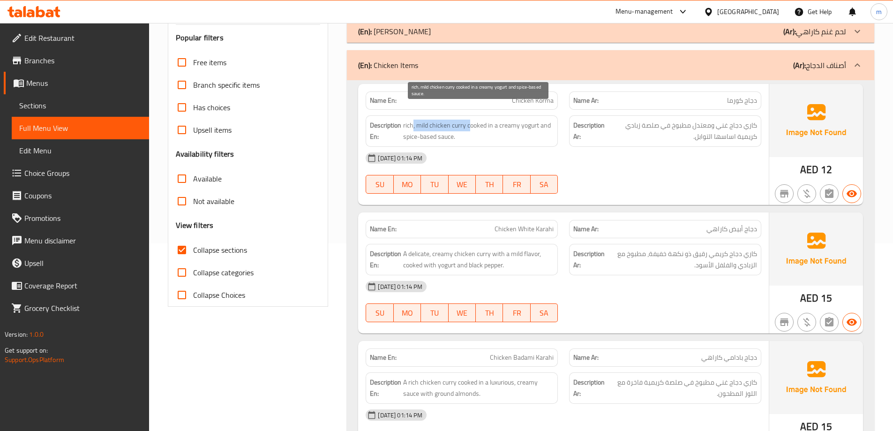
drag, startPoint x: 469, startPoint y: 111, endPoint x: 414, endPoint y: 109, distance: 55.4
click at [414, 120] on span "rich, mild chicken curry cooked in a creamy yogurt and spice-based sauce." at bounding box center [478, 131] width 151 height 23
click at [452, 125] on span "rich, mild chicken curry cooked in a creamy yogurt and spice-based sauce." at bounding box center [478, 131] width 151 height 23
drag, startPoint x: 452, startPoint y: 111, endPoint x: 408, endPoint y: 107, distance: 43.7
click at [408, 120] on span "rich, mild chicken curry cooked in a creamy yogurt and spice-based sauce." at bounding box center [478, 131] width 151 height 23
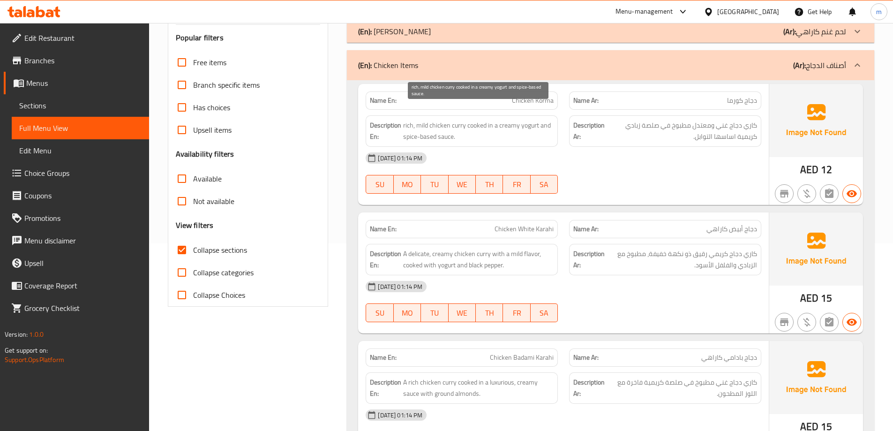
click at [478, 120] on span "rich, mild chicken curry cooked in a creamy yogurt and spice-based sauce." at bounding box center [478, 131] width 151 height 23
drag, startPoint x: 468, startPoint y: 109, endPoint x: 538, endPoint y: 122, distance: 71.0
click at [538, 122] on span "rich, mild chicken curry cooked in a creamy yogurt and spice-based sauce." at bounding box center [478, 131] width 151 height 23
click at [526, 96] on span "Chicken Korma" at bounding box center [533, 101] width 42 height 10
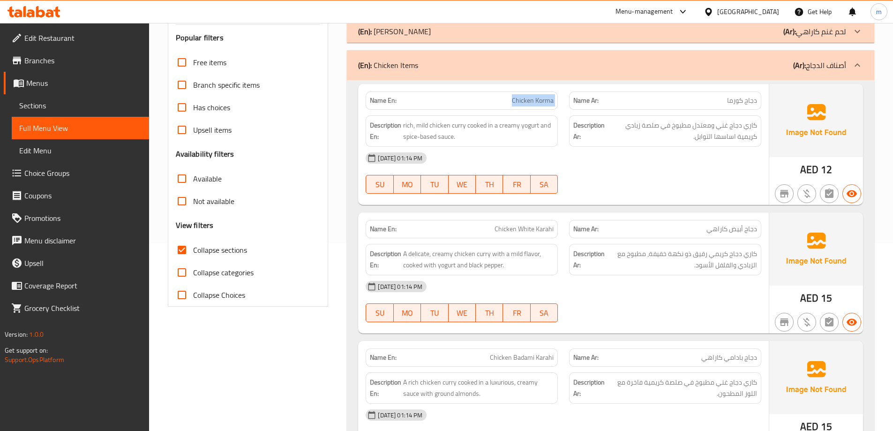
click at [526, 96] on span "Chicken Korma" at bounding box center [533, 101] width 42 height 10
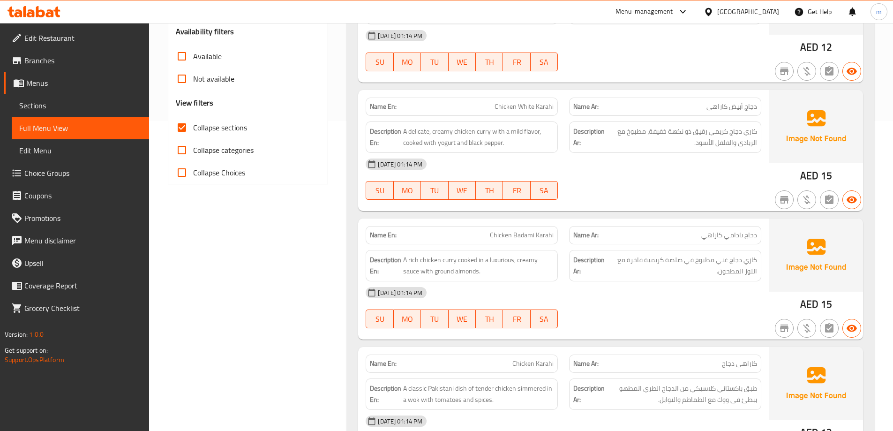
scroll to position [328, 0]
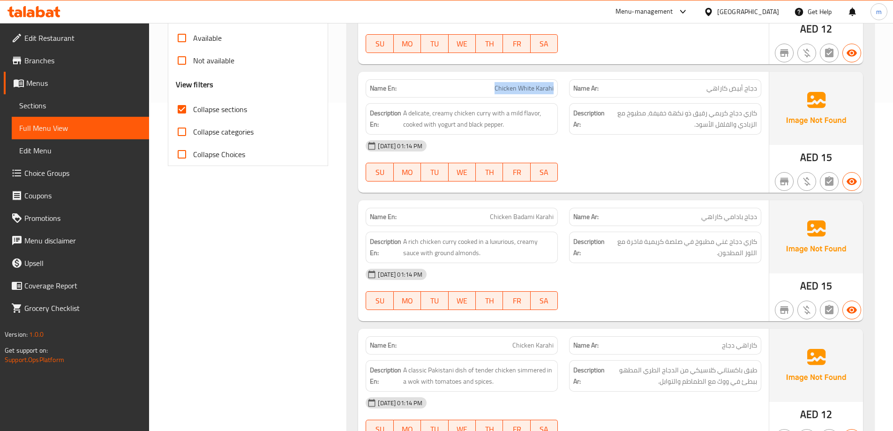
drag, startPoint x: 489, startPoint y: 74, endPoint x: 553, endPoint y: 78, distance: 64.9
click at [553, 83] on p "Name En: Chicken White Karahi" at bounding box center [462, 88] width 184 height 10
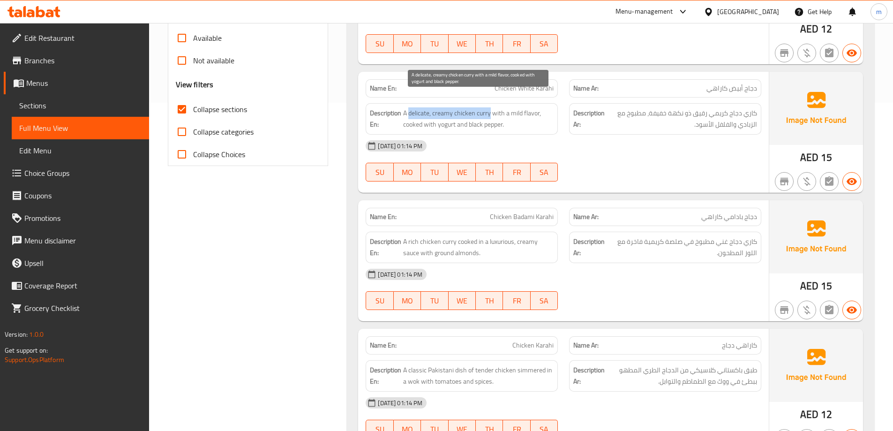
drag, startPoint x: 491, startPoint y: 98, endPoint x: 409, endPoint y: 100, distance: 82.6
click at [409, 107] on span "A delicate, creamy chicken curry with a mild flavor, cooked with yogurt and bla…" at bounding box center [478, 118] width 151 height 23
drag, startPoint x: 497, startPoint y: 97, endPoint x: 543, endPoint y: 99, distance: 45.6
click at [543, 107] on span "A delicate, creamy chicken curry with a mild flavor, cooked with yogurt and bla…" at bounding box center [478, 118] width 151 height 23
drag, startPoint x: 404, startPoint y: 111, endPoint x: 506, endPoint y: 115, distance: 101.9
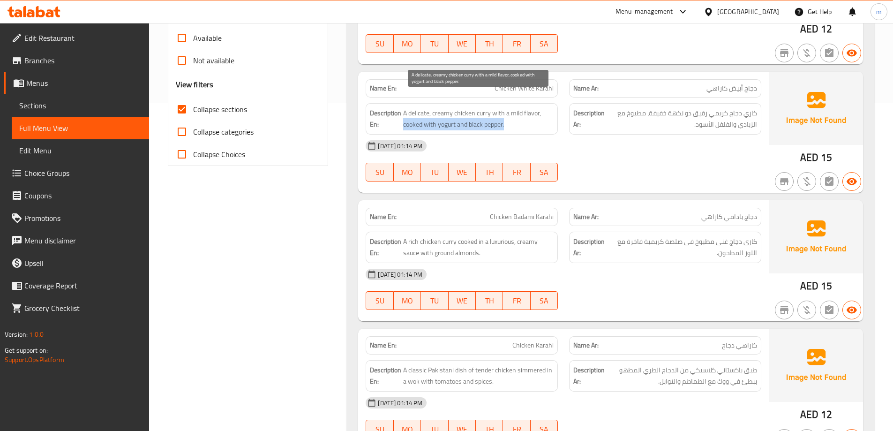
click at [506, 115] on span "A delicate, creamy chicken curry with a mild flavor, cooked with yogurt and bla…" at bounding box center [478, 118] width 151 height 23
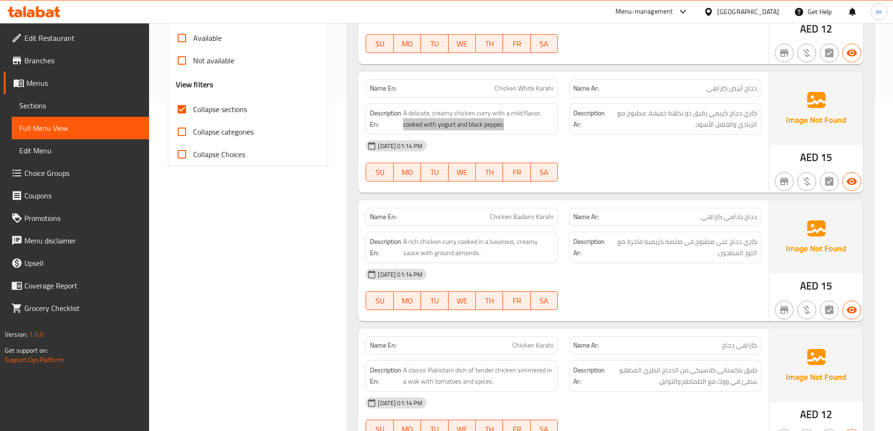
scroll to position [375, 0]
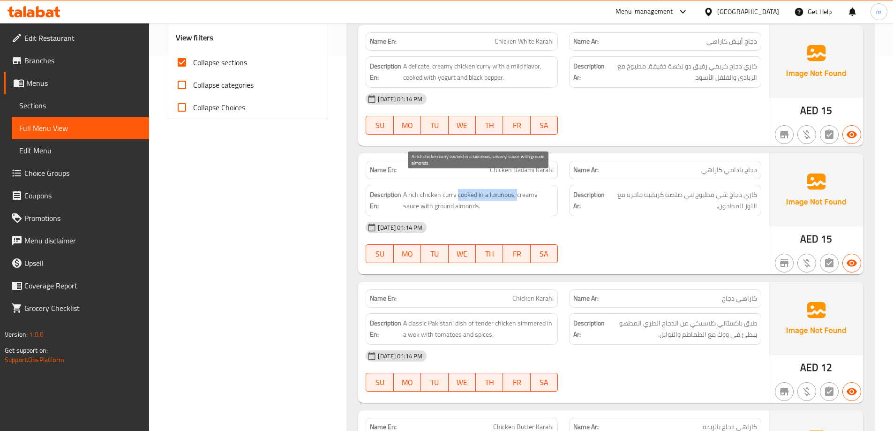
drag, startPoint x: 448, startPoint y: 178, endPoint x: 518, endPoint y: 181, distance: 70.4
click at [518, 189] on span "A rich chicken curry cooked in a luxurious, creamy sauce with ground almonds." at bounding box center [478, 200] width 151 height 23
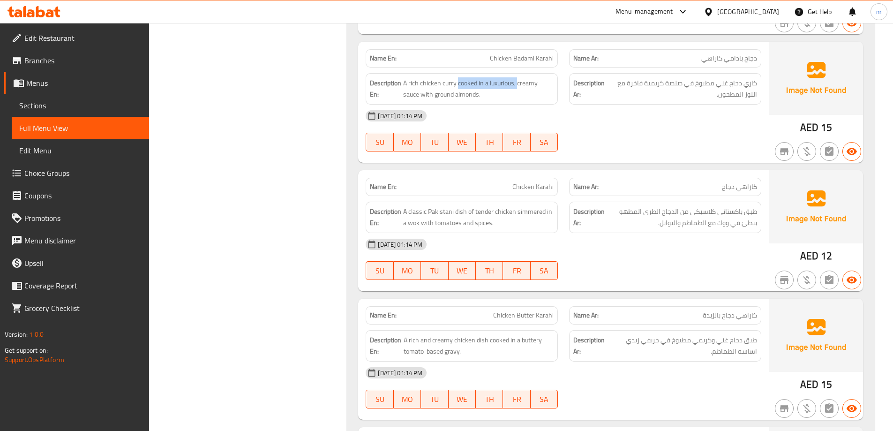
scroll to position [516, 0]
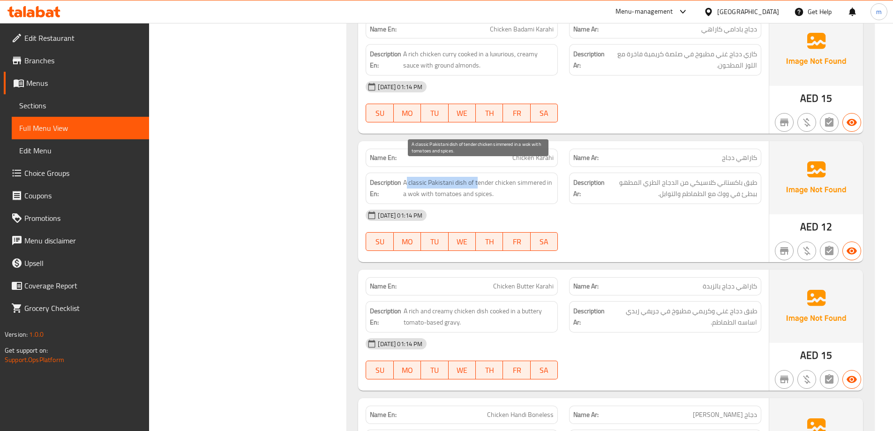
drag, startPoint x: 408, startPoint y: 169, endPoint x: 477, endPoint y: 163, distance: 69.2
click at [477, 177] on span "A classic Pakistani dish of tender chicken simmered in a wok with tomatoes and …" at bounding box center [478, 188] width 151 height 23
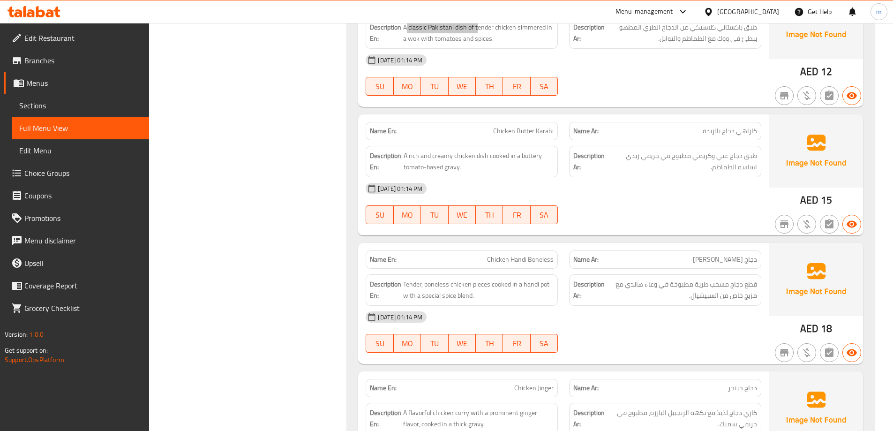
scroll to position [657, 0]
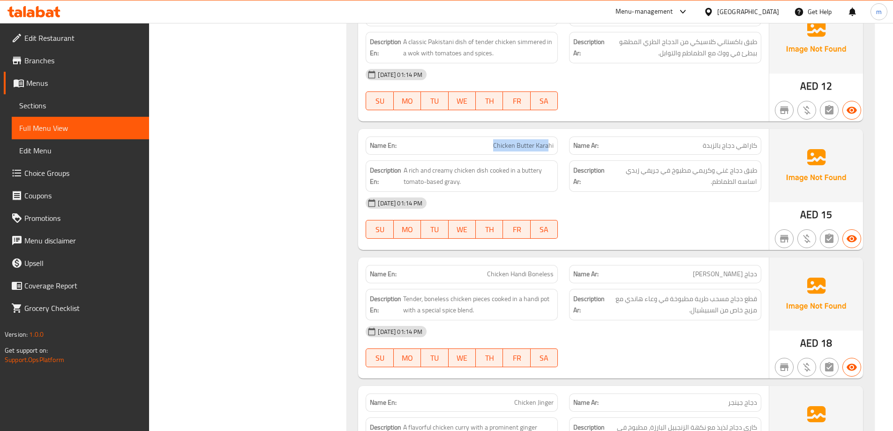
drag, startPoint x: 549, startPoint y: 129, endPoint x: 487, endPoint y: 128, distance: 62.4
click at [487, 141] on p "Name En: Chicken Butter Karahi" at bounding box center [462, 146] width 184 height 10
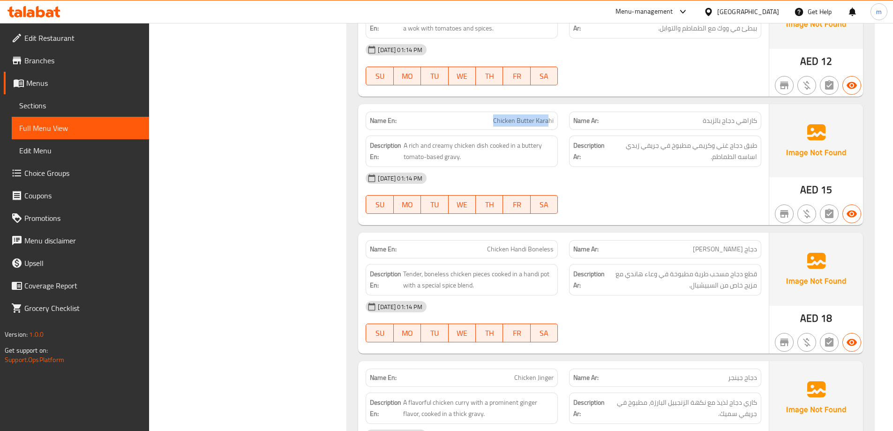
scroll to position [703, 0]
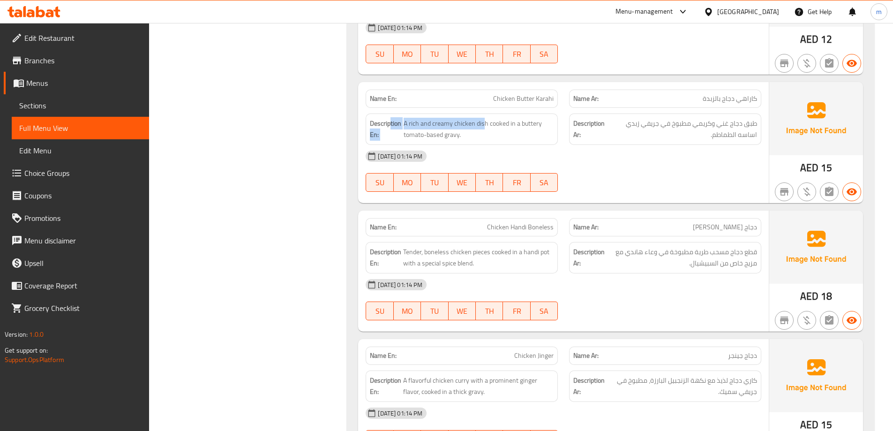
drag, startPoint x: 470, startPoint y: 109, endPoint x: 392, endPoint y: 105, distance: 78.9
click at [392, 118] on h6 "Description En: A rich and creamy chicken dish cooked in a buttery tomato-based…" at bounding box center [462, 129] width 184 height 23
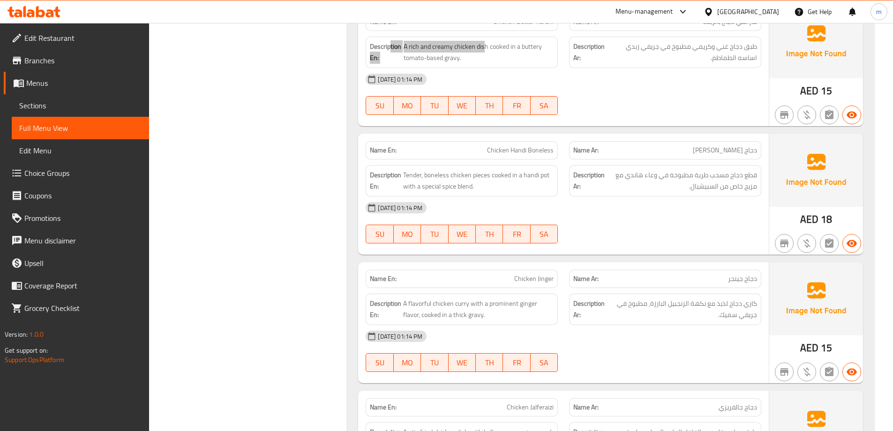
scroll to position [797, 0]
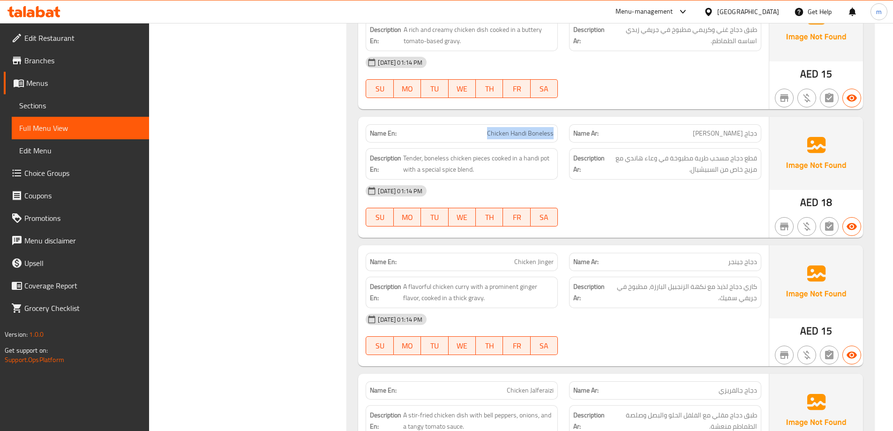
drag, startPoint x: 536, startPoint y: 115, endPoint x: 557, endPoint y: 113, distance: 21.2
click at [557, 124] on div "Name En: Chicken Handi Boneless" at bounding box center [462, 133] width 192 height 18
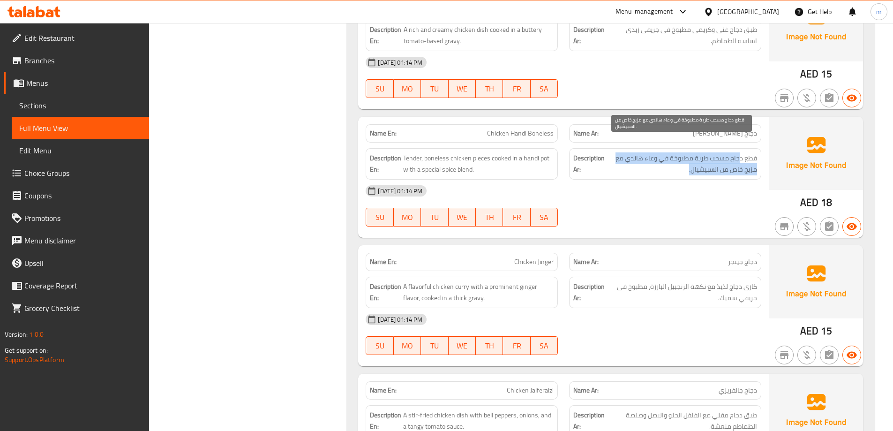
drag, startPoint x: 740, startPoint y: 143, endPoint x: 658, endPoint y: 153, distance: 82.7
click at [658, 153] on span "قطع دجاج مسحب طرية مطبوخة في وعاء هاندي مع مزيج خاص من السبيشيال." at bounding box center [682, 163] width 151 height 23
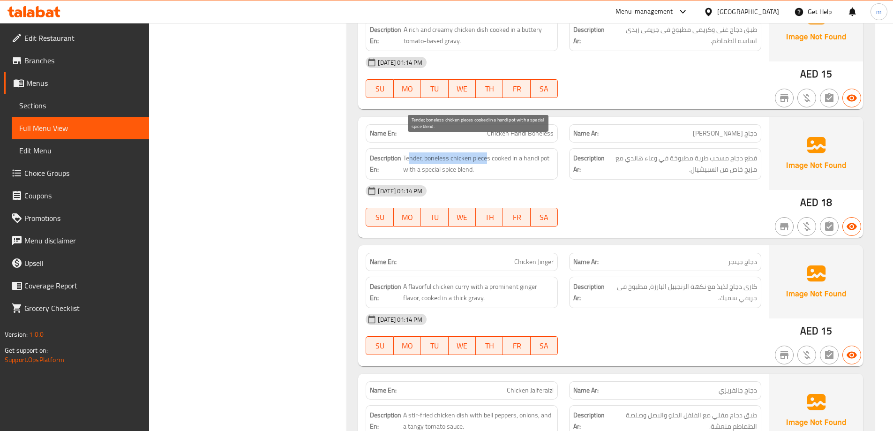
drag, startPoint x: 487, startPoint y: 145, endPoint x: 409, endPoint y: 145, distance: 77.4
click at [409, 152] on span "Tender, boneless chicken pieces cooked in a handi pot with a special spice blen…" at bounding box center [478, 163] width 151 height 23
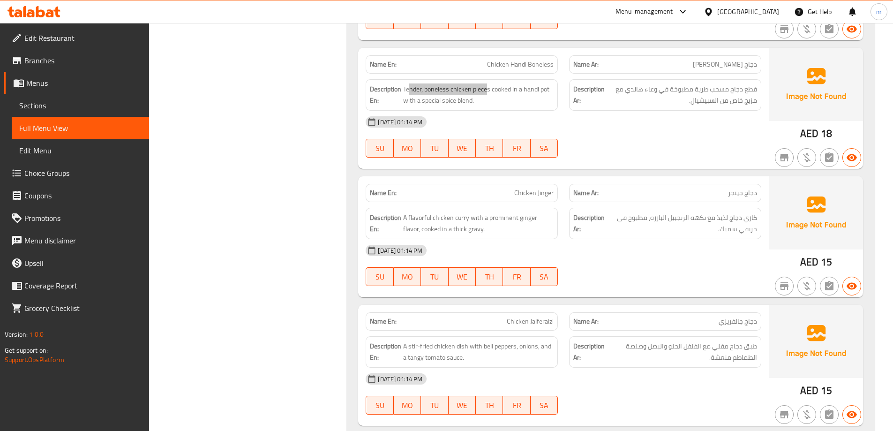
scroll to position [844, 0]
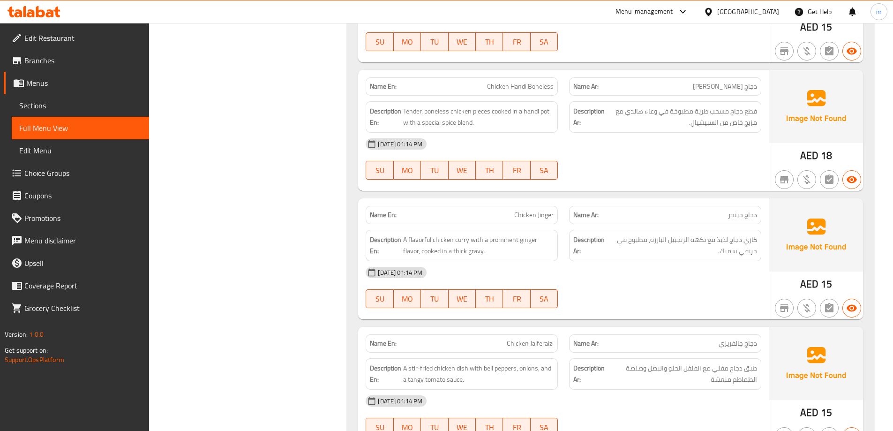
click at [519, 82] on span "Chicken Handi Boneless" at bounding box center [520, 87] width 67 height 10
click at [627, 136] on div "[DATE] 01:14 PM" at bounding box center [563, 144] width 407 height 23
click at [549, 210] on span "Chicken Jinger" at bounding box center [533, 215] width 39 height 10
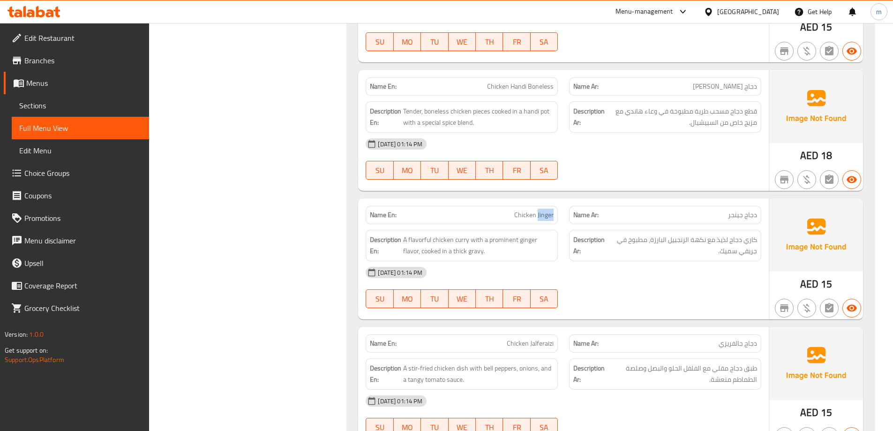
click at [549, 210] on span "Chicken Jinger" at bounding box center [533, 215] width 39 height 10
click at [543, 210] on span "Chicken Jinger" at bounding box center [533, 215] width 39 height 10
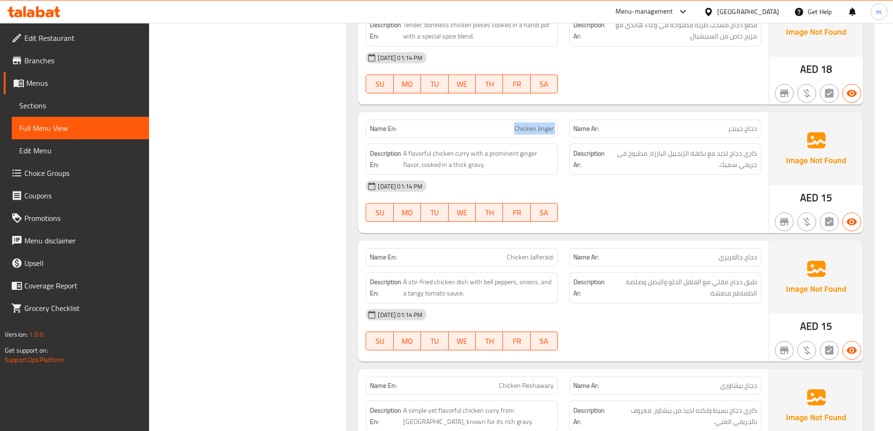
scroll to position [938, 0]
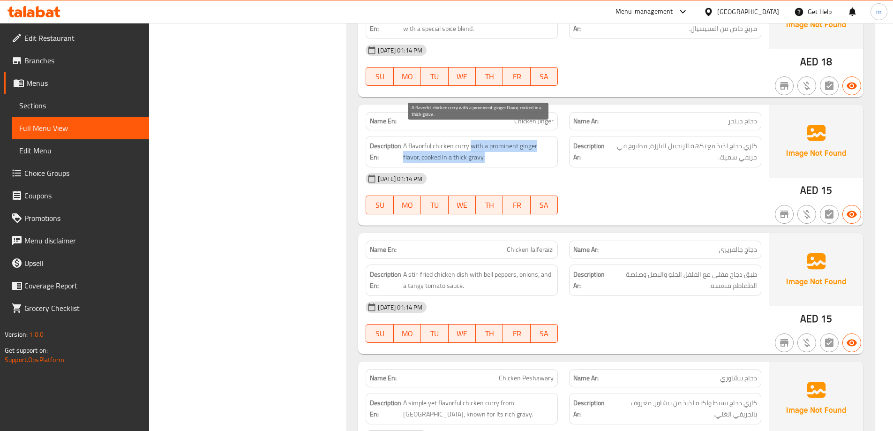
drag, startPoint x: 472, startPoint y: 129, endPoint x: 532, endPoint y: 148, distance: 62.4
click at [532, 148] on span "A flavorful chicken curry with a prominent ginger flavor, cooked in a thick gra…" at bounding box center [478, 151] width 151 height 23
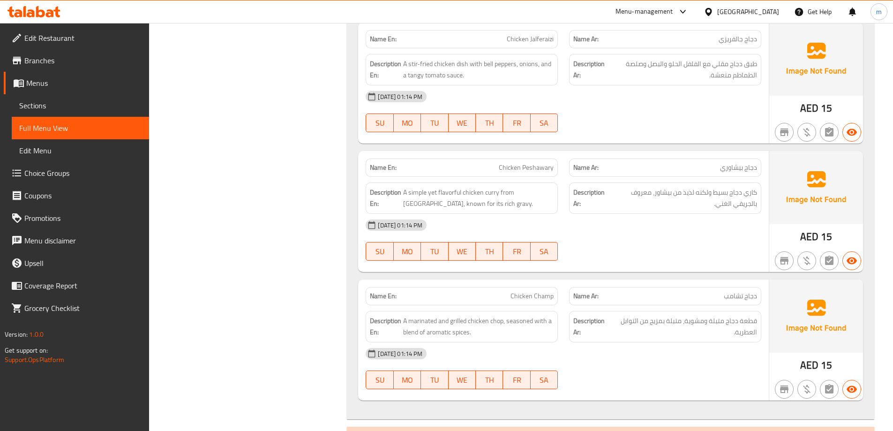
scroll to position [1172, 0]
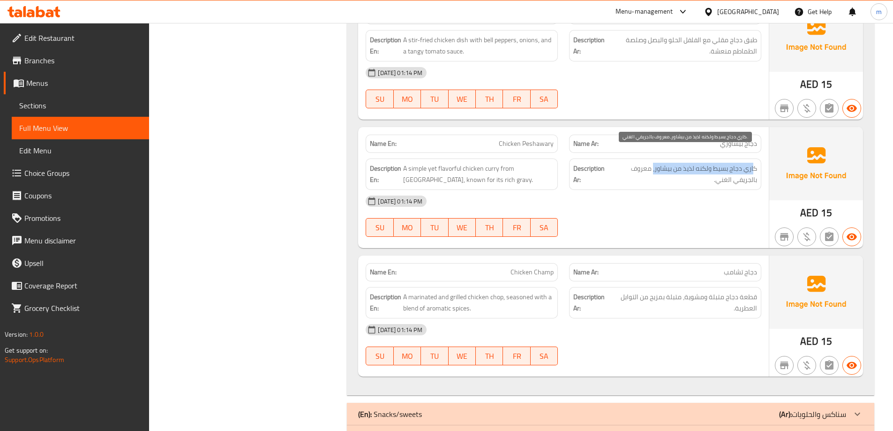
drag, startPoint x: 754, startPoint y: 155, endPoint x: 654, endPoint y: 154, distance: 99.4
click at [654, 163] on span "كاري دجاج بسيط ولكنه لذيذ من بيشاور، معروف بالجريفي الغني." at bounding box center [683, 174] width 147 height 23
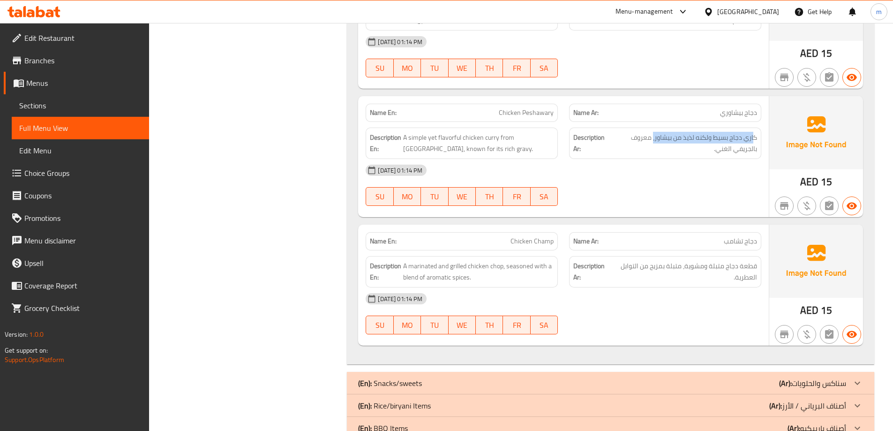
scroll to position [1219, 0]
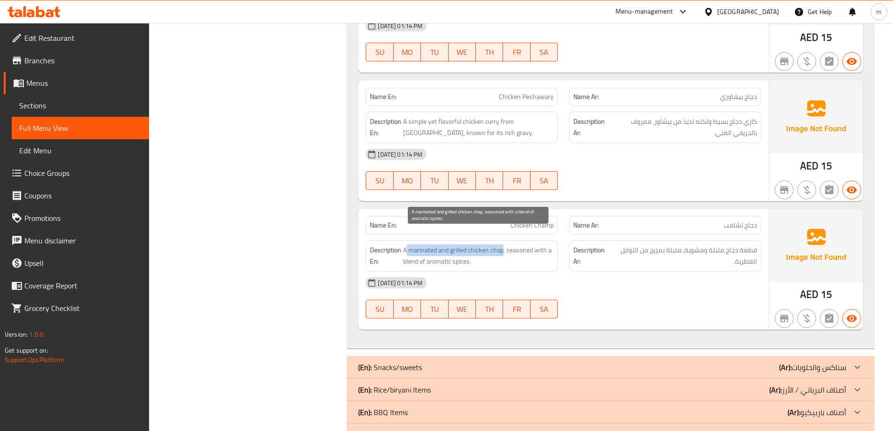
drag, startPoint x: 501, startPoint y: 237, endPoint x: 408, endPoint y: 238, distance: 93.3
click at [407, 244] on span "A marinated and grilled chicken chop, seasoned with a blend of aromatic spices." at bounding box center [478, 255] width 151 height 23
drag, startPoint x: 512, startPoint y: 233, endPoint x: 515, endPoint y: 247, distance: 14.4
click at [515, 247] on span "A marinated and grilled chicken chop, seasoned with a blend of aromatic spices." at bounding box center [478, 255] width 151 height 23
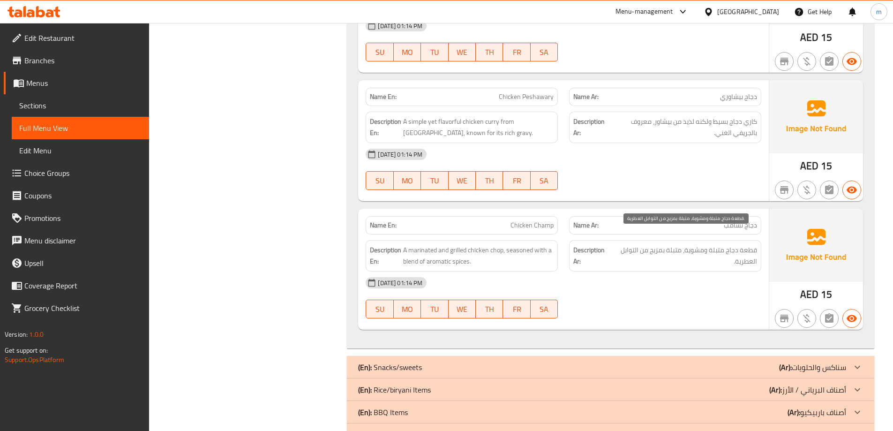
click at [756, 246] on span "قطعة دجاج متبلة ومشوية، متبلة بمزيج من التوابل العطرية." at bounding box center [684, 255] width 145 height 23
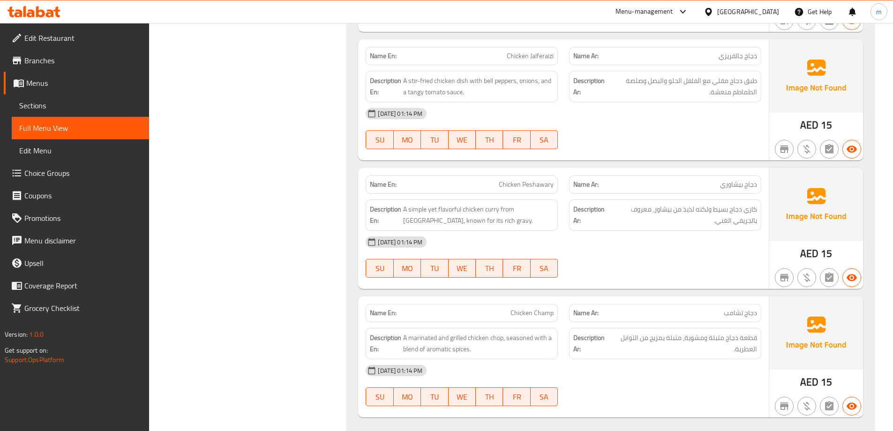
drag, startPoint x: 717, startPoint y: 297, endPoint x: 709, endPoint y: 248, distance: 49.8
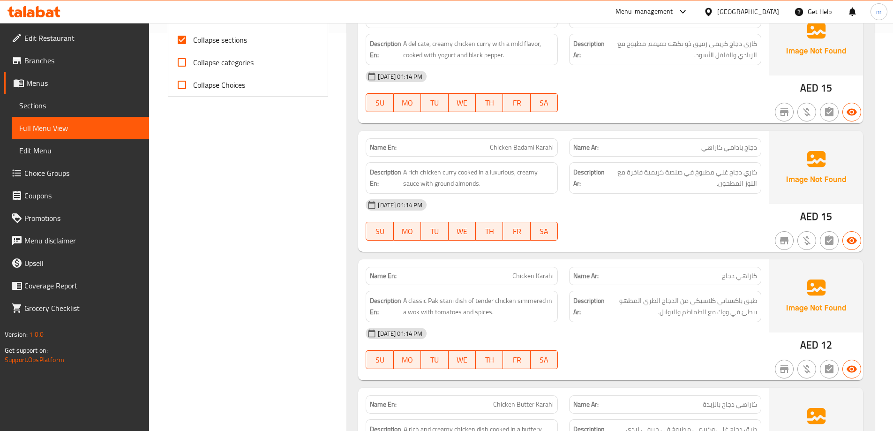
scroll to position [0, 0]
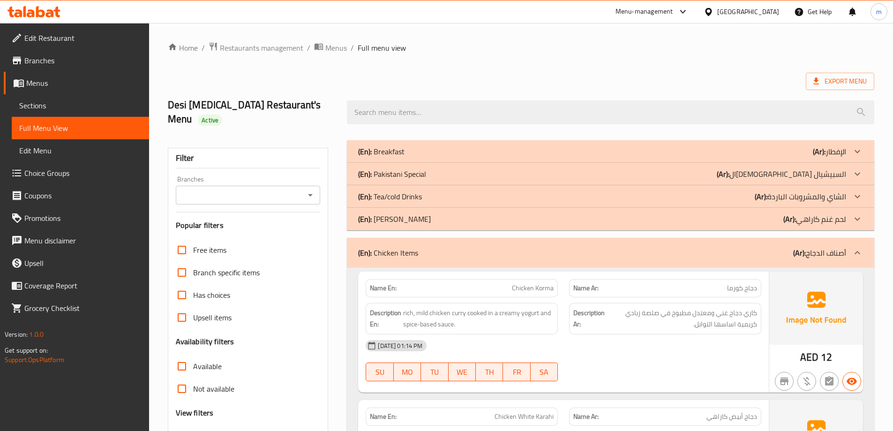
drag, startPoint x: 727, startPoint y: 267, endPoint x: 696, endPoint y: 124, distance: 146.2
click at [747, 247] on div "(En): Chicken Items (Ar): أصناف الدجاج" at bounding box center [602, 252] width 488 height 11
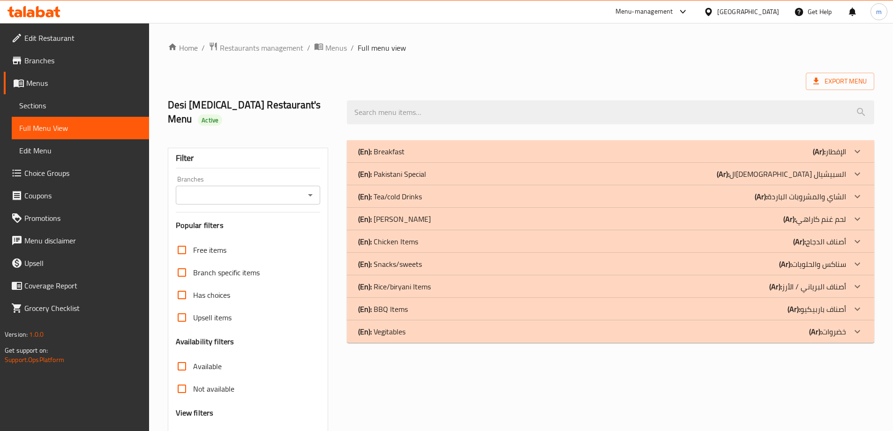
click at [737, 258] on div "(En): Snacks/sweets (Ar): سناكس والحلويات" at bounding box center [602, 263] width 488 height 11
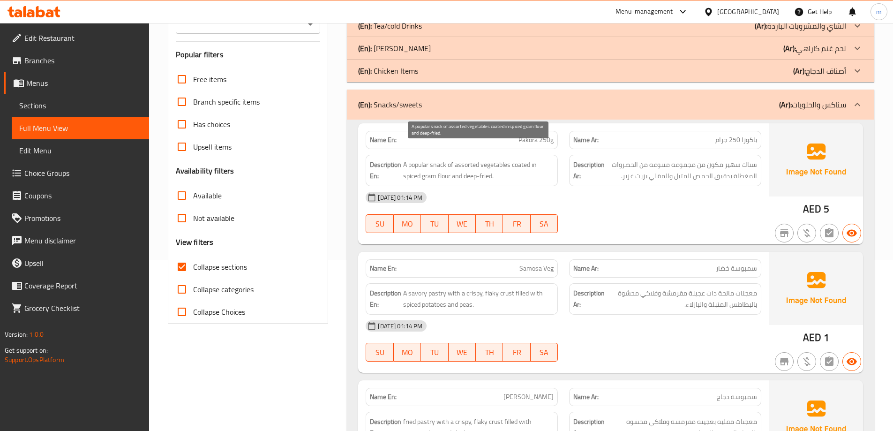
scroll to position [188, 0]
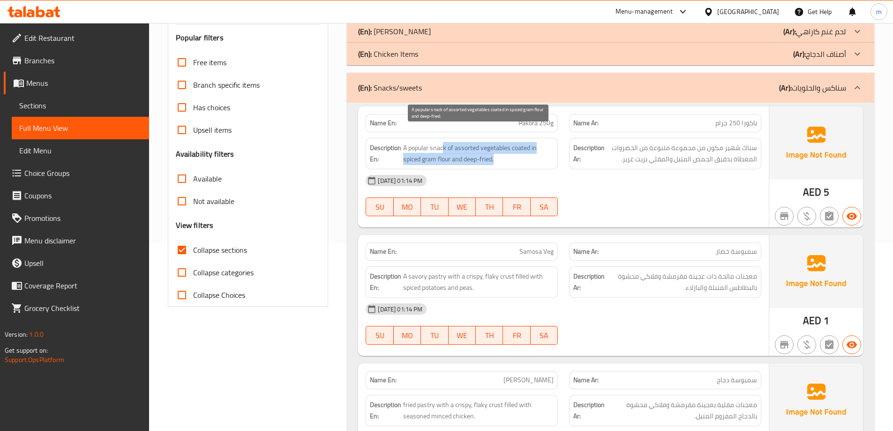
drag, startPoint x: 445, startPoint y: 133, endPoint x: 510, endPoint y: 144, distance: 66.1
click at [510, 144] on span "A popular snack of assorted vegetables coated in spiced gram flour and deep-fri…" at bounding box center [478, 153] width 151 height 23
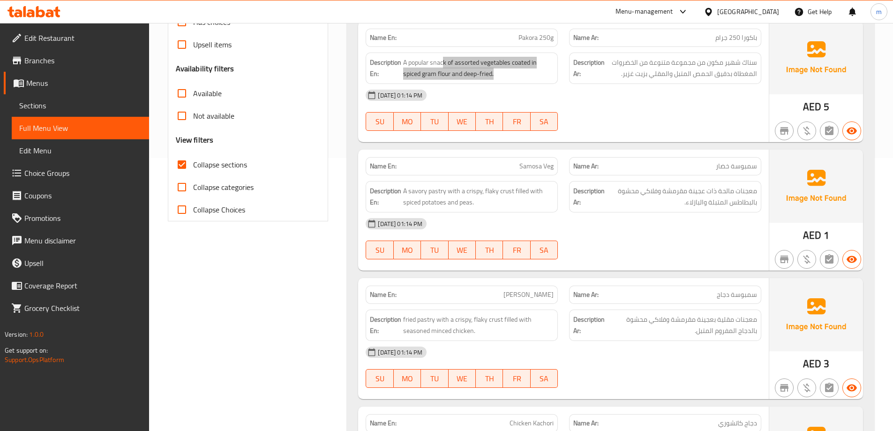
scroll to position [281, 0]
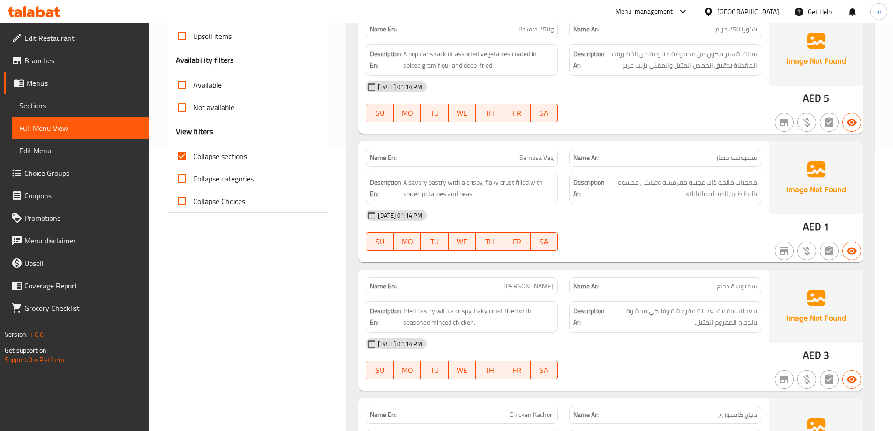
click at [629, 210] on div "[DATE] 01:14 PM" at bounding box center [563, 215] width 407 height 23
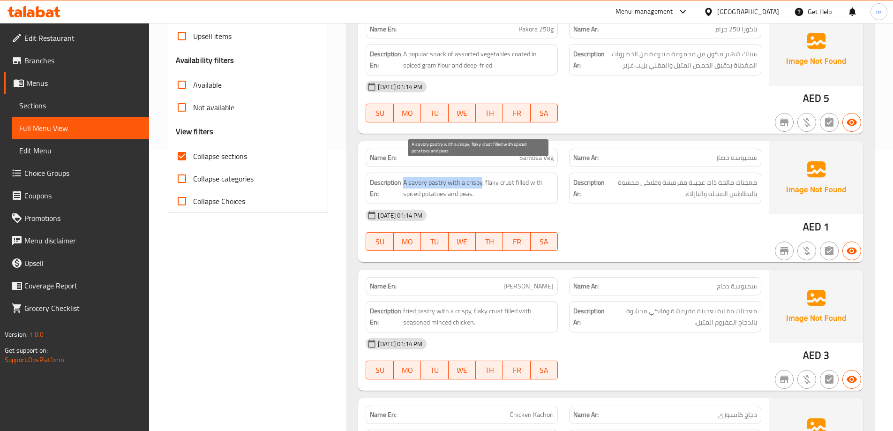
drag, startPoint x: 402, startPoint y: 168, endPoint x: 482, endPoint y: 166, distance: 79.3
click at [482, 177] on h6 "Description En: A savory pastry with a crispy, flaky crust filled with spiced p…" at bounding box center [462, 188] width 184 height 23
click at [494, 182] on span "A savory pastry with a crispy, flaky crust filled with spiced potatoes and peas." at bounding box center [478, 188] width 151 height 23
click at [484, 177] on span "A savory pastry with a crispy, flaky crust filled with spiced potatoes and peas." at bounding box center [478, 188] width 151 height 23
drag, startPoint x: 513, startPoint y: 165, endPoint x: 526, endPoint y: 184, distance: 23.3
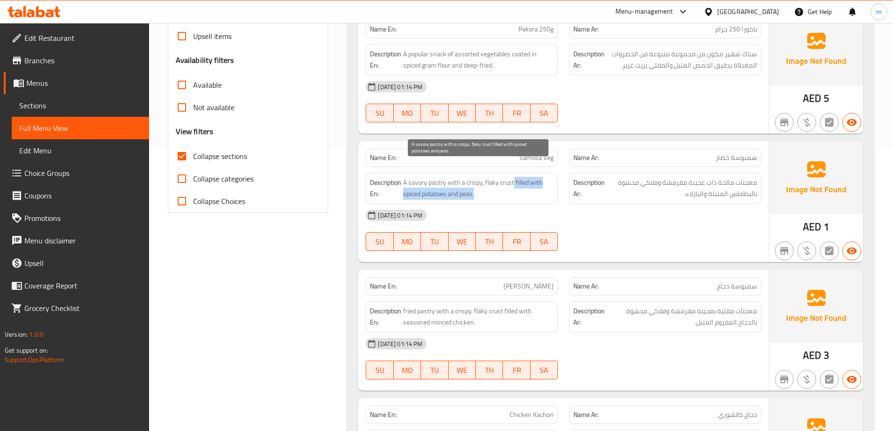
click at [526, 184] on span "A savory pastry with a crispy, flaky crust filled with spiced potatoes and peas." at bounding box center [478, 188] width 151 height 23
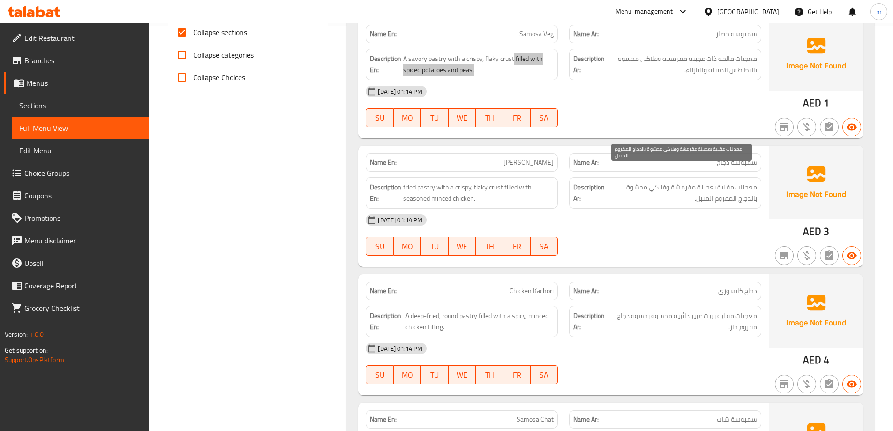
scroll to position [422, 0]
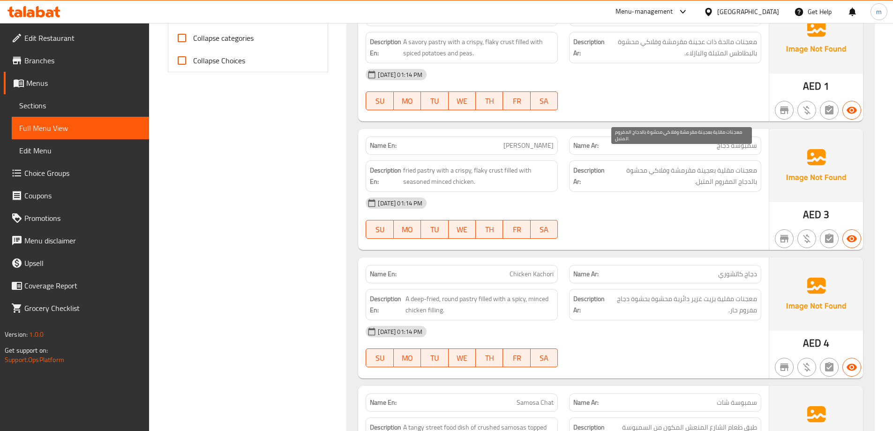
click at [756, 165] on span "معجنات مقلية بعجينة مقرمشة وفلاكي محشوة بالدجاج المفروم المتبل." at bounding box center [682, 176] width 151 height 23
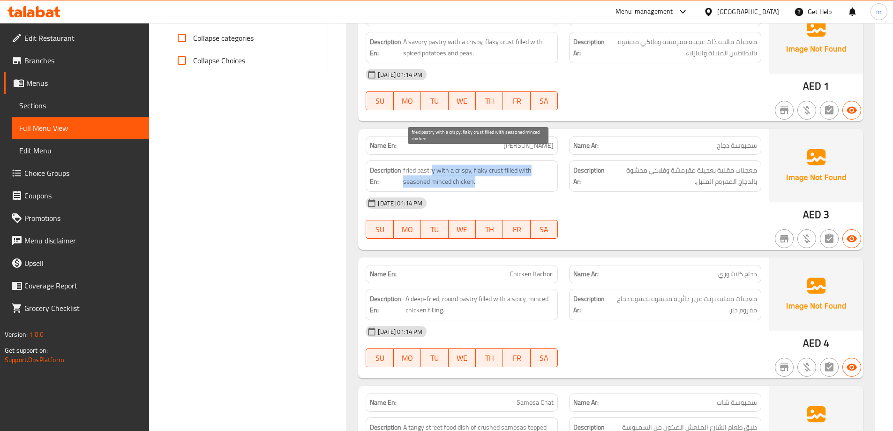
drag, startPoint x: 432, startPoint y: 157, endPoint x: 533, endPoint y: 165, distance: 101.2
click at [533, 165] on span "fried pastry with a crispy, flaky crust filled with seasoned minced chicken." at bounding box center [478, 176] width 151 height 23
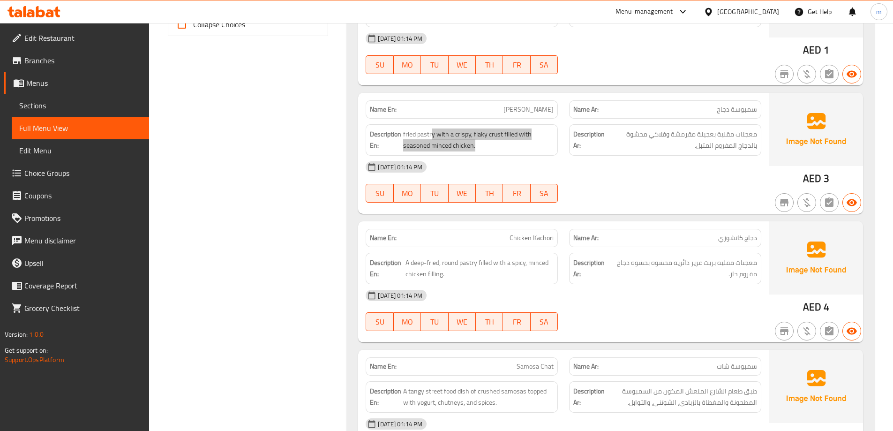
scroll to position [563, 0]
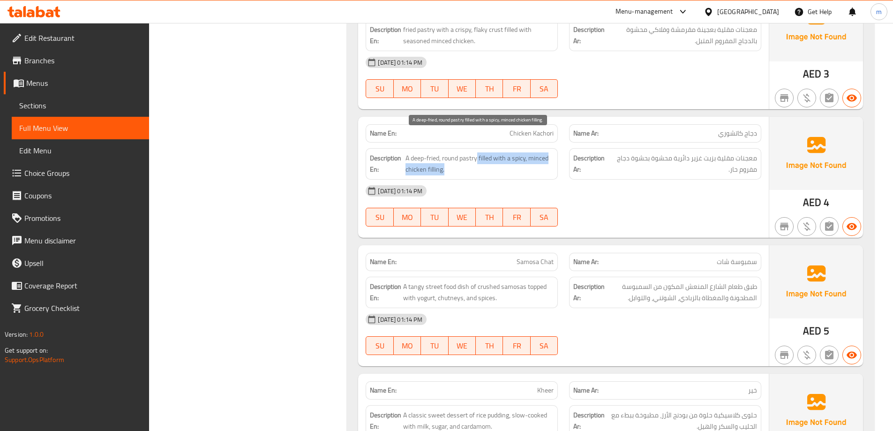
drag, startPoint x: 466, startPoint y: 146, endPoint x: 536, endPoint y: 156, distance: 71.0
click at [536, 156] on span "A deep-fried, round pastry filled with a spicy, minced chicken filling." at bounding box center [480, 163] width 148 height 23
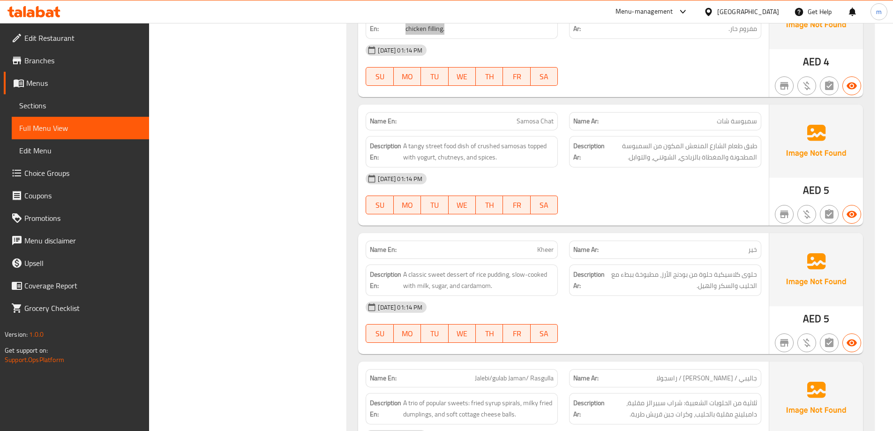
scroll to position [750, 0]
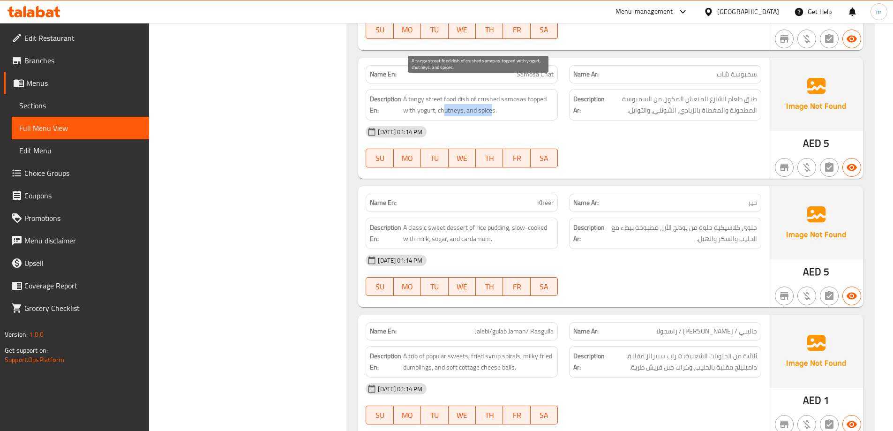
drag, startPoint x: 444, startPoint y: 98, endPoint x: 491, endPoint y: 98, distance: 47.4
click at [491, 98] on span "A tangy street food dish of crushed samosas topped with yogurt, chutneys, and s…" at bounding box center [478, 104] width 151 height 23
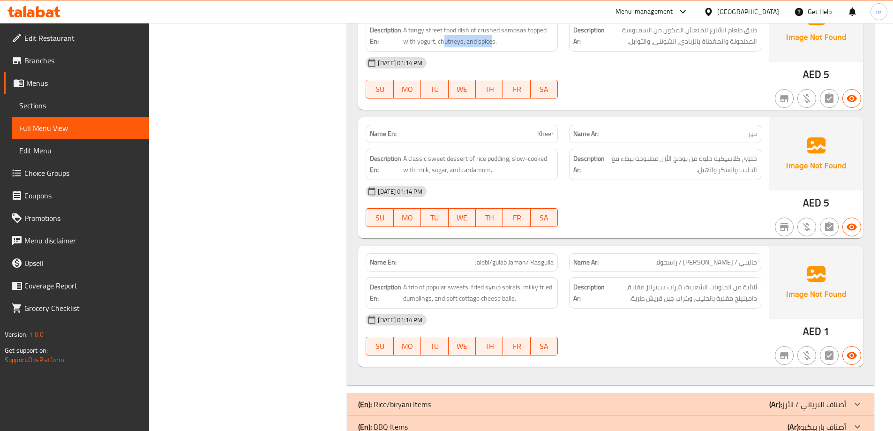
scroll to position [844, 0]
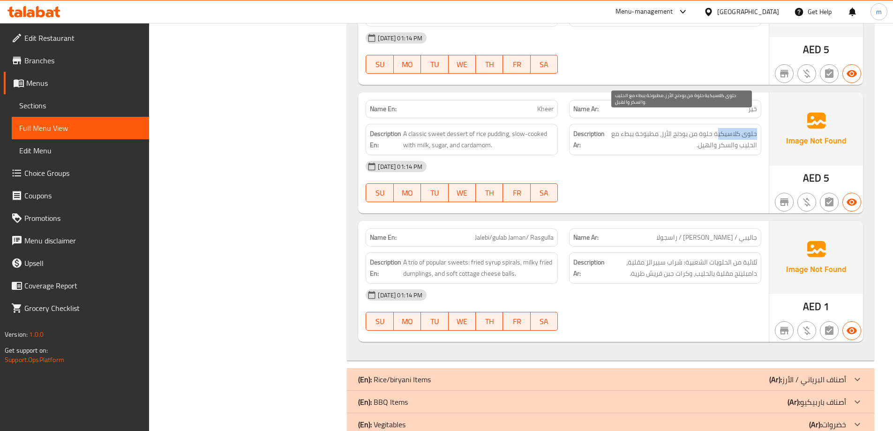
drag, startPoint x: 760, startPoint y: 120, endPoint x: 719, endPoint y: 120, distance: 41.3
click at [719, 124] on div "Description Ar: حلوى كلاسيكية حلوة من بودنج الأرز، مطبوخة ببطء مع الحليب والسكر…" at bounding box center [665, 139] width 192 height 31
click at [700, 292] on div "14-09-2025 01:14 PM SU MO TU WE TH FR SA" at bounding box center [563, 310] width 407 height 53
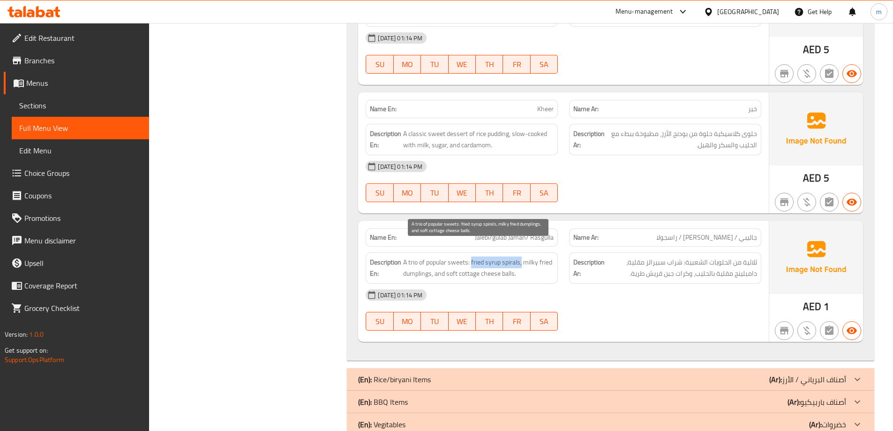
drag, startPoint x: 470, startPoint y: 245, endPoint x: 523, endPoint y: 250, distance: 53.2
click at [523, 257] on span "A trio of popular sweets: fried syrup spirals, milky fried dumplings, and soft …" at bounding box center [478, 268] width 151 height 23
drag, startPoint x: 527, startPoint y: 249, endPoint x: 538, endPoint y: 253, distance: 12.2
click at [542, 257] on span "A trio of popular sweets: fried syrup spirals, milky fried dumplings, and soft …" at bounding box center [478, 268] width 151 height 23
drag, startPoint x: 414, startPoint y: 258, endPoint x: 421, endPoint y: 259, distance: 7.1
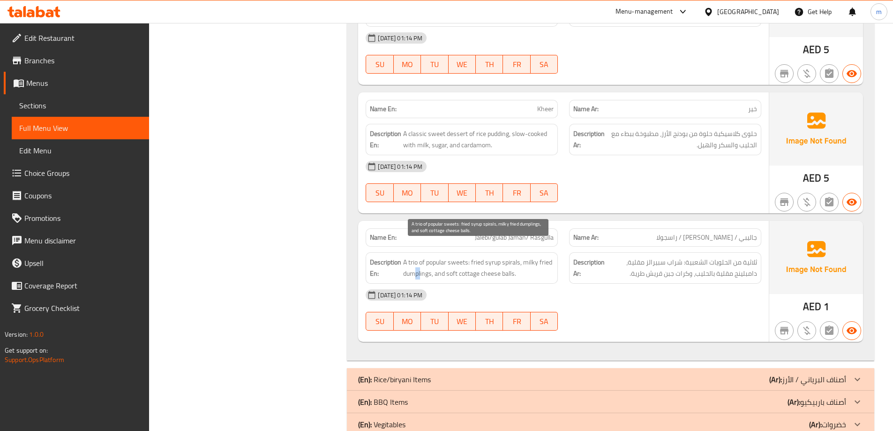
click at [421, 259] on span "A trio of popular sweets: fried syrup spirals, milky fried dumplings, and soft …" at bounding box center [478, 268] width 151 height 23
drag, startPoint x: 446, startPoint y: 259, endPoint x: 518, endPoint y: 263, distance: 71.4
click at [518, 263] on span "A trio of popular sweets: fried syrup spirals, milky fried dumplings, and soft …" at bounding box center [478, 268] width 151 height 23
click at [536, 284] on div "[DATE] 01:14 PM" at bounding box center [563, 295] width 407 height 23
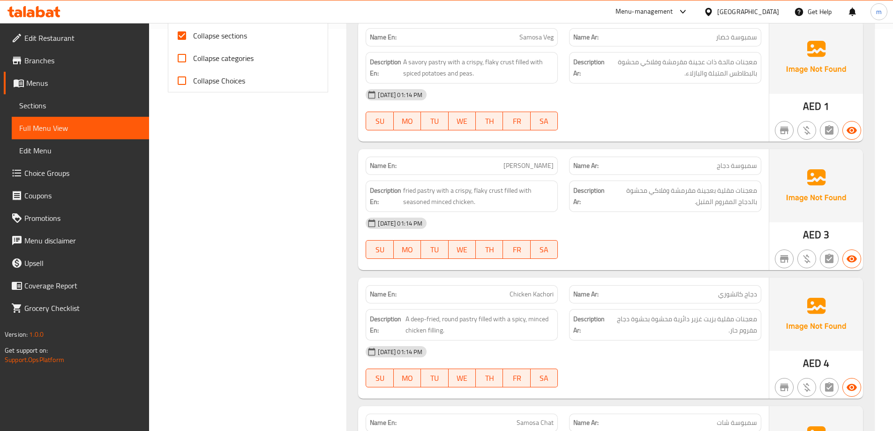
scroll to position [0, 0]
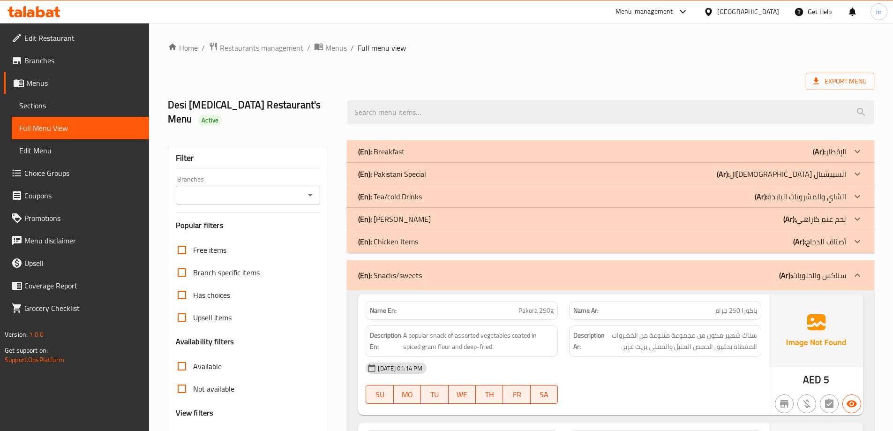
click at [665, 270] on div "(En): Snacks/sweets (Ar): سناكس والحلويات" at bounding box center [602, 275] width 488 height 11
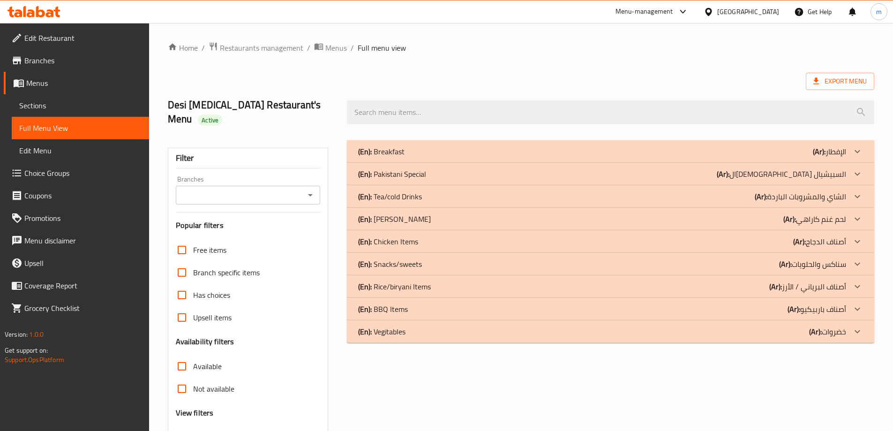
click at [668, 281] on div "(En): Rice/biryani Items (Ar): أصناف البرياني / الأرز" at bounding box center [602, 286] width 488 height 11
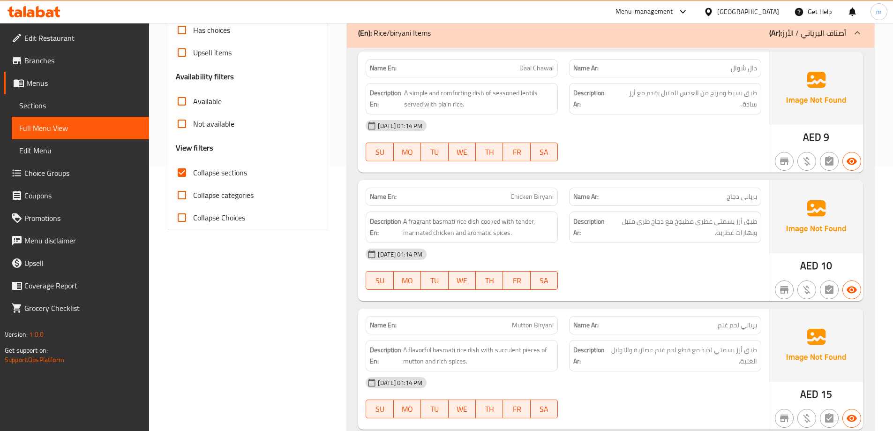
scroll to position [281, 0]
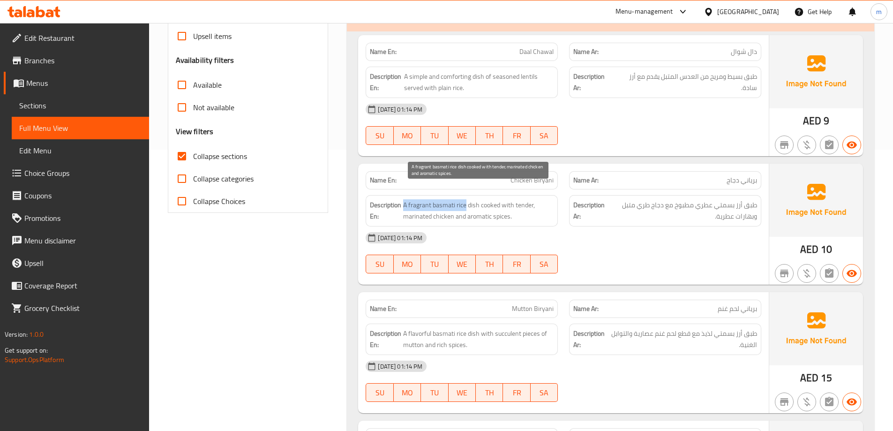
drag, startPoint x: 404, startPoint y: 190, endPoint x: 465, endPoint y: 193, distance: 61.5
click at [465, 199] on span "A fragrant basmati rice dish cooked with tender, marinated chicken and aromatic…" at bounding box center [478, 210] width 151 height 23
click at [509, 227] on div "[DATE] 01:14 PM" at bounding box center [563, 238] width 407 height 23
drag, startPoint x: 466, startPoint y: 189, endPoint x: 425, endPoint y: 194, distance: 41.5
click at [425, 199] on span "A fragrant basmati rice dish cooked with tender, marinated chicken and aromatic…" at bounding box center [478, 210] width 151 height 23
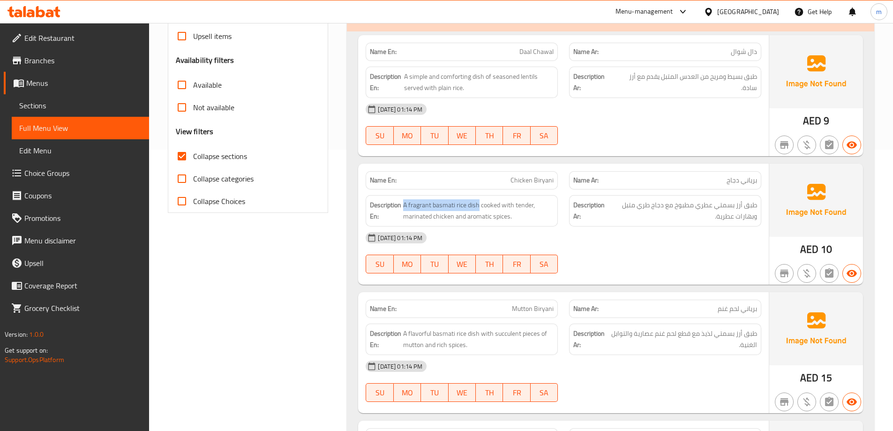
drag, startPoint x: 478, startPoint y: 190, endPoint x: 402, endPoint y: 192, distance: 75.5
click at [402, 199] on h6 "Description En: A fragrant basmati rice dish cooked with tender, marinated chic…" at bounding box center [462, 210] width 184 height 23
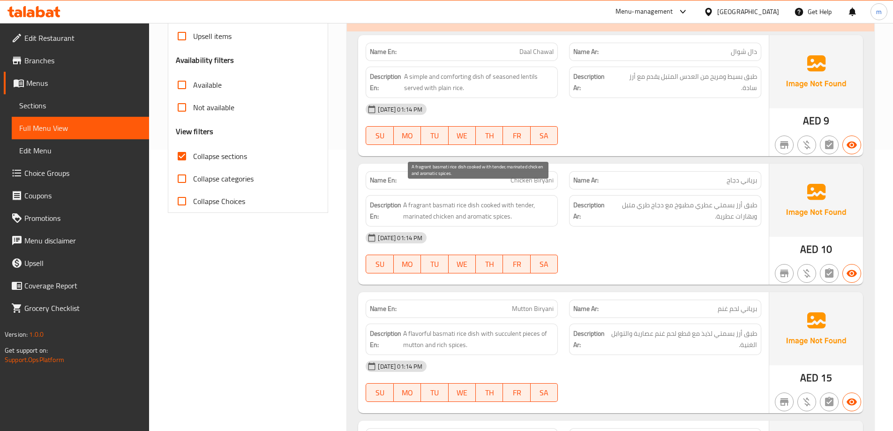
click at [494, 199] on span "A fragrant basmati rice dish cooked with tender, marinated chicken and aromatic…" at bounding box center [478, 210] width 151 height 23
drag, startPoint x: 483, startPoint y: 188, endPoint x: 452, endPoint y: 206, distance: 35.8
click at [452, 206] on span "A fragrant basmati rice dish cooked with tender, marinated chicken and aromatic…" at bounding box center [478, 210] width 151 height 23
drag, startPoint x: 460, startPoint y: 201, endPoint x: 491, endPoint y: 204, distance: 30.6
click at [491, 204] on span "A fragrant basmati rice dish cooked with tender, marinated chicken and aromatic…" at bounding box center [478, 210] width 151 height 23
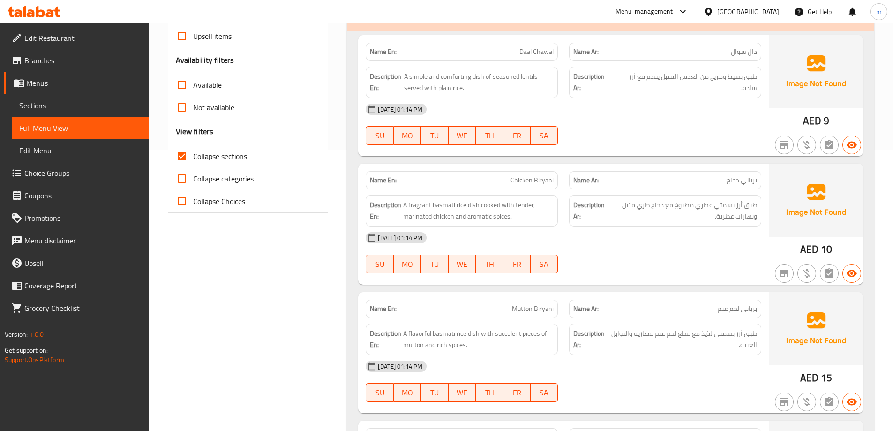
click at [627, 227] on div "[DATE] 01:14 PM" at bounding box center [563, 238] width 407 height 23
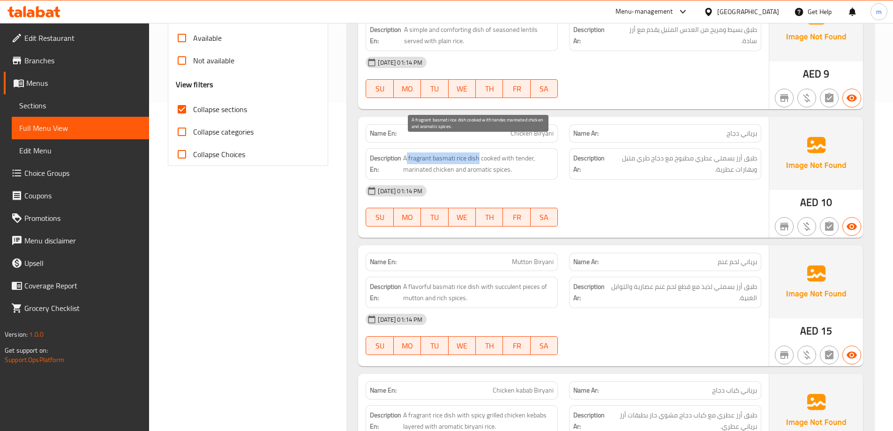
drag, startPoint x: 479, startPoint y: 144, endPoint x: 407, endPoint y: 147, distance: 72.3
click at [407, 152] on span "A fragrant basmati rice dish cooked with tender, marinated chicken and aromatic…" at bounding box center [478, 163] width 151 height 23
click at [491, 152] on span "A fragrant basmati rice dish cooked with tender, marinated chicken and aromatic…" at bounding box center [478, 163] width 151 height 23
drag, startPoint x: 450, startPoint y: 150, endPoint x: 531, endPoint y: 157, distance: 81.0
click at [531, 157] on span "A fragrant basmati rice dish cooked with tender, marinated chicken and aromatic…" at bounding box center [478, 163] width 151 height 23
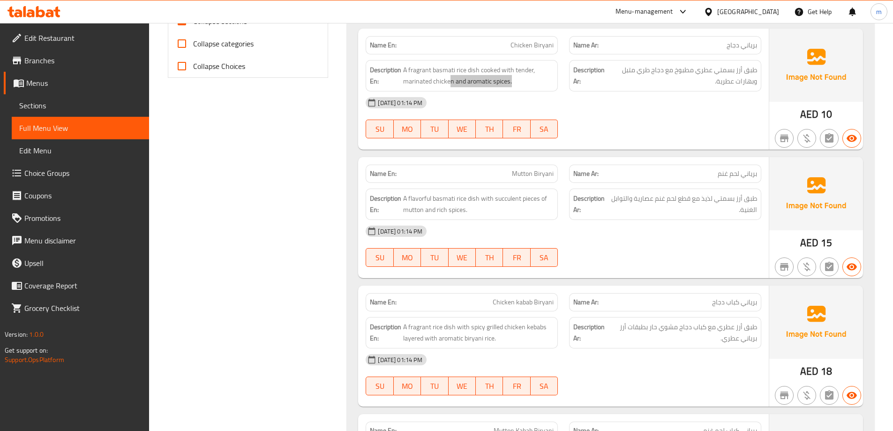
scroll to position [469, 0]
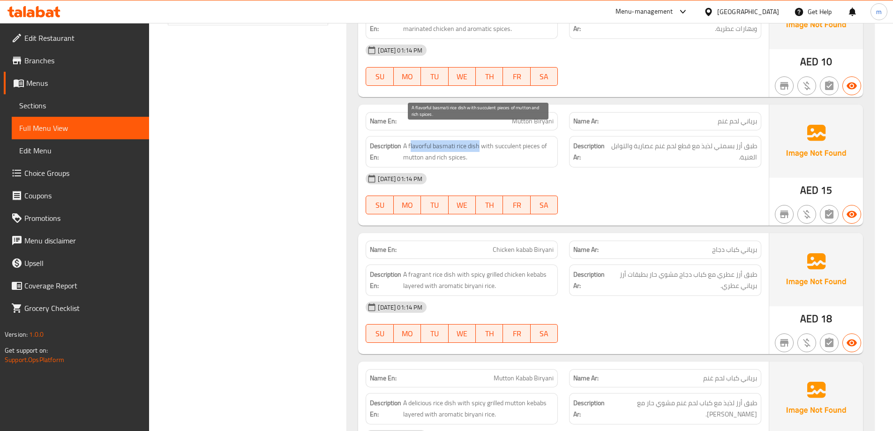
drag, startPoint x: 478, startPoint y: 133, endPoint x: 411, endPoint y: 136, distance: 67.6
click at [411, 140] on span "A flavorful basmati rice dish with succulent pieces of mutton and rich spices." at bounding box center [478, 151] width 151 height 23
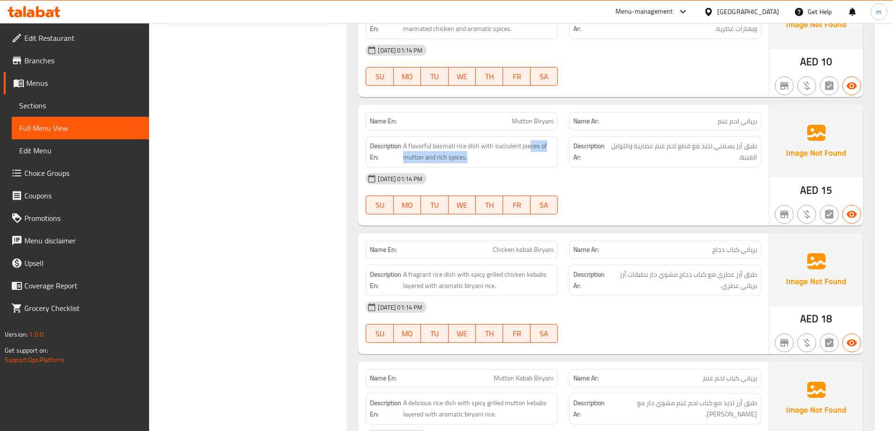
drag, startPoint x: 530, startPoint y: 131, endPoint x: 513, endPoint y: 152, distance: 27.3
click at [513, 152] on div "Description En: A flavorful basmati rice dish with succulent pieces of mutton a…" at bounding box center [462, 151] width 192 height 31
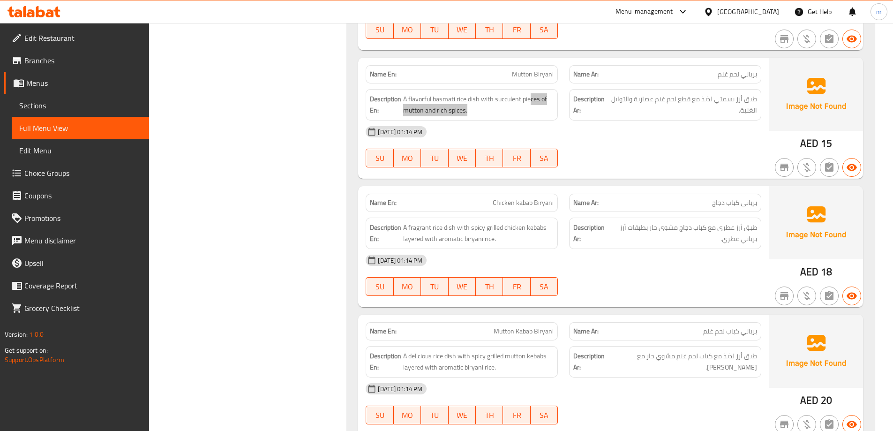
scroll to position [563, 0]
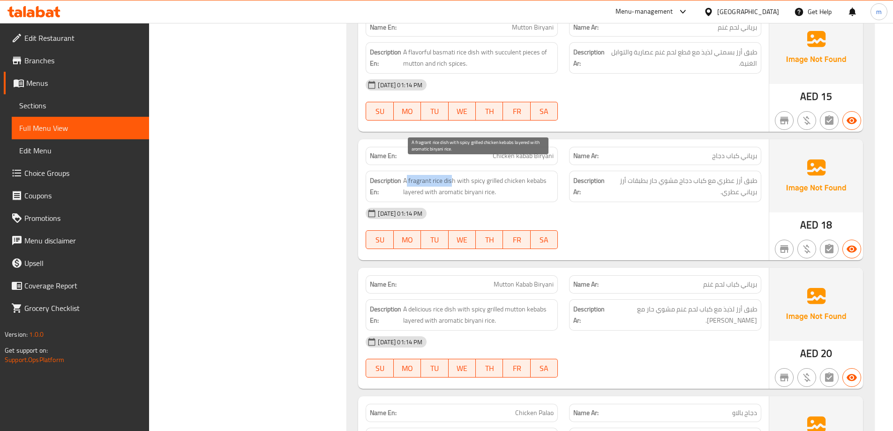
drag, startPoint x: 450, startPoint y: 168, endPoint x: 408, endPoint y: 167, distance: 42.7
click at [408, 175] on span "A fragrant rice dish with spicy grilled chicken kebabs layered with aromatic bi…" at bounding box center [478, 186] width 151 height 23
drag, startPoint x: 463, startPoint y: 168, endPoint x: 405, endPoint y: 198, distance: 65.0
click at [537, 175] on span "A fragrant rice dish with spicy grilled chicken kebabs layered with aromatic bi…" at bounding box center [478, 186] width 151 height 23
drag, startPoint x: 400, startPoint y: 183, endPoint x: 524, endPoint y: 180, distance: 123.8
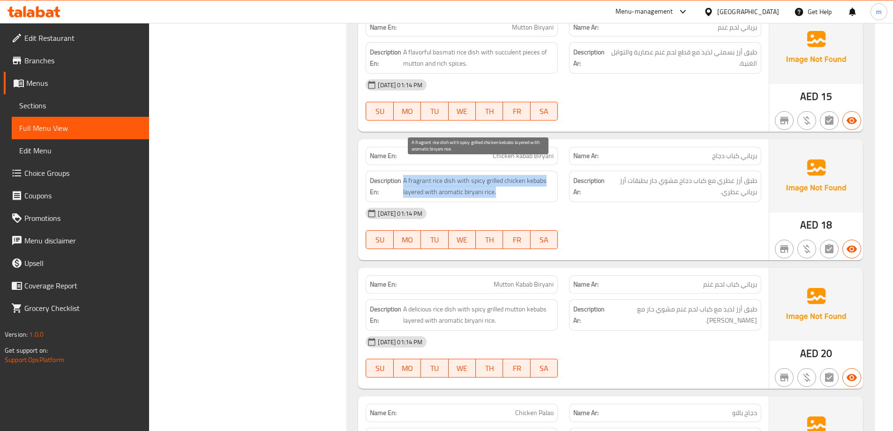
click at [524, 180] on h6 "Description En: A fragrant rice dish with spicy grilled chicken kebabs layered …" at bounding box center [462, 186] width 184 height 23
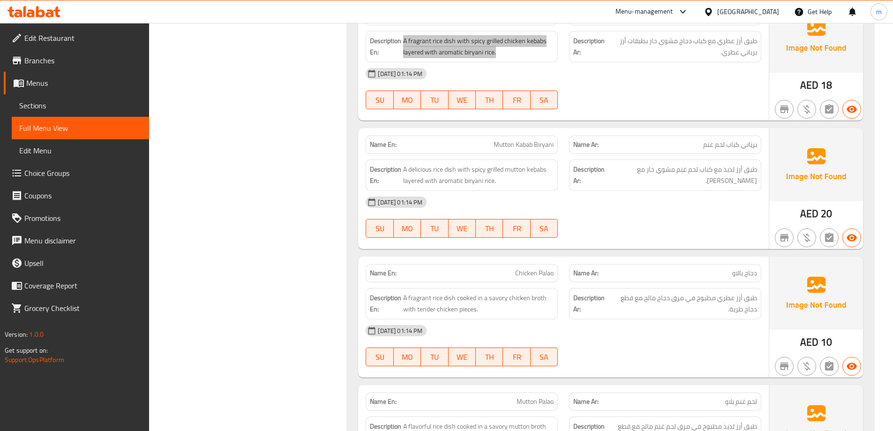
scroll to position [703, 0]
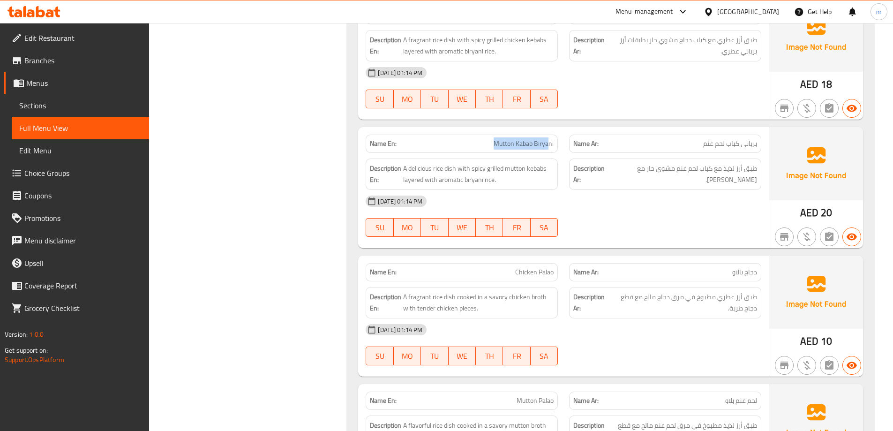
drag, startPoint x: 550, startPoint y: 129, endPoint x: 494, endPoint y: 134, distance: 56.5
click at [494, 139] on span "Mutton Kabab Biryani" at bounding box center [524, 144] width 60 height 10
drag, startPoint x: 449, startPoint y: 151, endPoint x: 402, endPoint y: 151, distance: 46.4
click at [402, 163] on h6 "Description En: A delicious rice dish with spicy grilled mutton kebabs layered …" at bounding box center [462, 174] width 184 height 23
drag, startPoint x: 463, startPoint y: 154, endPoint x: 540, endPoint y: 154, distance: 76.4
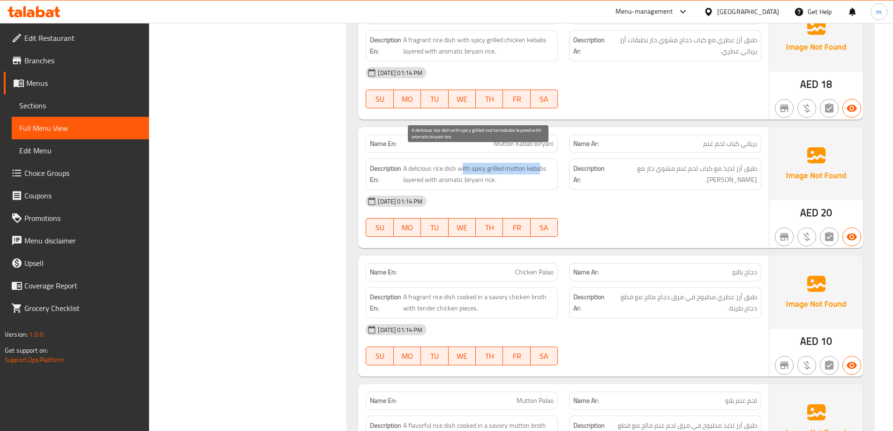
click at [540, 163] on span "A delicious rice dish with spicy grilled mutton kebabs layered with aromatic bi…" at bounding box center [478, 174] width 151 height 23
click at [536, 139] on span "Mutton Kabab Biryani" at bounding box center [524, 144] width 60 height 10
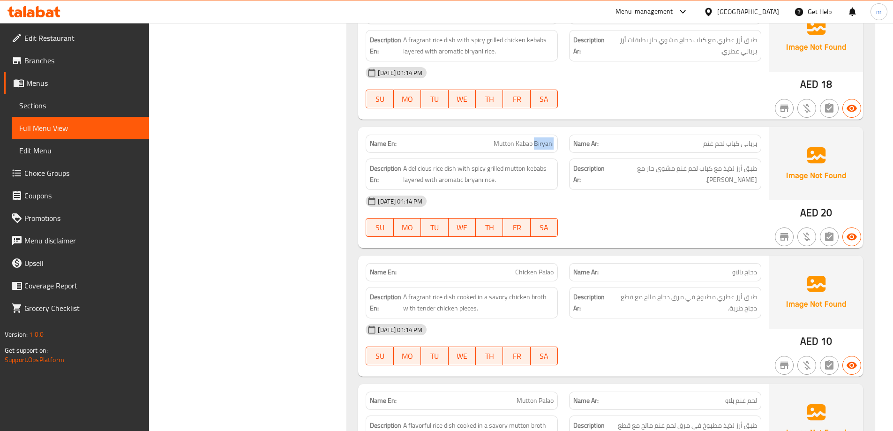
click at [536, 139] on span "Mutton Kabab Biryani" at bounding box center [524, 144] width 60 height 10
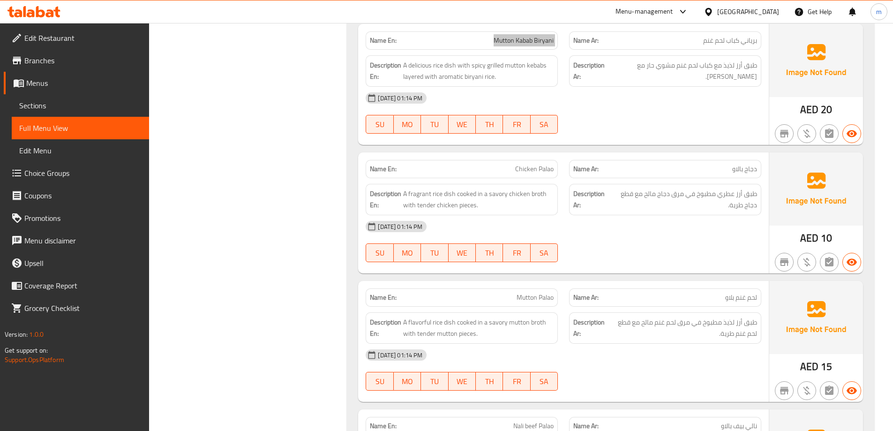
scroll to position [844, 0]
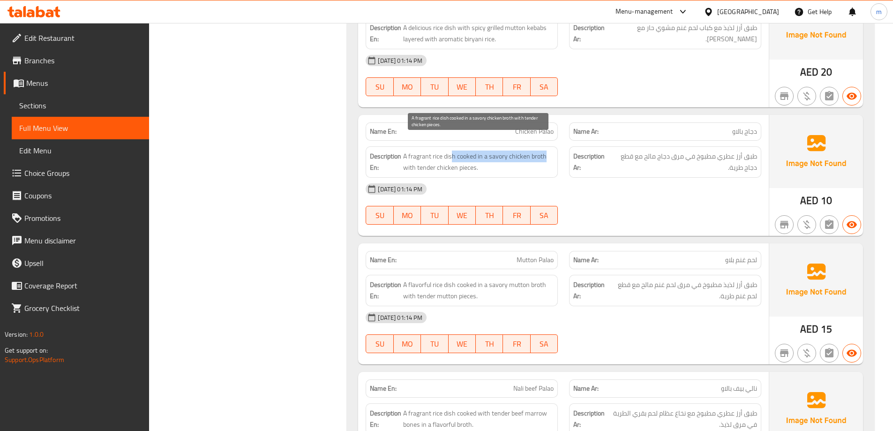
drag, startPoint x: 452, startPoint y: 146, endPoint x: 544, endPoint y: 145, distance: 92.4
click at [544, 151] on span "A fragrant rice dish cooked in a savory chicken broth with tender chicken piece…" at bounding box center [478, 162] width 151 height 23
drag, startPoint x: 405, startPoint y: 151, endPoint x: 477, endPoint y: 152, distance: 71.8
click at [477, 152] on span "A fragrant rice dish cooked in a savory chicken broth with tender chicken piece…" at bounding box center [478, 162] width 151 height 23
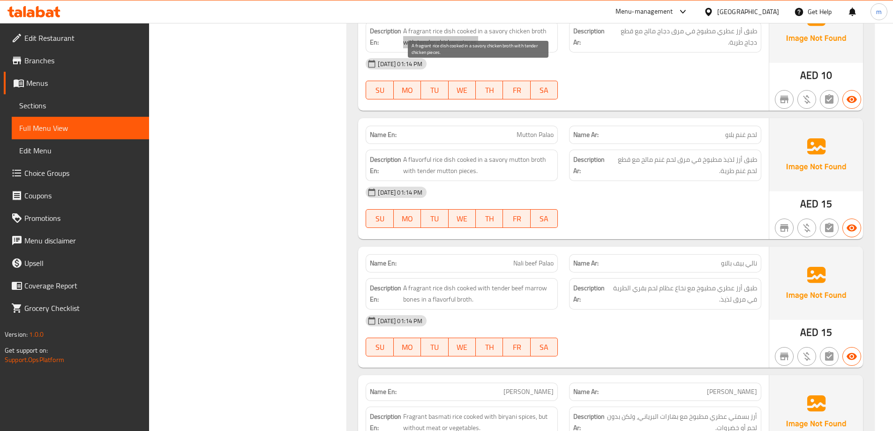
scroll to position [985, 0]
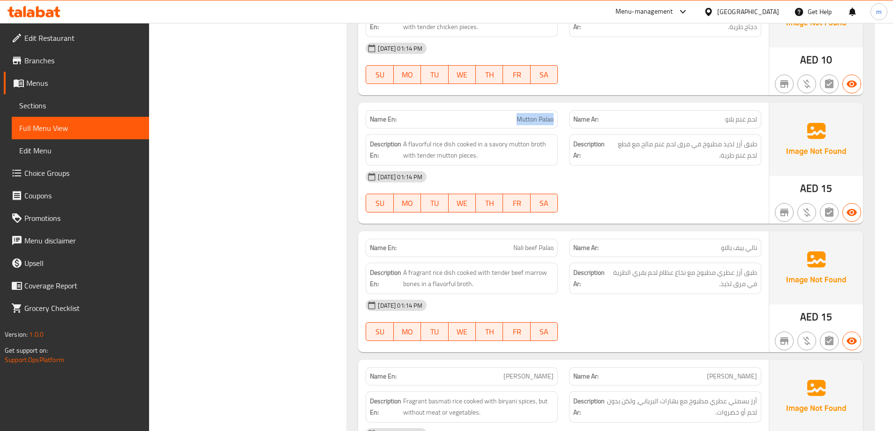
drag, startPoint x: 507, startPoint y: 101, endPoint x: 557, endPoint y: 103, distance: 49.7
click at [557, 110] on div "Name En: Mutton Palao" at bounding box center [462, 119] width 192 height 18
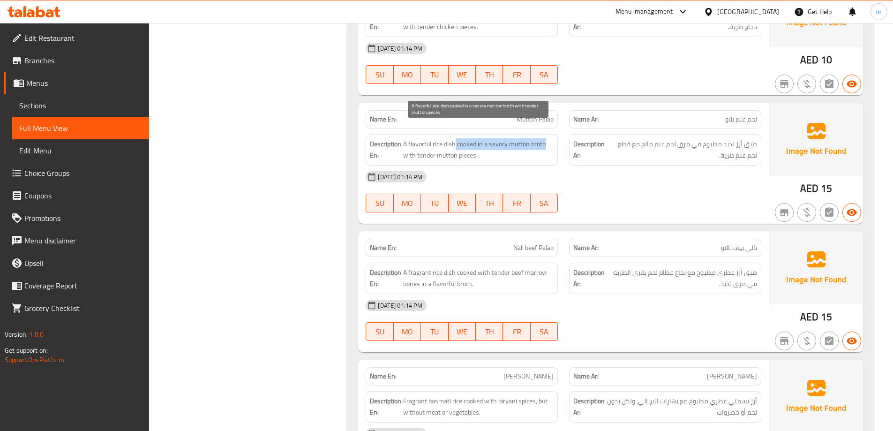
drag, startPoint x: 455, startPoint y: 129, endPoint x: 546, endPoint y: 135, distance: 91.2
click at [546, 138] on span "A flavorful rice dish cooked in a savory mutton broth with tender mutton pieces." at bounding box center [478, 149] width 151 height 23
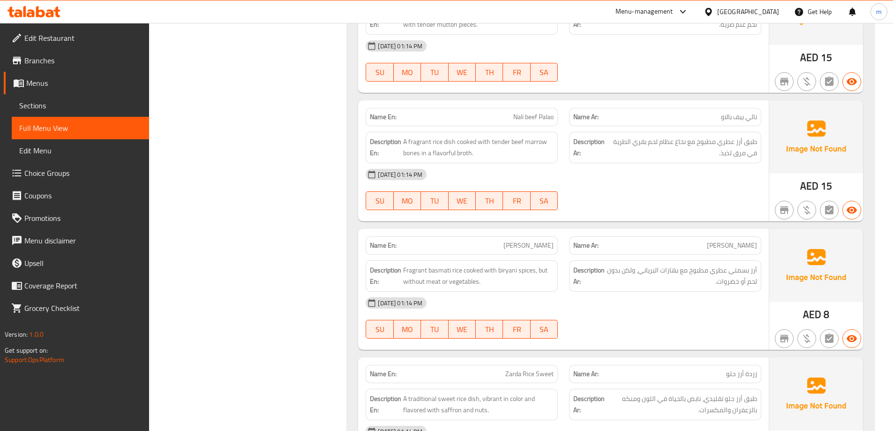
scroll to position [1125, 0]
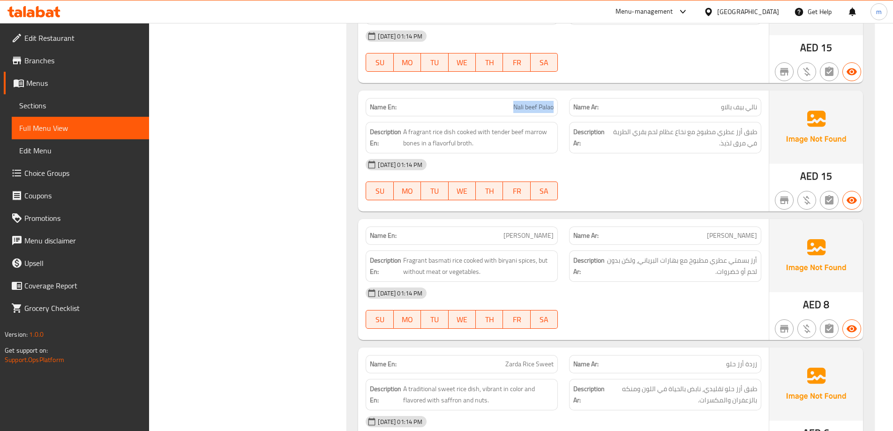
drag, startPoint x: 537, startPoint y: 94, endPoint x: 553, endPoint y: 95, distance: 16.0
click at [553, 102] on p "Name En: Nali beef Palao" at bounding box center [462, 107] width 184 height 10
drag, startPoint x: 404, startPoint y: 121, endPoint x: 456, endPoint y: 121, distance: 52.1
click at [456, 126] on span "A fragrant rice dish cooked with tender beef marrow bones in a flavorful broth." at bounding box center [478, 137] width 151 height 23
click at [451, 137] on div "Description En: A fragrant rice dish cooked with tender beef marrow bones in a …" at bounding box center [462, 137] width 192 height 31
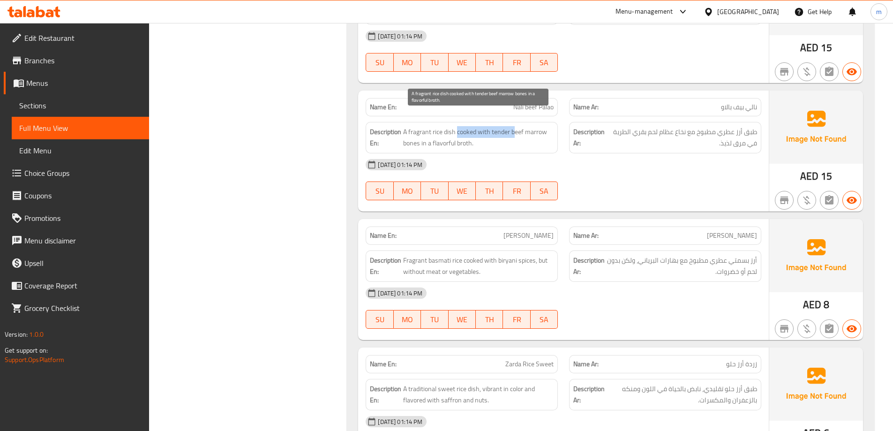
drag, startPoint x: 456, startPoint y: 119, endPoint x: 515, endPoint y: 123, distance: 58.8
click at [515, 126] on span "A fragrant rice dish cooked with tender beef marrow bones in a flavorful broth." at bounding box center [478, 137] width 151 height 23
drag, startPoint x: 445, startPoint y: 130, endPoint x: 487, endPoint y: 126, distance: 41.5
click at [487, 126] on span "A fragrant rice dish cooked with tender beef marrow bones in a flavorful broth." at bounding box center [478, 137] width 151 height 23
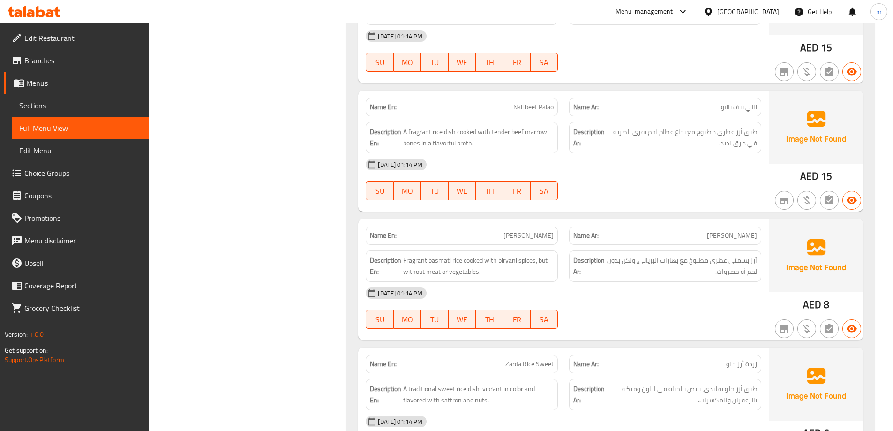
click at [537, 102] on span "Nali beef Palao" at bounding box center [533, 107] width 40 height 10
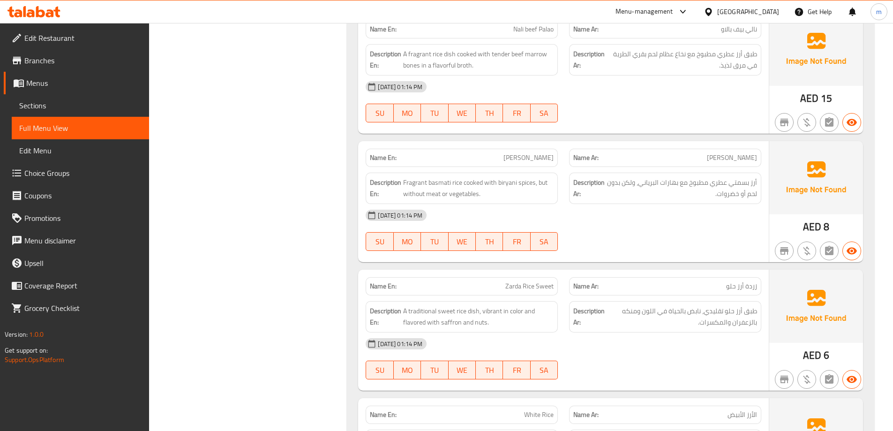
scroll to position [1219, 0]
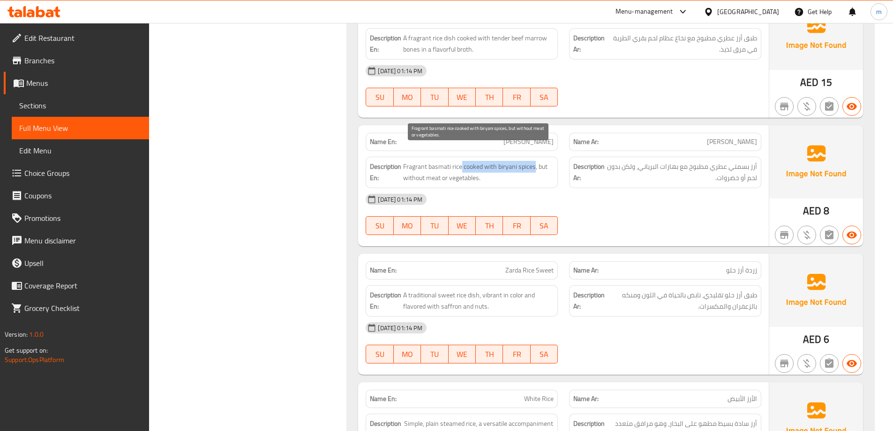
drag, startPoint x: 461, startPoint y: 151, endPoint x: 536, endPoint y: 152, distance: 74.6
click at [536, 161] on span "Fragrant basmati rice cooked with biryani spices, but without meat or vegetable…" at bounding box center [478, 172] width 151 height 23
drag, startPoint x: 400, startPoint y: 163, endPoint x: 483, endPoint y: 168, distance: 84.1
click at [483, 168] on h6 "Description En: Fragrant basmati rice cooked with biryani spices, but without m…" at bounding box center [462, 172] width 184 height 23
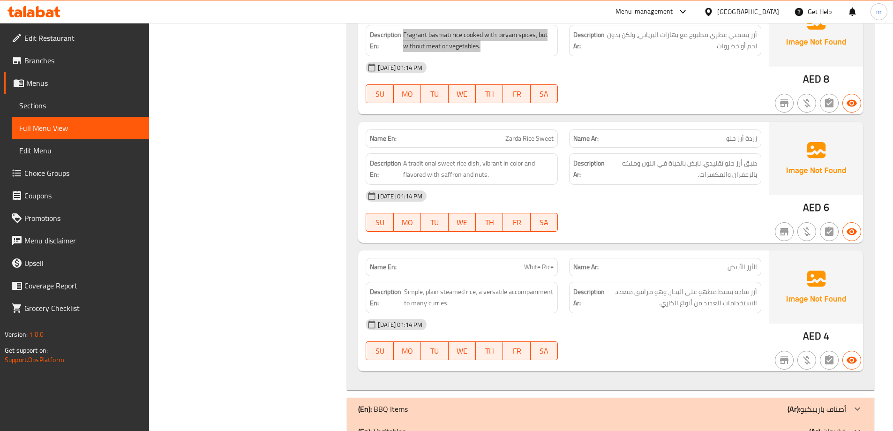
scroll to position [1367, 0]
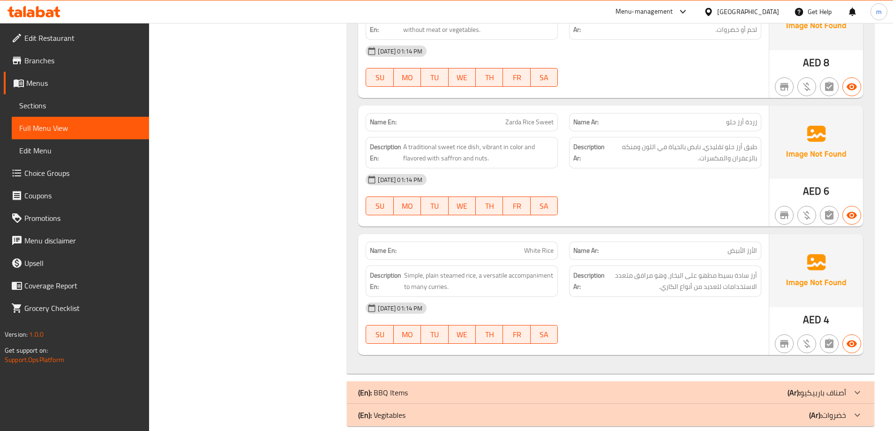
drag, startPoint x: 478, startPoint y: 135, endPoint x: 504, endPoint y: 156, distance: 33.6
click at [504, 156] on div "Name En: Zarda Rice Sweet Name Ar: زردة أرز حلو Description En: A traditional s…" at bounding box center [563, 166] width 411 height 121
drag, startPoint x: 474, startPoint y: 263, endPoint x: 496, endPoint y: 262, distance: 22.1
click at [496, 270] on span "Simple, plain steamed rice, a versatile accompaniment to many curries." at bounding box center [479, 281] width 150 height 23
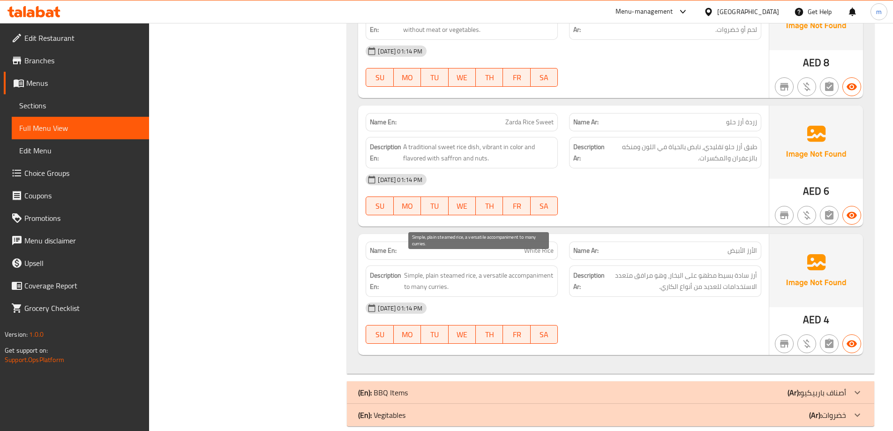
click at [495, 270] on span "Simple, plain steamed rice, a versatile accompaniment to many curries." at bounding box center [479, 281] width 150 height 23
click at [596, 298] on div "[DATE] 01:14 PM" at bounding box center [563, 308] width 407 height 23
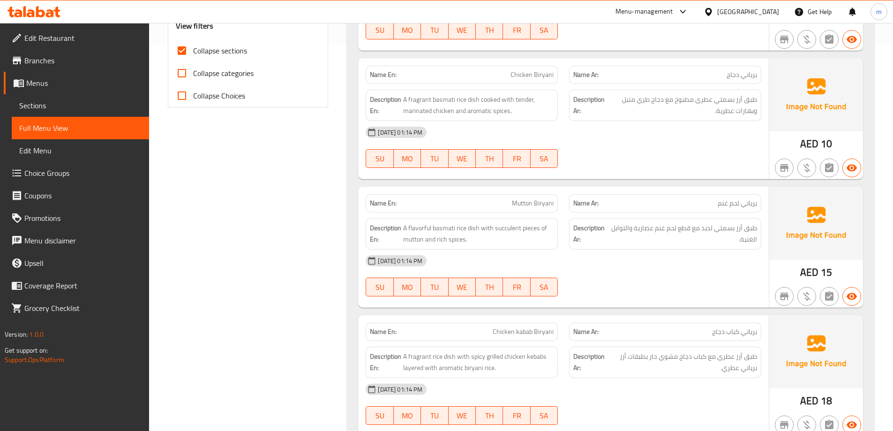
scroll to position [0, 0]
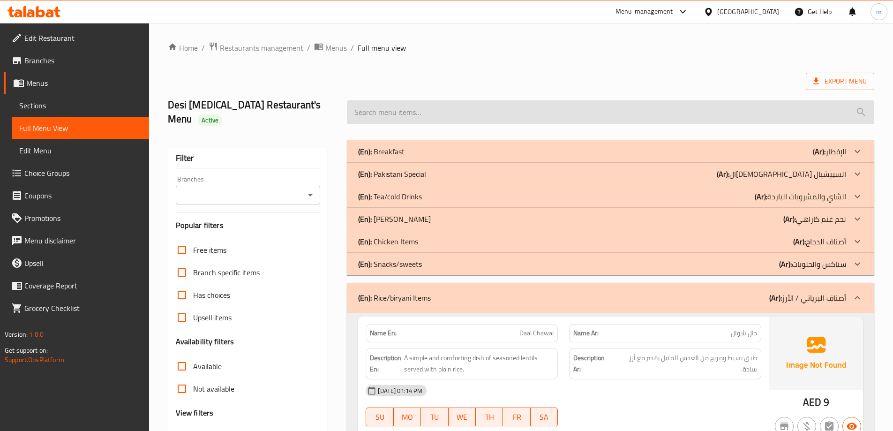
drag, startPoint x: 628, startPoint y: 264, endPoint x: 619, endPoint y: 106, distance: 158.3
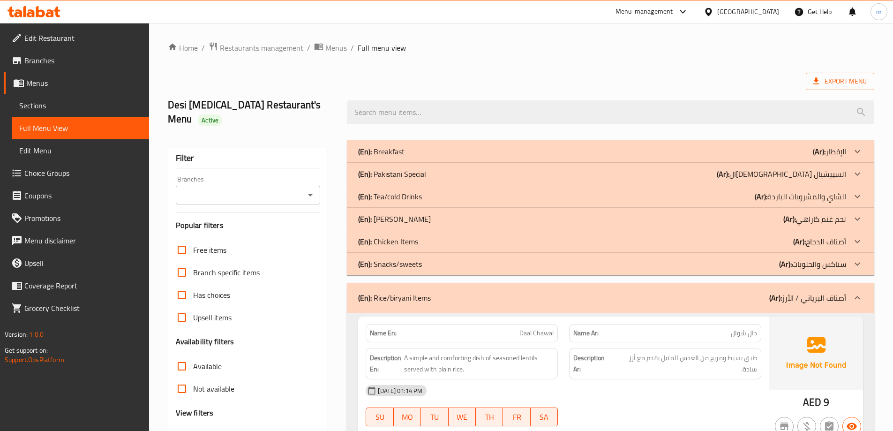
click at [694, 292] on div "(En): Rice/biryani Items (Ar): أصناف البرياني / الأرز" at bounding box center [602, 297] width 488 height 11
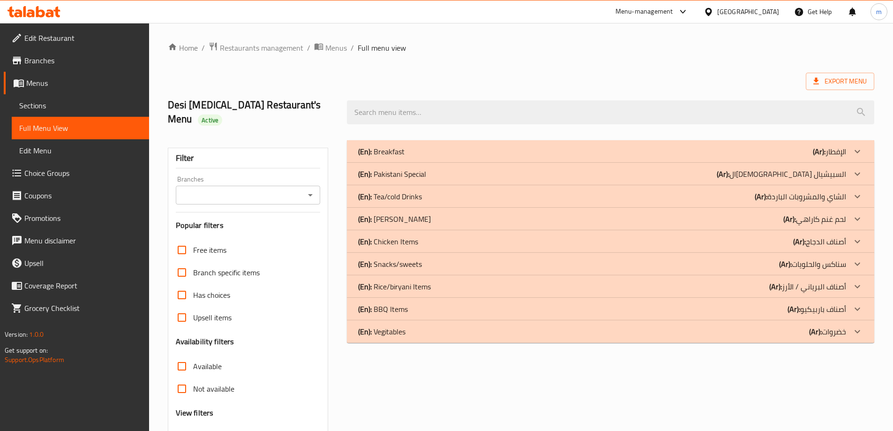
click at [690, 303] on div "(En): BBQ Items (Ar): أصناف باربيكيو" at bounding box center [602, 308] width 488 height 11
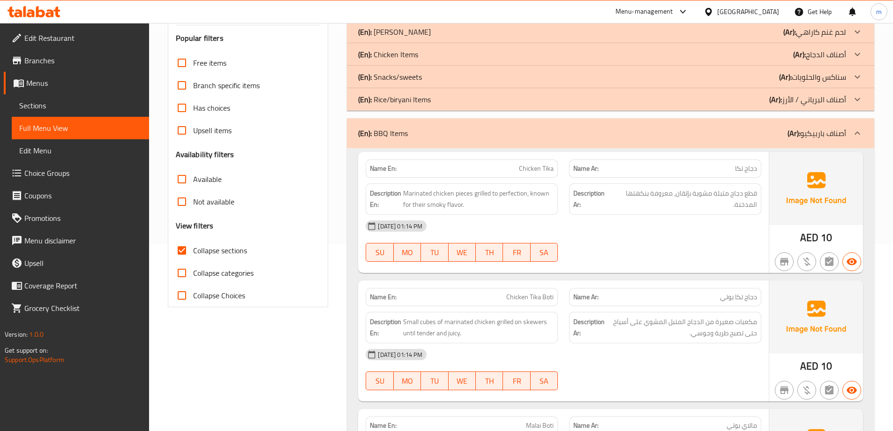
scroll to position [188, 0]
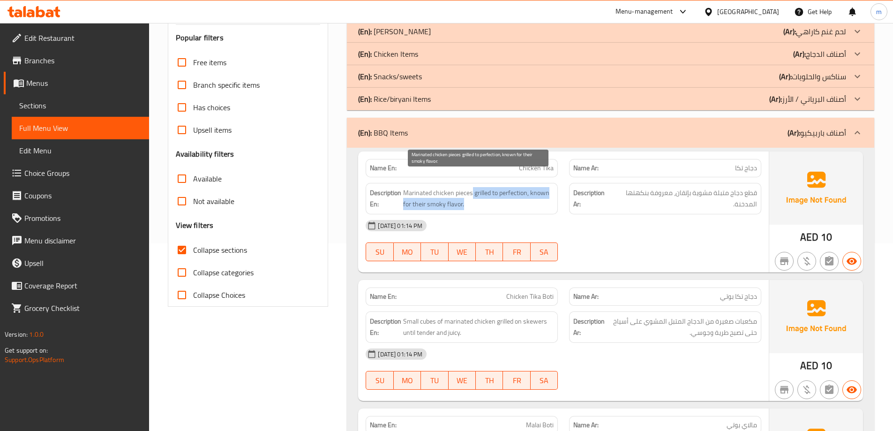
drag, startPoint x: 457, startPoint y: 175, endPoint x: 542, endPoint y: 189, distance: 85.6
click at [542, 189] on span "Marinated chicken pieces grilled to perfection, known for their smoky flavor." at bounding box center [478, 198] width 151 height 23
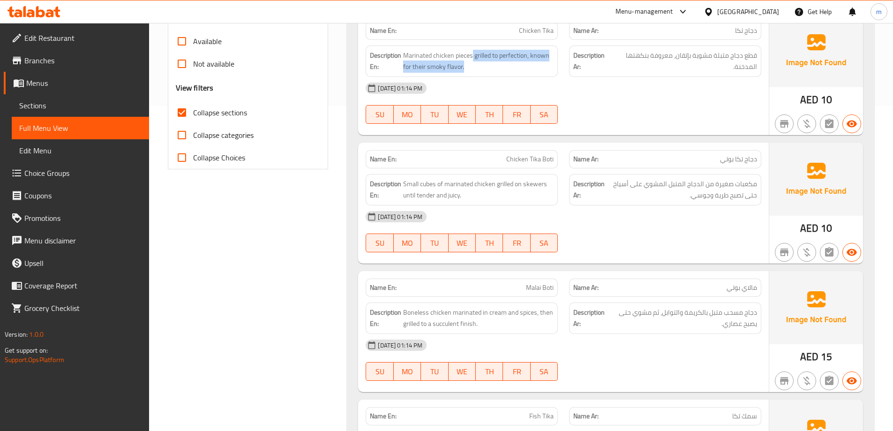
scroll to position [328, 0]
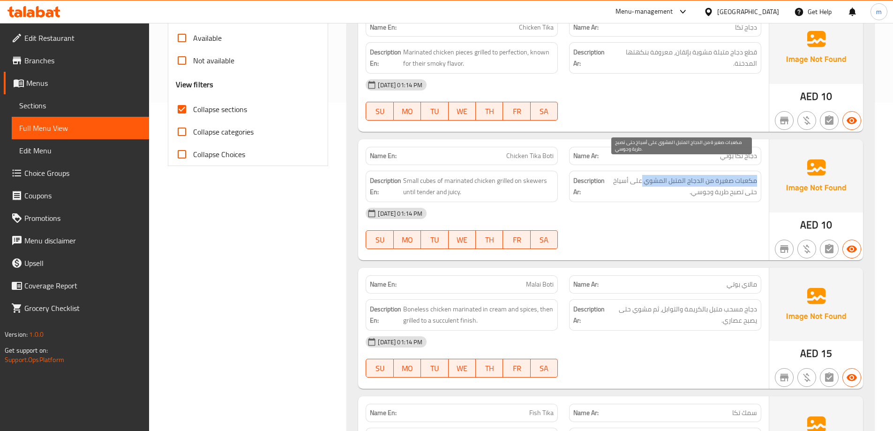
drag, startPoint x: 755, startPoint y: 164, endPoint x: 642, endPoint y: 162, distance: 113.0
click at [642, 175] on span "مكعبات صغيرة من الدجاج المتبل المشوي على أسياخ حتى تصبح طرية وجوسي." at bounding box center [682, 186] width 151 height 23
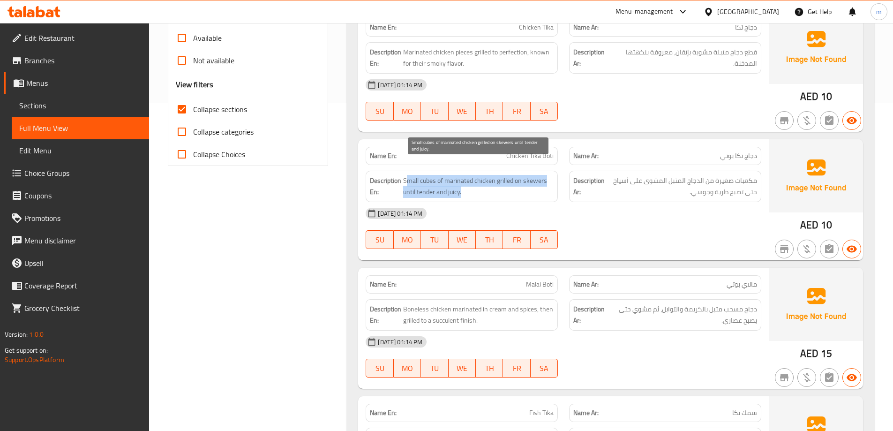
drag, startPoint x: 405, startPoint y: 166, endPoint x: 507, endPoint y: 178, distance: 102.9
click at [507, 178] on span "Small cubes of marinated chicken grilled on skewers until tender and juicy." at bounding box center [478, 186] width 151 height 23
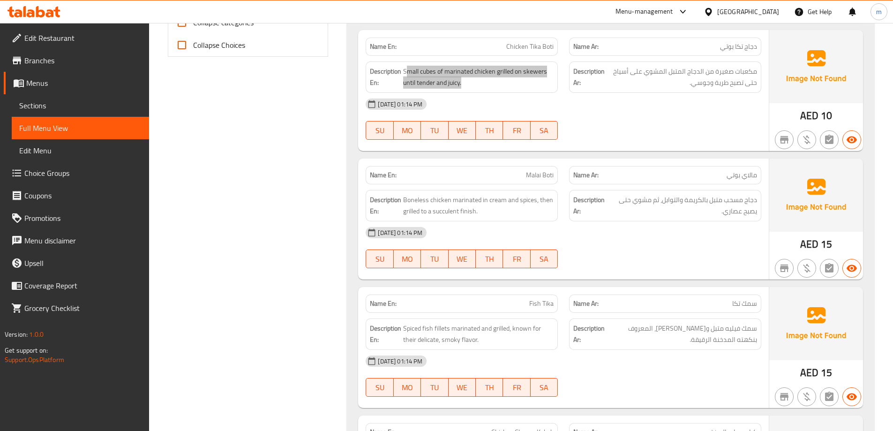
scroll to position [469, 0]
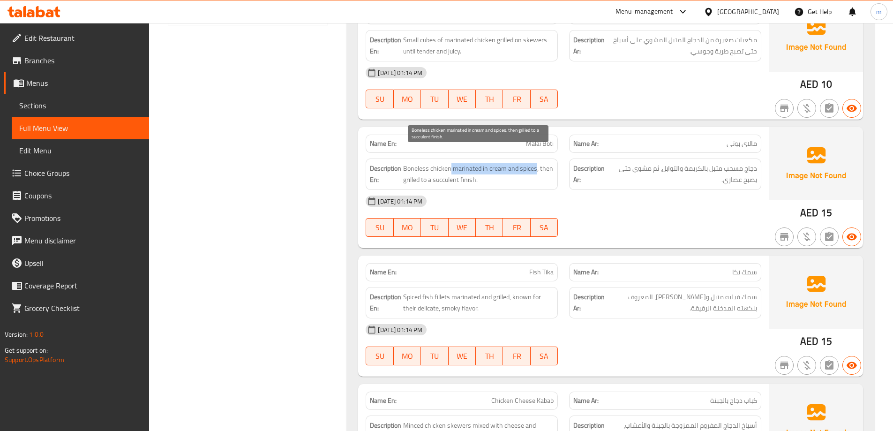
drag, startPoint x: 449, startPoint y: 151, endPoint x: 536, endPoint y: 153, distance: 86.8
click at [536, 163] on span "Boneless chicken marinated in cream and spices, then grilled to a succulent fin…" at bounding box center [478, 174] width 151 height 23
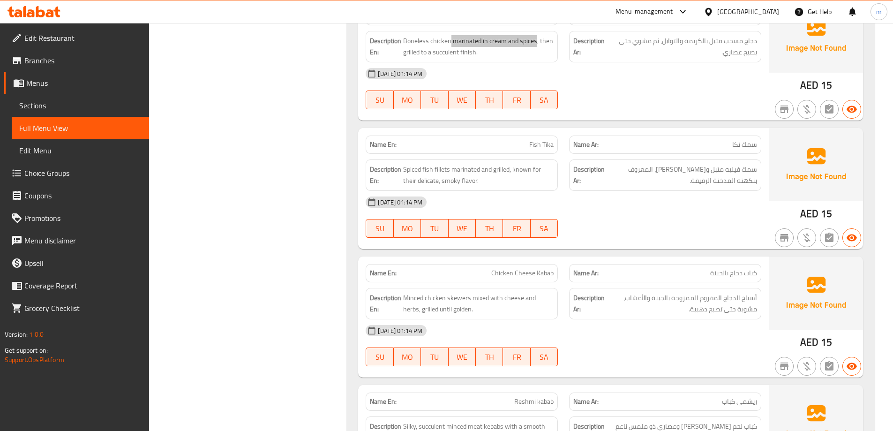
scroll to position [610, 0]
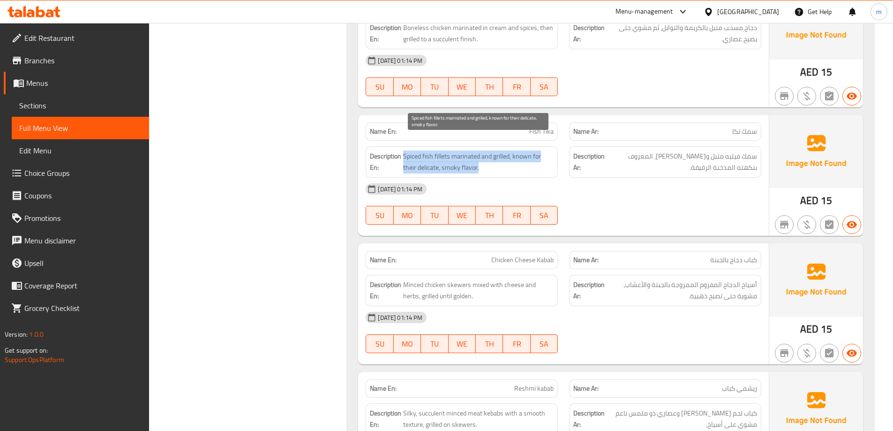
drag, startPoint x: 402, startPoint y: 143, endPoint x: 516, endPoint y: 152, distance: 113.8
click at [516, 152] on h6 "Description En: Spiced fish fillets marinated and grilled, known for their deli…" at bounding box center [462, 162] width 184 height 23
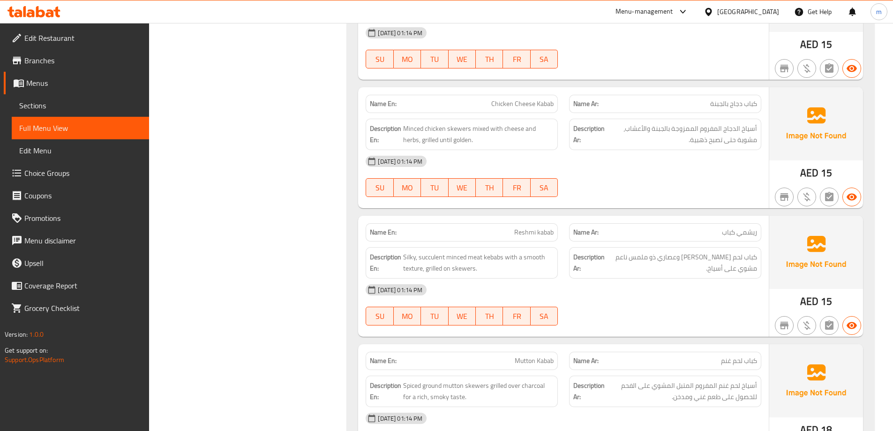
scroll to position [750, 0]
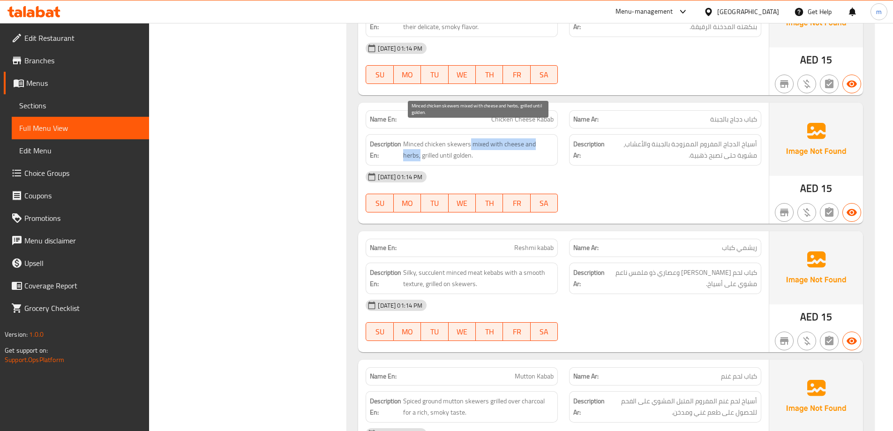
drag, startPoint x: 470, startPoint y: 128, endPoint x: 552, endPoint y: 131, distance: 82.1
click at [552, 138] on span "Minced chicken skewers mixed with cheese and herbs, grilled until golden." at bounding box center [478, 149] width 151 height 23
drag, startPoint x: 406, startPoint y: 143, endPoint x: 464, endPoint y: 142, distance: 58.2
click at [464, 142] on h6 "Description En: Minced chicken skewers mixed with cheese and herbs, grilled unt…" at bounding box center [462, 149] width 184 height 23
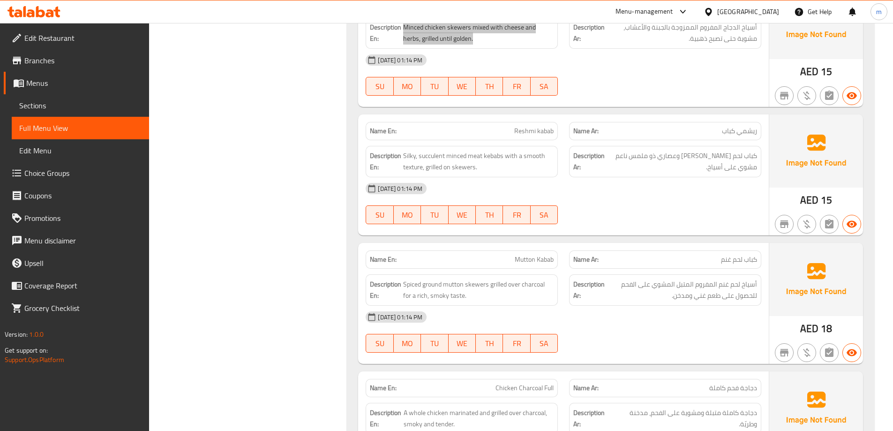
scroll to position [891, 0]
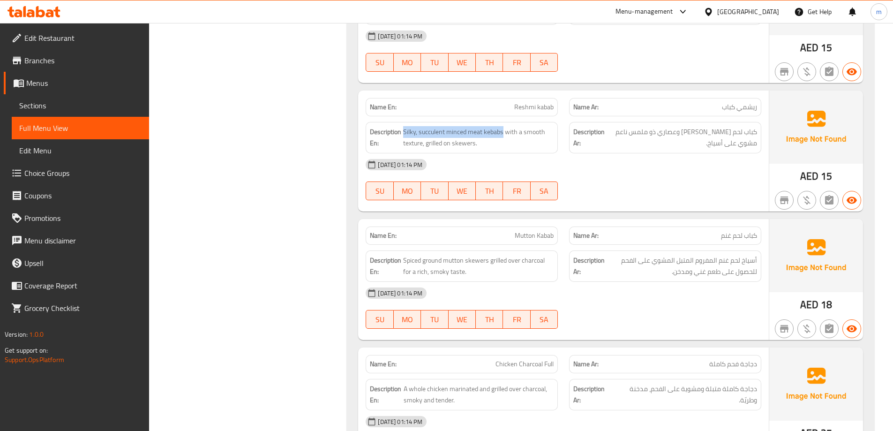
drag, startPoint x: 499, startPoint y: 119, endPoint x: 404, endPoint y: 114, distance: 94.8
click at [404, 126] on span "Silky, succulent minced meat kebabs with a smooth texture, grilled on skewers." at bounding box center [478, 137] width 151 height 23
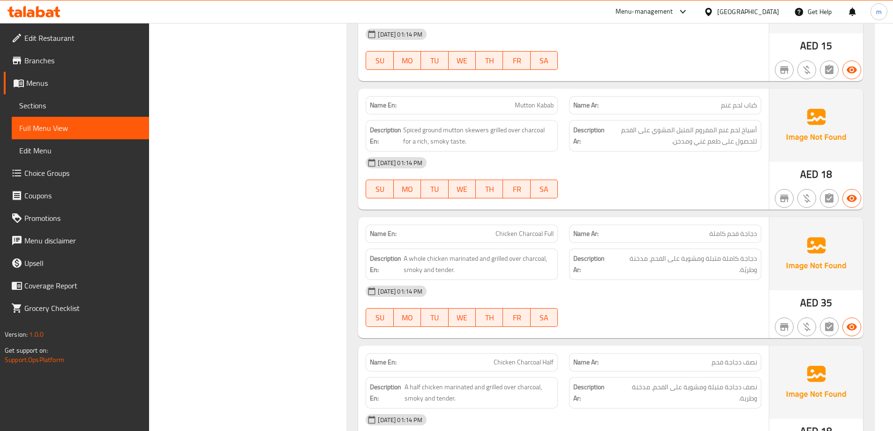
scroll to position [1032, 0]
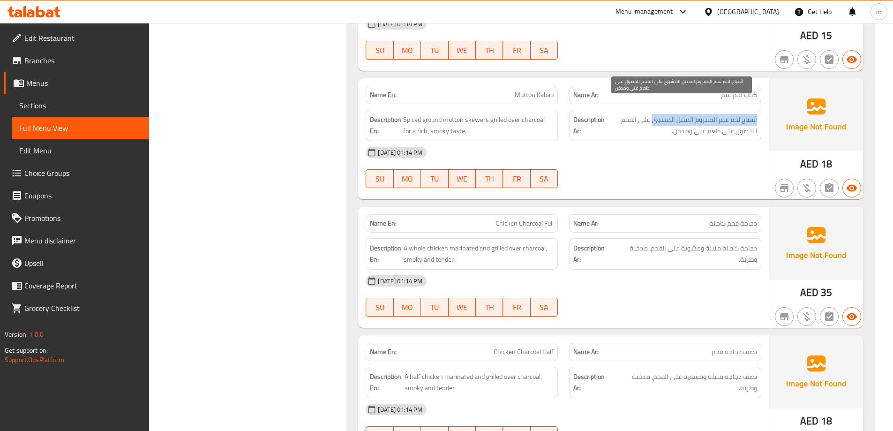
drag, startPoint x: 757, startPoint y: 105, endPoint x: 654, endPoint y: 101, distance: 103.2
click at [654, 110] on div "Description Ar: أسياخ لحم غنم المفروم المتبل المشوي على الفحم للحصول على طعم غن…" at bounding box center [665, 125] width 192 height 31
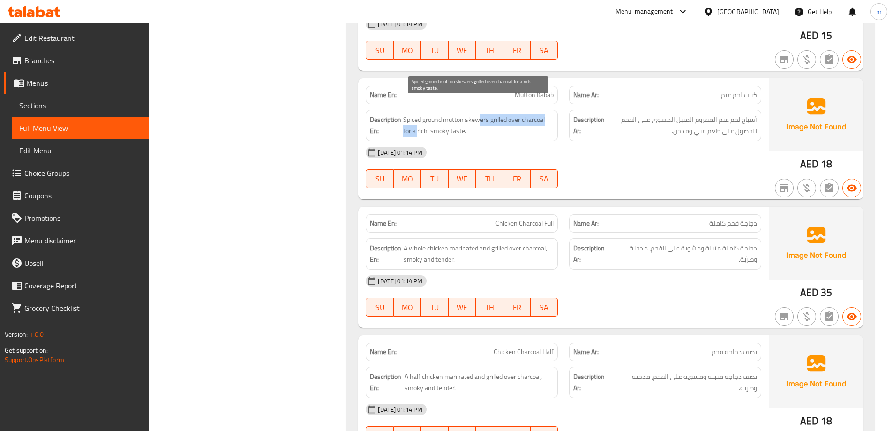
drag, startPoint x: 476, startPoint y: 108, endPoint x: 418, endPoint y: 116, distance: 58.6
click at [418, 116] on span "Spiced ground mutton skewers grilled over charcoal for a rich, smoky taste." at bounding box center [478, 125] width 151 height 23
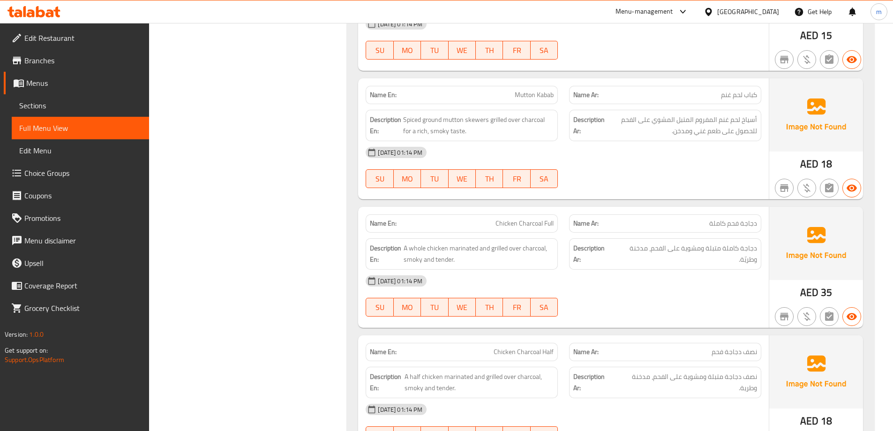
click at [627, 141] on div "[DATE] 01:14 PM" at bounding box center [563, 152] width 407 height 23
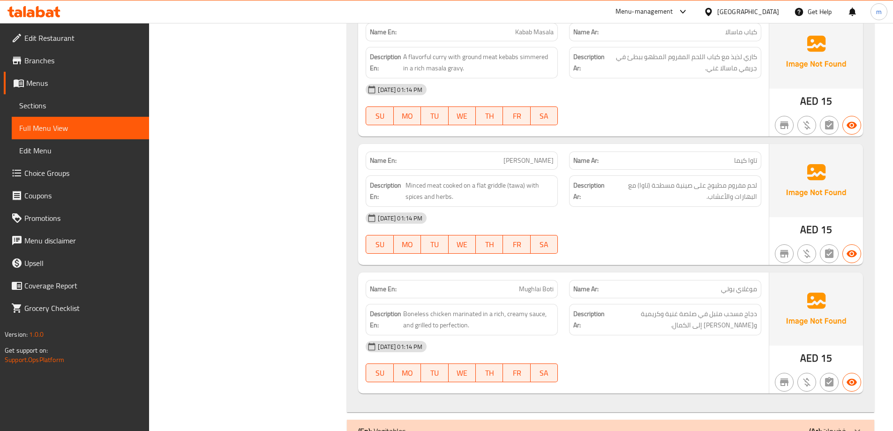
scroll to position [2267, 0]
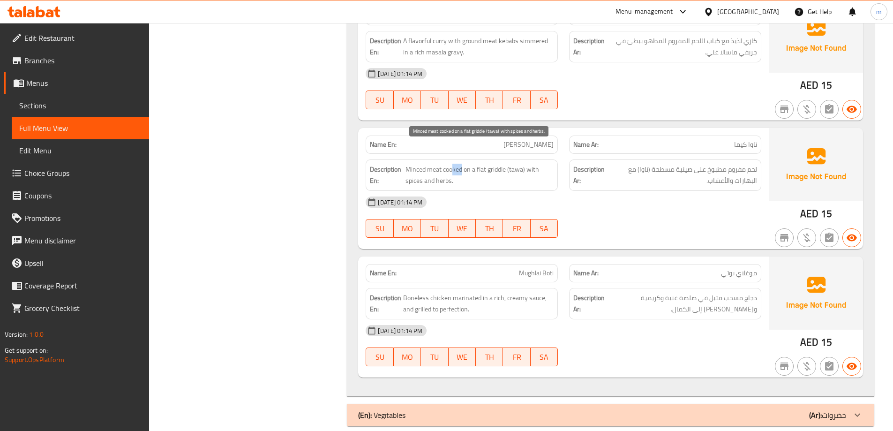
drag, startPoint x: 461, startPoint y: 155, endPoint x: 451, endPoint y: 157, distance: 9.9
click at [451, 164] on span "Minced meat cooked on a flat griddle (tawa) with spices and herbs." at bounding box center [480, 175] width 148 height 23
drag, startPoint x: 441, startPoint y: 158, endPoint x: 508, endPoint y: 152, distance: 67.7
click at [508, 164] on span "Minced meat cooked on a flat griddle (tawa) with spices and herbs." at bounding box center [480, 175] width 148 height 23
click at [513, 264] on div "Name En: Mughlai Boti" at bounding box center [462, 273] width 192 height 18
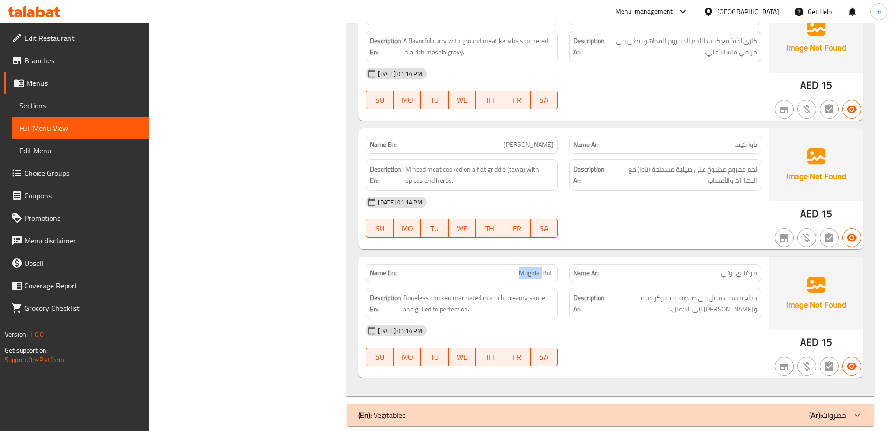
click at [513, 264] on div "Name En: Mughlai Boti" at bounding box center [462, 273] width 192 height 18
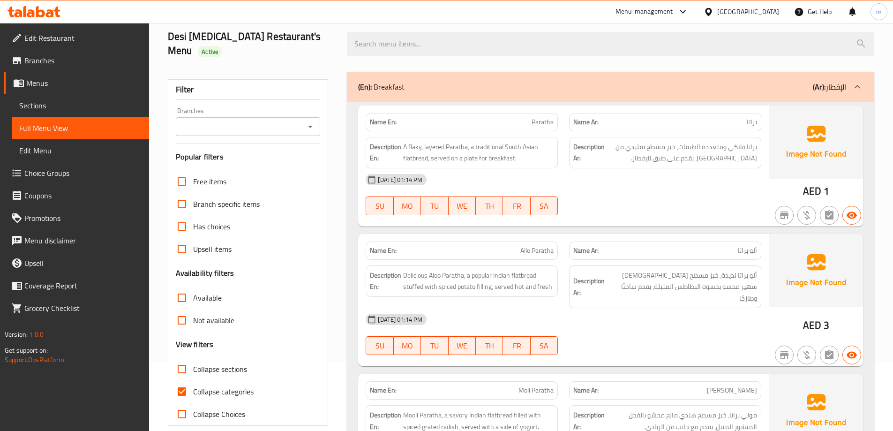
scroll to position [115, 0]
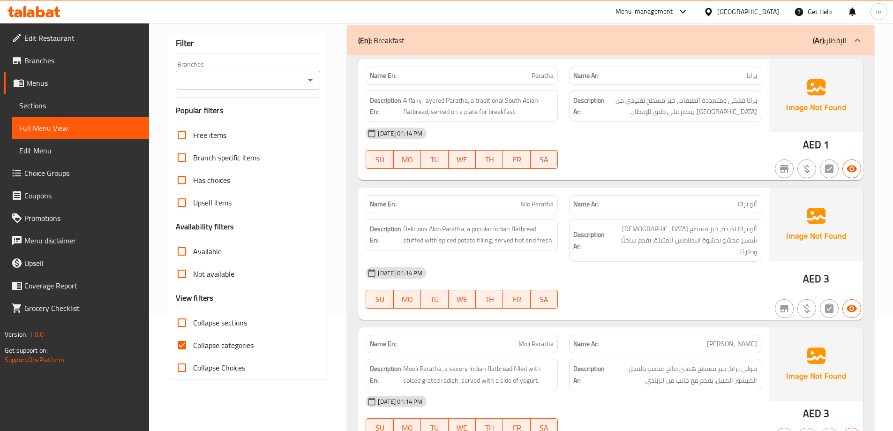
click at [238, 317] on span "Collapse sections" at bounding box center [220, 322] width 54 height 11
click at [193, 313] on input "Collapse sections" at bounding box center [182, 322] width 23 height 23
checkbox input "true"
click at [236, 340] on span "Collapse categories" at bounding box center [223, 345] width 60 height 11
click at [193, 334] on input "Collapse categories" at bounding box center [182, 345] width 23 height 23
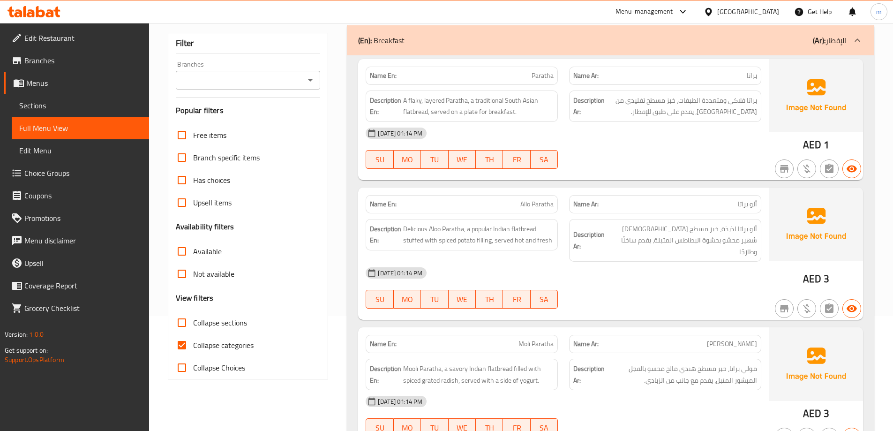
checkbox input "false"
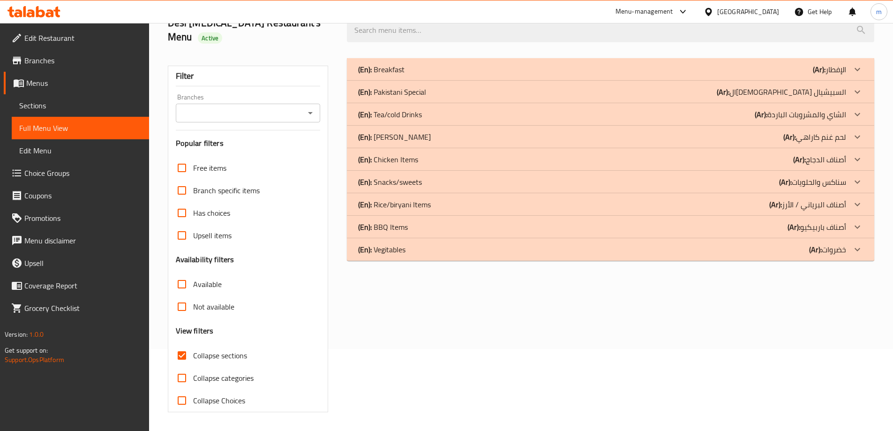
scroll to position [68, 0]
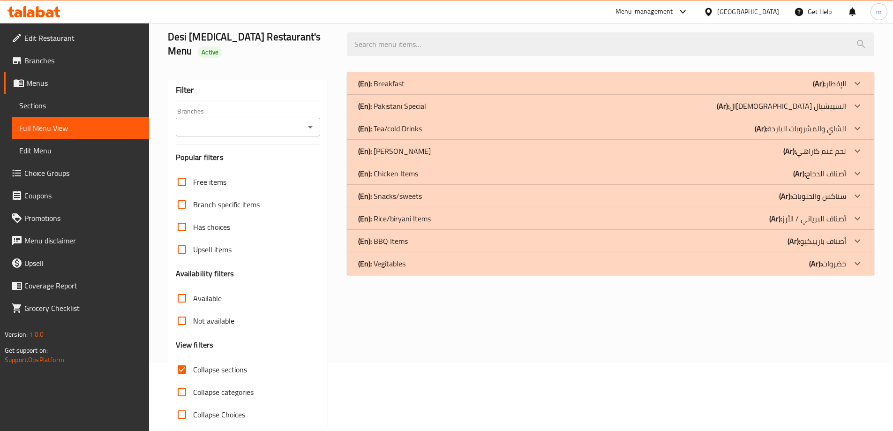
click at [336, 316] on div "Filter Branches Branches Popular filters Free items Branch specific items Has c…" at bounding box center [252, 249] width 180 height 365
click at [413, 230] on div "(En): BBQ Items (Ar): أصناف باربيكيو" at bounding box center [611, 241] width 528 height 23
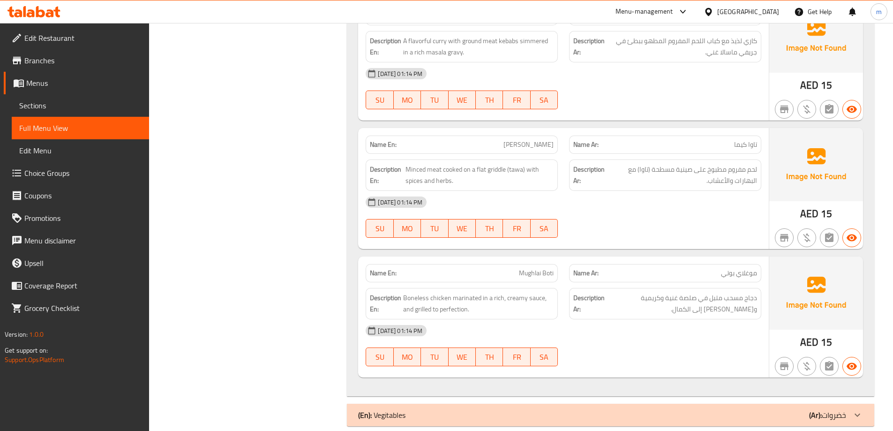
scroll to position [126, 0]
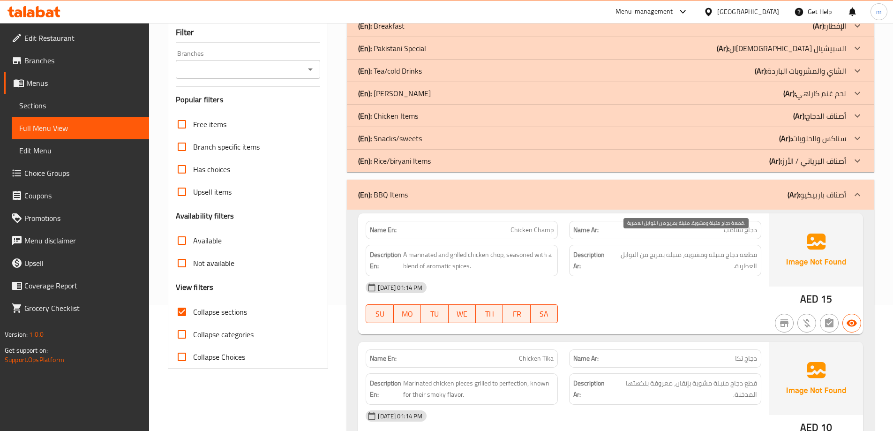
click at [684, 249] on span "قطعة دجاج متبلة ومشوية، متبلة بمزيج من التوابل العطرية." at bounding box center [684, 260] width 145 height 23
drag, startPoint x: 748, startPoint y: 239, endPoint x: 691, endPoint y: 246, distance: 58.1
click at [691, 246] on div "Description Ar: قطعة دجاج متبلة ومشوية، متبلة بمزيج من التوابل العطرية." at bounding box center [665, 260] width 192 height 31
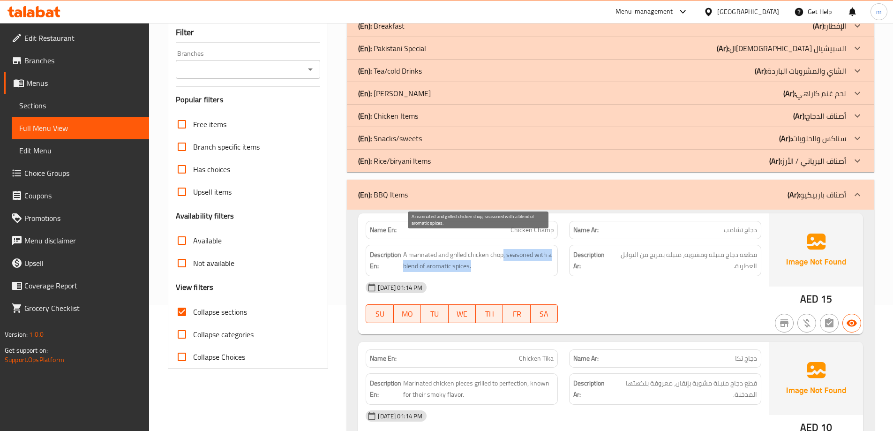
drag, startPoint x: 479, startPoint y: 242, endPoint x: 539, endPoint y: 248, distance: 60.2
click at [539, 249] on span "A marinated and grilled chicken chop, seasoned with a blend of aromatic spices." at bounding box center [478, 260] width 151 height 23
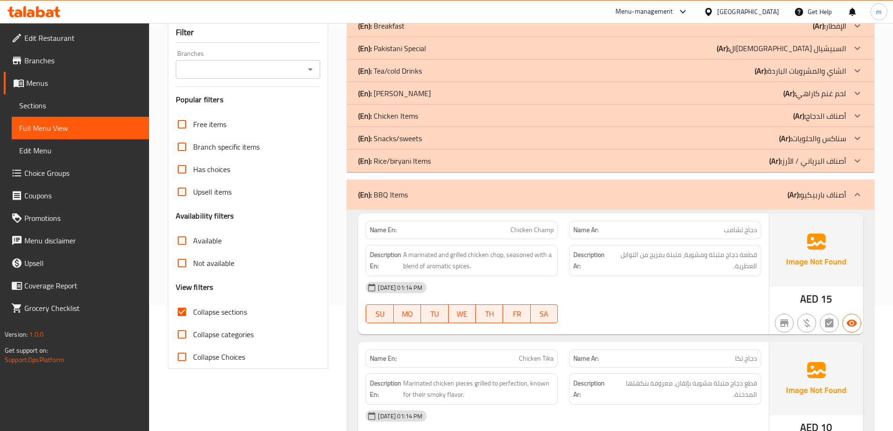
click at [638, 276] on div "[DATE] 01:14 PM" at bounding box center [563, 287] width 407 height 23
click at [656, 180] on div "(En): BBQ Items (Ar): أصناف باربيكيو" at bounding box center [611, 195] width 528 height 30
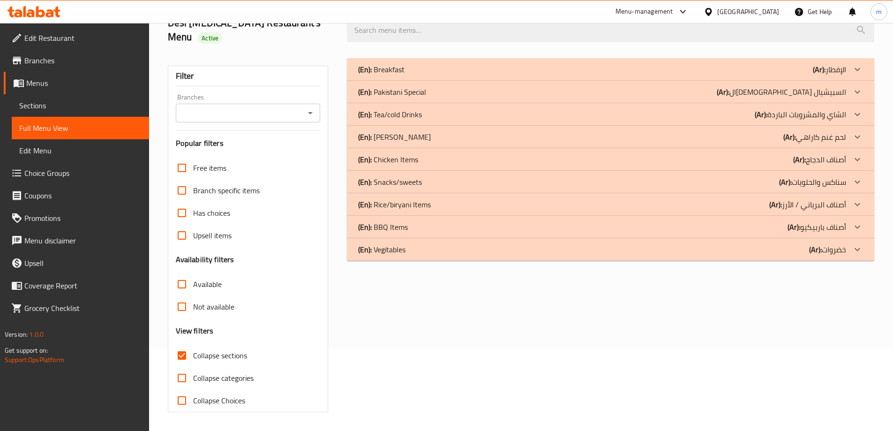
scroll to position [68, 0]
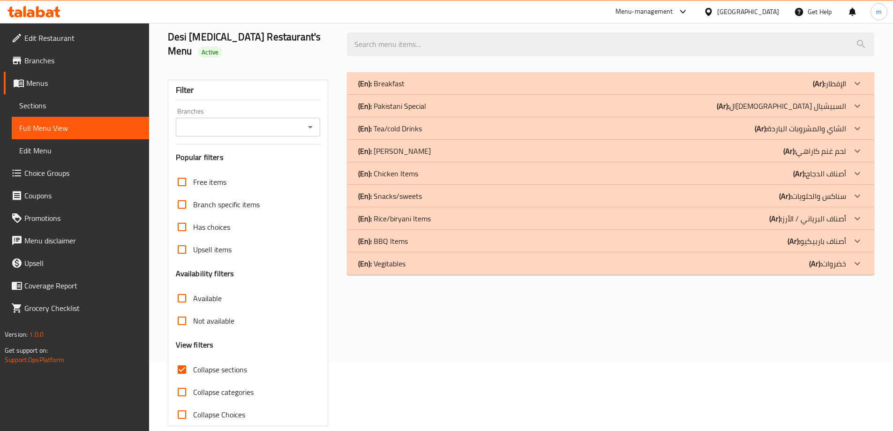
click at [431, 258] on div "(En): Vegitables (Ar): خضروات" at bounding box center [602, 263] width 488 height 11
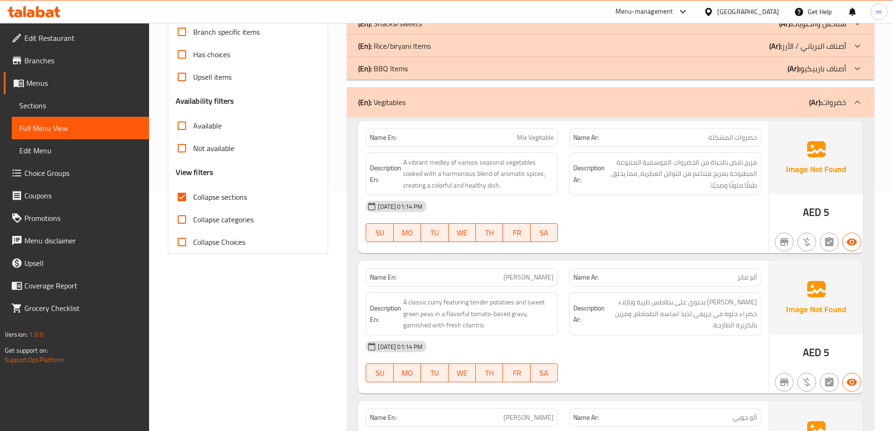
scroll to position [256, 0]
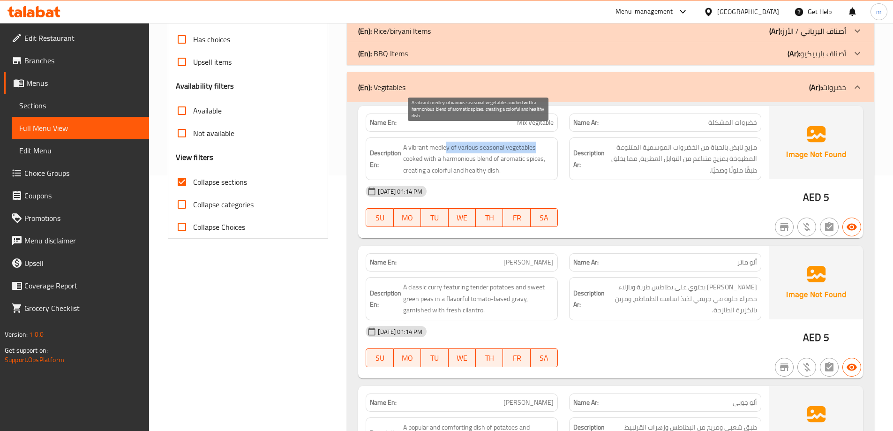
drag, startPoint x: 447, startPoint y: 133, endPoint x: 542, endPoint y: 131, distance: 94.3
click at [542, 142] on span "A vibrant medley of various seasonal vegetables cooked with a harmonious blend …" at bounding box center [478, 159] width 151 height 35
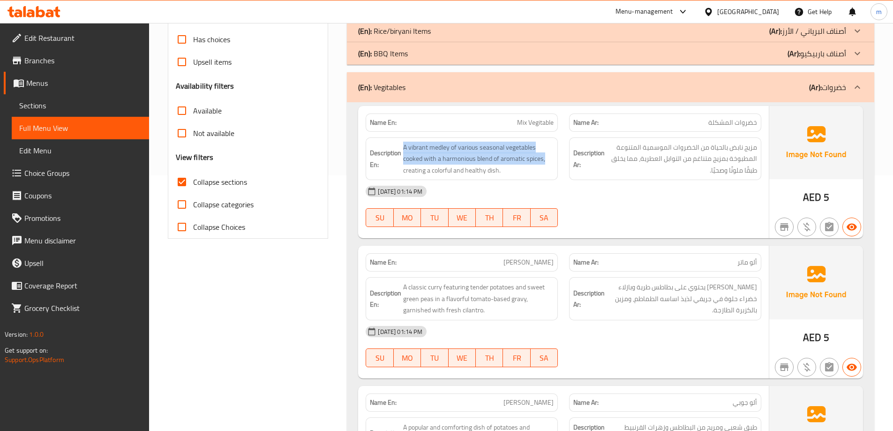
drag, startPoint x: 401, startPoint y: 145, endPoint x: 559, endPoint y: 145, distance: 157.1
click at [559, 145] on div "Description En: A vibrant medley of various seasonal vegetables cooked with a h…" at bounding box center [462, 159] width 204 height 54
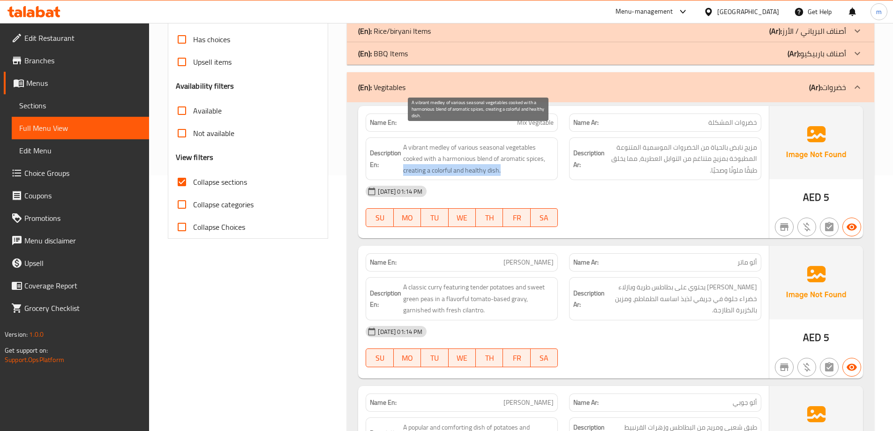
drag, startPoint x: 403, startPoint y: 155, endPoint x: 529, endPoint y: 153, distance: 125.2
click at [529, 153] on span "A vibrant medley of various seasonal vegetables cooked with a harmonious blend …" at bounding box center [478, 159] width 151 height 35
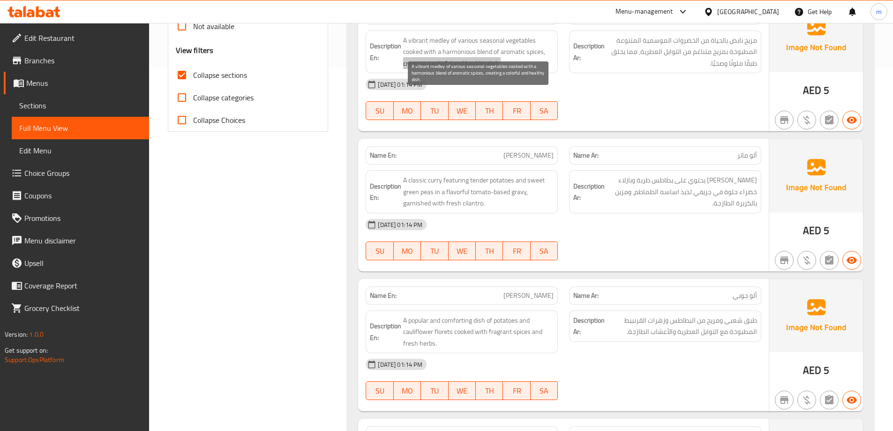
scroll to position [396, 0]
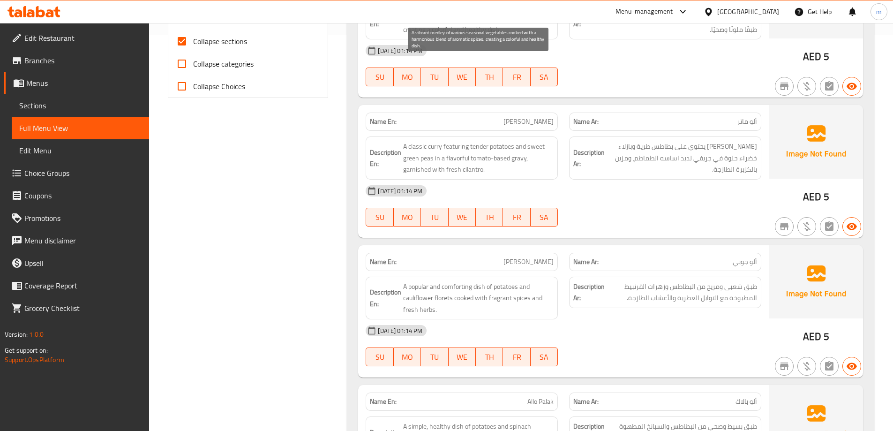
click at [487, 146] on span "A classic curry featuring tender potatoes and sweet green peas in a flavorful t…" at bounding box center [478, 158] width 151 height 35
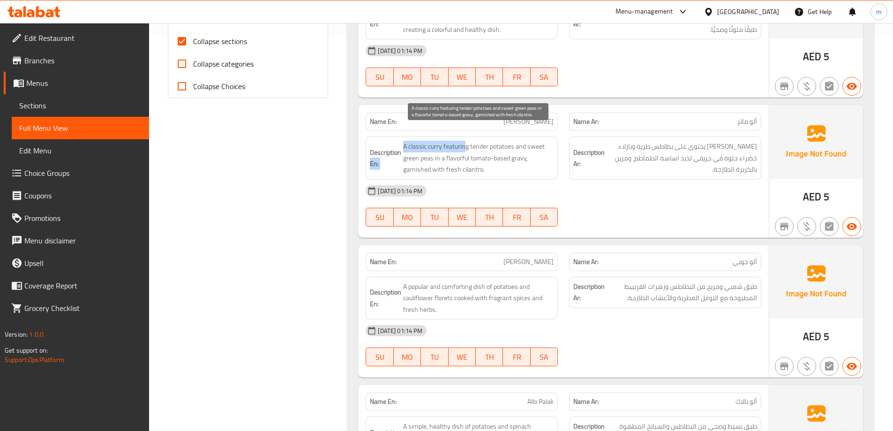
drag, startPoint x: 402, startPoint y: 133, endPoint x: 467, endPoint y: 128, distance: 65.4
click at [467, 141] on h6 "Description En: A classic curry featuring tender potatoes and sweet green peas …" at bounding box center [462, 158] width 184 height 35
click at [473, 141] on span "A classic curry featuring tender potatoes and sweet green peas in a flavorful t…" at bounding box center [478, 158] width 151 height 35
drag, startPoint x: 421, startPoint y: 131, endPoint x: 543, endPoint y: 129, distance: 121.9
click at [543, 141] on span "A classic curry featuring tender potatoes and sweet green peas in a flavorful t…" at bounding box center [478, 158] width 151 height 35
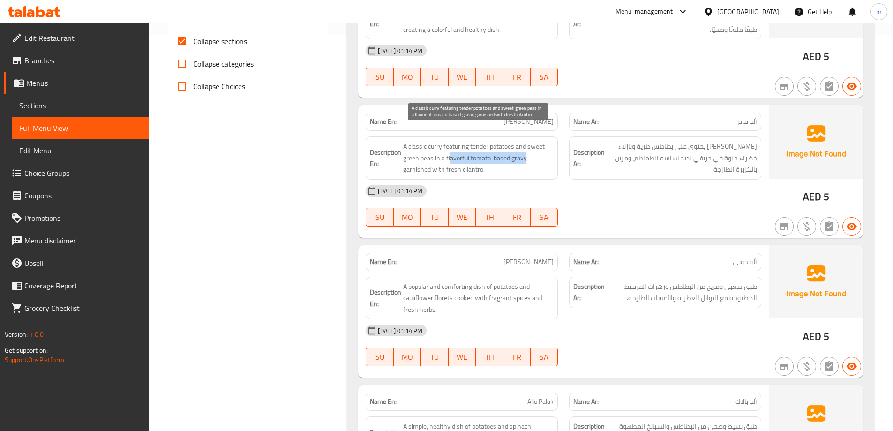
drag, startPoint x: 526, startPoint y: 142, endPoint x: 450, endPoint y: 143, distance: 76.5
click at [450, 143] on span "A classic curry featuring tender potatoes and sweet green peas in a flavorful t…" at bounding box center [478, 158] width 151 height 35
drag, startPoint x: 424, startPoint y: 156, endPoint x: 503, endPoint y: 156, distance: 78.8
click at [503, 156] on span "A classic curry featuring tender potatoes and sweet green peas in a flavorful t…" at bounding box center [478, 158] width 151 height 35
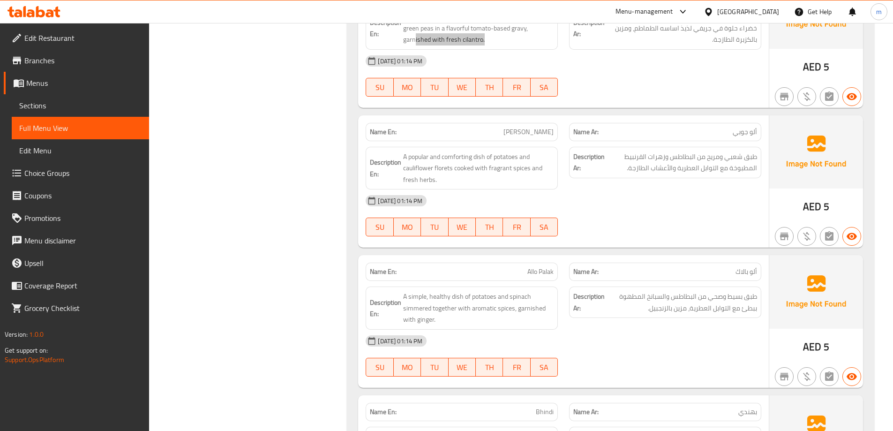
scroll to position [537, 0]
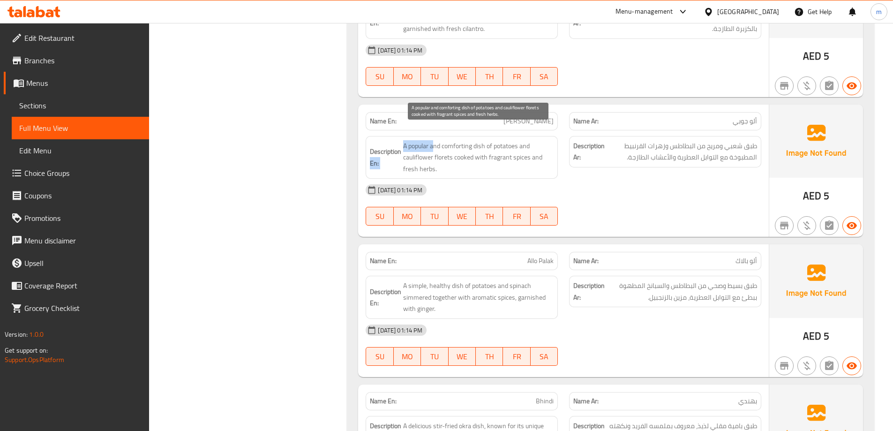
drag, startPoint x: 400, startPoint y: 132, endPoint x: 435, endPoint y: 128, distance: 35.0
click at [435, 140] on h6 "Description En: A popular and comforting dish of potatoes and cauliflower flore…" at bounding box center [462, 157] width 184 height 35
click at [432, 140] on span "A popular and comforting dish of potatoes and cauliflower florets cooked with f…" at bounding box center [478, 157] width 151 height 35
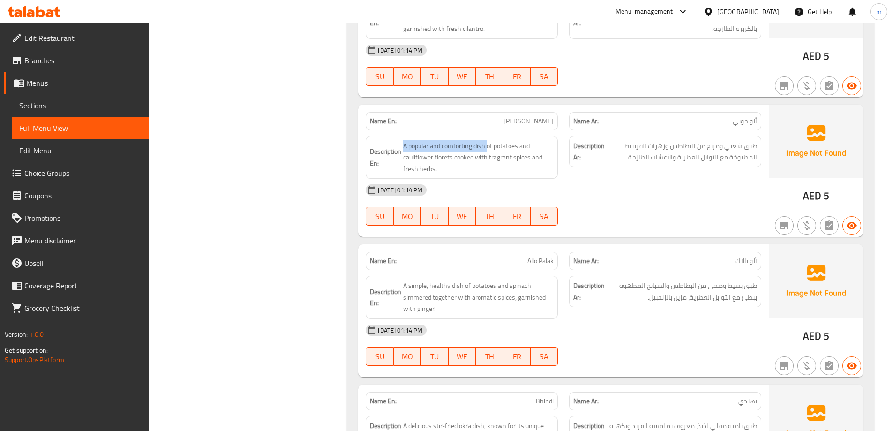
drag, startPoint x: 487, startPoint y: 133, endPoint x: 403, endPoint y: 133, distance: 83.9
click at [403, 140] on h6 "Description En: A popular and comforting dish of potatoes and cauliflower flore…" at bounding box center [462, 157] width 184 height 35
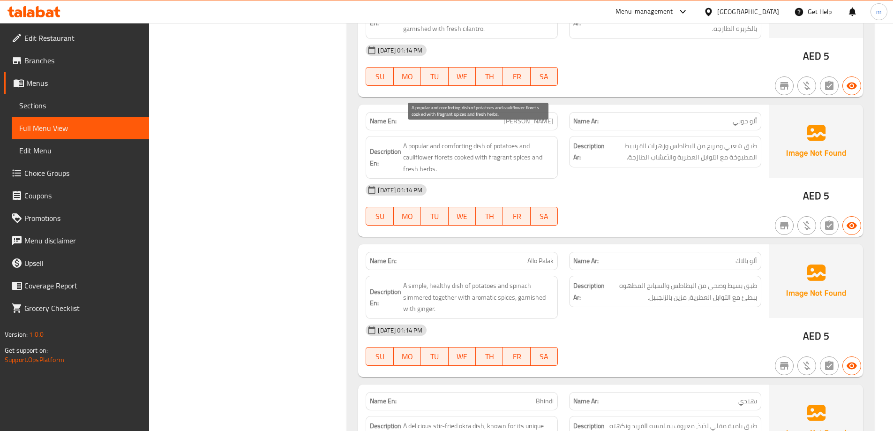
click at [519, 149] on span "A popular and comforting dish of potatoes and cauliflower florets cooked with f…" at bounding box center [478, 157] width 151 height 35
drag, startPoint x: 488, startPoint y: 131, endPoint x: 450, endPoint y: 143, distance: 40.0
click at [456, 144] on span "A popular and comforting dish of potatoes and cauliflower florets cooked with f…" at bounding box center [478, 157] width 151 height 35
click at [445, 142] on span "A popular and comforting dish of potatoes and cauliflower florets cooked with f…" at bounding box center [478, 157] width 151 height 35
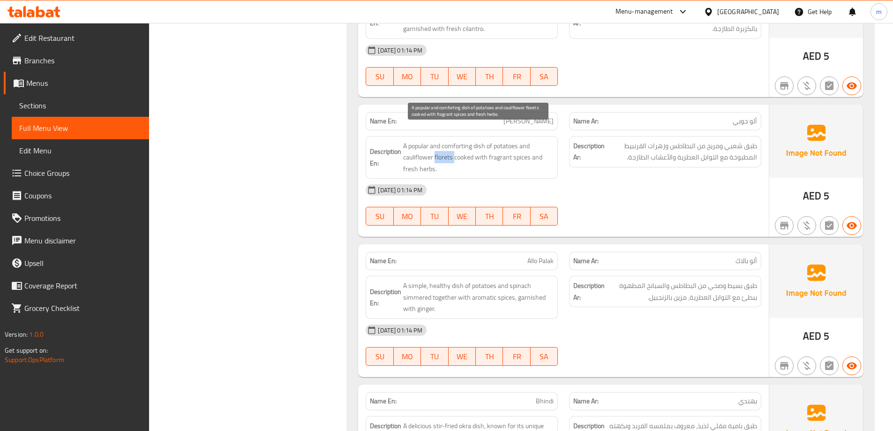
click at [430, 143] on span "A popular and comforting dish of potatoes and cauliflower florets cooked with f…" at bounding box center [478, 157] width 151 height 35
click at [423, 142] on span "A popular and comforting dish of potatoes and cauliflower florets cooked with f…" at bounding box center [478, 157] width 151 height 35
copy span "cauliflower"
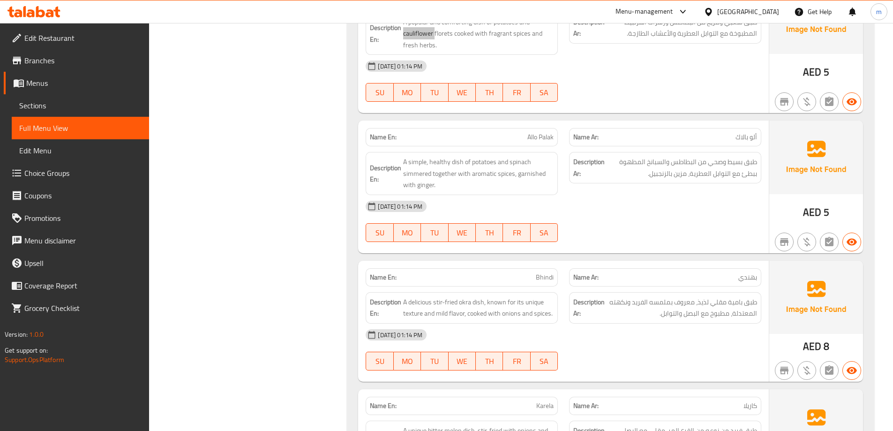
scroll to position [678, 0]
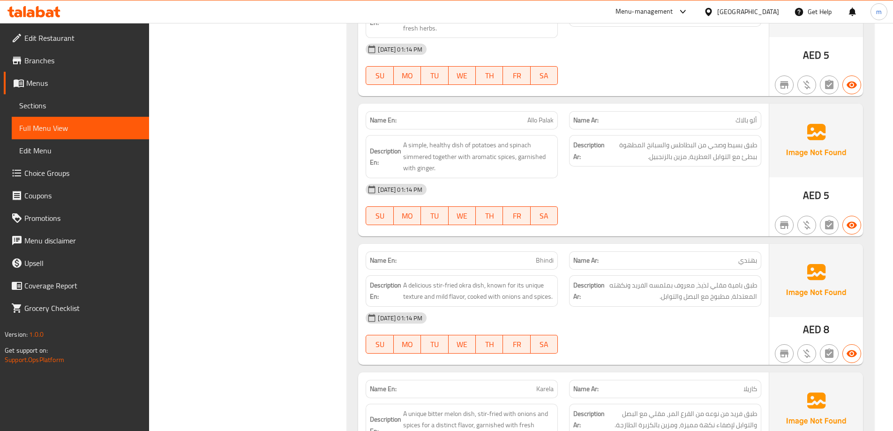
click at [522, 115] on p "Name En: [PERSON_NAME]" at bounding box center [462, 120] width 184 height 10
copy span "Allo Palak"
click at [539, 115] on span "Allo Palak" at bounding box center [541, 120] width 26 height 10
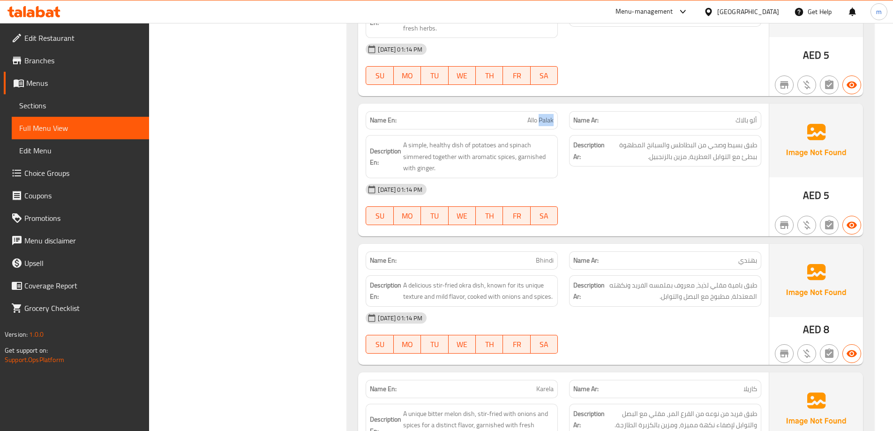
click at [539, 115] on span "Allo Palak" at bounding box center [541, 120] width 26 height 10
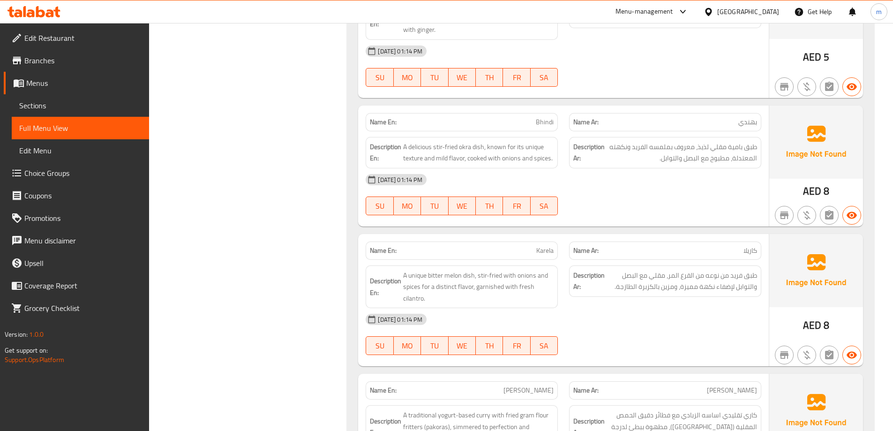
scroll to position [818, 0]
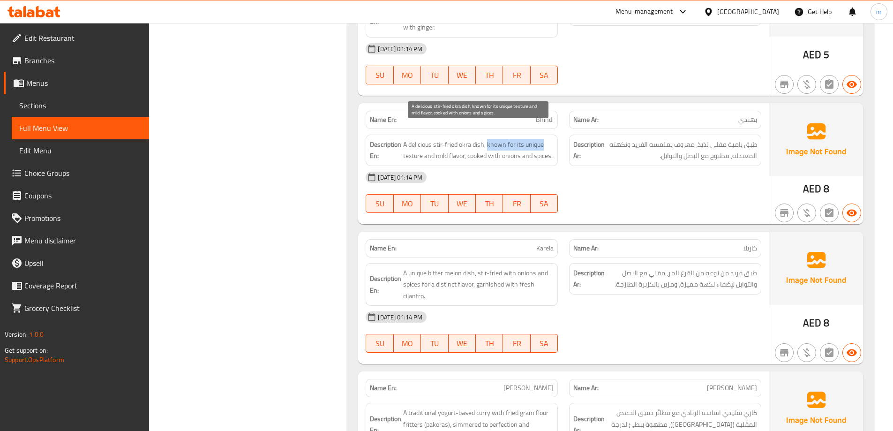
drag, startPoint x: 488, startPoint y: 129, endPoint x: 546, endPoint y: 129, distance: 57.7
click at [546, 139] on span "A delicious stir-fried okra dish, known for its unique texture and mild flavor,…" at bounding box center [478, 150] width 151 height 23
drag, startPoint x: 406, startPoint y: 144, endPoint x: 548, endPoint y: 140, distance: 142.1
click at [548, 140] on span "A delicious stir-fried okra dish, known for its unique texture and mild flavor,…" at bounding box center [478, 150] width 151 height 23
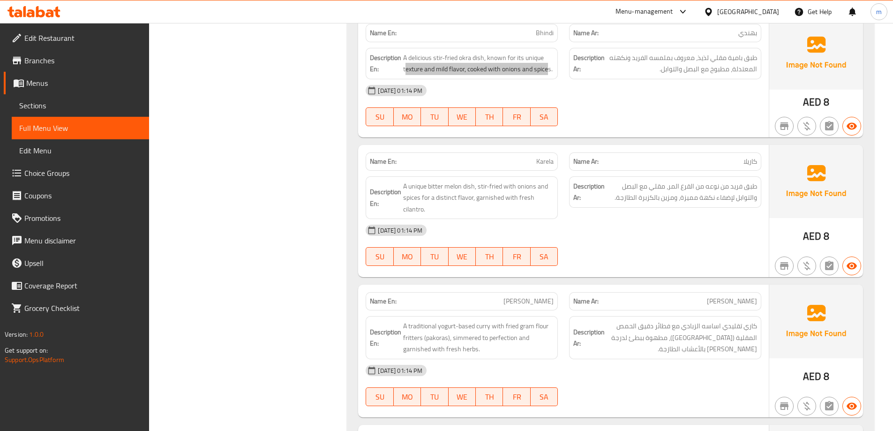
scroll to position [912, 0]
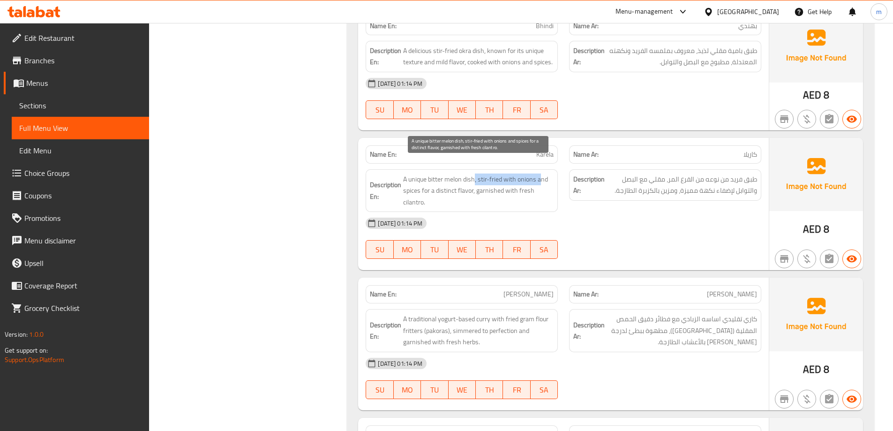
drag, startPoint x: 475, startPoint y: 163, endPoint x: 542, endPoint y: 165, distance: 67.6
click at [542, 174] on span "A unique bitter melon dish, stir-fried with onions and spices for a distinct fl…" at bounding box center [478, 191] width 151 height 35
drag, startPoint x: 415, startPoint y: 179, endPoint x: 516, endPoint y: 190, distance: 101.9
click at [521, 188] on span "A unique bitter melon dish, stir-fried with onions and spices for a distinct fl…" at bounding box center [478, 191] width 151 height 35
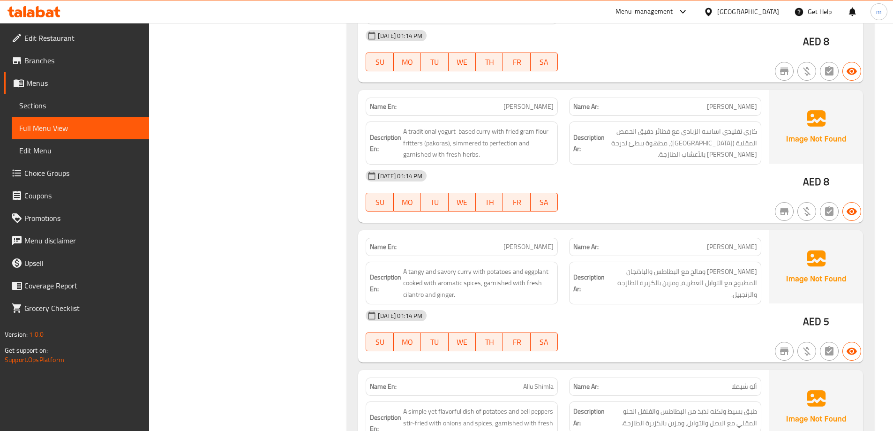
scroll to position [1053, 0]
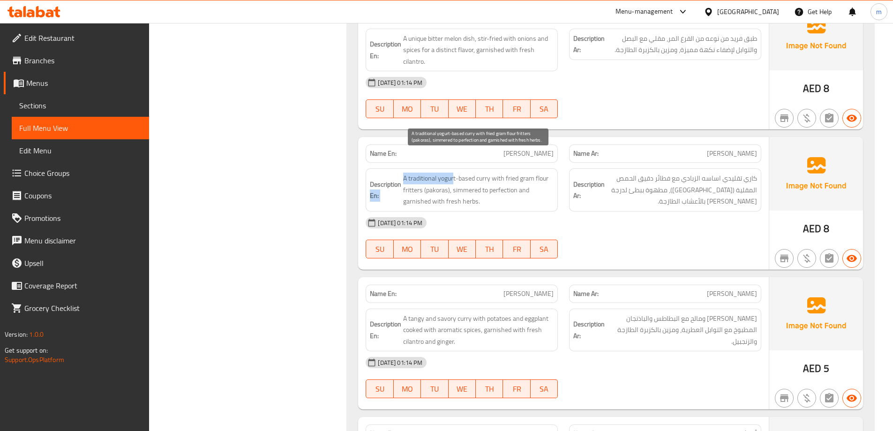
drag, startPoint x: 401, startPoint y: 164, endPoint x: 454, endPoint y: 163, distance: 52.5
click at [454, 173] on h6 "Description En: A traditional yogurt-based curry with fried gram flour fritters…" at bounding box center [462, 190] width 184 height 35
drag, startPoint x: 491, startPoint y: 163, endPoint x: 548, endPoint y: 163, distance: 57.7
click at [548, 173] on span "A traditional yogurt-based curry with fried gram flour fritters (pakoras), simm…" at bounding box center [478, 190] width 151 height 35
drag, startPoint x: 464, startPoint y: 176, endPoint x: 522, endPoint y: 184, distance: 59.2
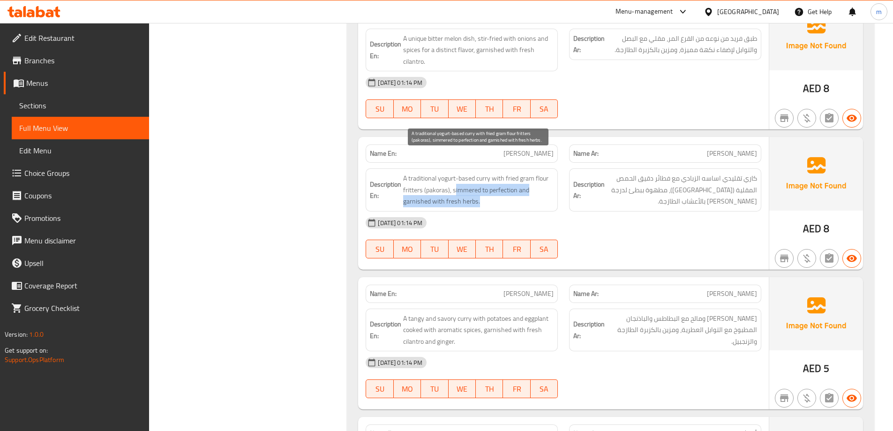
click at [522, 184] on span "A traditional yogurt-based curry with fried gram flour fritters (pakoras), simm…" at bounding box center [478, 190] width 151 height 35
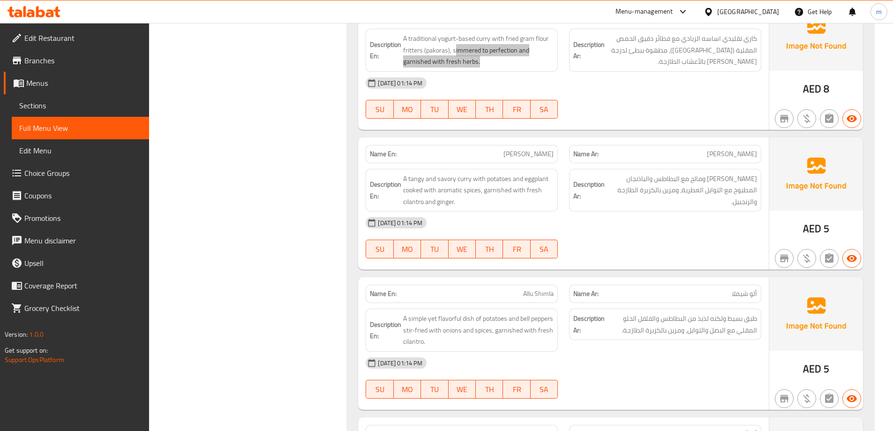
scroll to position [1240, 0]
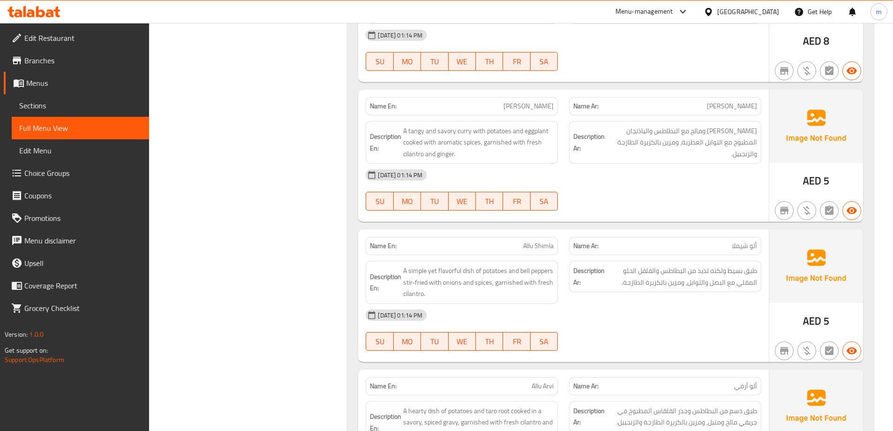
click at [509, 101] on p "Name En: [PERSON_NAME]" at bounding box center [462, 106] width 184 height 10
copy span "[PERSON_NAME]"
drag, startPoint x: 506, startPoint y: 113, endPoint x: 517, endPoint y: 116, distance: 11.7
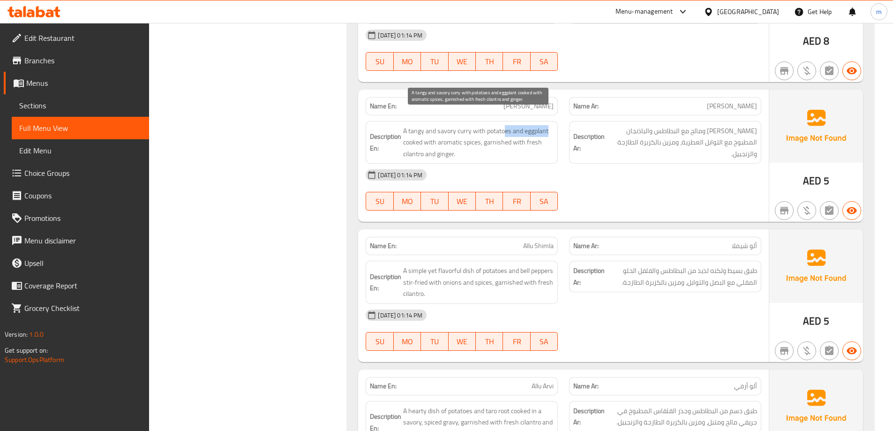
click at [549, 125] on span "A tangy and savory curry with potatoes and eggplant cooked with aromatic spices…" at bounding box center [478, 142] width 151 height 35
drag, startPoint x: 402, startPoint y: 127, endPoint x: 479, endPoint y: 129, distance: 76.5
click at [479, 129] on h6 "Description En: A tangy and savory curry with potatoes and eggplant cooked with…" at bounding box center [462, 142] width 184 height 35
drag, startPoint x: 483, startPoint y: 129, endPoint x: 525, endPoint y: 141, distance: 43.7
click at [525, 141] on span "A tangy and savory curry with potatoes and eggplant cooked with aromatic spices…" at bounding box center [478, 142] width 151 height 35
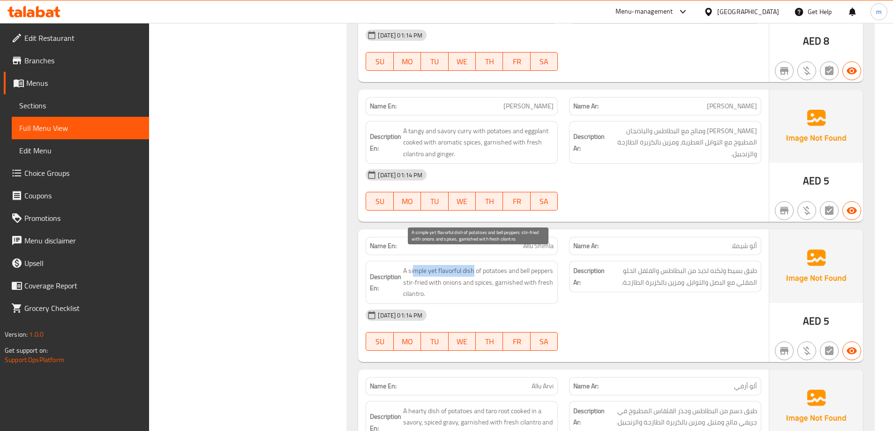
drag, startPoint x: 415, startPoint y: 256, endPoint x: 475, endPoint y: 257, distance: 60.0
click at [475, 265] on span "A simple yet flavorful dish of potatoes and bell peppers stir-fried with onions…" at bounding box center [478, 282] width 151 height 35
click at [477, 265] on span "A simple yet flavorful dish of potatoes and bell peppers stir-fried with onions…" at bounding box center [478, 282] width 151 height 35
click at [472, 265] on span "A simple yet flavorful dish of potatoes and bell peppers stir-fried with onions…" at bounding box center [478, 282] width 151 height 35
drag, startPoint x: 476, startPoint y: 257, endPoint x: 409, endPoint y: 259, distance: 67.6
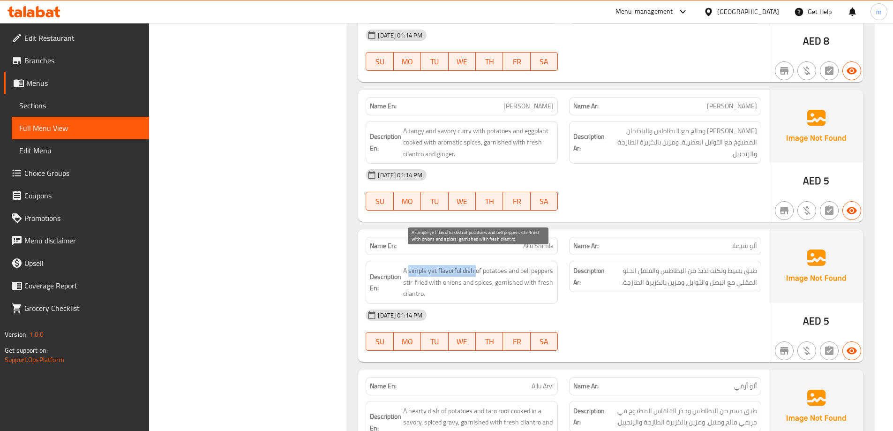
click at [409, 265] on span "A simple yet flavorful dish of potatoes and bell peppers stir-fried with onions…" at bounding box center [478, 282] width 151 height 35
click at [478, 265] on span "A simple yet flavorful dish of potatoes and bell peppers stir-fried with onions…" at bounding box center [478, 282] width 151 height 35
drag, startPoint x: 490, startPoint y: 257, endPoint x: 502, endPoint y: 255, distance: 11.9
click at [502, 265] on span "A simple yet flavorful dish of potatoes and bell peppers stir-fried with onions…" at bounding box center [478, 282] width 151 height 35
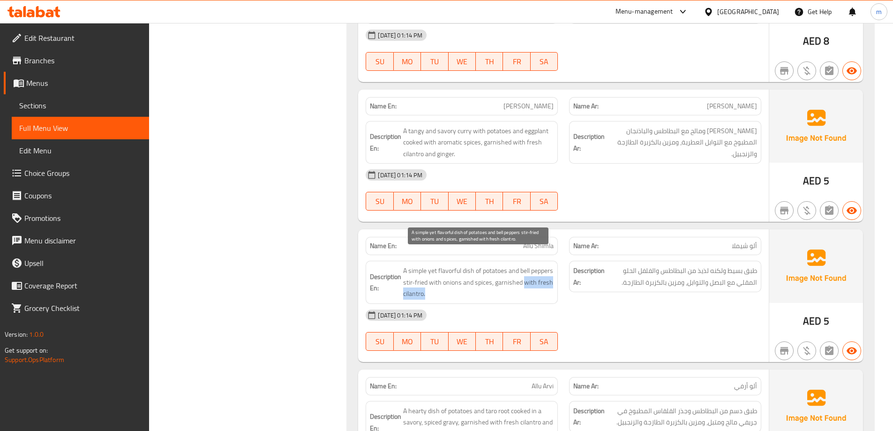
drag, startPoint x: 403, startPoint y: 280, endPoint x: 456, endPoint y: 278, distance: 53.0
click at [456, 278] on h6 "Description En: A simple yet flavorful dish of potatoes and bell peppers stir-f…" at bounding box center [462, 282] width 184 height 35
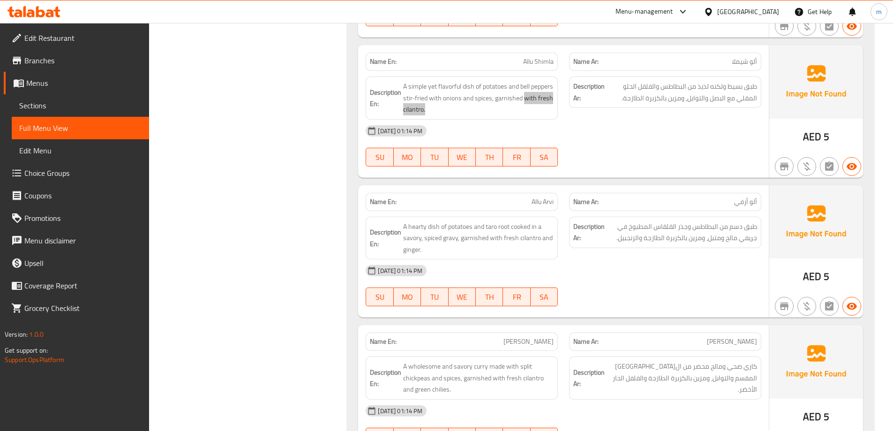
scroll to position [1428, 0]
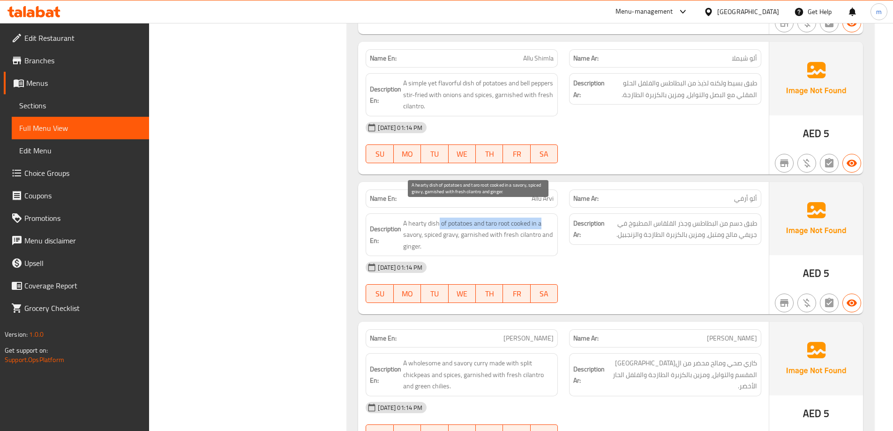
drag, startPoint x: 438, startPoint y: 212, endPoint x: 537, endPoint y: 208, distance: 99.5
click at [539, 218] on span "A hearty dish of potatoes and taro root cooked in a savory, spiced gravy, garni…" at bounding box center [478, 235] width 151 height 35
drag, startPoint x: 408, startPoint y: 221, endPoint x: 456, endPoint y: 221, distance: 47.8
click at [456, 221] on span "A hearty dish of potatoes and taro root cooked in a savory, spiced gravy, garni…" at bounding box center [478, 235] width 151 height 35
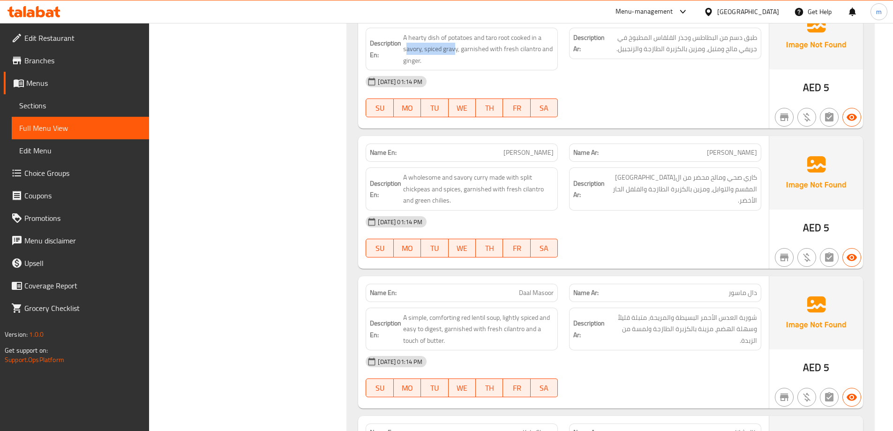
scroll to position [1616, 0]
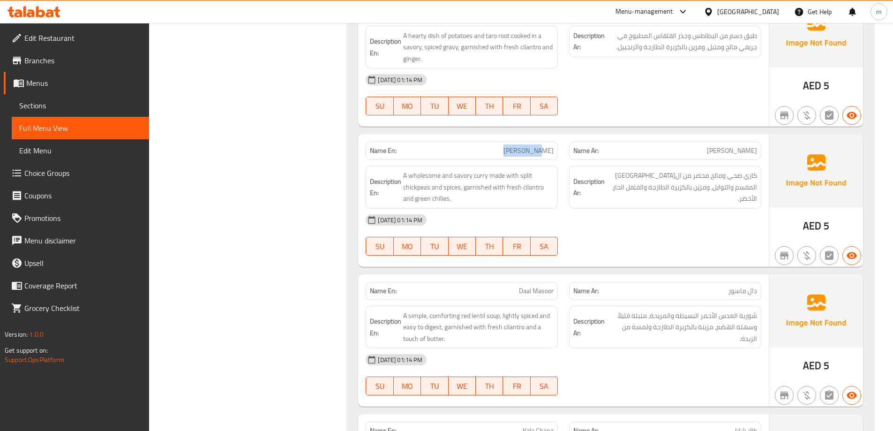
drag, startPoint x: 516, startPoint y: 134, endPoint x: 554, endPoint y: 138, distance: 37.8
click at [554, 146] on p "Name En: [PERSON_NAME]" at bounding box center [462, 151] width 184 height 10
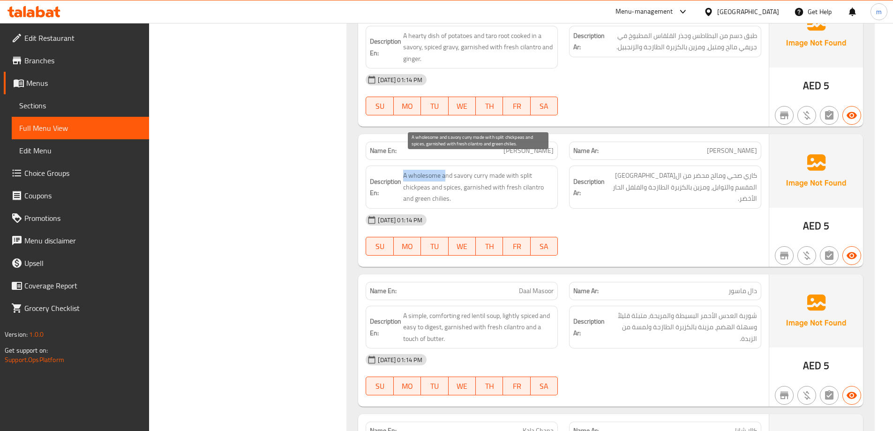
drag, startPoint x: 403, startPoint y: 160, endPoint x: 447, endPoint y: 167, distance: 44.1
click at [447, 170] on span "A wholesome and savory curry made with split chickpeas and spices, garnished wi…" at bounding box center [478, 187] width 151 height 35
drag, startPoint x: 456, startPoint y: 162, endPoint x: 485, endPoint y: 159, distance: 28.7
click at [485, 170] on span "A wholesome and savory curry made with split chickpeas and spices, garnished wi…" at bounding box center [478, 187] width 151 height 35
click at [473, 170] on span "A wholesome and savory curry made with split chickpeas and spices, garnished wi…" at bounding box center [478, 187] width 151 height 35
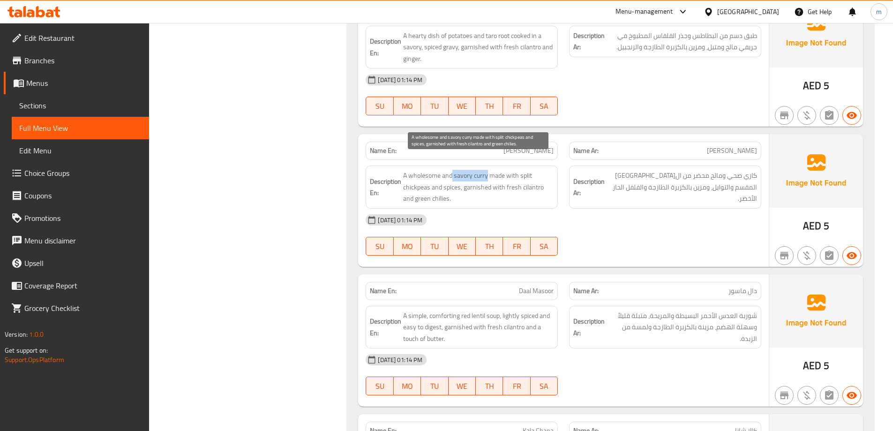
drag, startPoint x: 453, startPoint y: 161, endPoint x: 488, endPoint y: 163, distance: 34.8
click at [488, 170] on span "A wholesome and savory curry made with split chickpeas and spices, garnished wi…" at bounding box center [478, 187] width 151 height 35
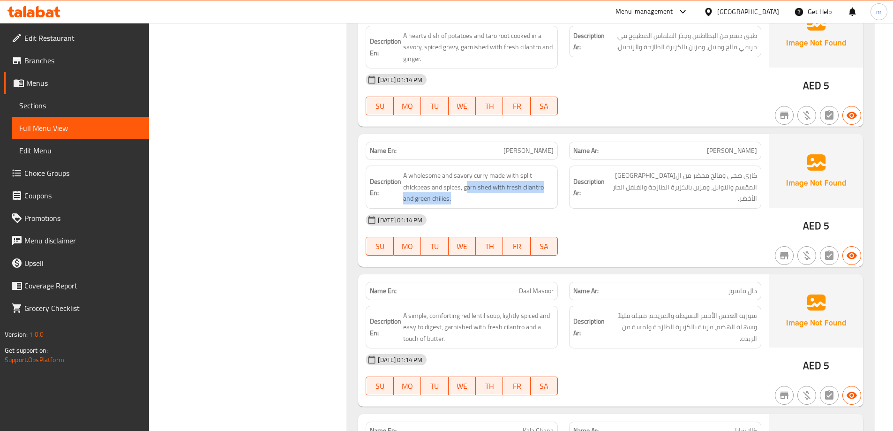
drag, startPoint x: 466, startPoint y: 173, endPoint x: 549, endPoint y: 191, distance: 84.5
click at [549, 191] on div "Description En: A wholesome and savory curry made with split chickpeas and spic…" at bounding box center [462, 187] width 192 height 43
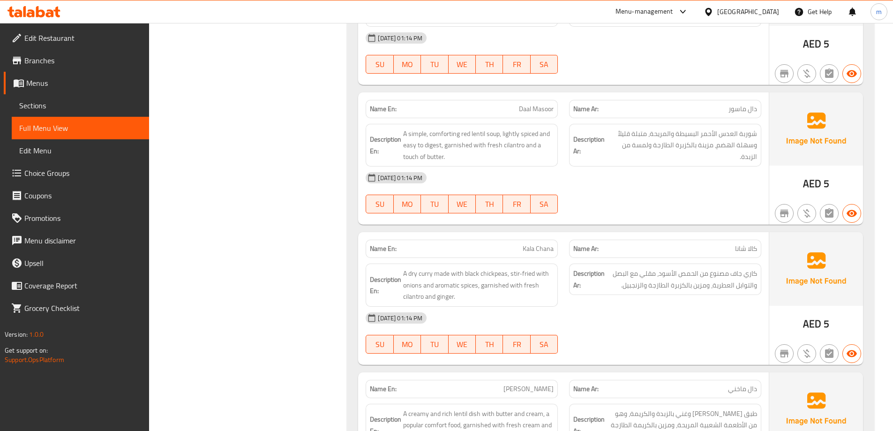
scroll to position [1803, 0]
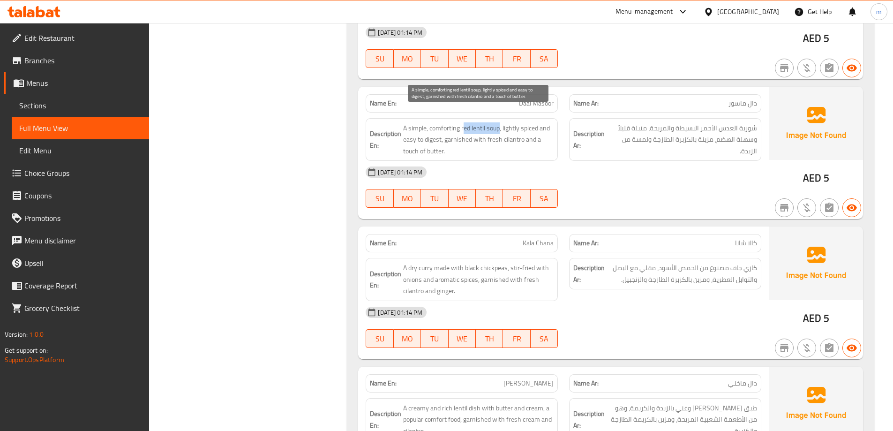
drag, startPoint x: 500, startPoint y: 116, endPoint x: 464, endPoint y: 120, distance: 36.3
click at [464, 122] on span "A simple, comforting red lentil soup, lightly spiced and easy to digest, garnis…" at bounding box center [478, 139] width 151 height 35
drag, startPoint x: 507, startPoint y: 114, endPoint x: 536, endPoint y: 114, distance: 29.1
click at [547, 122] on span "A simple, comforting red lentil soup, lightly spiced and easy to digest, garnis…" at bounding box center [478, 139] width 151 height 35
drag, startPoint x: 401, startPoint y: 129, endPoint x: 438, endPoint y: 128, distance: 36.2
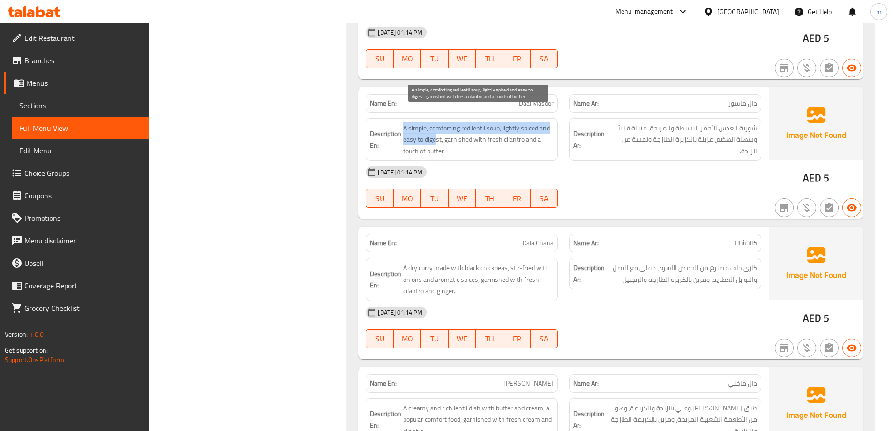
click at [438, 128] on h6 "Description En: A simple, comforting red lentil soup, lightly spiced and easy t…" at bounding box center [462, 139] width 184 height 35
click at [435, 125] on span "A simple, comforting red lentil soup, lightly spiced and easy to digest, garnis…" at bounding box center [478, 139] width 151 height 35
drag, startPoint x: 453, startPoint y: 126, endPoint x: 525, endPoint y: 138, distance: 73.2
click at [525, 138] on span "A simple, comforting red lentil soup, lightly spiced and easy to digest, garnis…" at bounding box center [478, 139] width 151 height 35
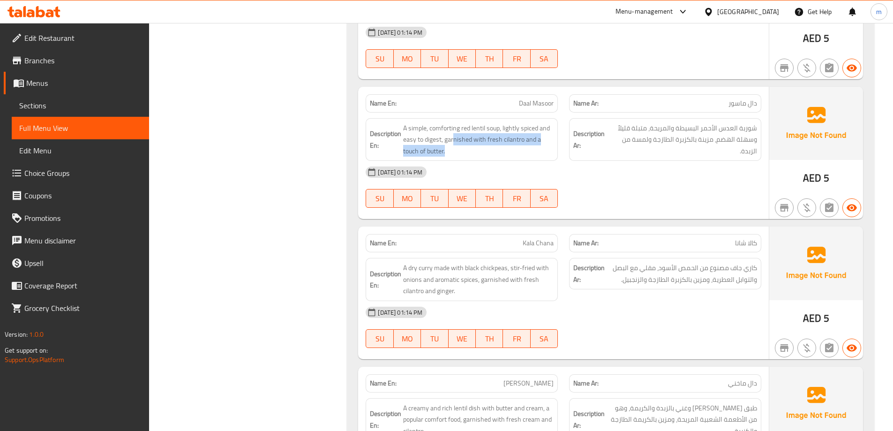
click at [701, 262] on span "كاري جاف مصنوع من الحمص الأسود، مقلي مع البصل والتوابل العطرية، ومزين بالكزبرة …" at bounding box center [682, 273] width 151 height 23
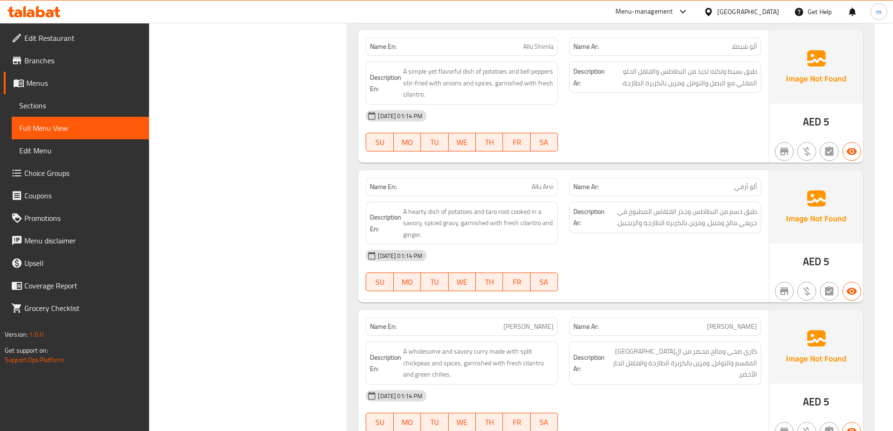
scroll to position [1425, 0]
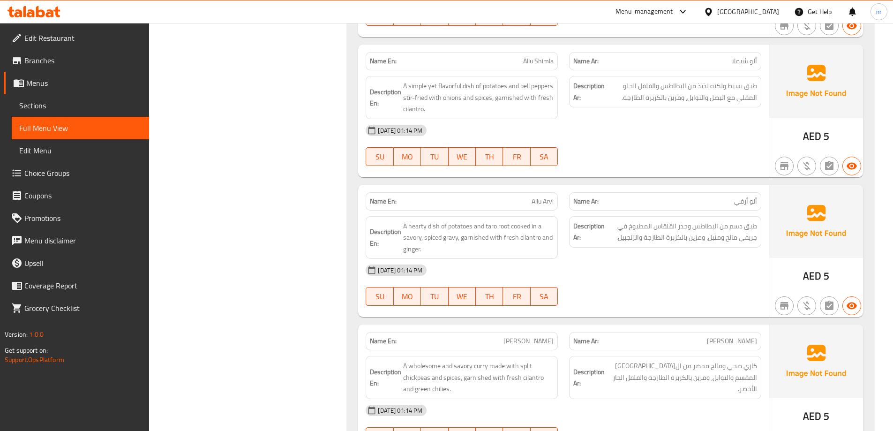
click at [633, 236] on div "Description Ar: طبق دسم من البطاطس وجذر القلقاس المطبوخ في جريفي مالح ومتبل، وم…" at bounding box center [666, 238] width 204 height 54
click at [621, 242] on div "Description Ar: طبق دسم من البطاطس وجذر القلقاس المطبوخ في جريفي مالح ومتبل، وم…" at bounding box center [666, 238] width 204 height 54
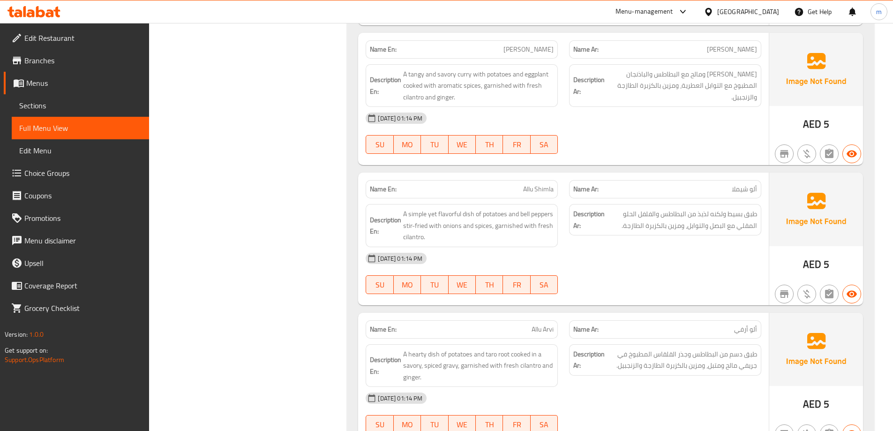
scroll to position [1284, 0]
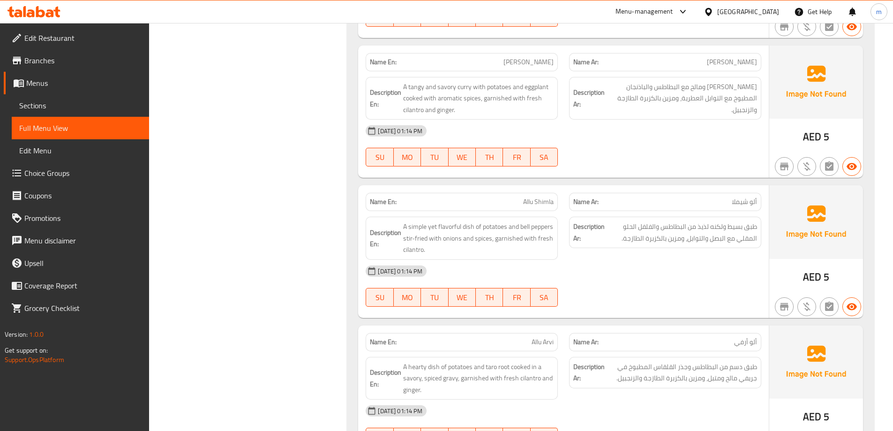
click at [530, 197] on span "Allu Shimla" at bounding box center [538, 202] width 30 height 10
copy span "Allu Shimla"
click at [683, 234] on div "Description Ar: طبق بسيط ولكنه لذيذ من البطاطس والفلفل الحلو المقلي مع البصل وا…" at bounding box center [666, 238] width 204 height 54
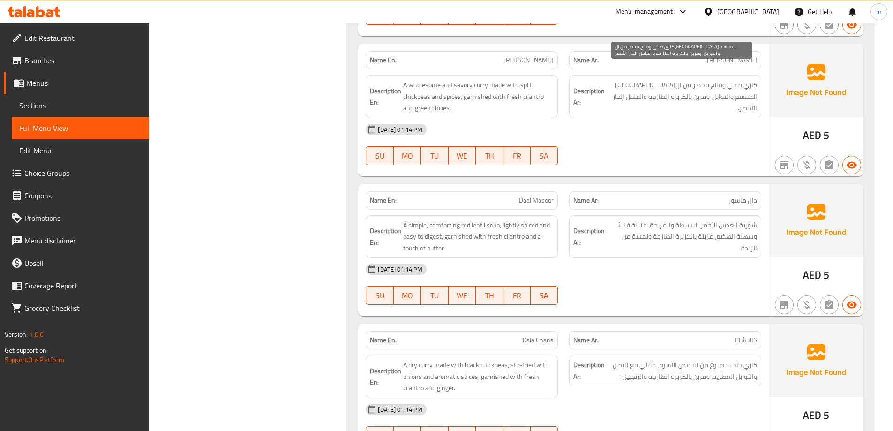
scroll to position [1706, 0]
drag, startPoint x: 738, startPoint y: 80, endPoint x: 647, endPoint y: 87, distance: 91.2
click at [648, 87] on span "كاري صحي ومالح محضر من ال[GEOGRAPHIC_DATA] المقسم والتوابل، ومزين بالكزبرة الطا…" at bounding box center [682, 96] width 151 height 35
click at [650, 118] on div "[DATE] 01:14 PM" at bounding box center [563, 129] width 407 height 23
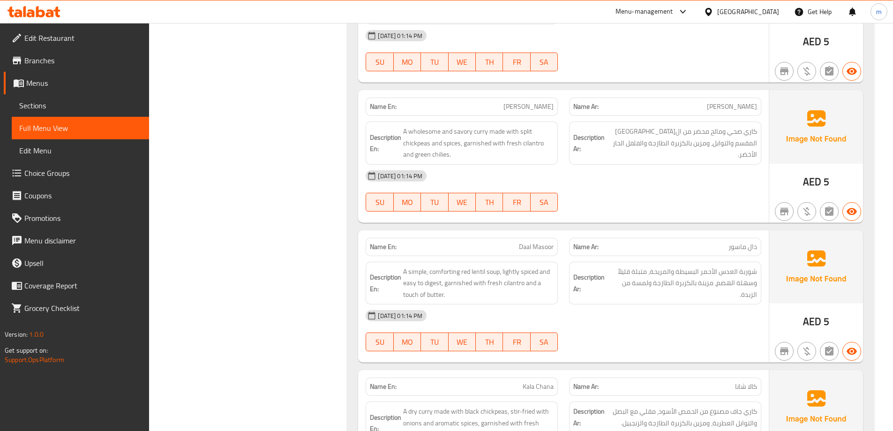
click at [523, 102] on span "[PERSON_NAME]" at bounding box center [529, 107] width 50 height 10
copy span "[PERSON_NAME]"
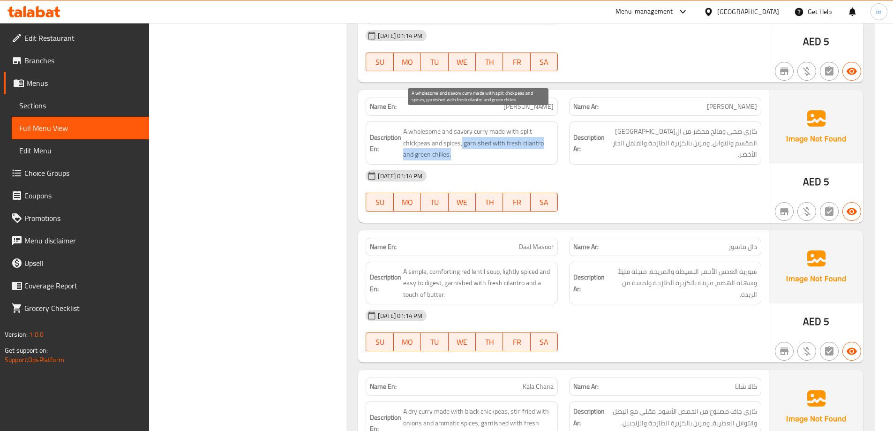
drag, startPoint x: 464, startPoint y: 131, endPoint x: 521, endPoint y: 142, distance: 58.7
click at [521, 142] on span "A wholesome and savory curry made with split chickpeas and spices, garnished wi…" at bounding box center [478, 143] width 151 height 35
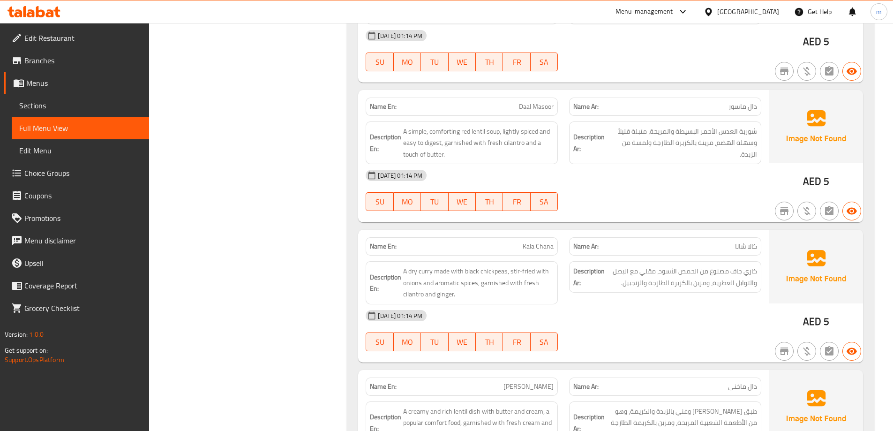
scroll to position [1800, 0]
drag, startPoint x: 497, startPoint y: 121, endPoint x: 542, endPoint y: 120, distance: 45.5
click at [542, 125] on span "A simple, comforting red lentil soup, lightly spiced and easy to digest, garnis…" at bounding box center [478, 142] width 151 height 35
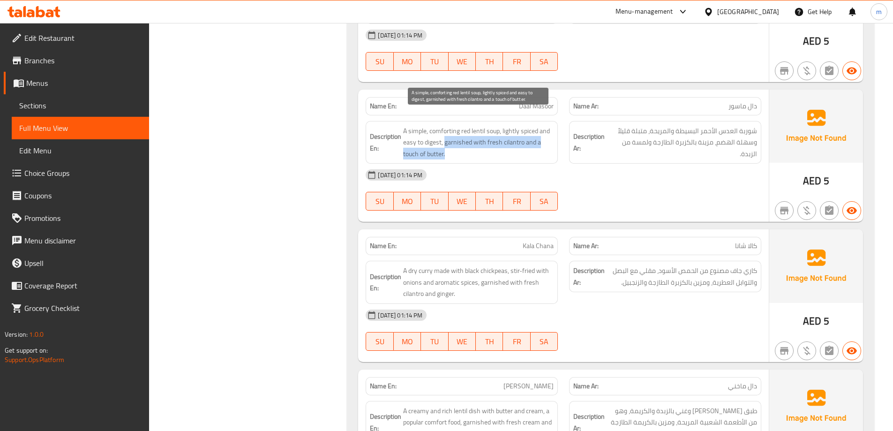
drag, startPoint x: 445, startPoint y: 128, endPoint x: 540, endPoint y: 137, distance: 95.7
click at [540, 137] on span "A simple, comforting red lentil soup, lightly spiced and easy to digest, garnis…" at bounding box center [478, 142] width 151 height 35
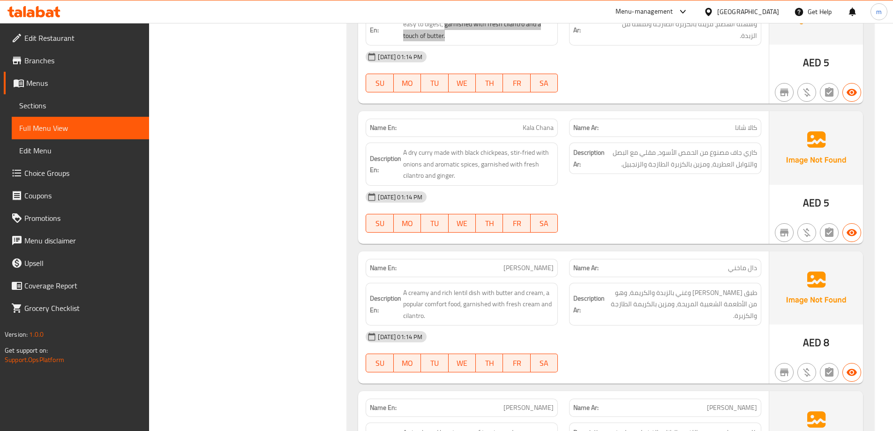
scroll to position [1941, 0]
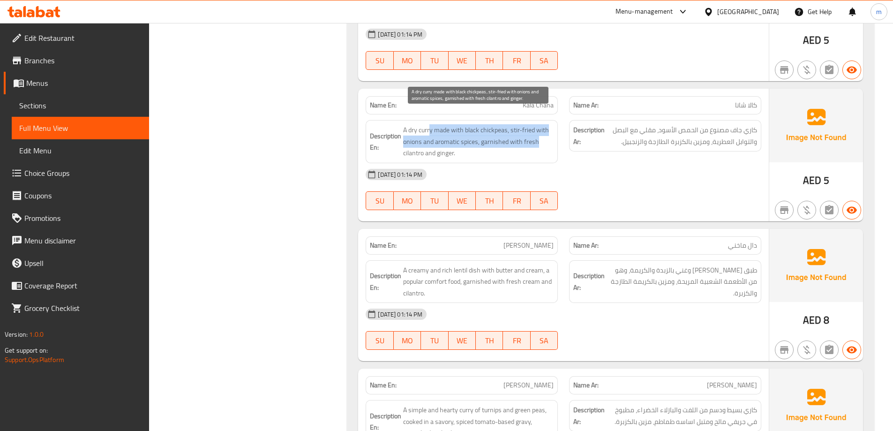
drag, startPoint x: 431, startPoint y: 116, endPoint x: 543, endPoint y: 123, distance: 111.8
click at [543, 124] on span "A dry curry made with black chickpeas, stir-fried with onions and aromatic spic…" at bounding box center [478, 141] width 151 height 35
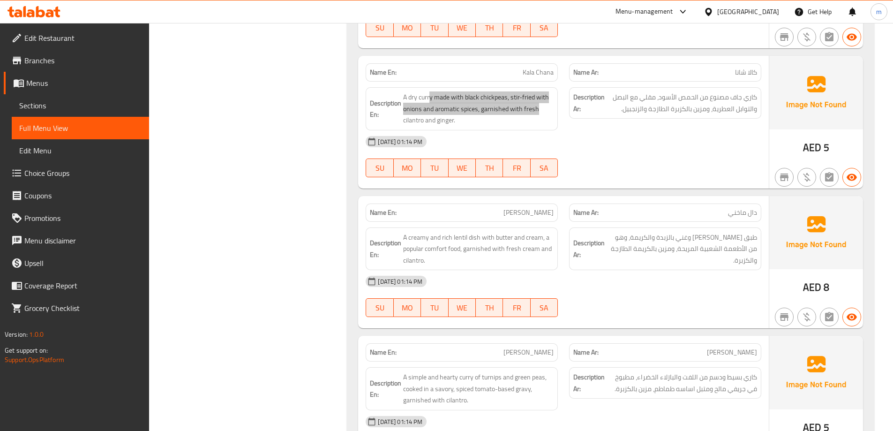
scroll to position [2035, 0]
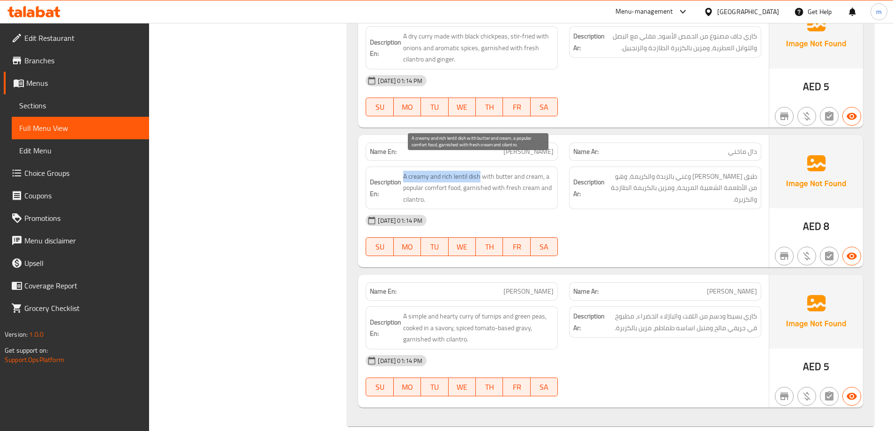
drag, startPoint x: 479, startPoint y: 161, endPoint x: 405, endPoint y: 163, distance: 74.6
click at [405, 171] on span "A creamy and rich lentil dish with butter and cream, a popular comfort food, ga…" at bounding box center [478, 188] width 151 height 35
drag, startPoint x: 511, startPoint y: 158, endPoint x: 459, endPoint y: 171, distance: 54.1
click at [459, 171] on span "A creamy and rich lentil dish with butter and cream, a popular comfort food, ga…" at bounding box center [478, 188] width 151 height 35
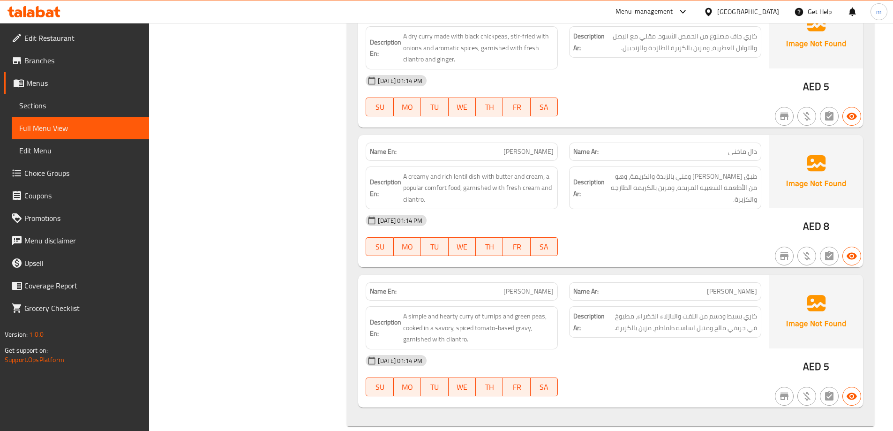
click at [497, 143] on div "Name En: Daal Makhni" at bounding box center [462, 152] width 192 height 18
copy span "[PERSON_NAME]"
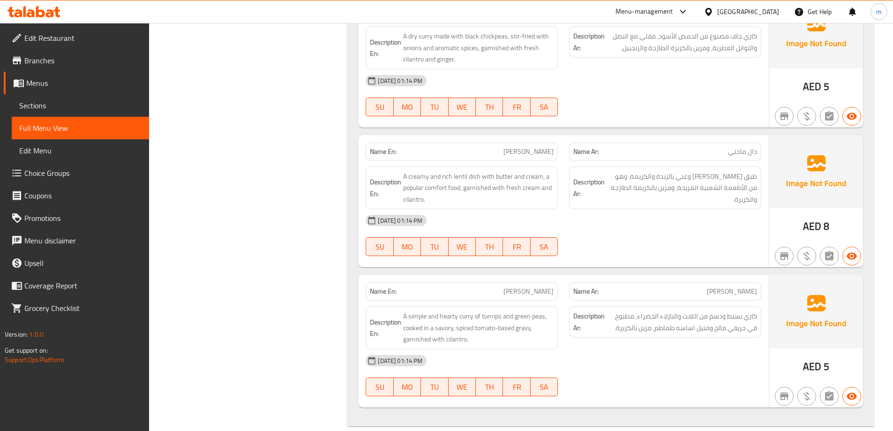
click at [541, 287] on span "[PERSON_NAME]" at bounding box center [529, 292] width 50 height 10
copy span "Mattar"
drag, startPoint x: 732, startPoint y: 298, endPoint x: 681, endPoint y: 301, distance: 50.7
click at [681, 310] on span "كاري بسيط ودسم من اللفت والبازلاء الخضراء، مطبوخ في جريفي مالح ومتبل اساسه طماط…" at bounding box center [682, 321] width 151 height 23
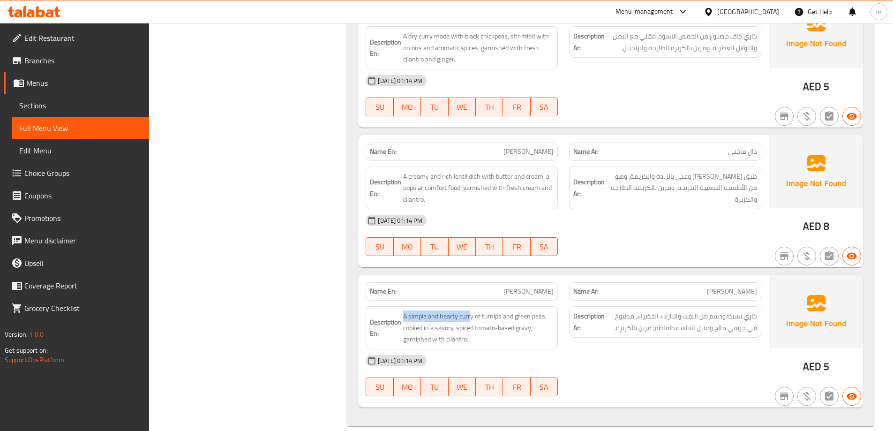
drag, startPoint x: 468, startPoint y: 298, endPoint x: 402, endPoint y: 297, distance: 66.6
click at [402, 310] on h6 "Description En: A simple and hearty curry of turnips and green peas, cooked in …" at bounding box center [462, 327] width 184 height 35
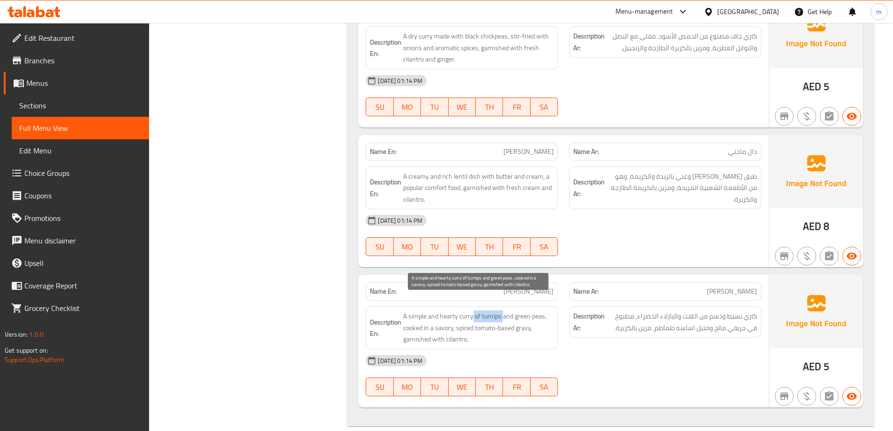
drag, startPoint x: 474, startPoint y: 302, endPoint x: 492, endPoint y: 302, distance: 18.3
click at [501, 310] on span "A simple and hearty curry of turnips and green peas, cooked in a savory, spiced…" at bounding box center [478, 327] width 151 height 35
click at [492, 310] on span "A simple and hearty curry of turnips and green peas, cooked in a savory, spiced…" at bounding box center [478, 327] width 151 height 35
click at [491, 310] on span "A simple and hearty curry of turnips and green peas, cooked in a savory, spiced…" at bounding box center [478, 327] width 151 height 35
click at [561, 311] on div "Description En: A simple and hearty curry of turnips and green peas, cooked in …" at bounding box center [462, 328] width 204 height 54
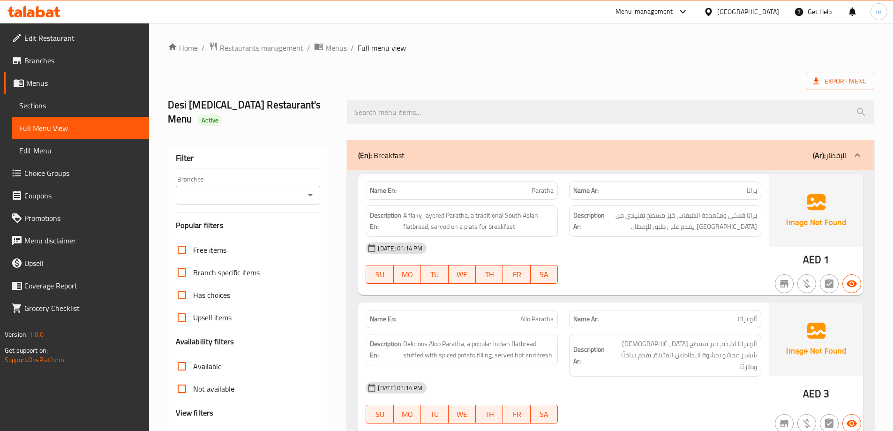
scroll to position [94, 0]
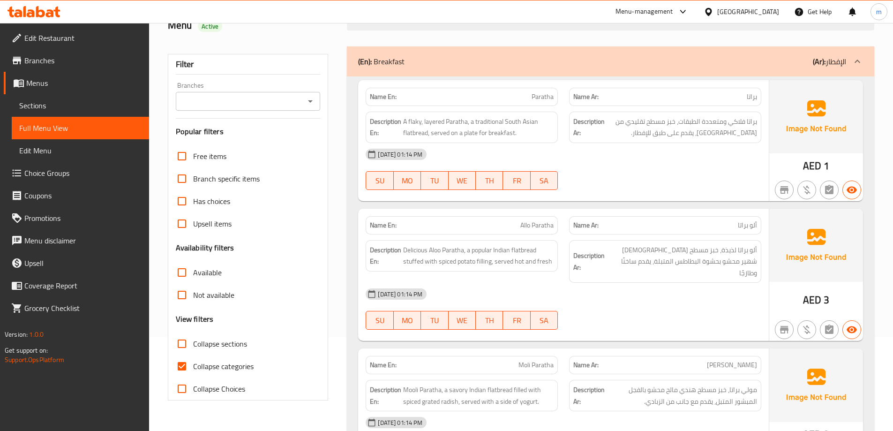
click at [238, 361] on span "Collapse categories" at bounding box center [223, 366] width 60 height 11
click at [193, 355] on input "Collapse categories" at bounding box center [182, 366] width 23 height 23
checkbox input "false"
click at [632, 240] on div "Description Ar: ألو براتا لذيذة، خبز مسطح [DEMOGRAPHIC_DATA] شهير محشو بحشوة ال…" at bounding box center [665, 261] width 192 height 43
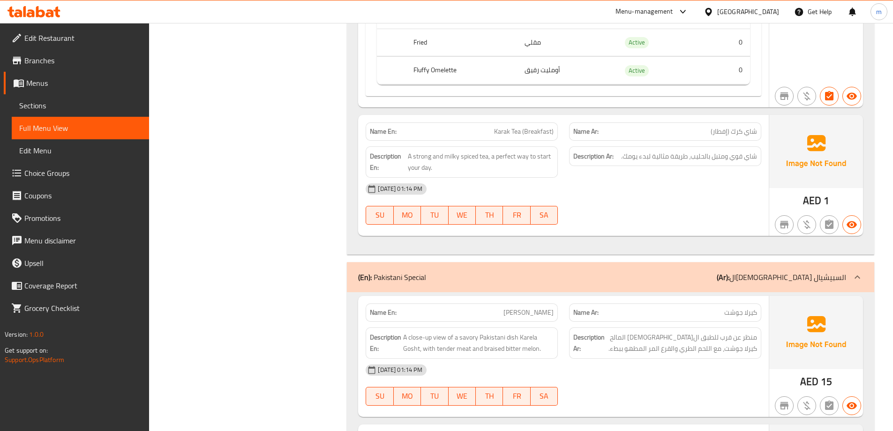
scroll to position [0, 0]
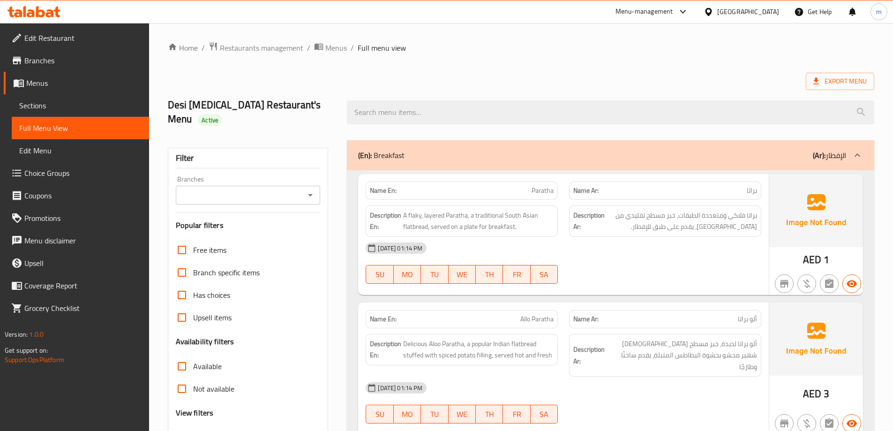
drag, startPoint x: 634, startPoint y: 219, endPoint x: 654, endPoint y: -57, distance: 276.4
click at [818, 77] on icon at bounding box center [816, 80] width 9 height 9
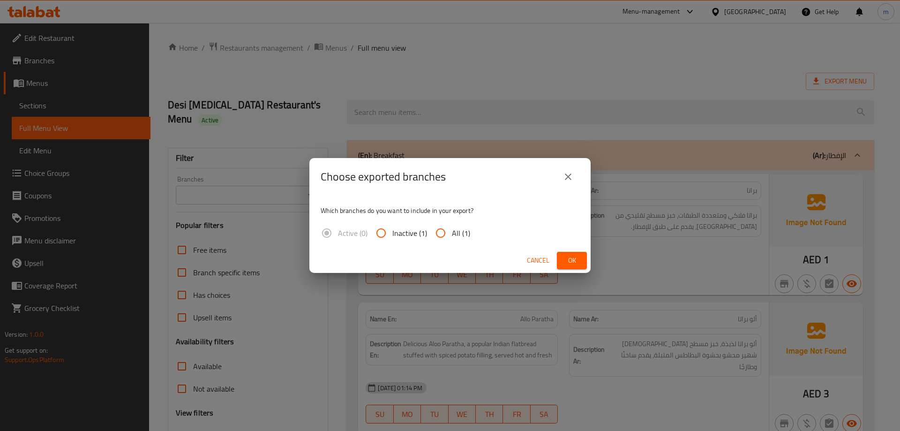
click at [464, 227] on span "All (1)" at bounding box center [461, 232] width 18 height 11
click at [452, 226] on input "All (1)" at bounding box center [441, 233] width 23 height 23
radio input "true"
click at [560, 247] on div "Which branches do you want to include in your export? Active (0) Inactive (1) A…" at bounding box center [450, 222] width 281 height 53
click at [570, 263] on span "Ok" at bounding box center [572, 261] width 15 height 12
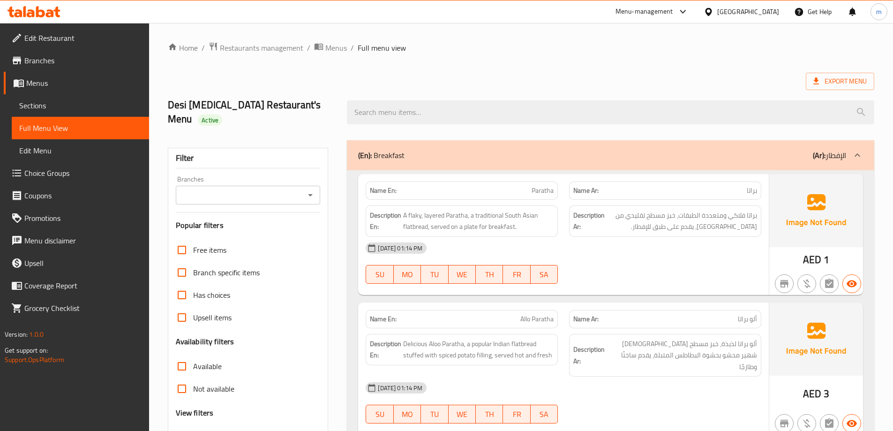
click at [76, 61] on span "Branches" at bounding box center [82, 60] width 117 height 11
